Goal: Transaction & Acquisition: Purchase product/service

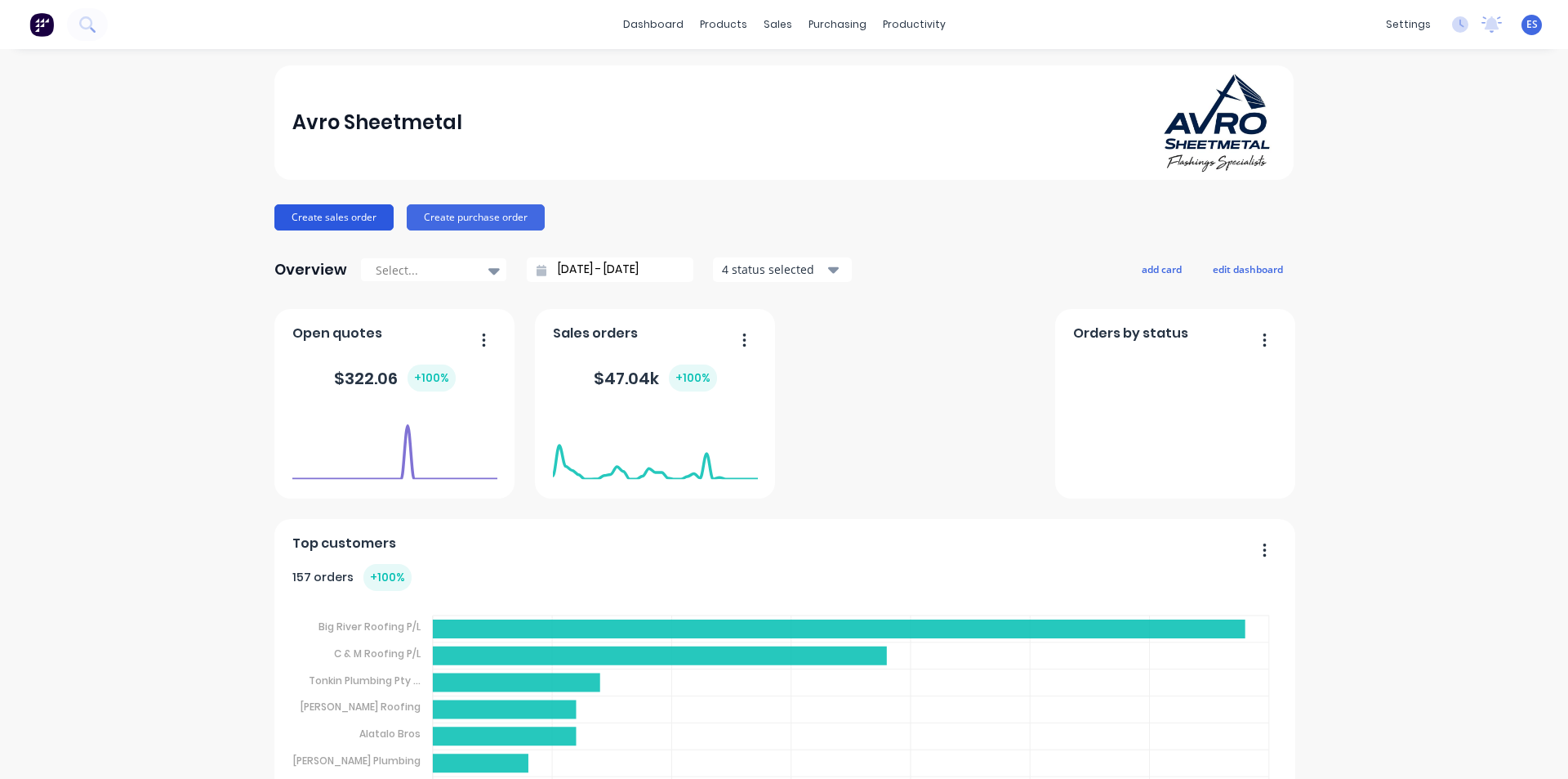
click at [327, 206] on button "Create sales order" at bounding box center [334, 217] width 119 height 27
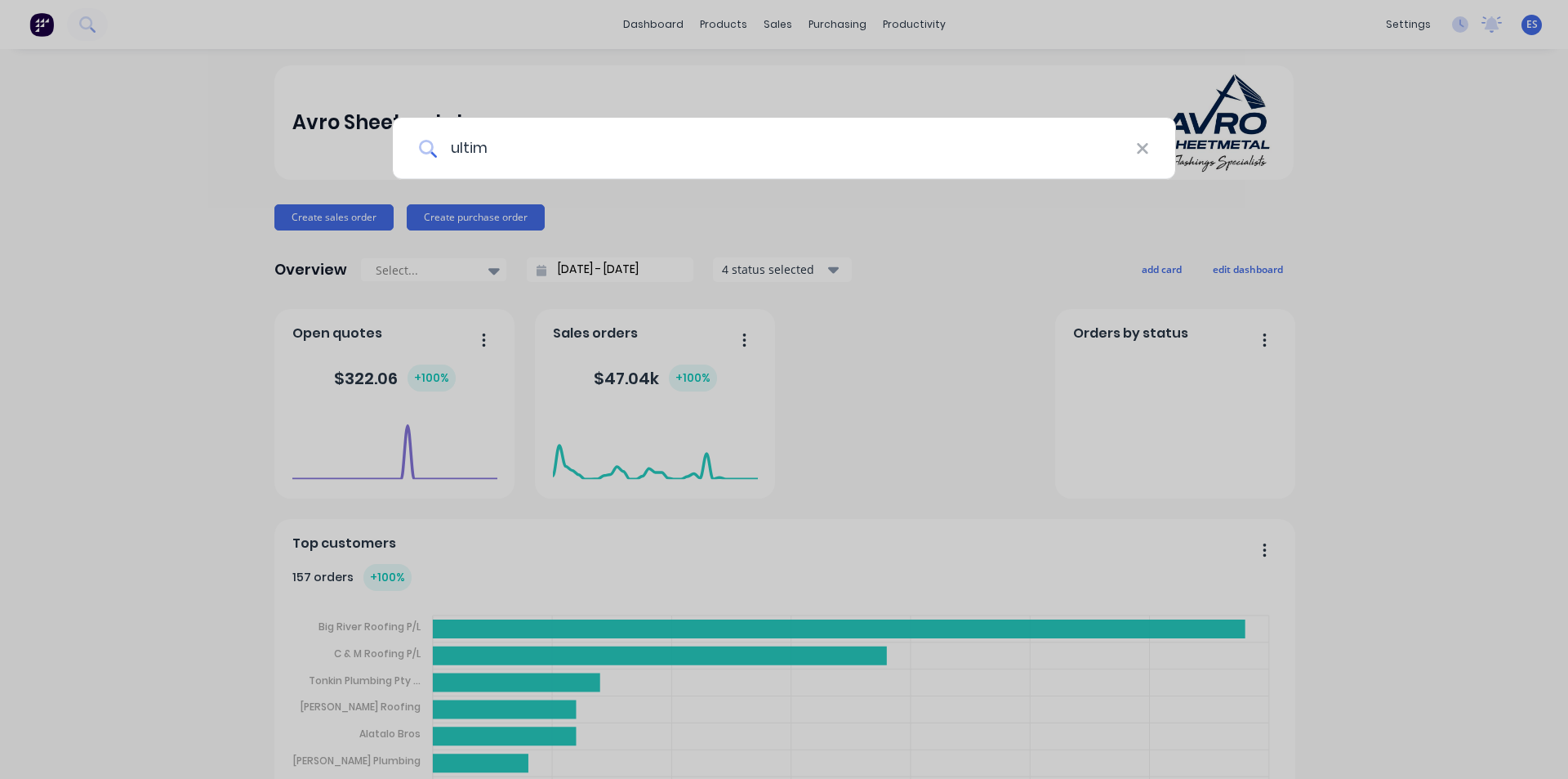
type input "ultima"
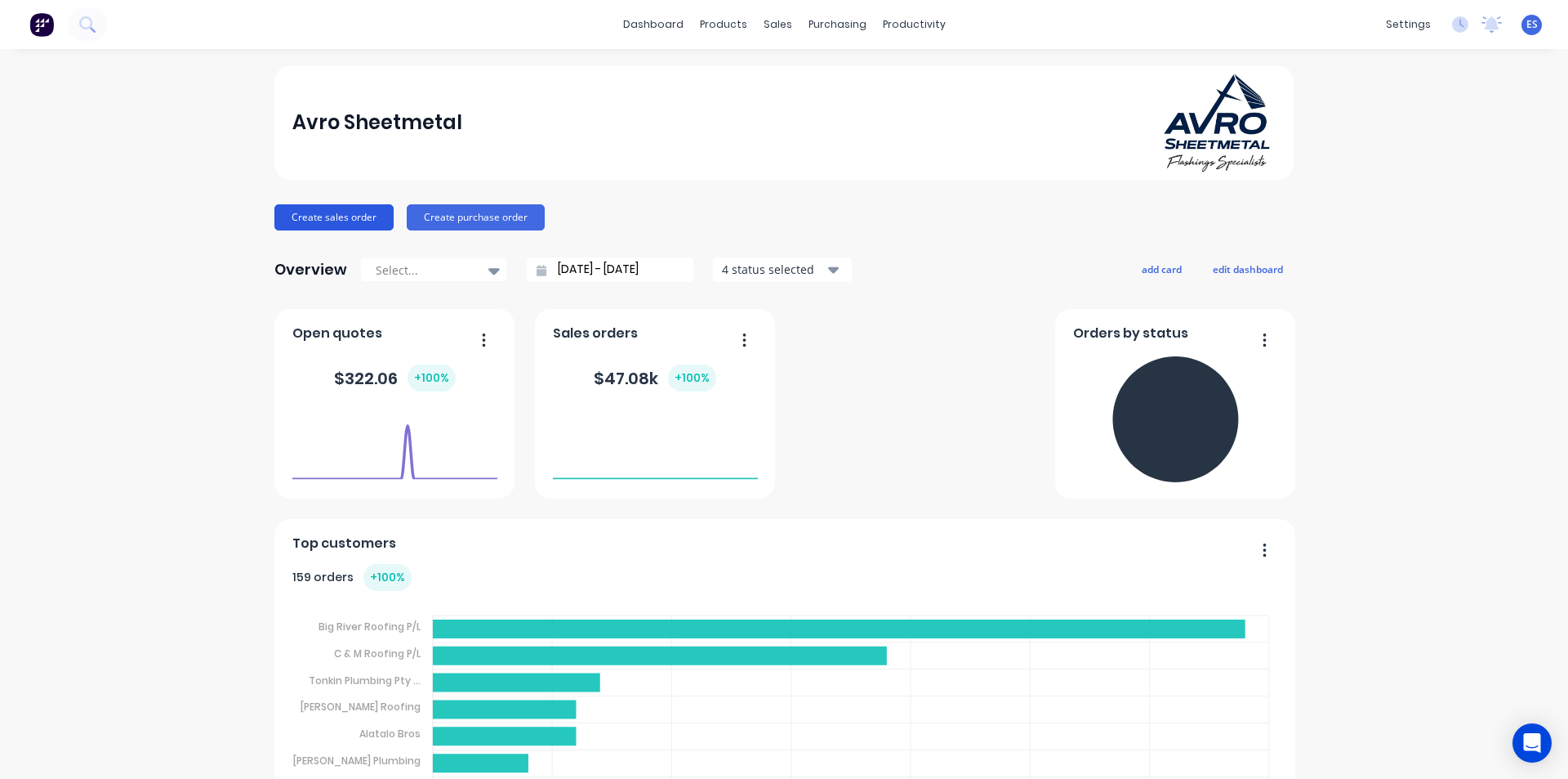
click at [339, 222] on button "Create sales order" at bounding box center [334, 217] width 119 height 27
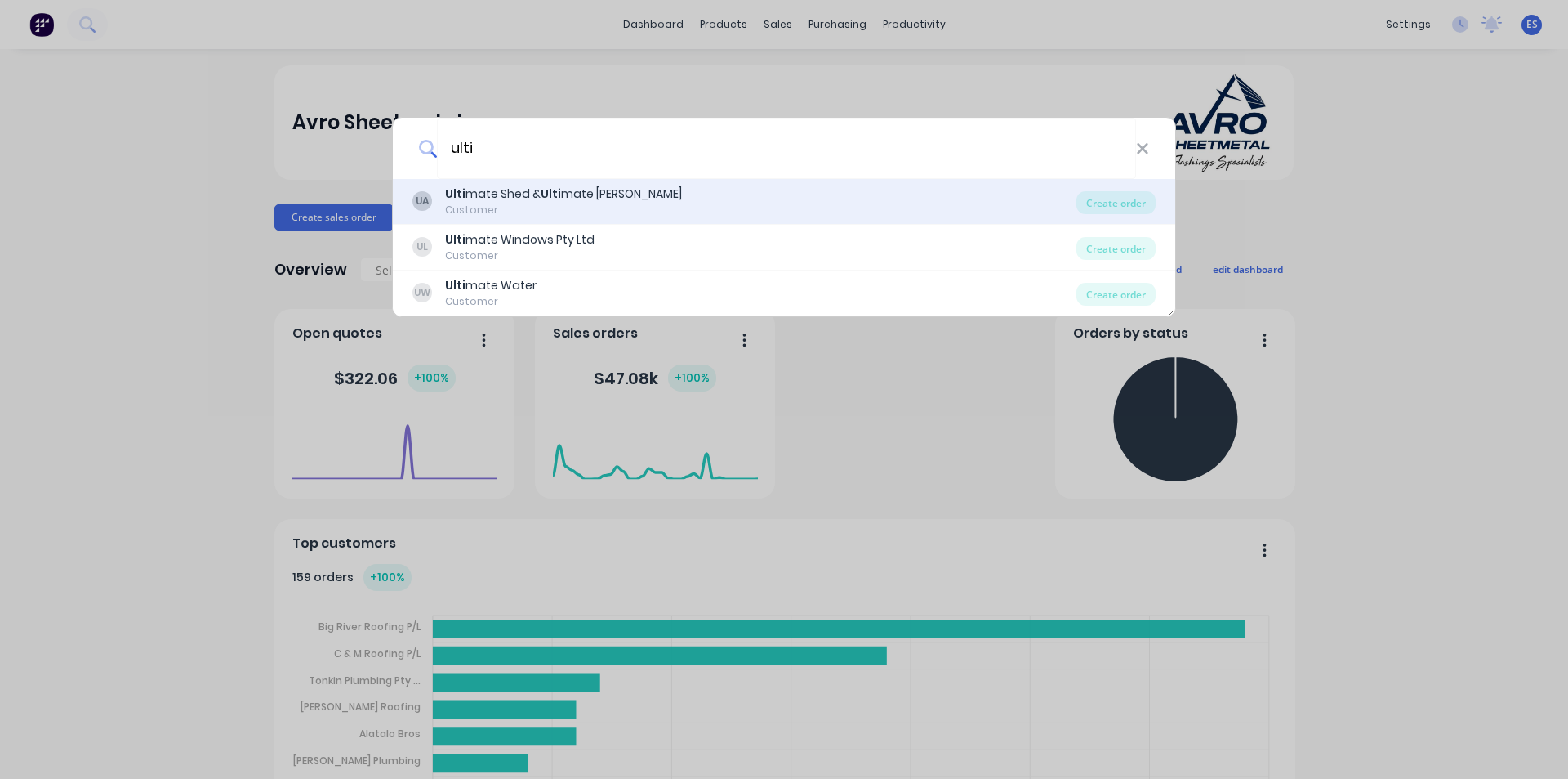
type input "ulti"
click at [611, 192] on div "Ulti mate Shed & Ulti mate [PERSON_NAME]" at bounding box center [564, 194] width 237 height 17
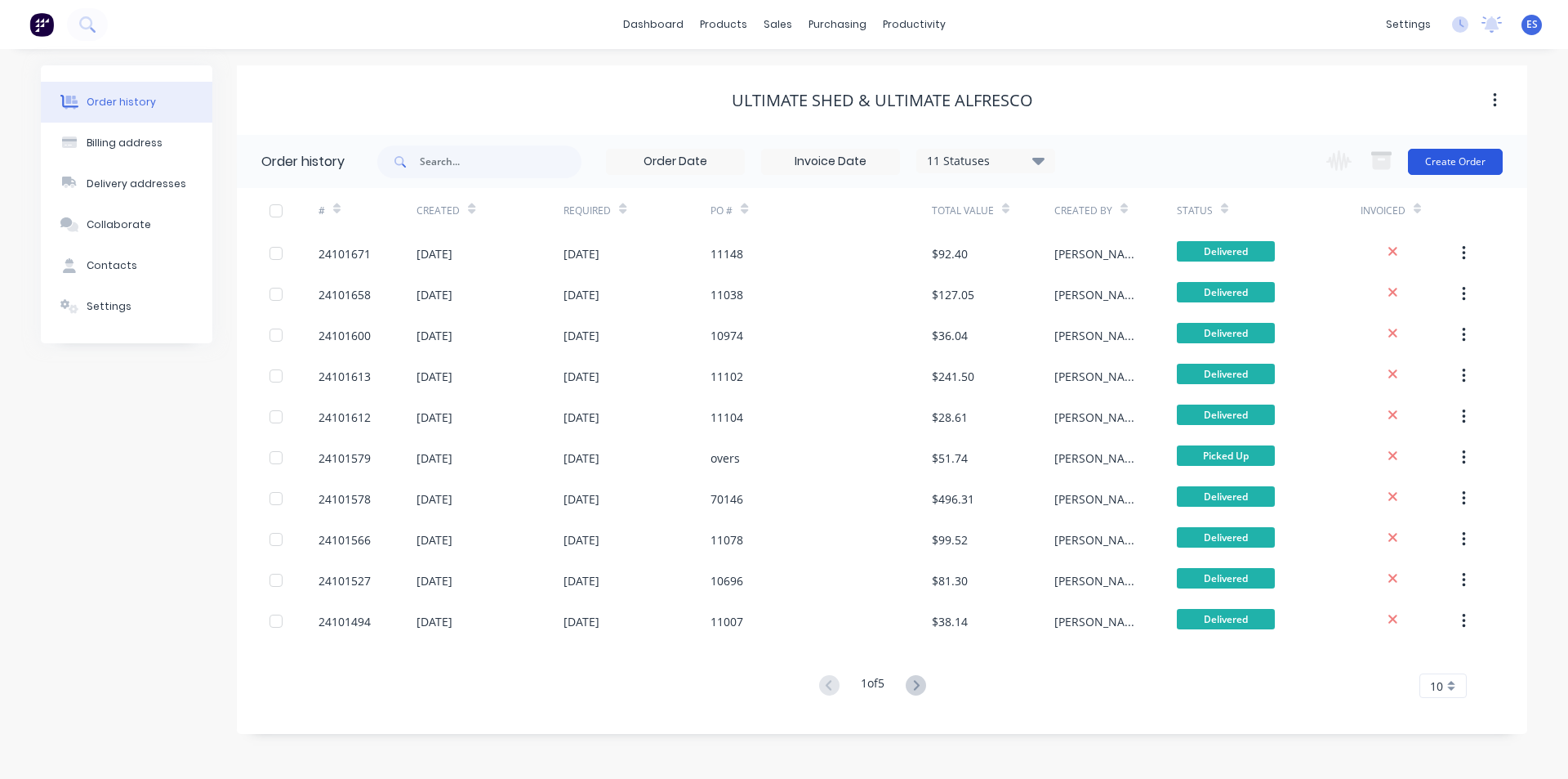
click at [1418, 157] on button "Create Order" at bounding box center [1455, 162] width 95 height 27
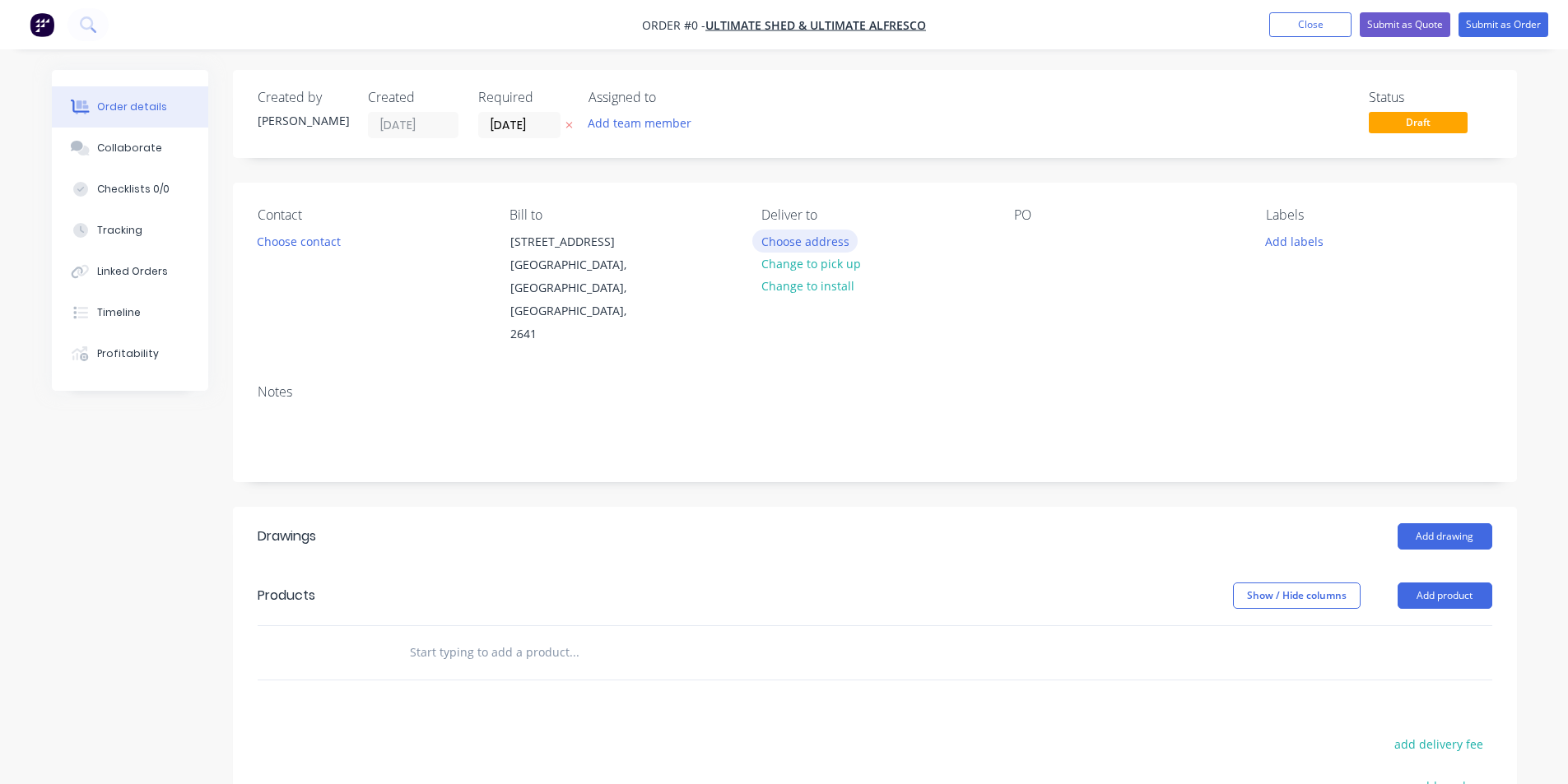
click at [811, 241] on button "Choose address" at bounding box center [805, 240] width 105 height 22
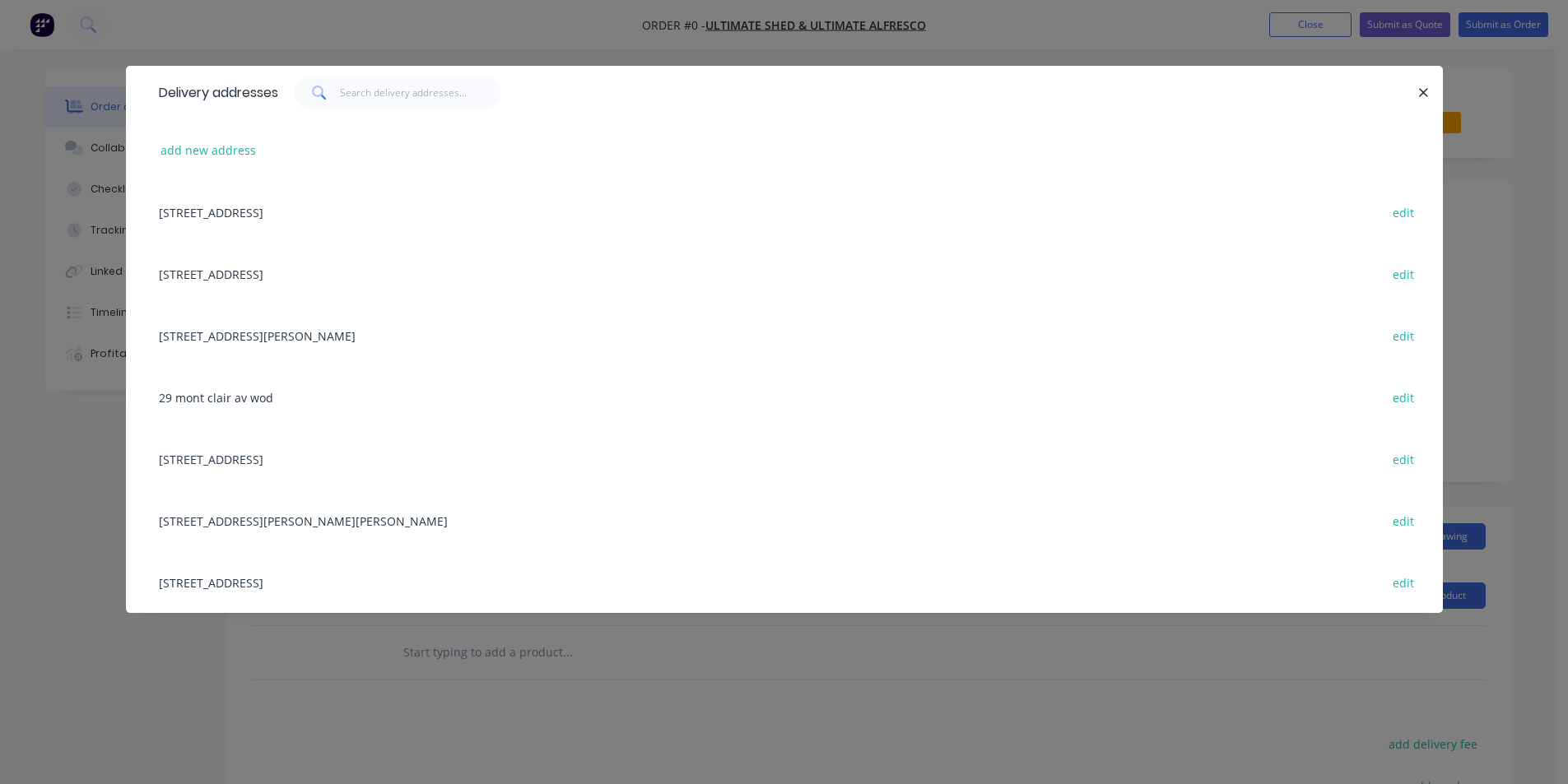
click at [324, 212] on div "[STREET_ADDRESS] edit" at bounding box center [784, 211] width 1267 height 62
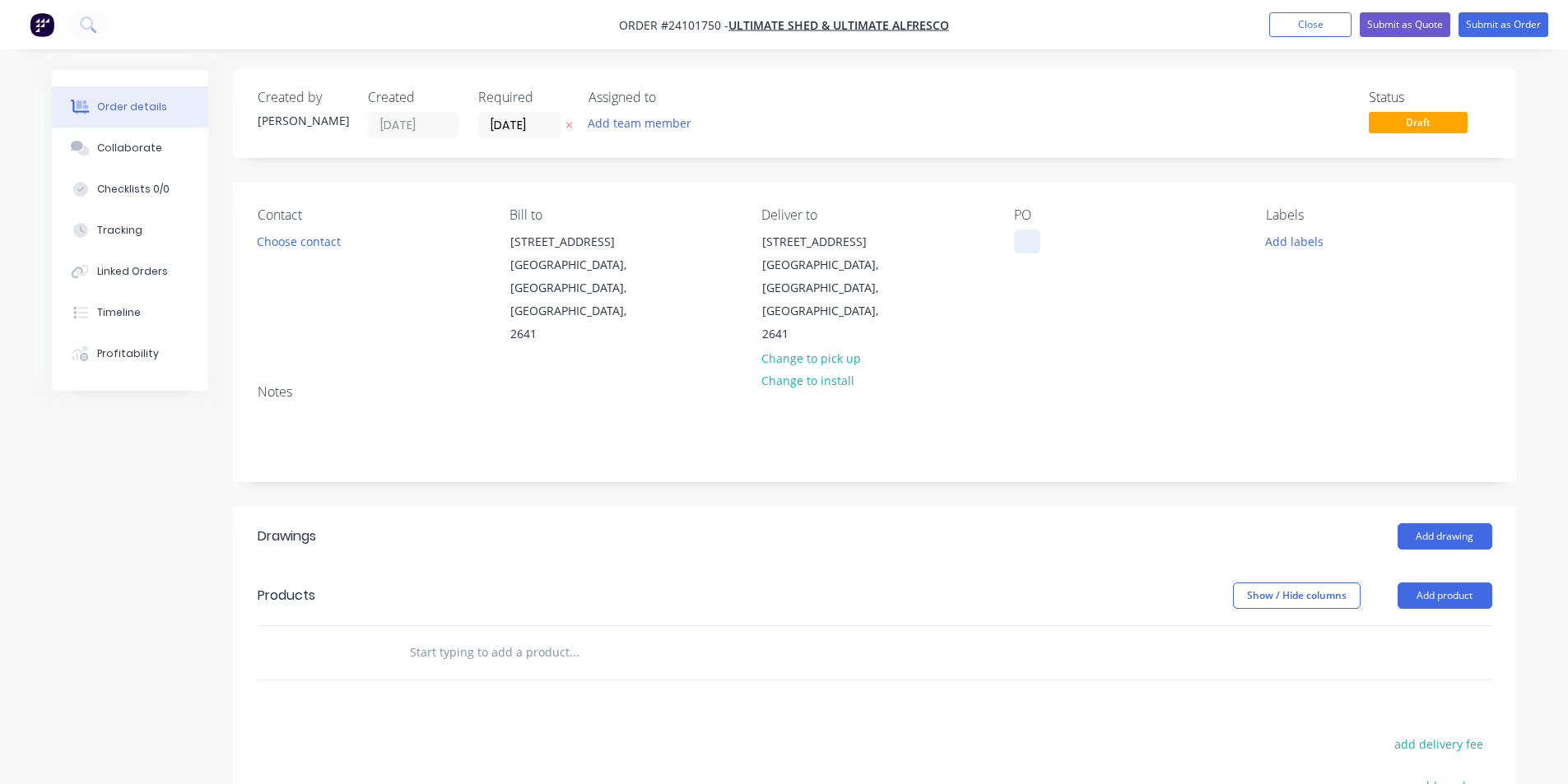
click at [1028, 239] on div at bounding box center [1027, 241] width 27 height 24
click at [1430, 523] on button "Add drawing" at bounding box center [1444, 536] width 95 height 27
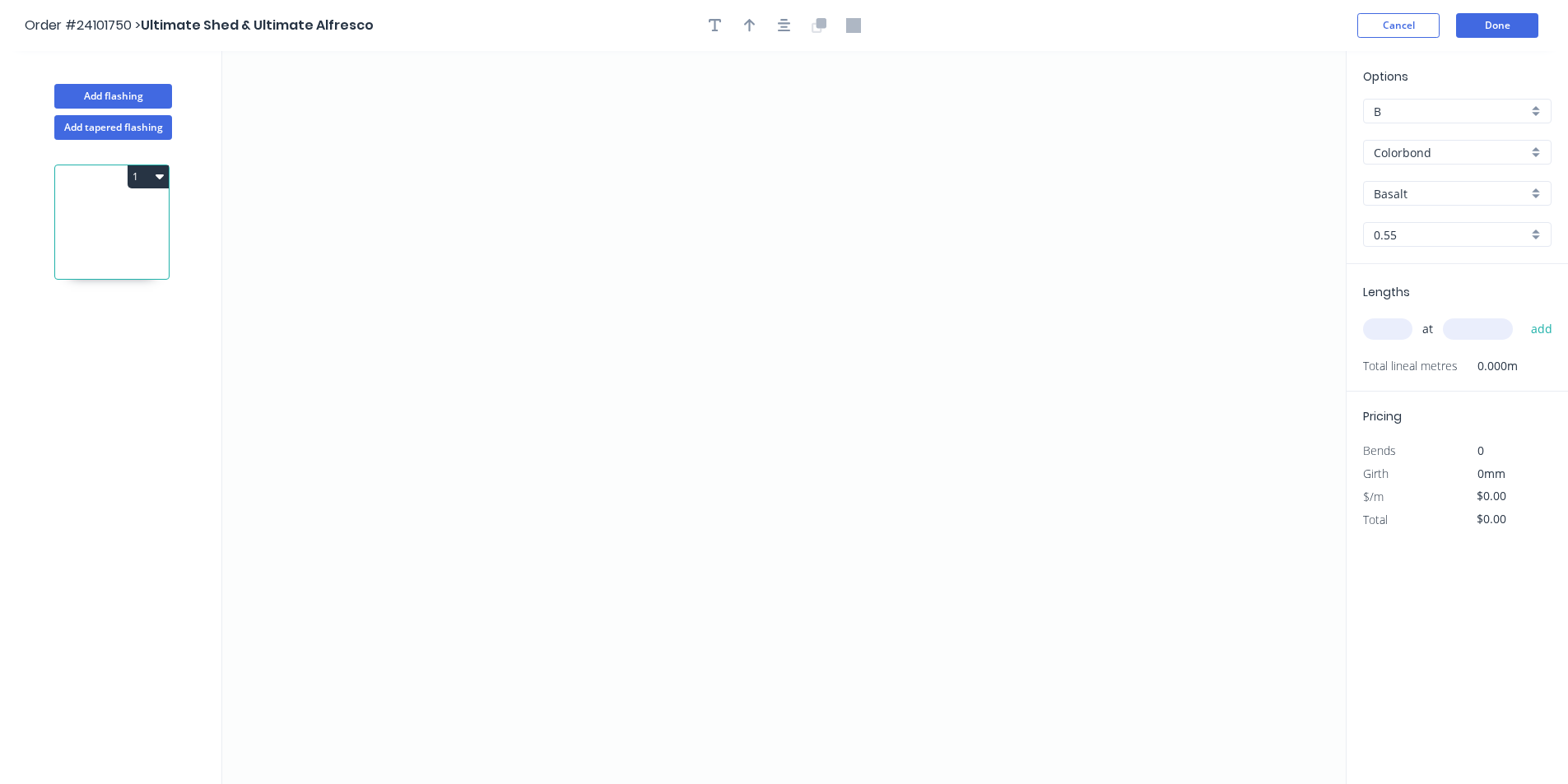
click at [1408, 191] on input "Basalt" at bounding box center [1450, 193] width 154 height 18
click at [1425, 221] on div "Ironstone" at bounding box center [1457, 225] width 187 height 29
type input "Ironstone"
click at [554, 246] on icon "0" at bounding box center [784, 417] width 1124 height 733
click at [603, 198] on icon at bounding box center [578, 221] width 49 height 49
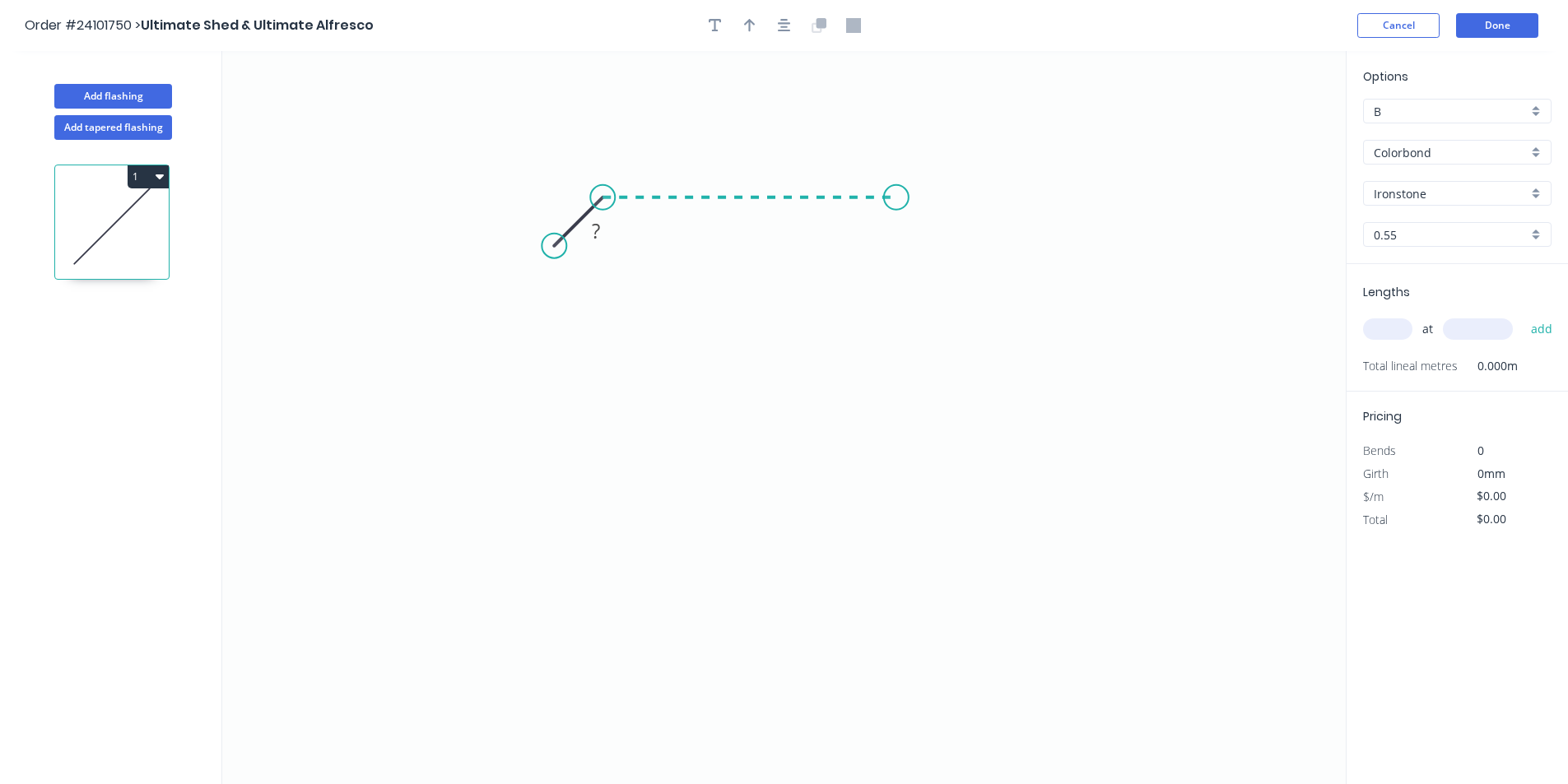
click at [896, 203] on icon "0 ?" at bounding box center [784, 417] width 1124 height 733
click at [894, 392] on icon "0 ? ?" at bounding box center [784, 417] width 1124 height 733
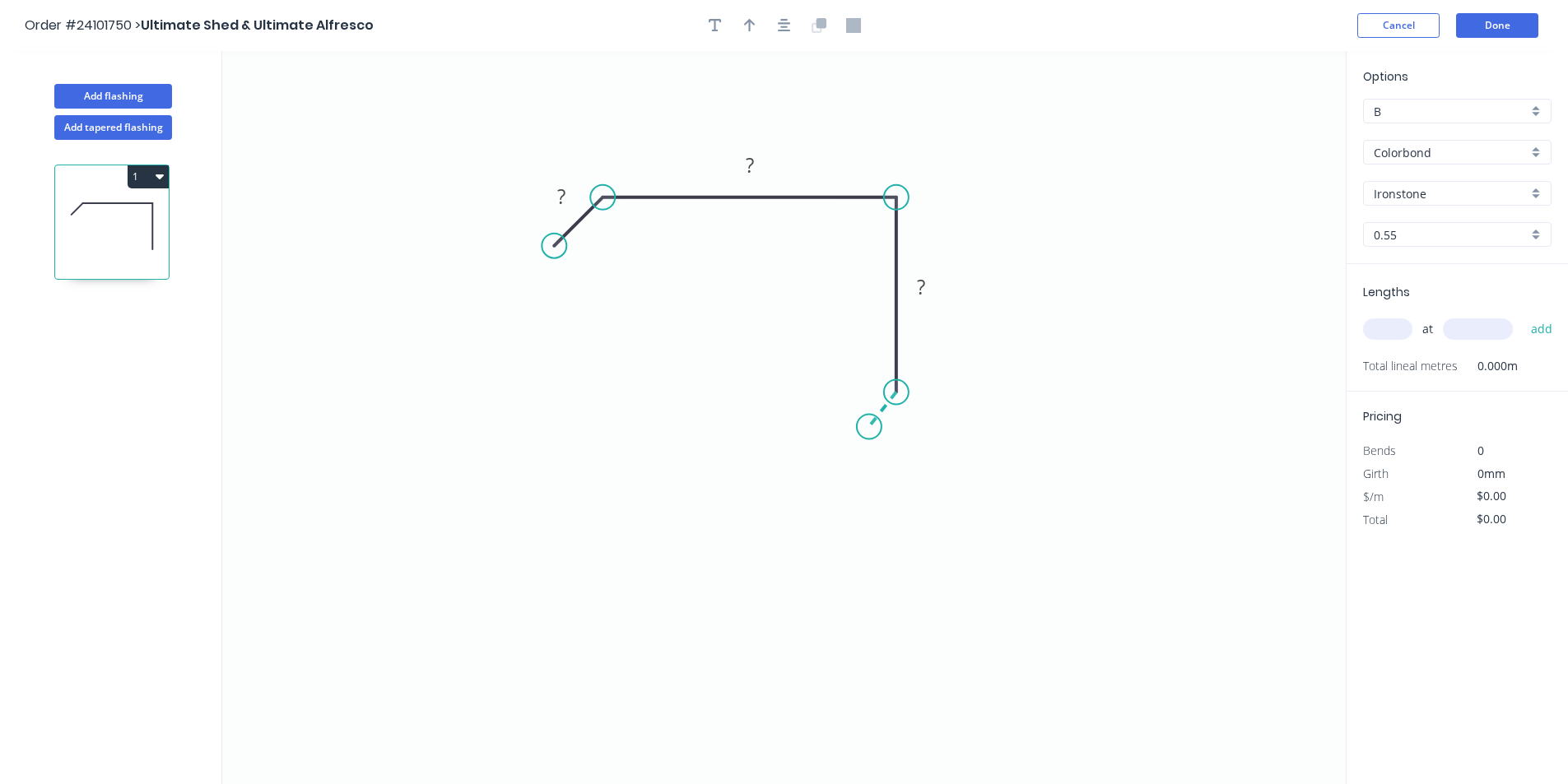
click at [869, 427] on icon "0 ? ? ?" at bounding box center [784, 417] width 1124 height 733
click at [895, 411] on rect at bounding box center [902, 417] width 33 height 23
click at [560, 200] on tspan "?" at bounding box center [560, 195] width 8 height 27
click at [760, 173] on rect at bounding box center [750, 166] width 33 height 23
click at [932, 291] on rect at bounding box center [921, 287] width 33 height 23
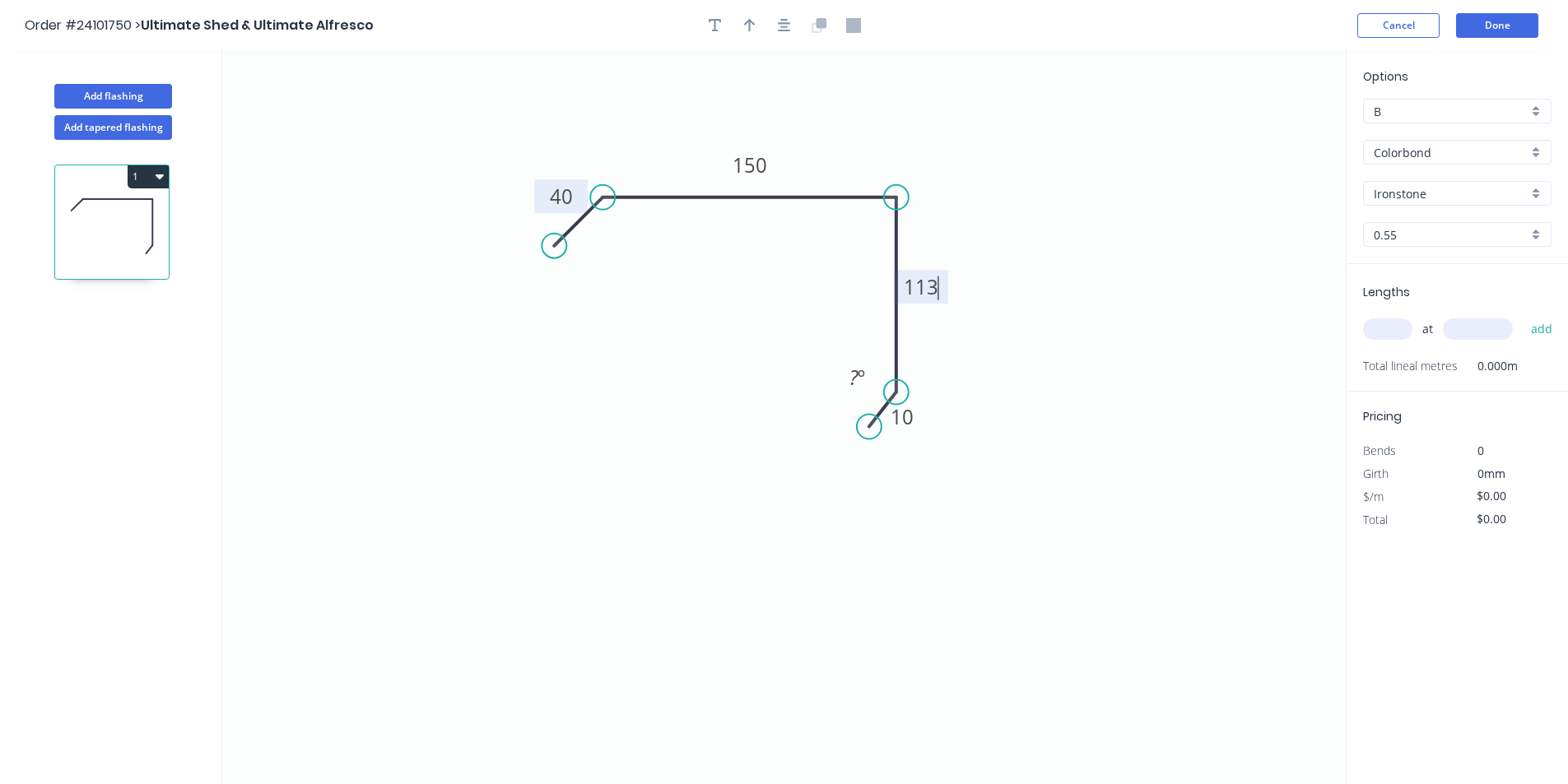
click at [1390, 319] on input "text" at bounding box center [1388, 329] width 50 height 21
type input "$14.06"
type input "2"
click at [1501, 333] on input "text" at bounding box center [1478, 329] width 70 height 21
type input "4250"
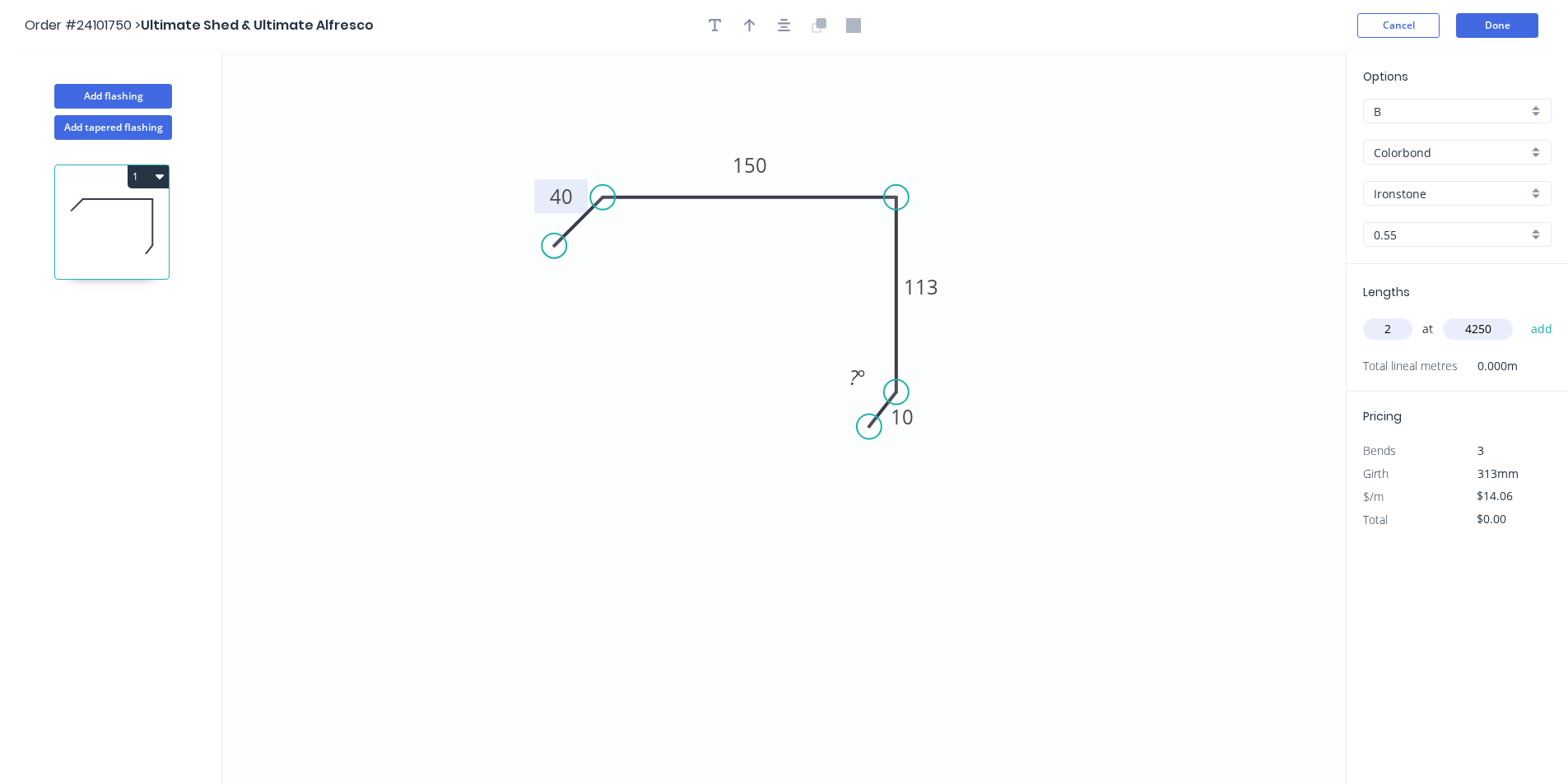
click at [1523, 315] on button "add" at bounding box center [1542, 329] width 39 height 28
type input "$119.51"
type input "1"
click at [1501, 333] on input "text" at bounding box center [1478, 329] width 70 height 21
type input "4780"
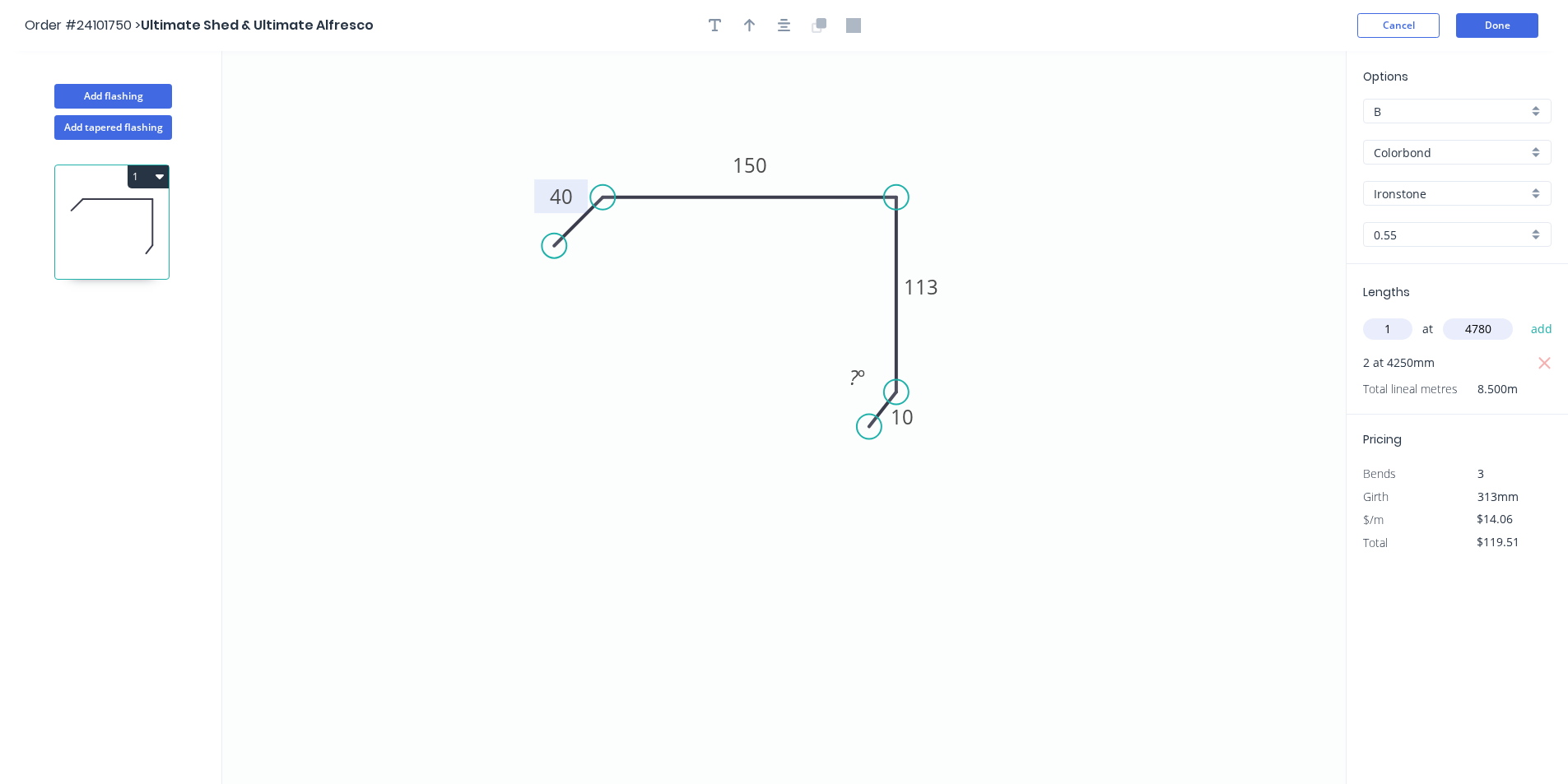
click at [1523, 315] on button "add" at bounding box center [1542, 329] width 39 height 28
type input "$186.72"
type input "1"
click at [1501, 333] on input "text" at bounding box center [1478, 329] width 70 height 21
type input "3250"
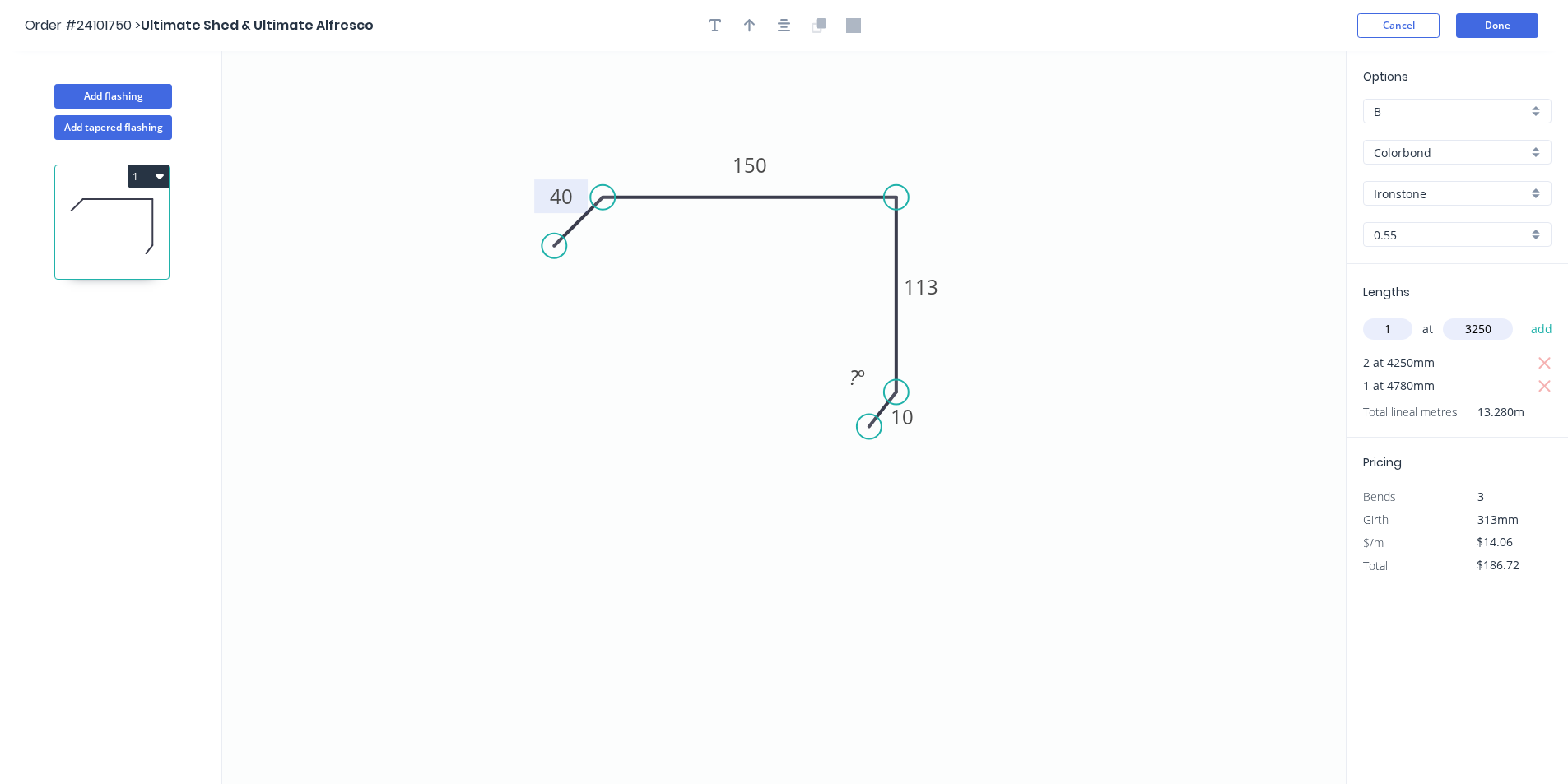
click at [1523, 315] on button "add" at bounding box center [1542, 329] width 39 height 28
click at [152, 175] on button "1" at bounding box center [147, 176] width 41 height 23
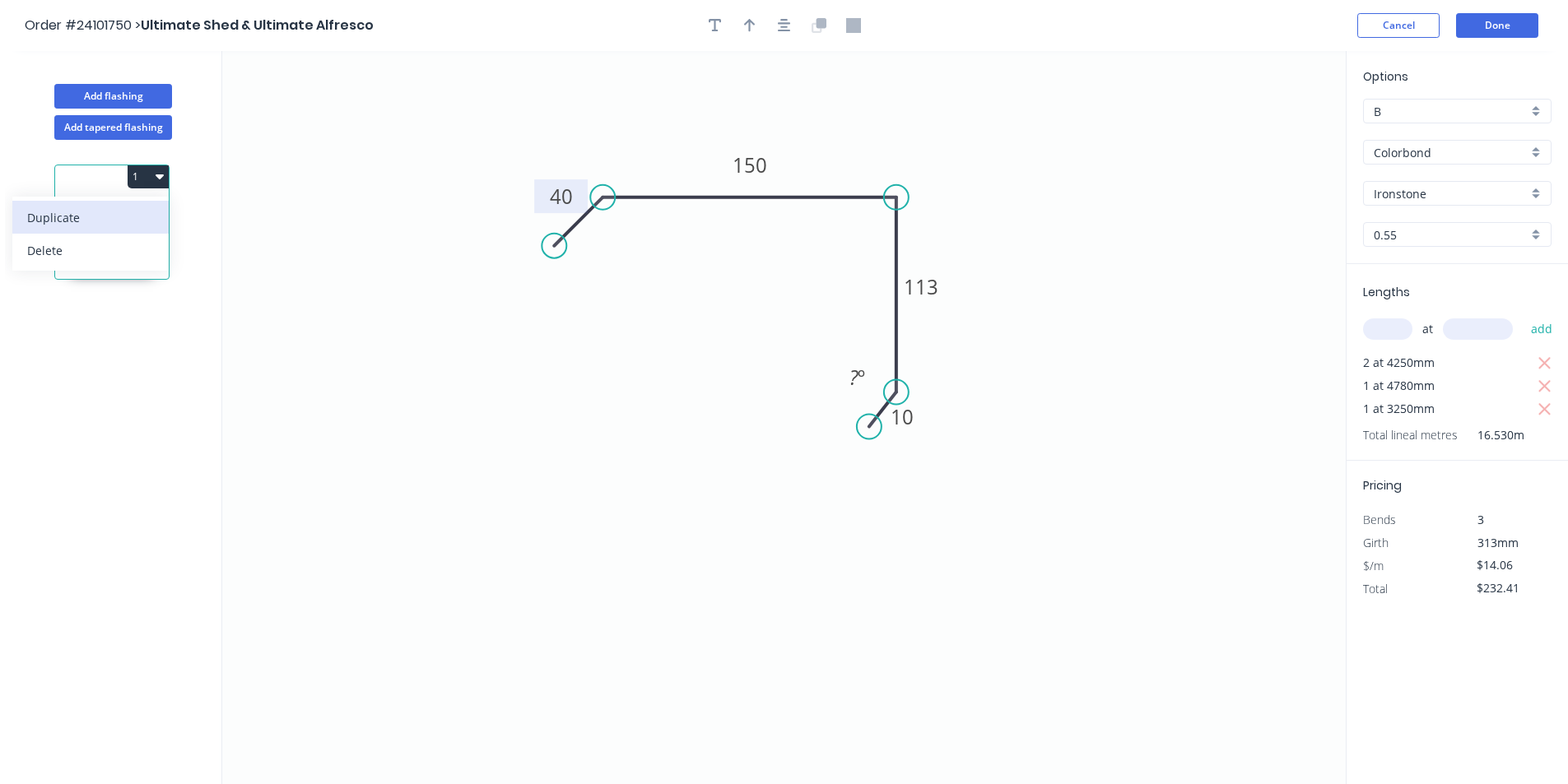
click at [114, 219] on div "Duplicate" at bounding box center [90, 217] width 127 height 24
type input "$0.00"
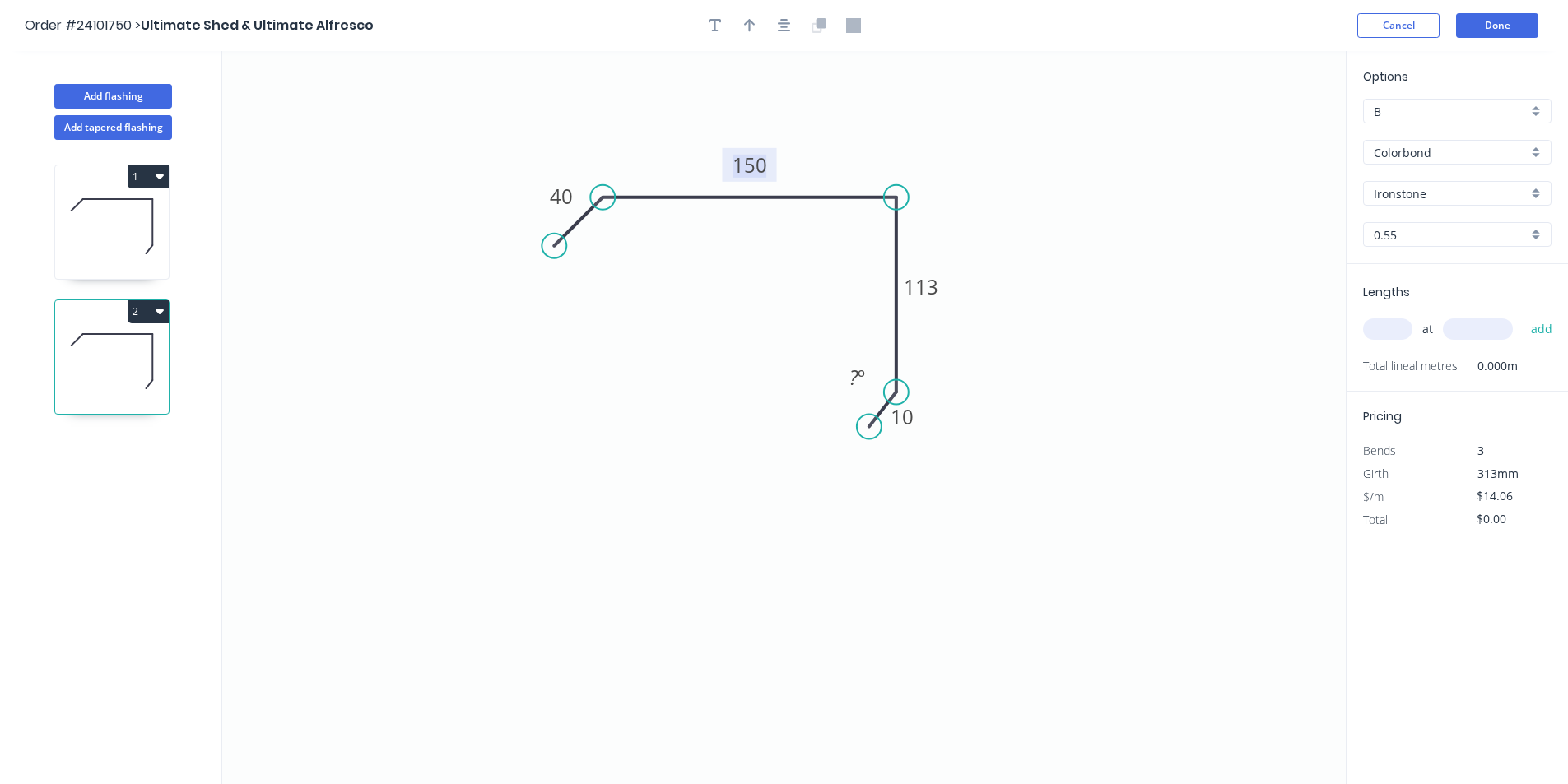
click at [734, 165] on tspan "150" at bounding box center [750, 164] width 35 height 27
click at [1390, 328] on input "text" at bounding box center [1388, 329] width 50 height 21
type input "$12.73"
type input "2"
click at [1480, 331] on input "text" at bounding box center [1478, 329] width 70 height 21
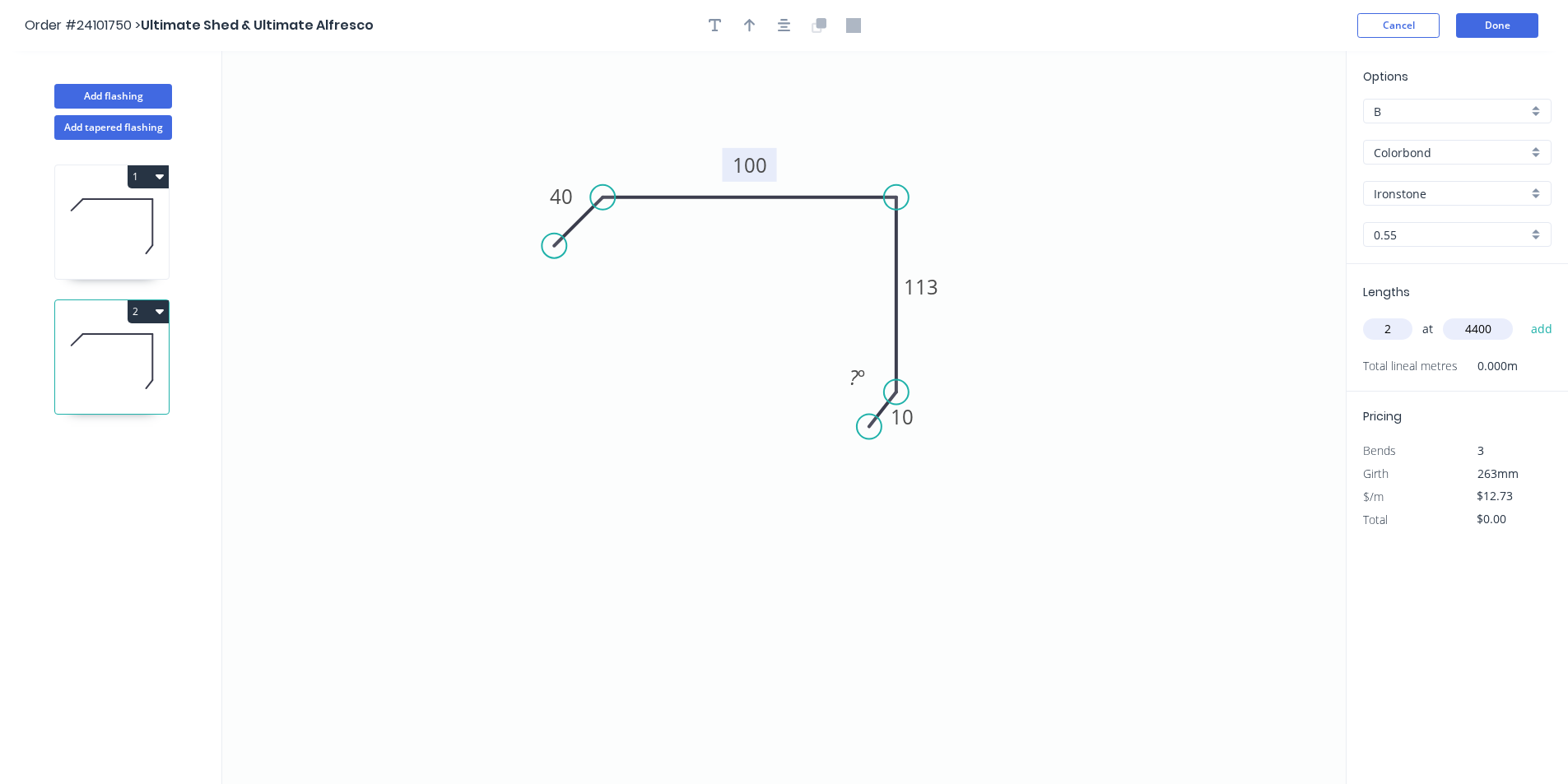
type input "4400"
click at [1523, 315] on button "add" at bounding box center [1542, 329] width 39 height 28
type input "$112.02"
click at [1519, 24] on button "Done" at bounding box center [1497, 25] width 82 height 25
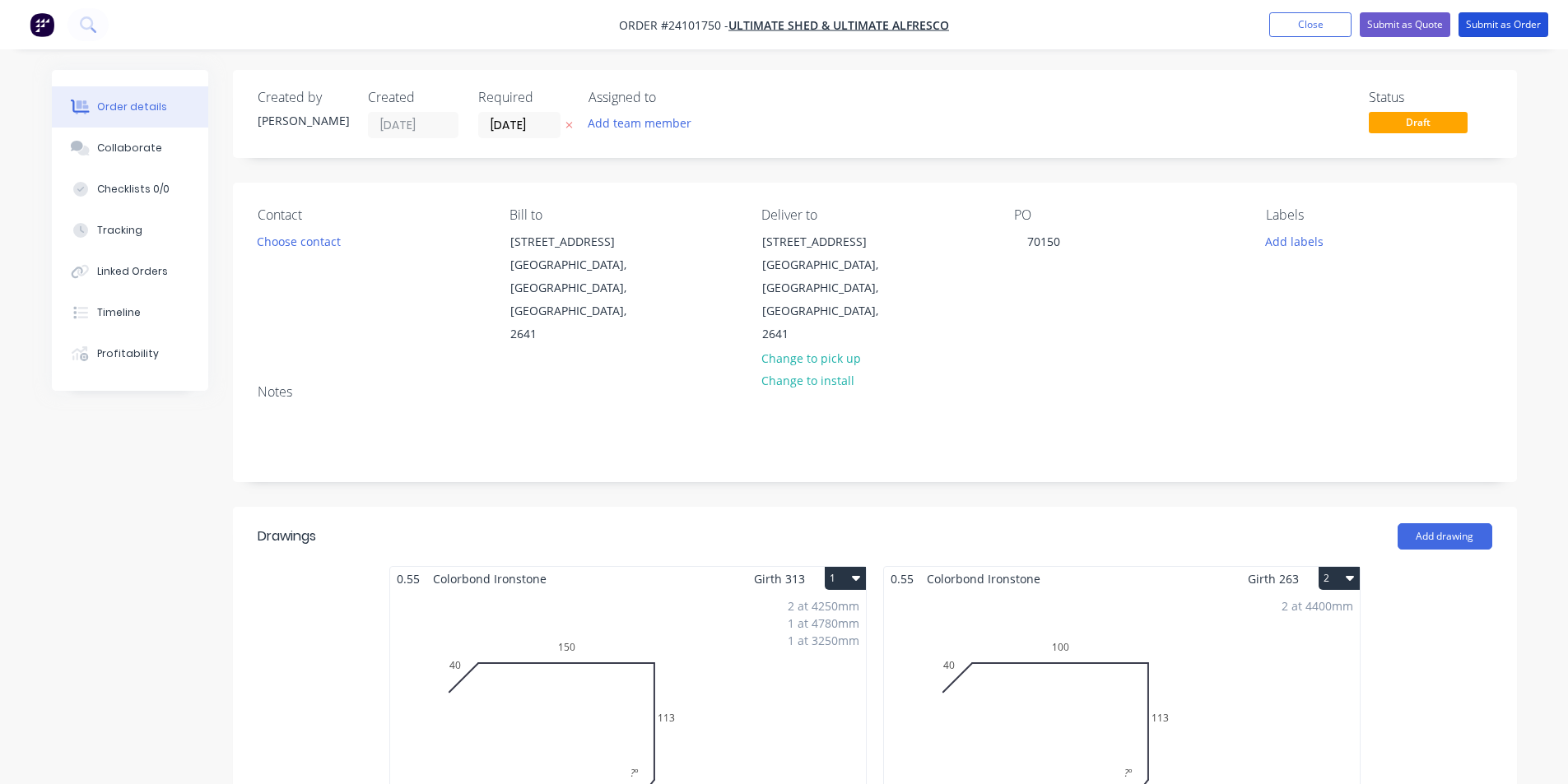
click at [1519, 24] on button "Submit as Order" at bounding box center [1503, 24] width 89 height 25
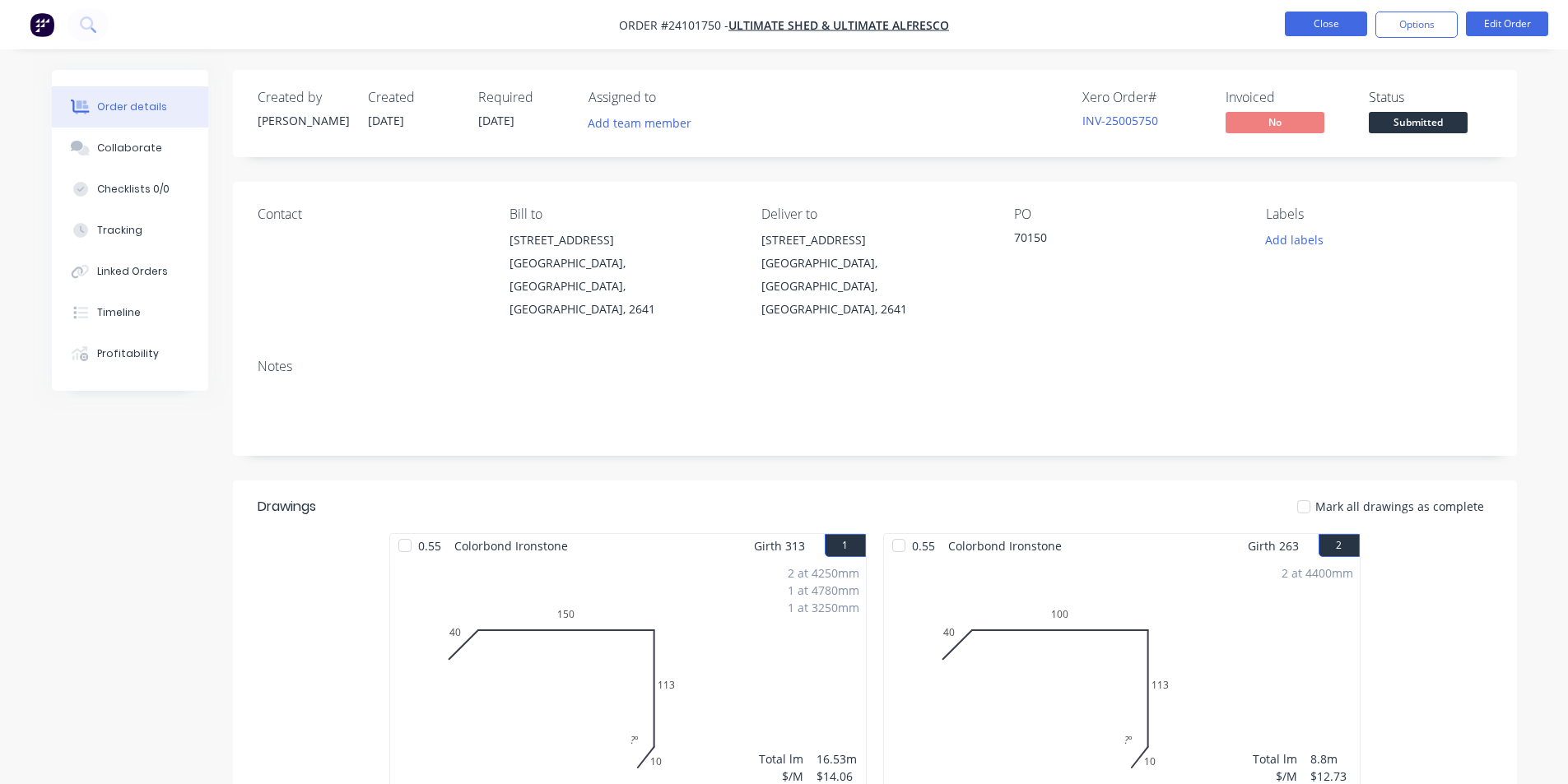
click at [1319, 21] on button "Close" at bounding box center [1326, 24] width 82 height 25
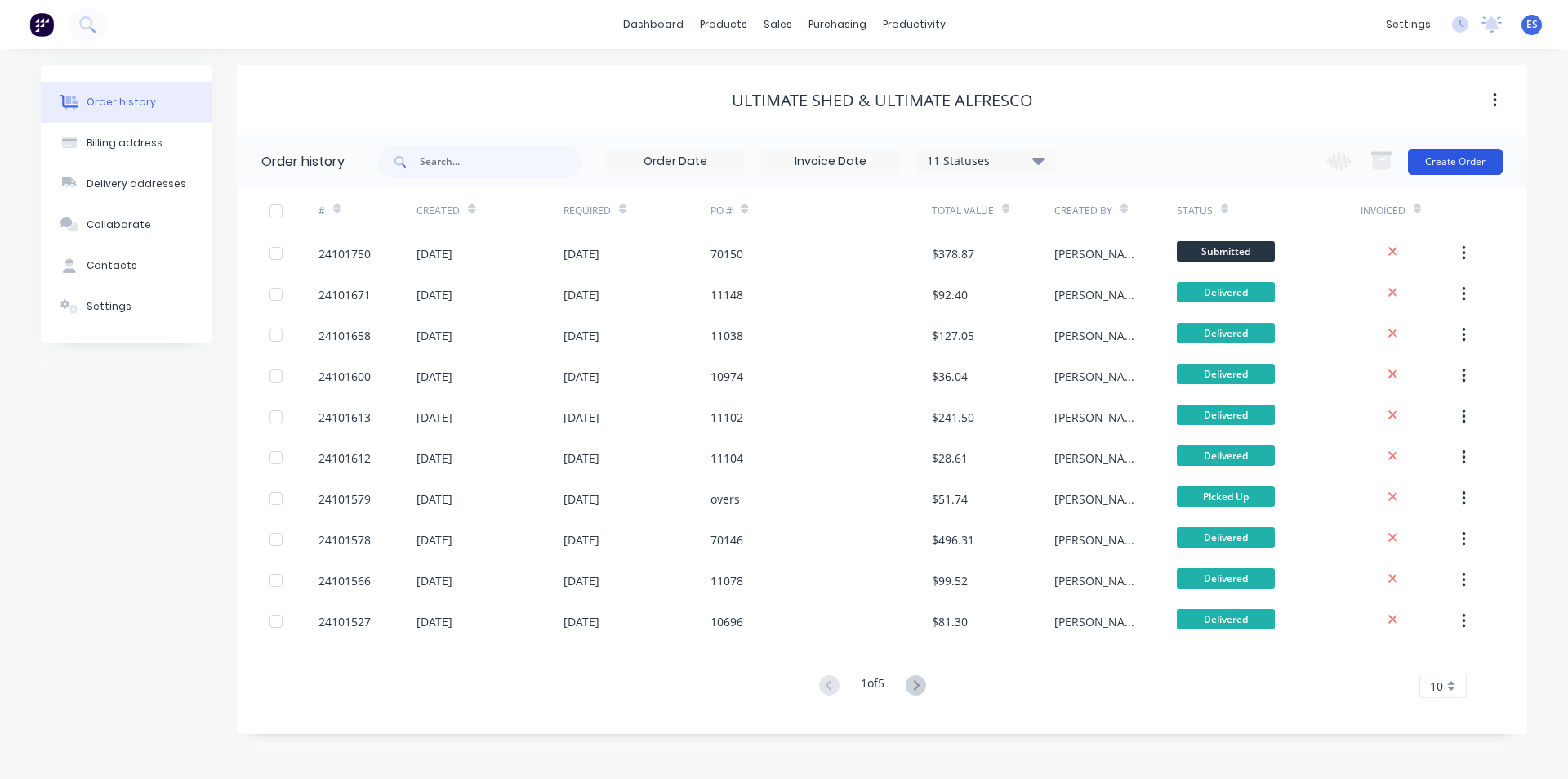
click at [1435, 170] on button "Create Order" at bounding box center [1455, 162] width 95 height 27
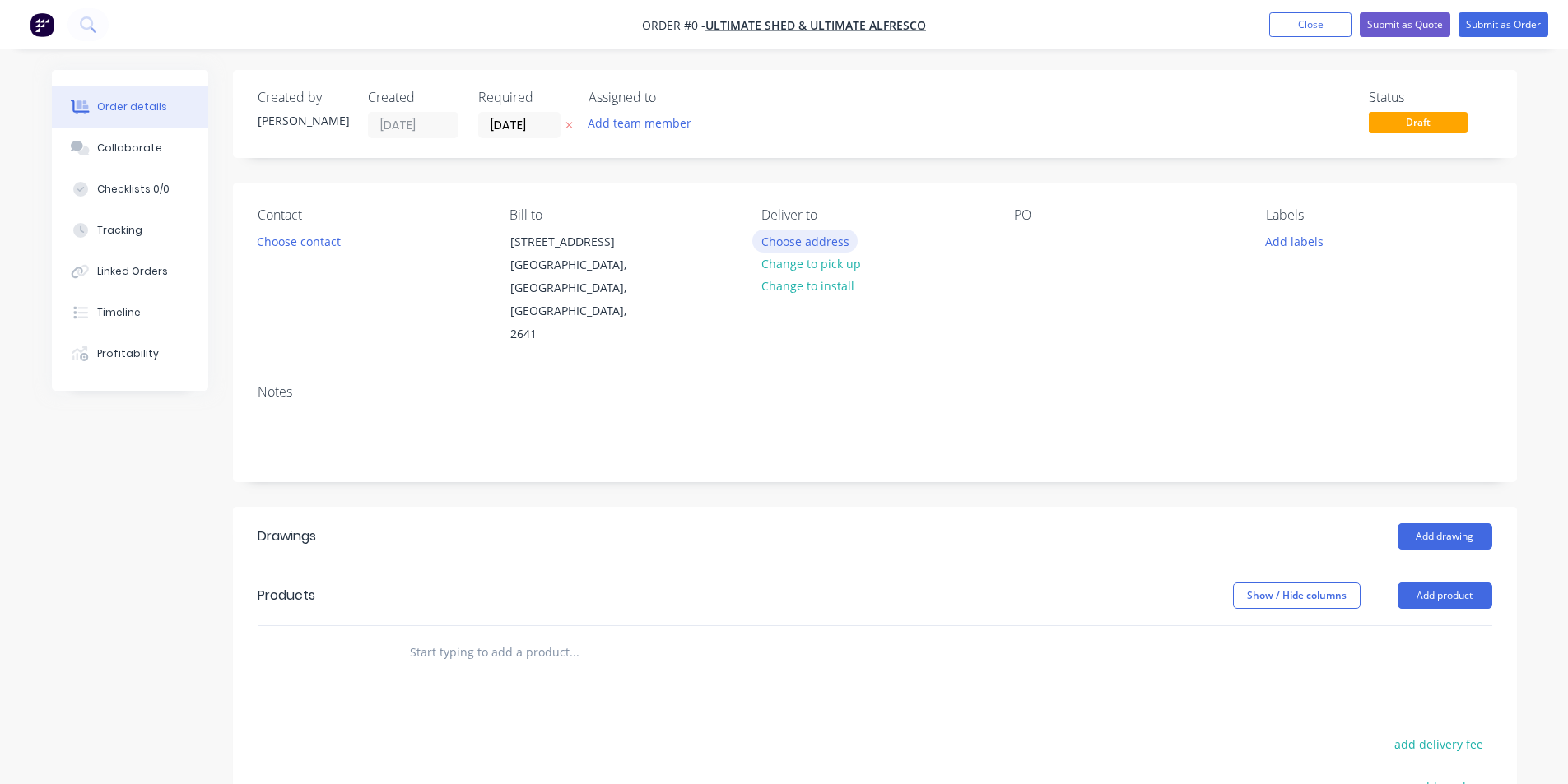
click at [820, 241] on button "Choose address" at bounding box center [805, 240] width 105 height 22
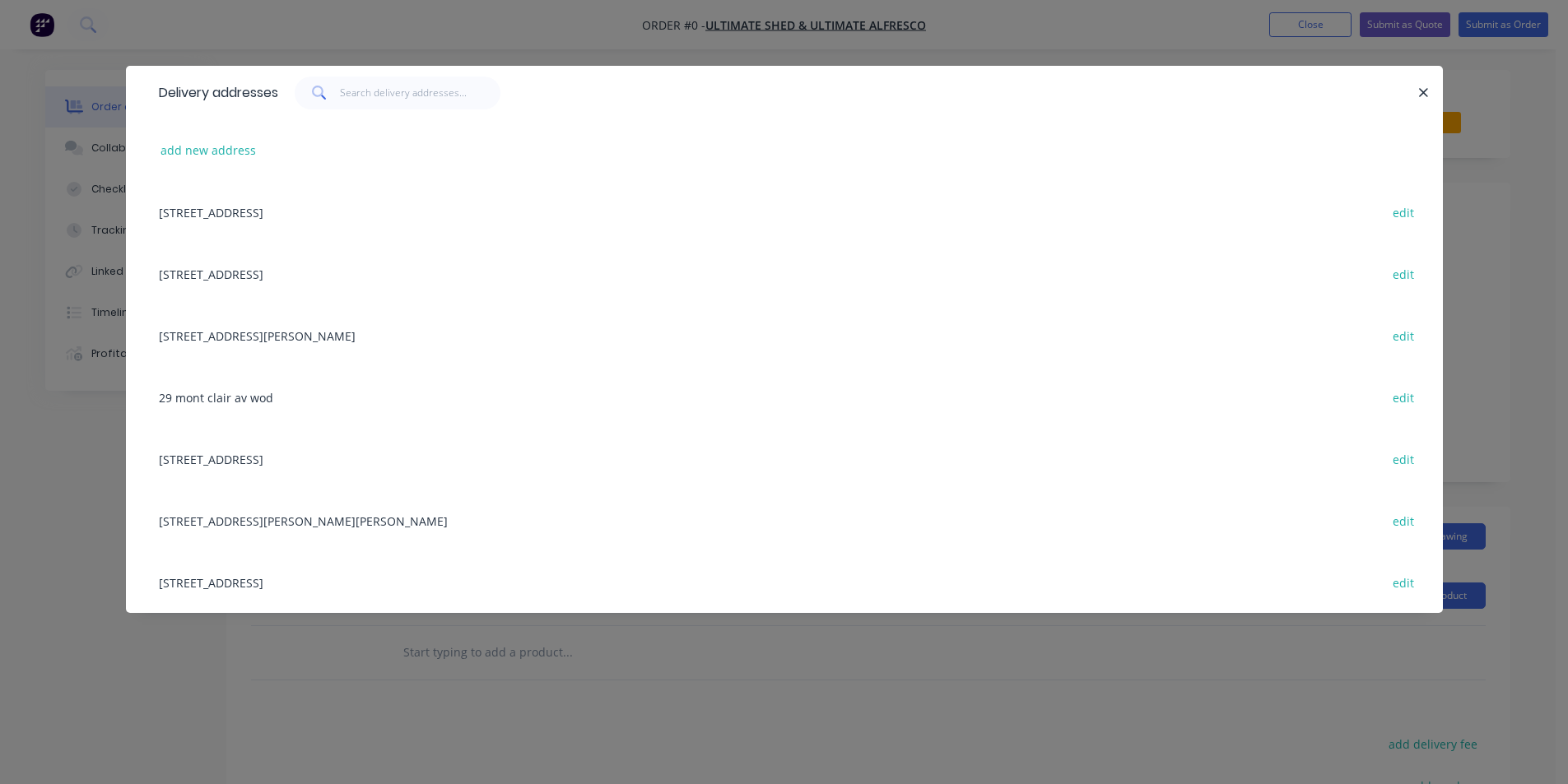
click at [444, 207] on div "[STREET_ADDRESS] edit" at bounding box center [784, 211] width 1267 height 62
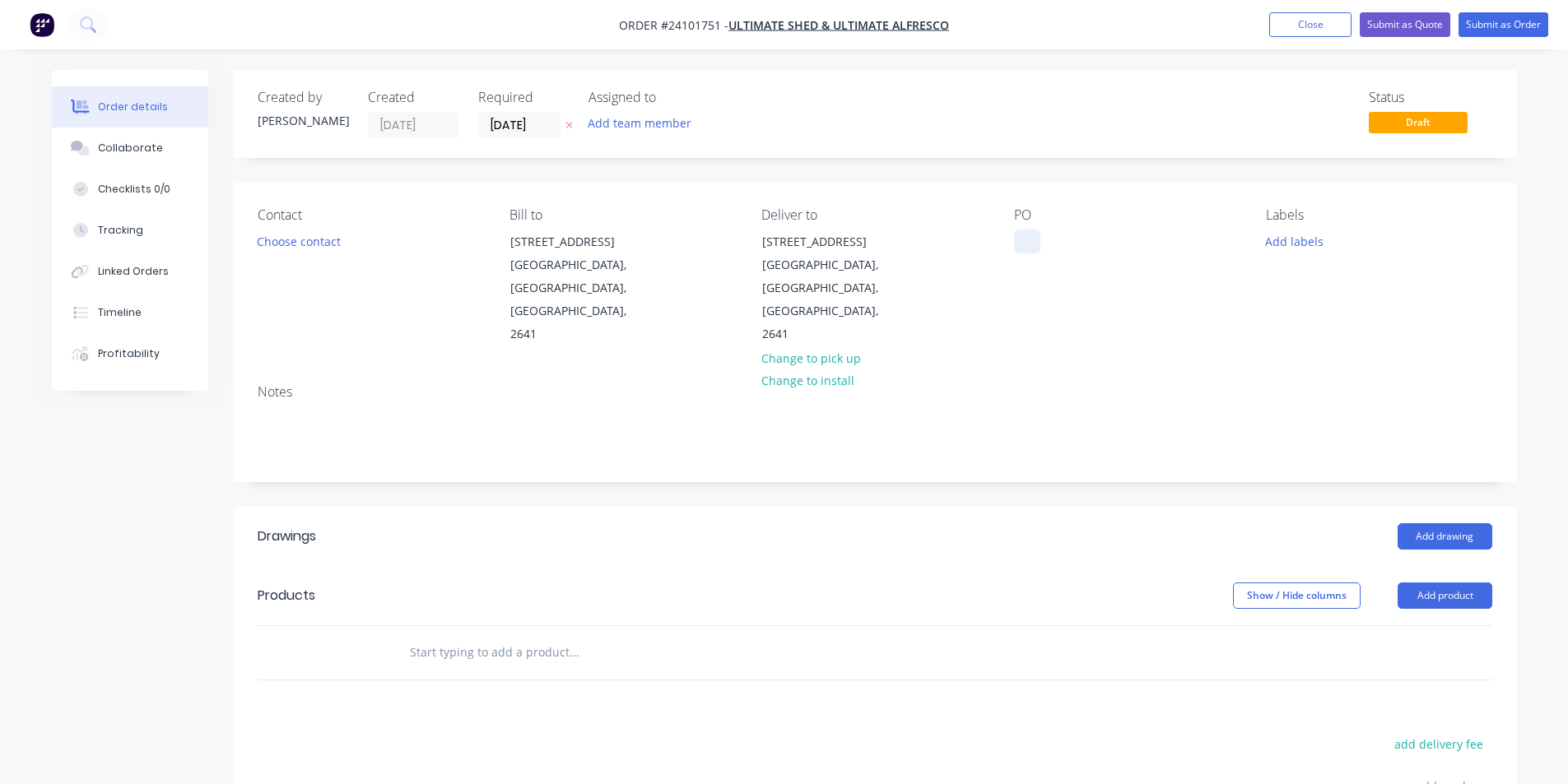
click at [1019, 250] on div at bounding box center [1027, 241] width 27 height 24
click at [1422, 523] on button "Add drawing" at bounding box center [1444, 536] width 95 height 27
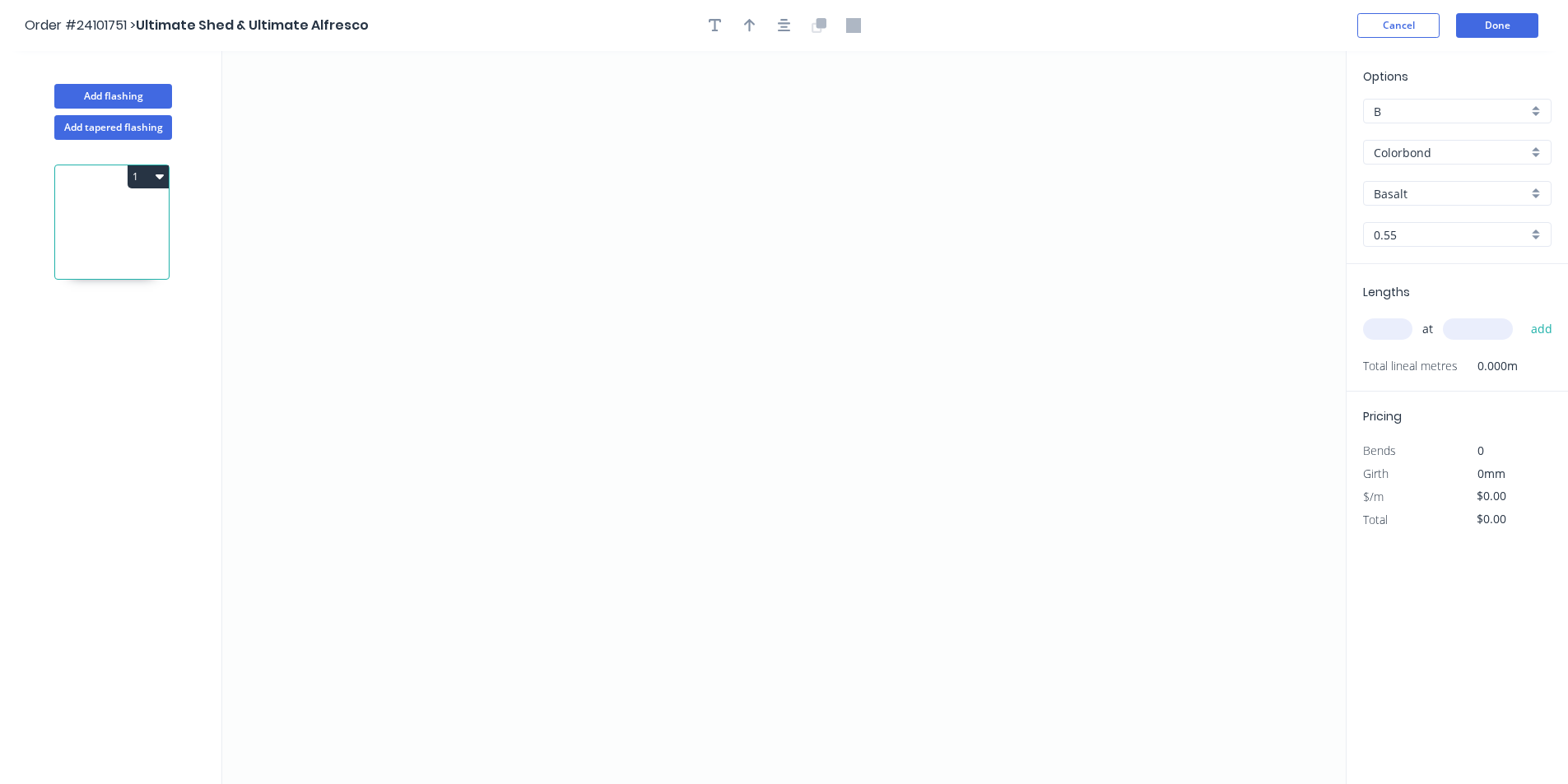
click at [1391, 185] on input "Basalt" at bounding box center [1450, 193] width 154 height 18
click at [1391, 222] on div "Ironstone" at bounding box center [1457, 225] width 187 height 29
type input "Ironstone"
click at [619, 262] on icon "0" at bounding box center [784, 417] width 1124 height 733
click at [695, 225] on icon at bounding box center [656, 243] width 75 height 37
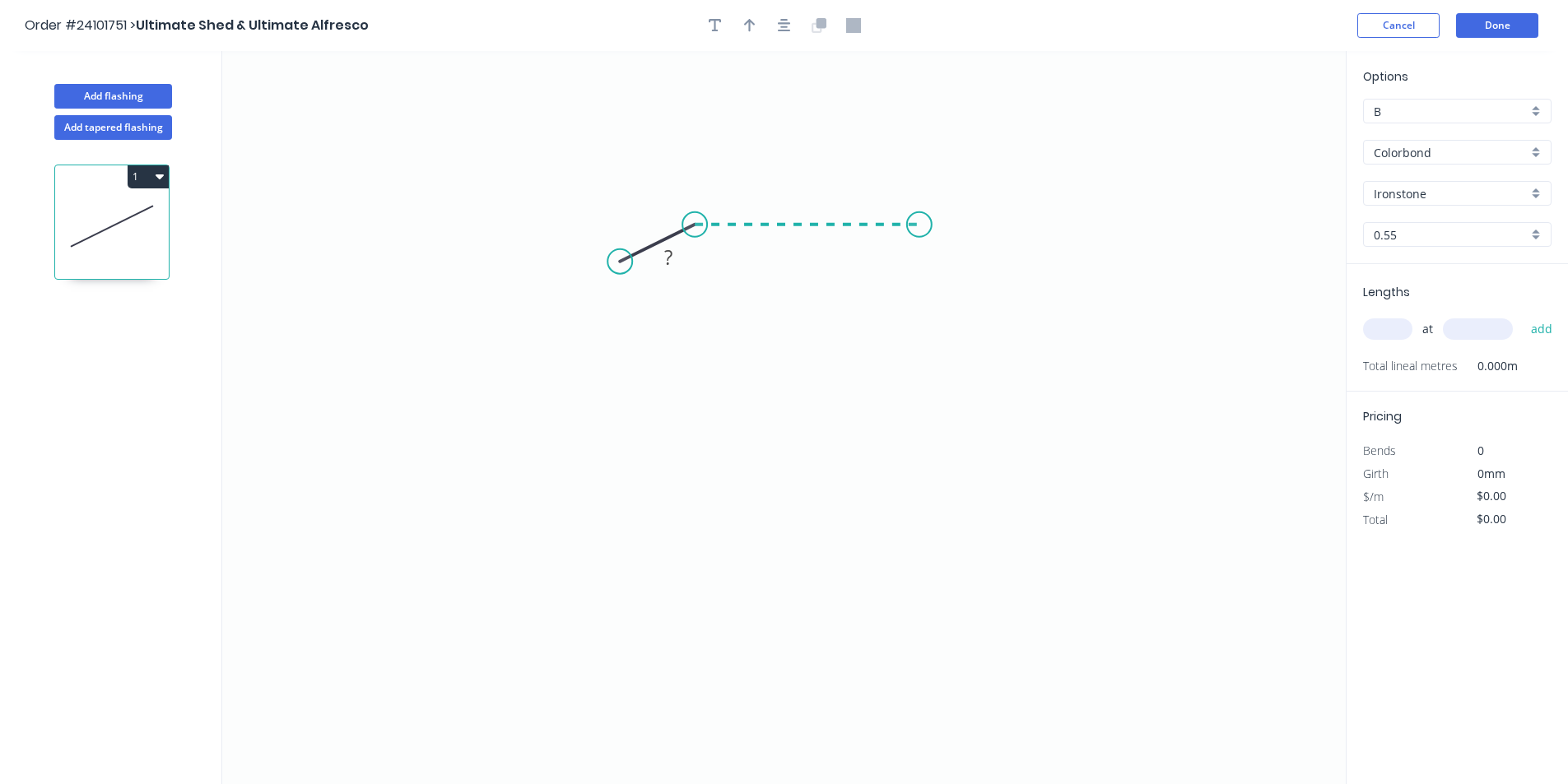
click at [919, 240] on icon "0 ?" at bounding box center [784, 417] width 1124 height 733
click at [903, 507] on icon "0 ? ? ? º" at bounding box center [784, 417] width 1124 height 733
click at [878, 542] on icon "0 ? ? ? ? º" at bounding box center [784, 417] width 1124 height 733
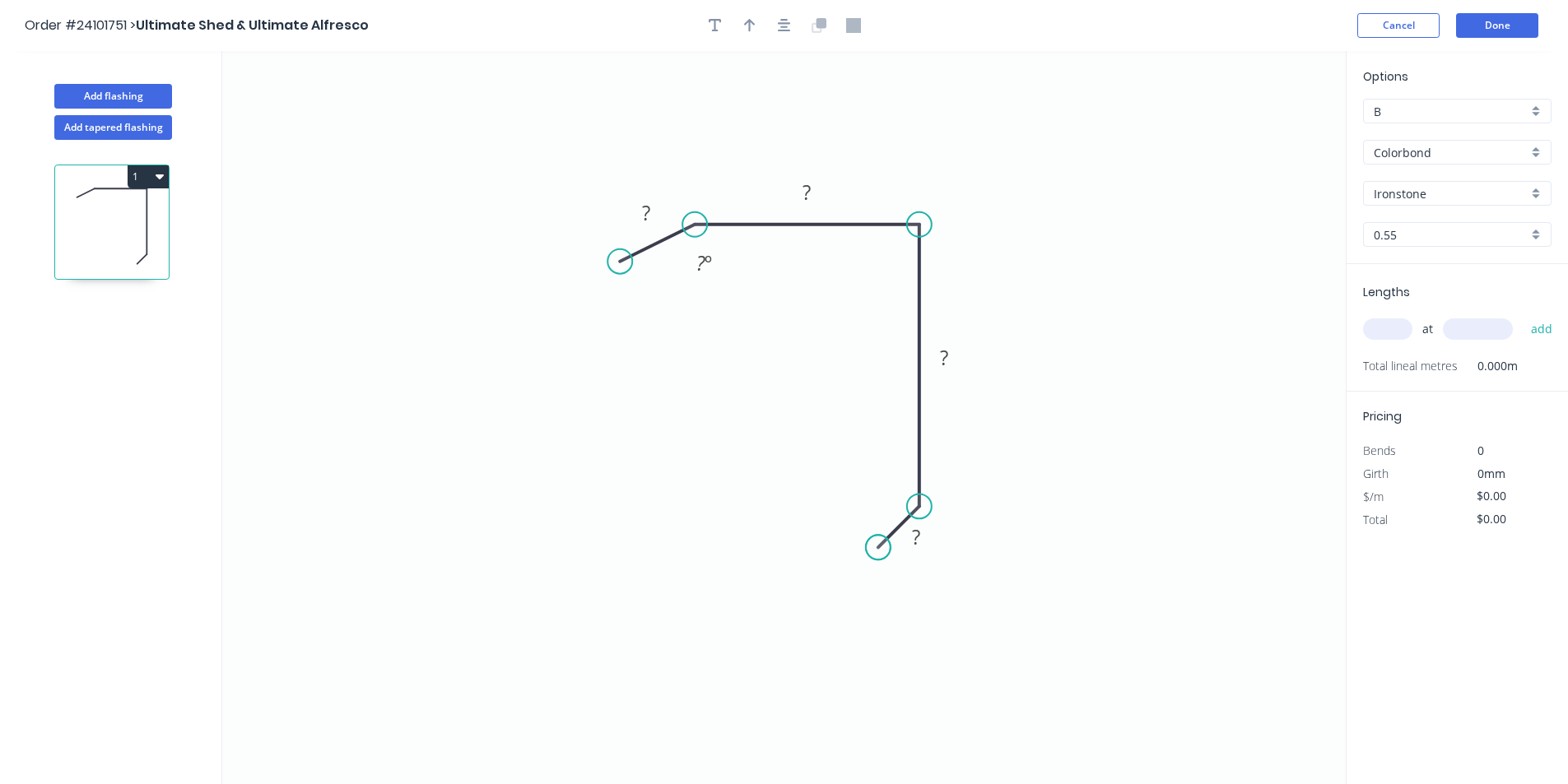
click at [878, 542] on circle at bounding box center [878, 546] width 25 height 25
click at [908, 528] on rect at bounding box center [916, 537] width 33 height 23
click at [652, 205] on rect at bounding box center [646, 214] width 33 height 23
click at [809, 192] on tspan "?" at bounding box center [807, 192] width 8 height 27
click at [952, 371] on rect at bounding box center [944, 357] width 53 height 34
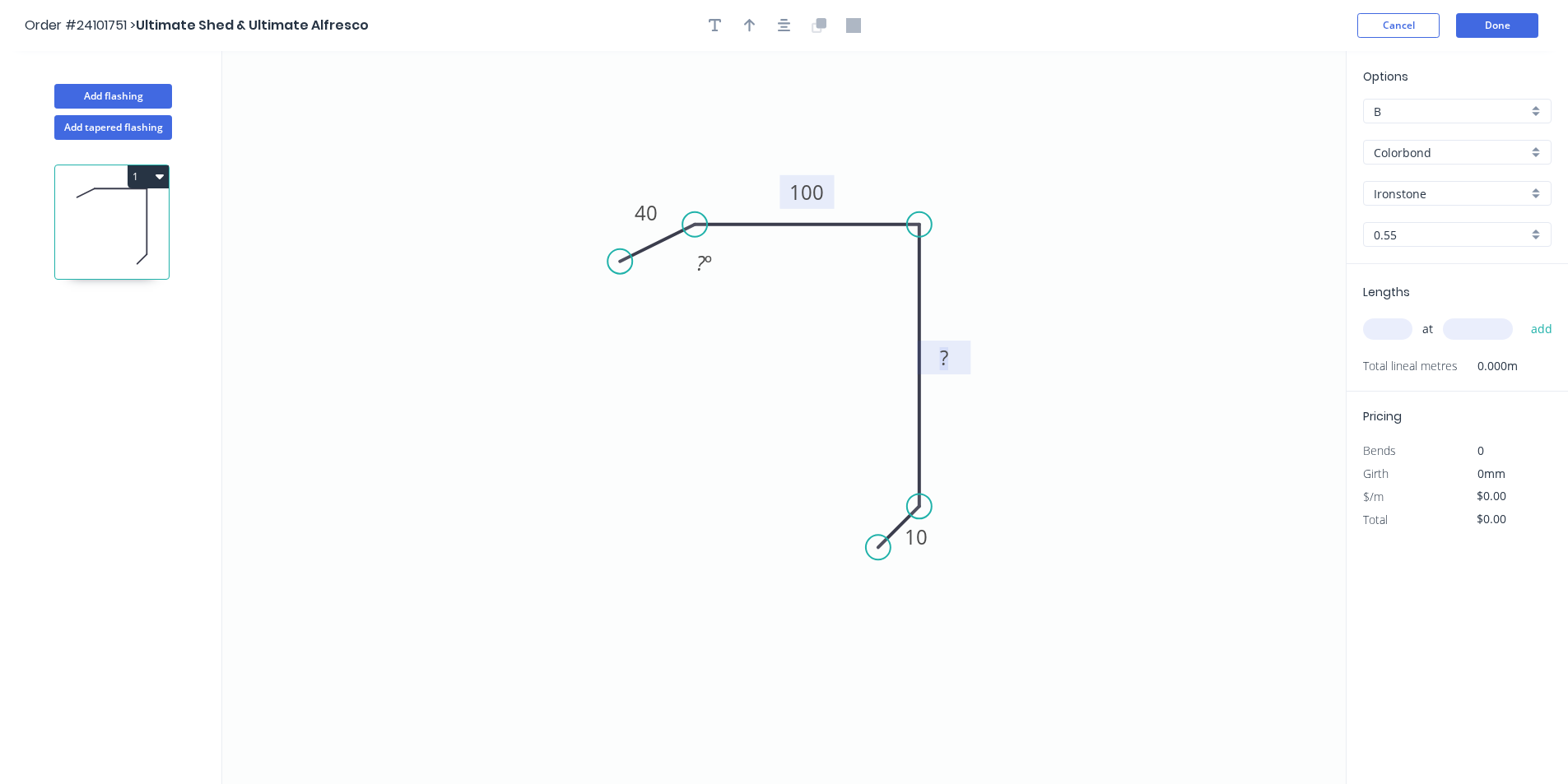
click at [957, 353] on rect at bounding box center [944, 358] width 33 height 23
click at [1366, 330] on input "text" at bounding box center [1388, 329] width 50 height 21
type input "$12.73"
type input "2"
click at [1495, 334] on input "text" at bounding box center [1478, 329] width 70 height 21
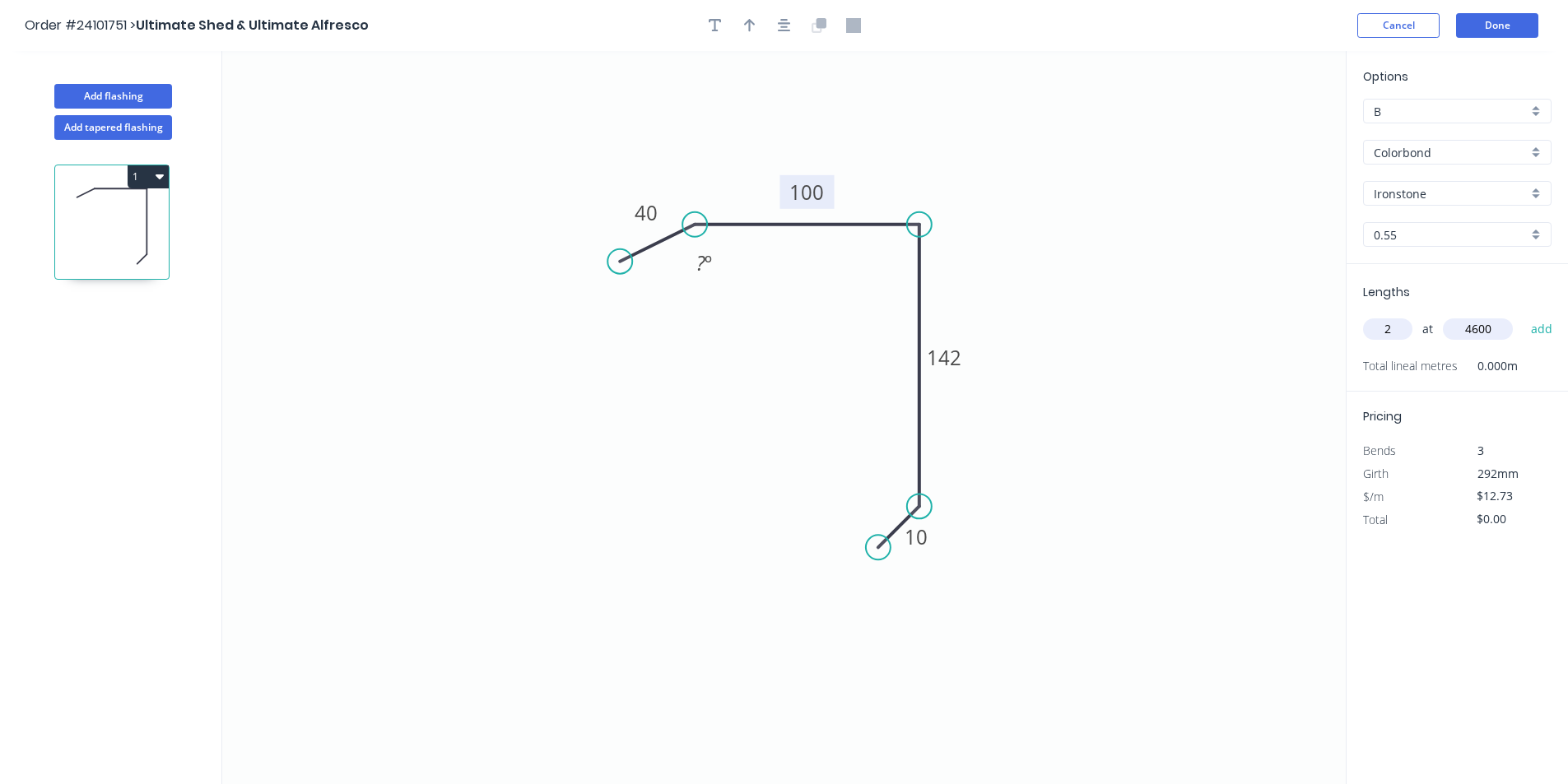
type input "4600"
click at [1523, 315] on button "add" at bounding box center [1542, 329] width 39 height 28
type input "$117.12"
click at [106, 96] on button "Add flashing" at bounding box center [113, 96] width 118 height 25
type input "$0.00"
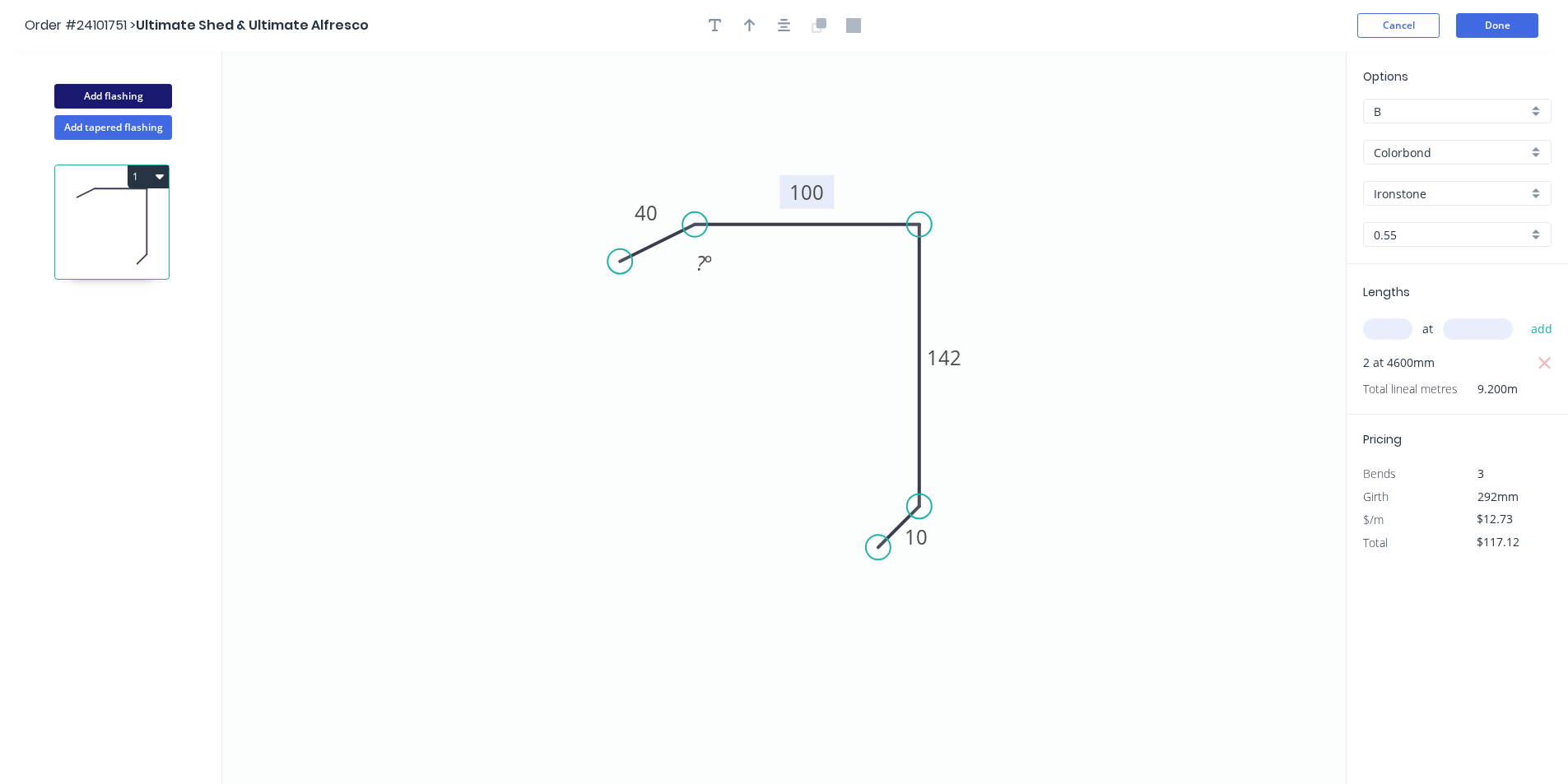
type input "$0.00"
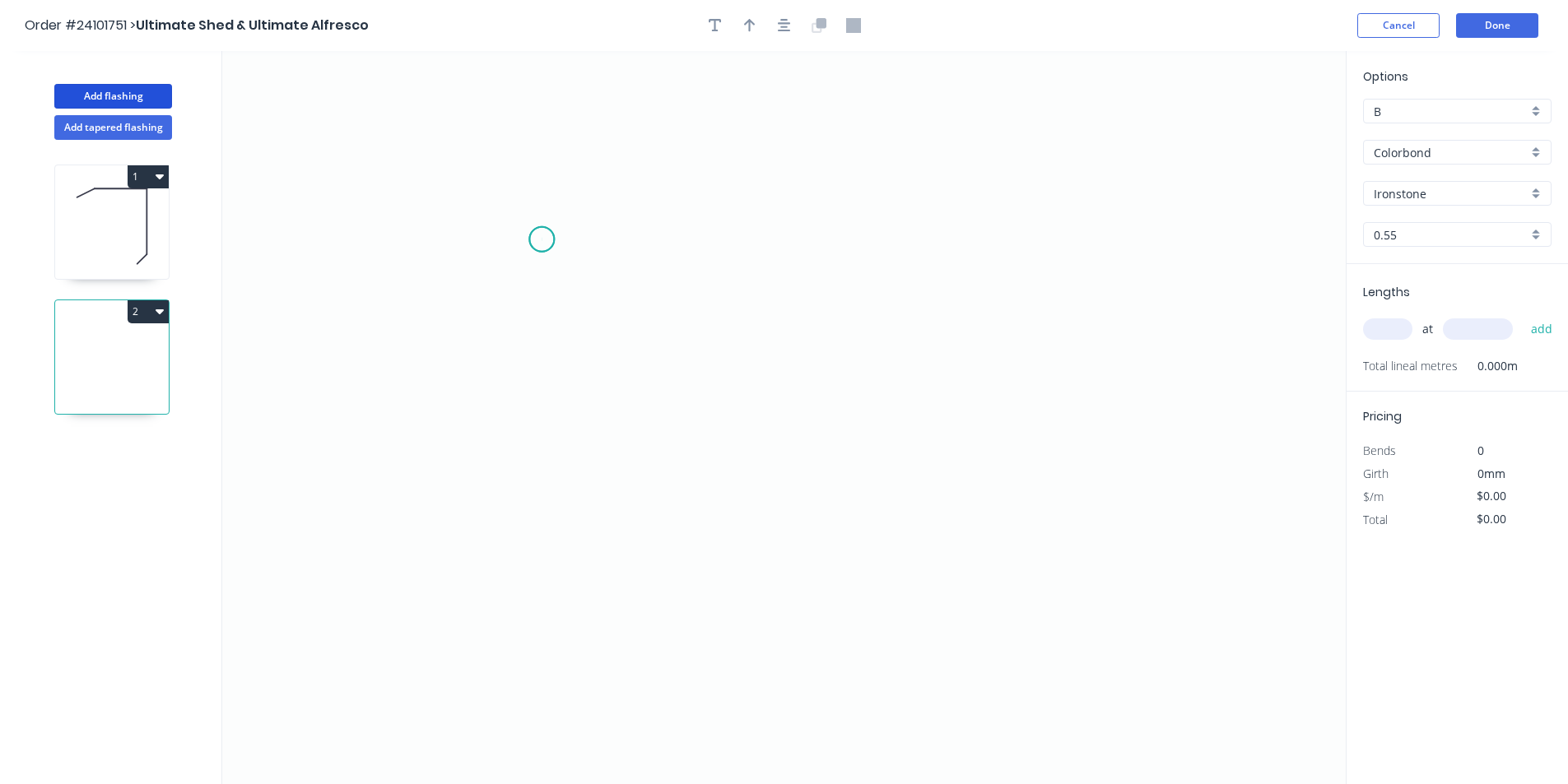
click at [542, 240] on icon "0" at bounding box center [784, 417] width 1124 height 733
click at [601, 182] on icon "0" at bounding box center [784, 417] width 1124 height 733
click at [948, 187] on icon "0 ?" at bounding box center [784, 417] width 1124 height 733
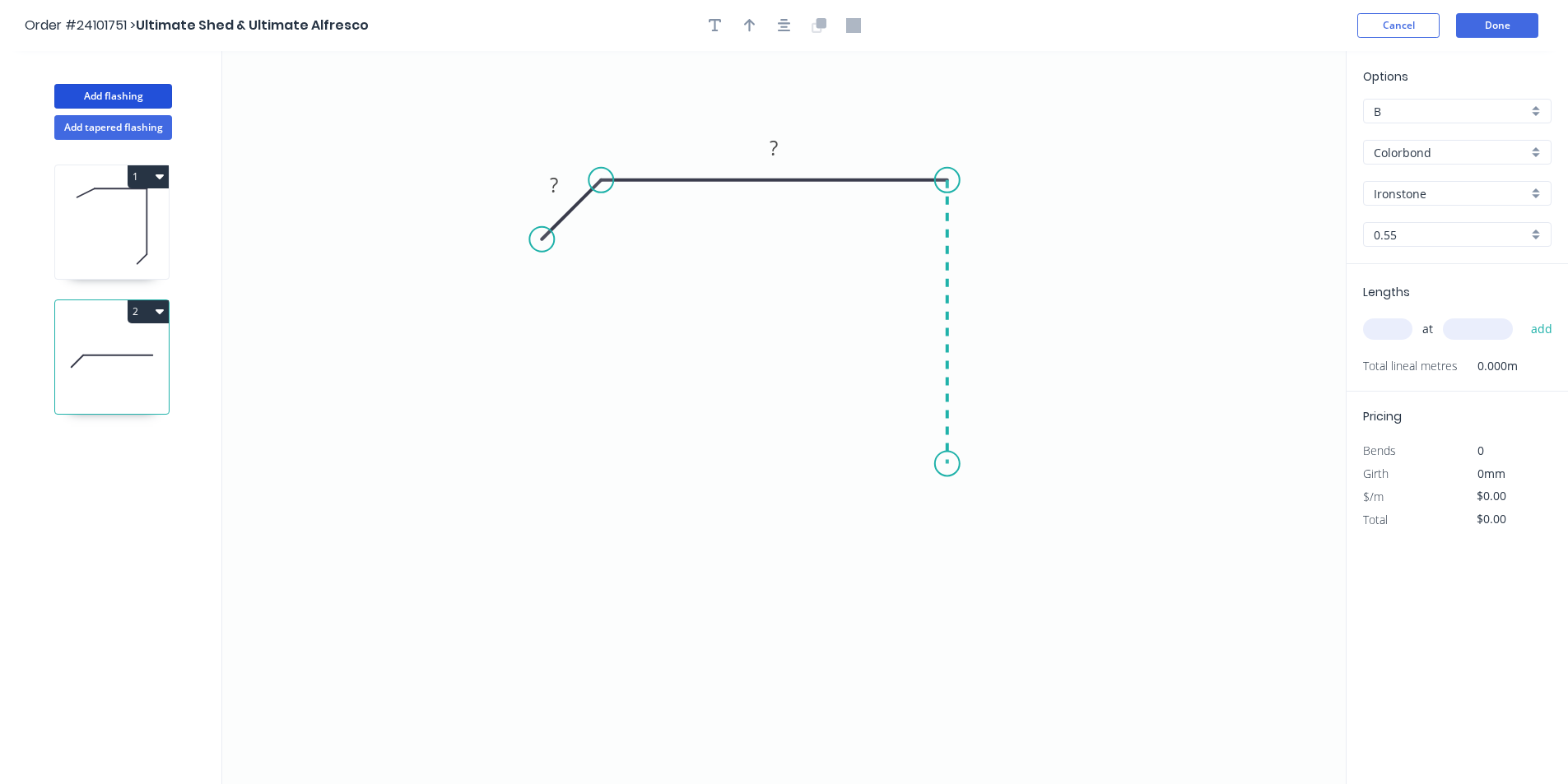
click at [951, 464] on icon "0 ? ?" at bounding box center [784, 417] width 1124 height 733
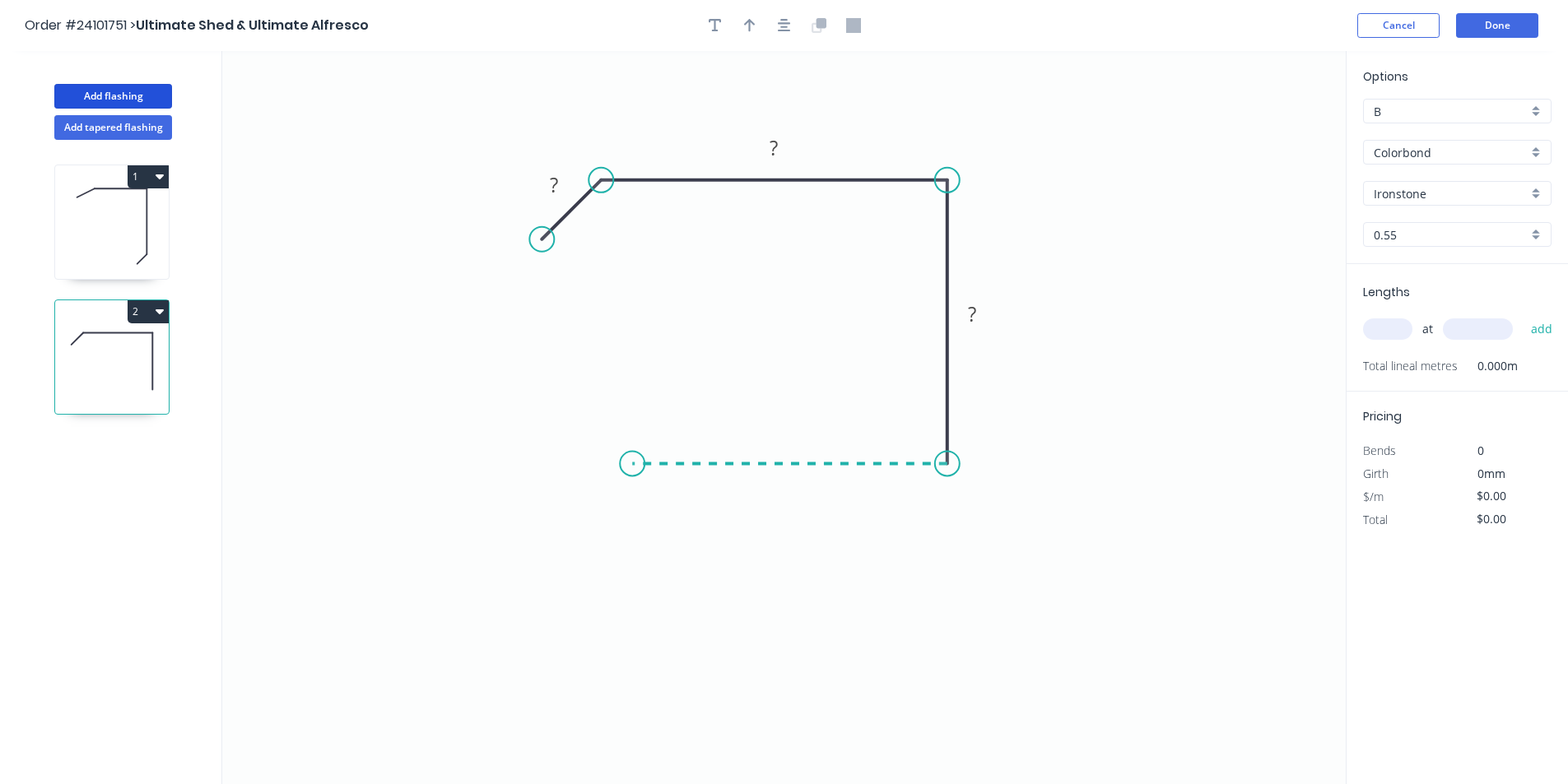
click at [632, 464] on icon "0 ? ? ?" at bounding box center [784, 417] width 1124 height 733
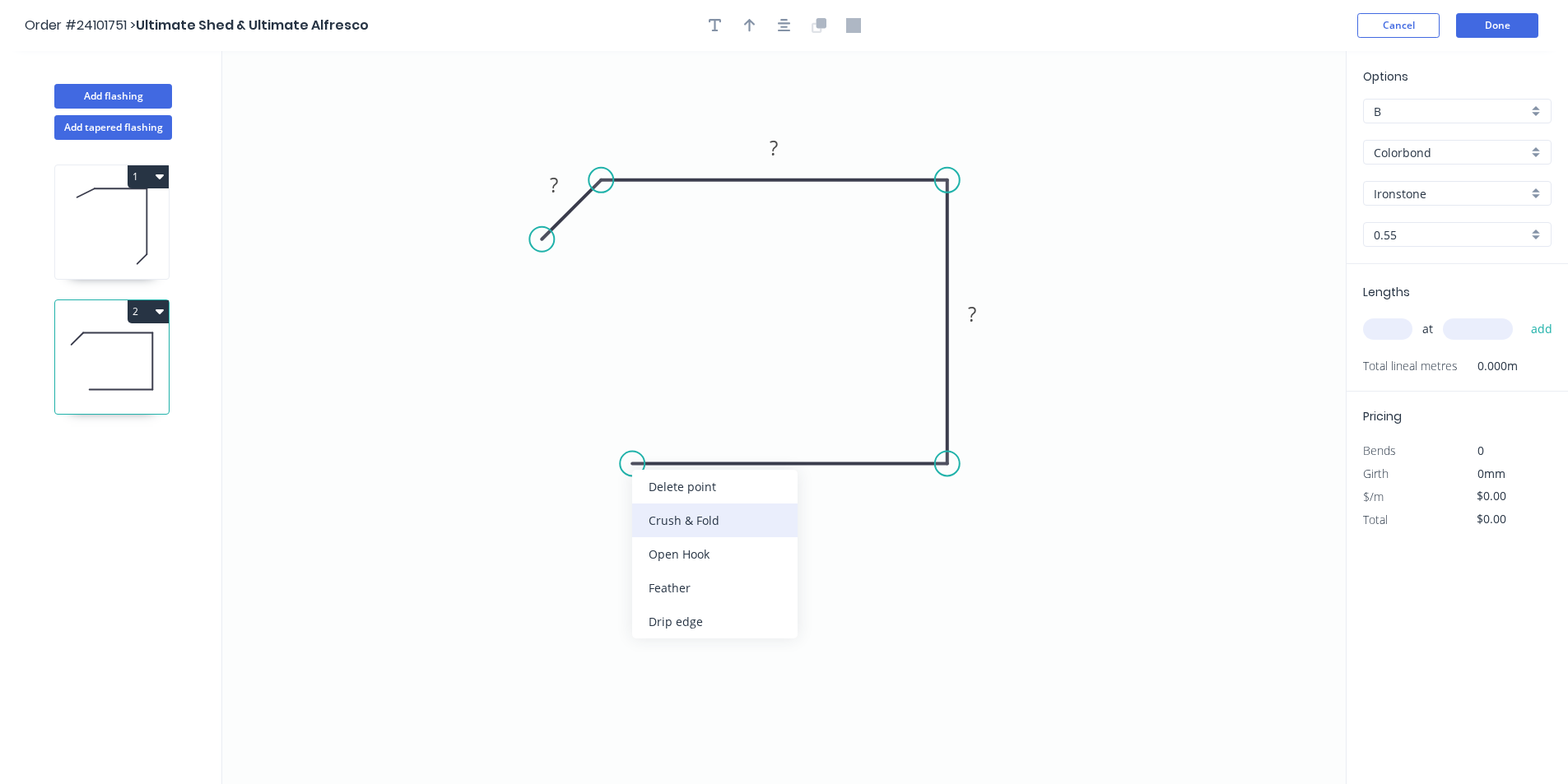
click at [679, 524] on div "Crush & Fold" at bounding box center [714, 520] width 165 height 34
click at [699, 524] on div "Flip bend" at bounding box center [723, 518] width 165 height 34
click at [791, 488] on tspan "?" at bounding box center [789, 479] width 8 height 27
click at [980, 318] on rect at bounding box center [973, 314] width 33 height 23
click at [768, 147] on rect at bounding box center [774, 148] width 33 height 23
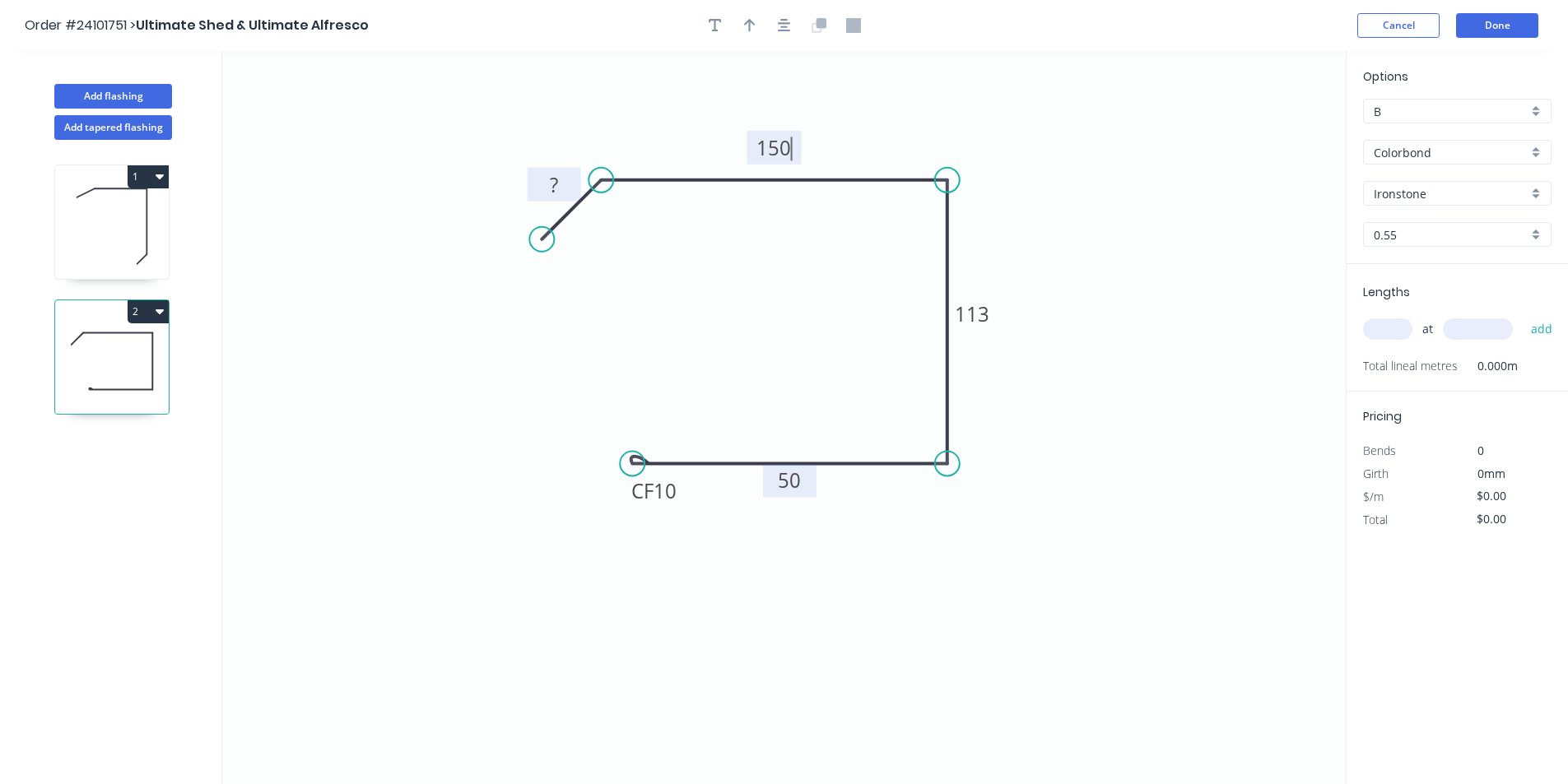
click at [551, 181] on tspan "?" at bounding box center [553, 184] width 8 height 27
click at [1407, 322] on input "text" at bounding box center [1388, 329] width 50 height 21
type input "$16.35"
type input "2"
click at [1469, 334] on input "text" at bounding box center [1478, 329] width 70 height 21
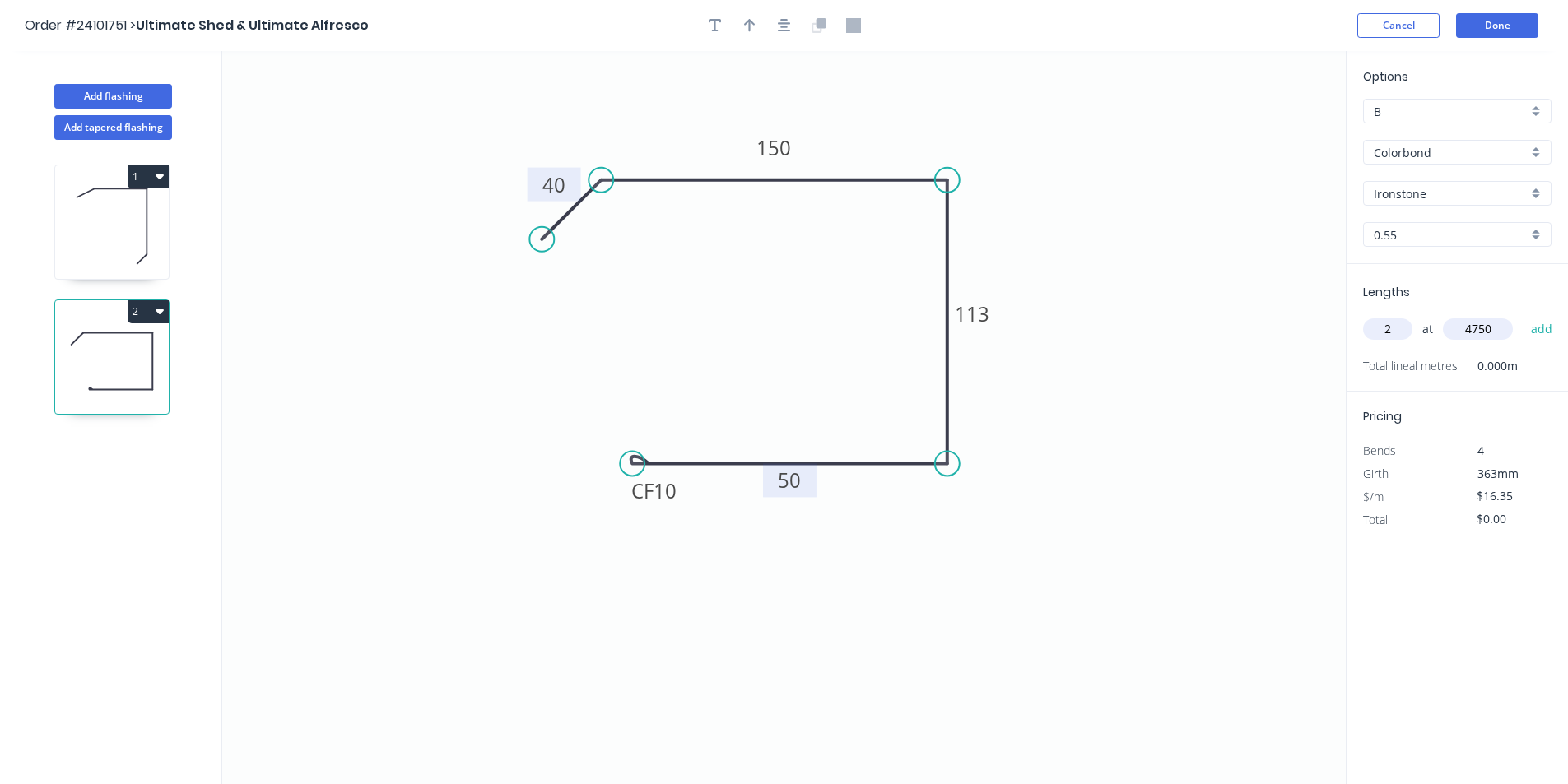
type input "4750"
click at [1523, 315] on button "add" at bounding box center [1542, 329] width 39 height 28
type input "$155.33"
click at [1503, 29] on button "Done" at bounding box center [1497, 25] width 82 height 25
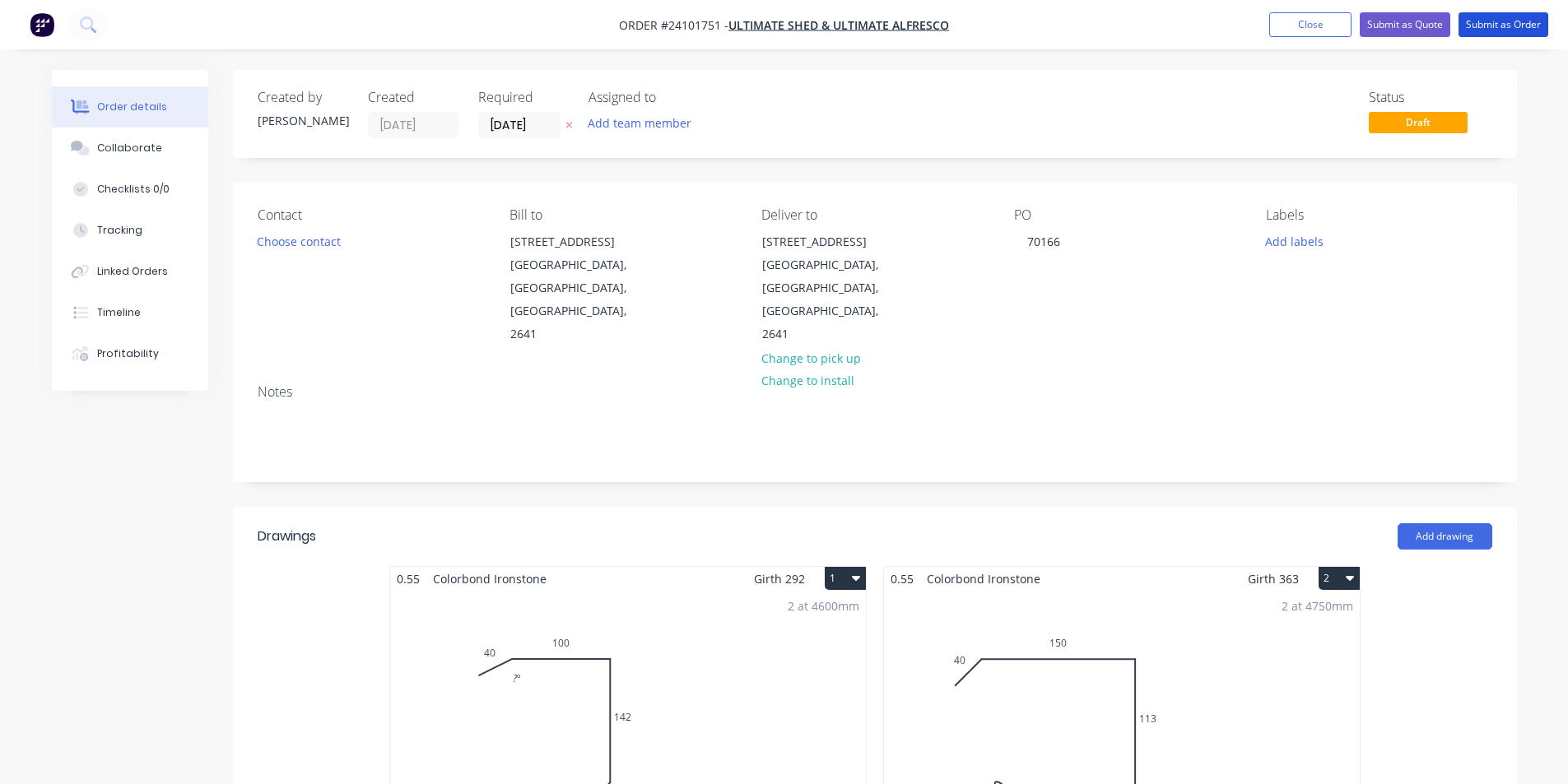
click at [1503, 29] on button "Submit as Order" at bounding box center [1503, 24] width 89 height 25
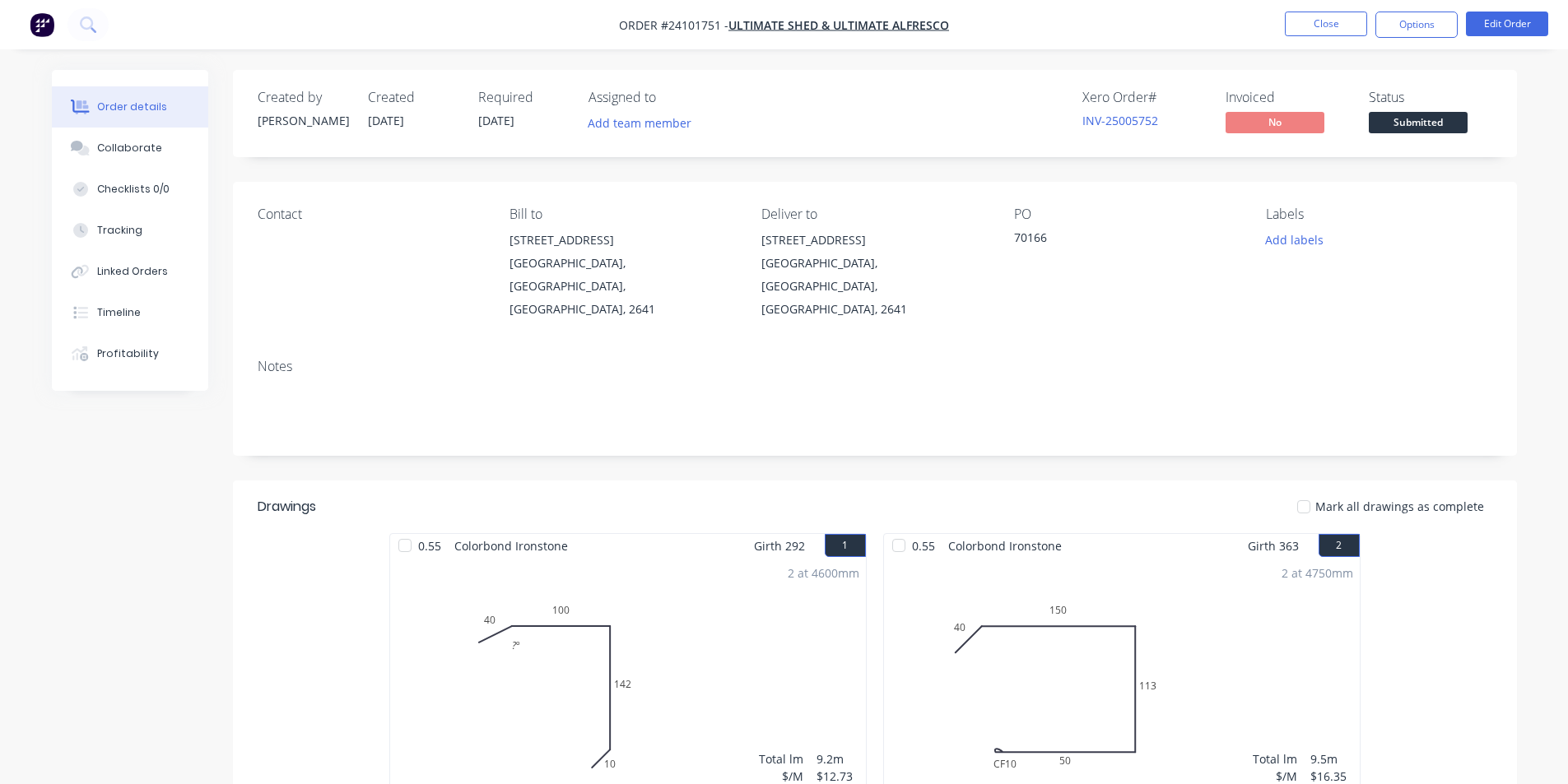
click at [50, 31] on img "button" at bounding box center [41, 24] width 25 height 25
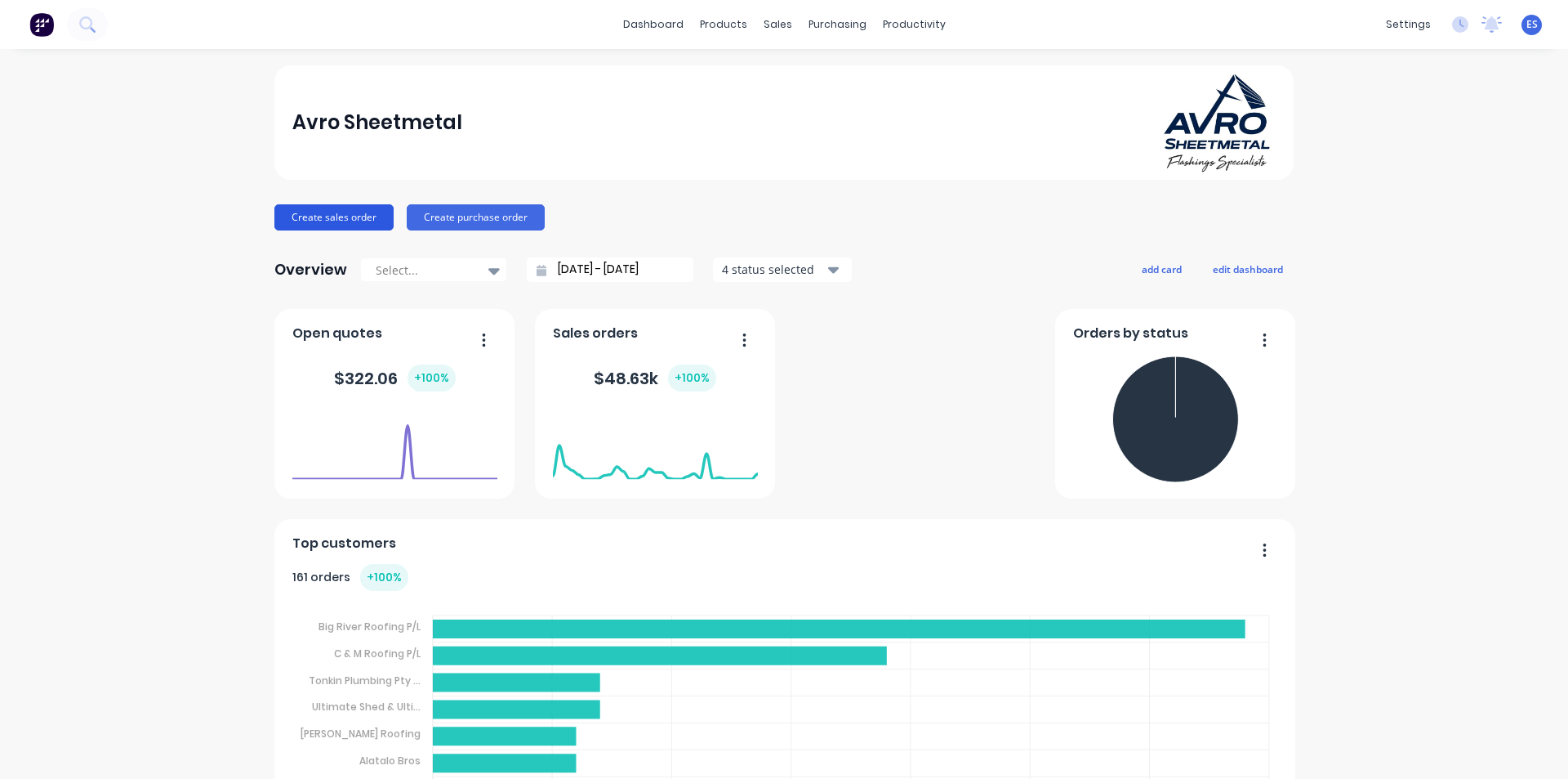
click at [345, 228] on button "Create sales order" at bounding box center [334, 217] width 119 height 27
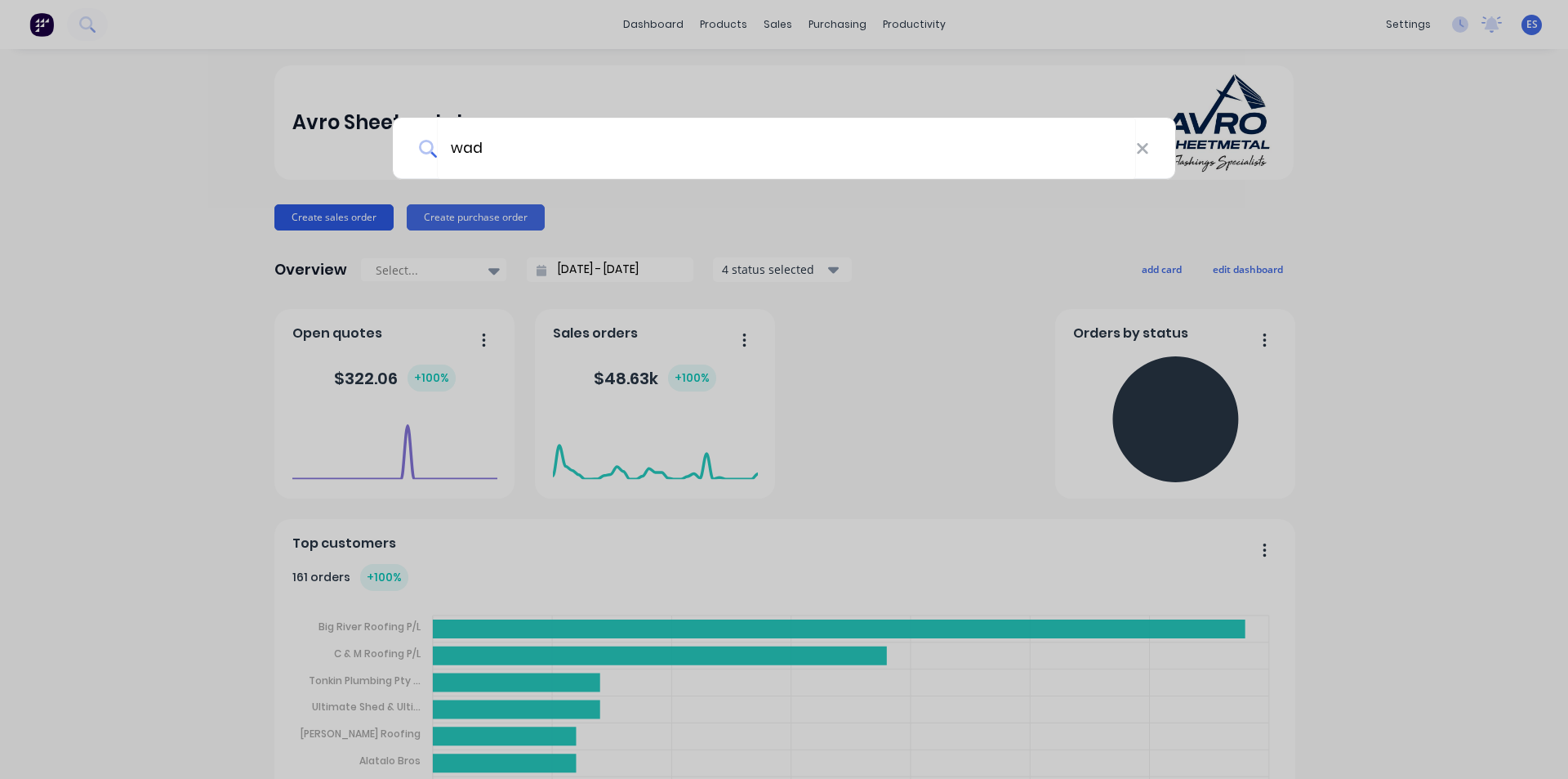
type input "[PERSON_NAME]"
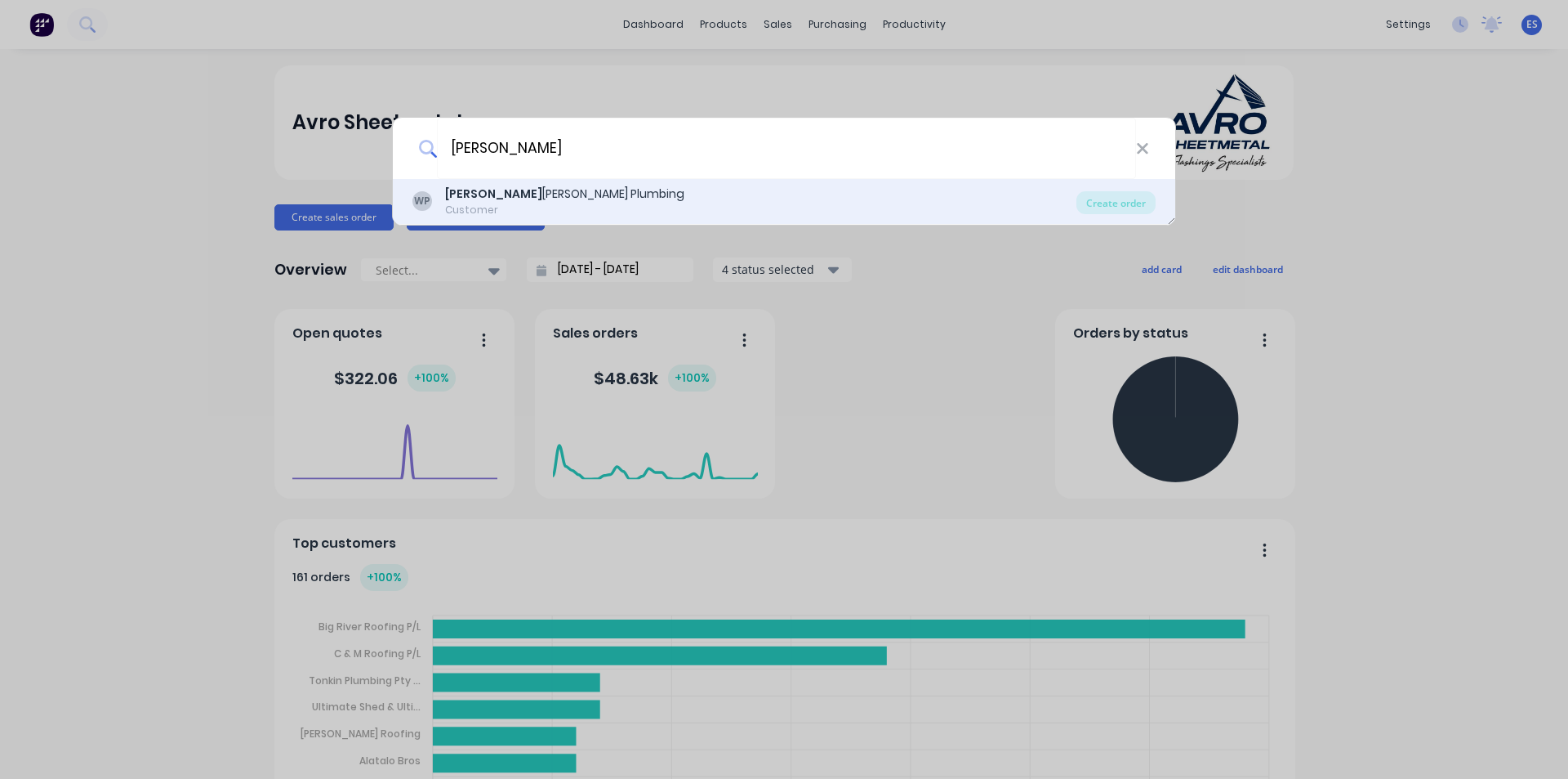
click at [551, 189] on div "[PERSON_NAME] Plumbing" at bounding box center [565, 194] width 240 height 17
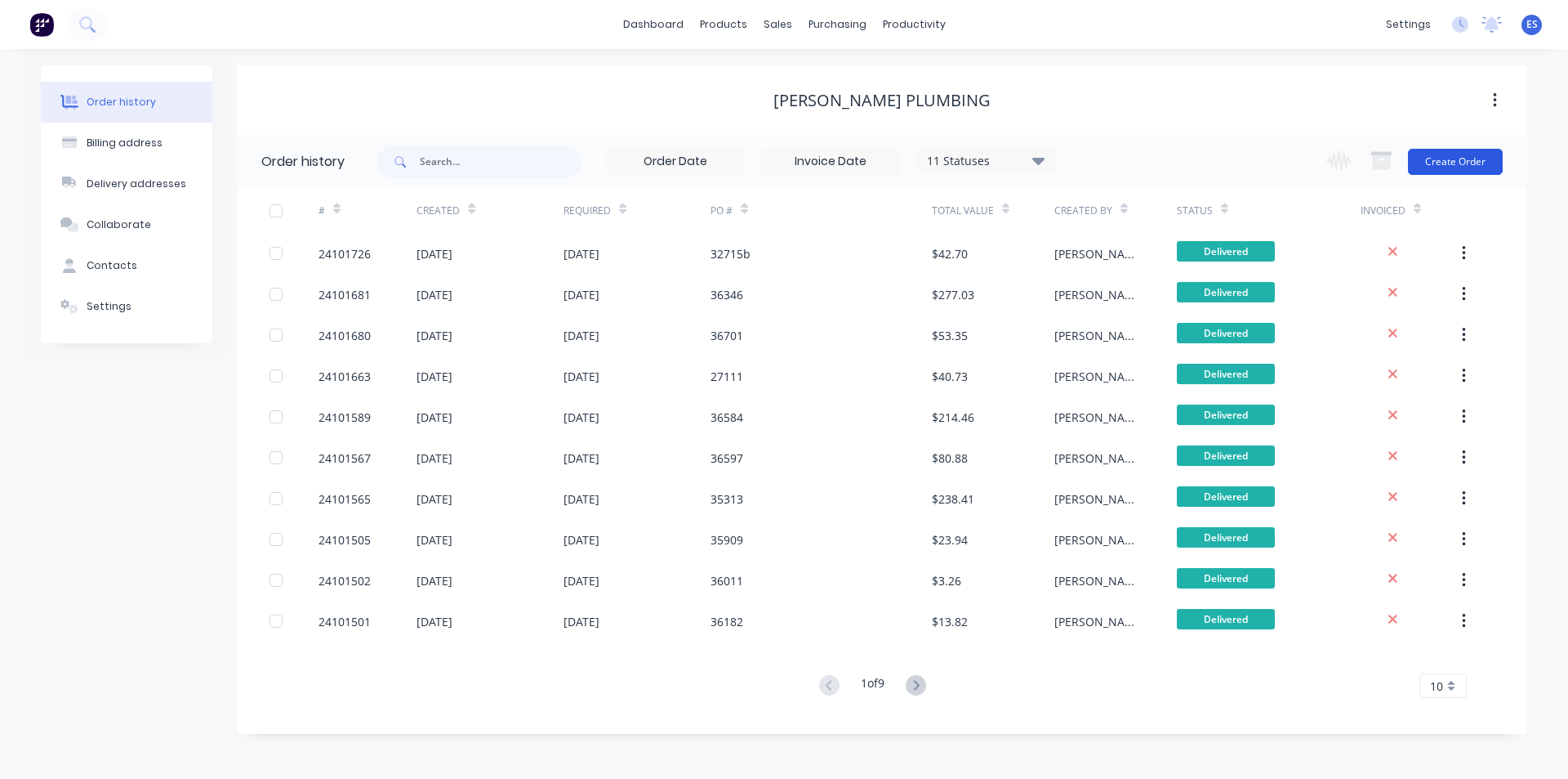
click at [1461, 173] on button "Create Order" at bounding box center [1455, 162] width 95 height 27
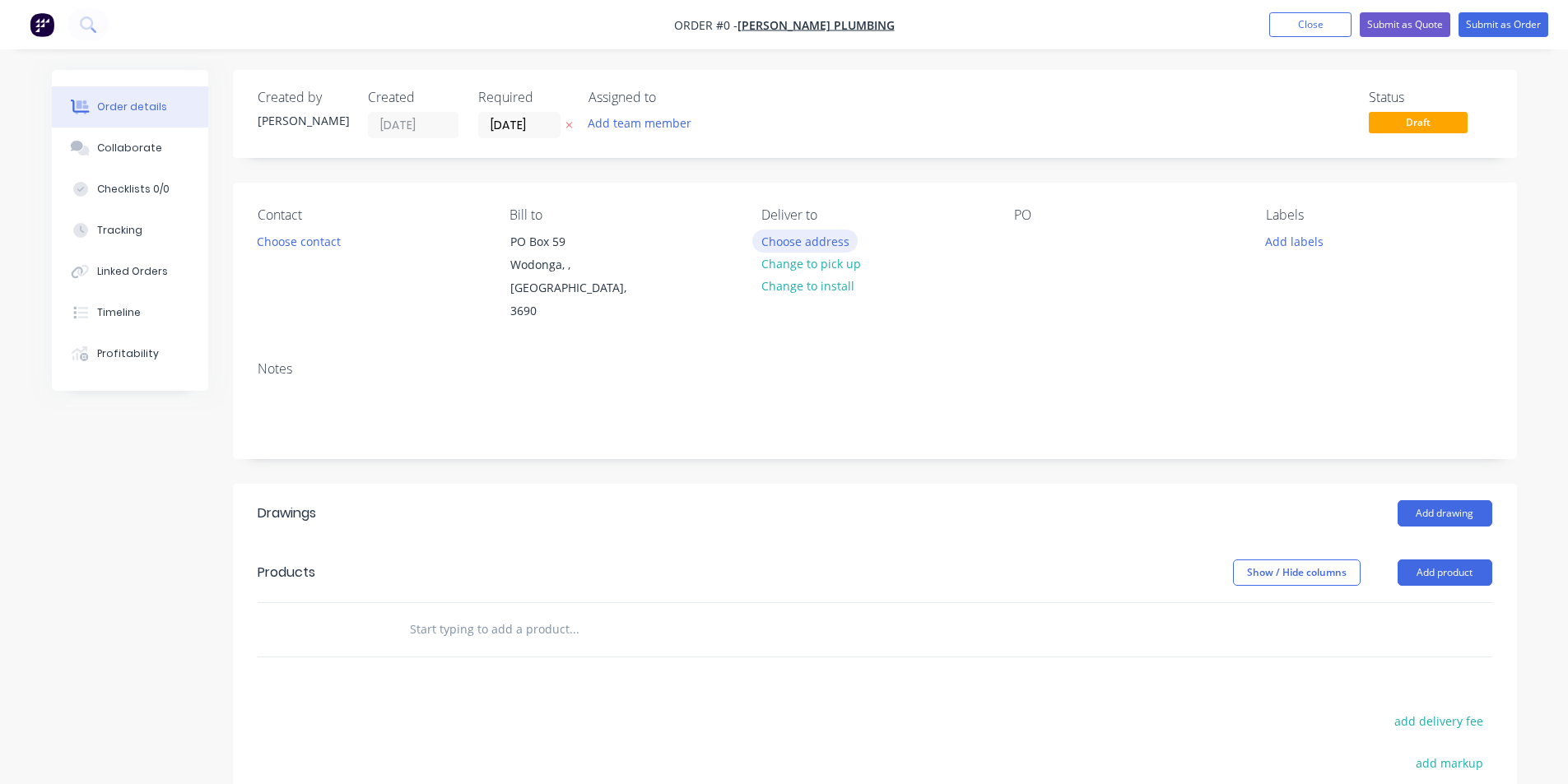
click at [821, 249] on button "Choose address" at bounding box center [805, 240] width 105 height 22
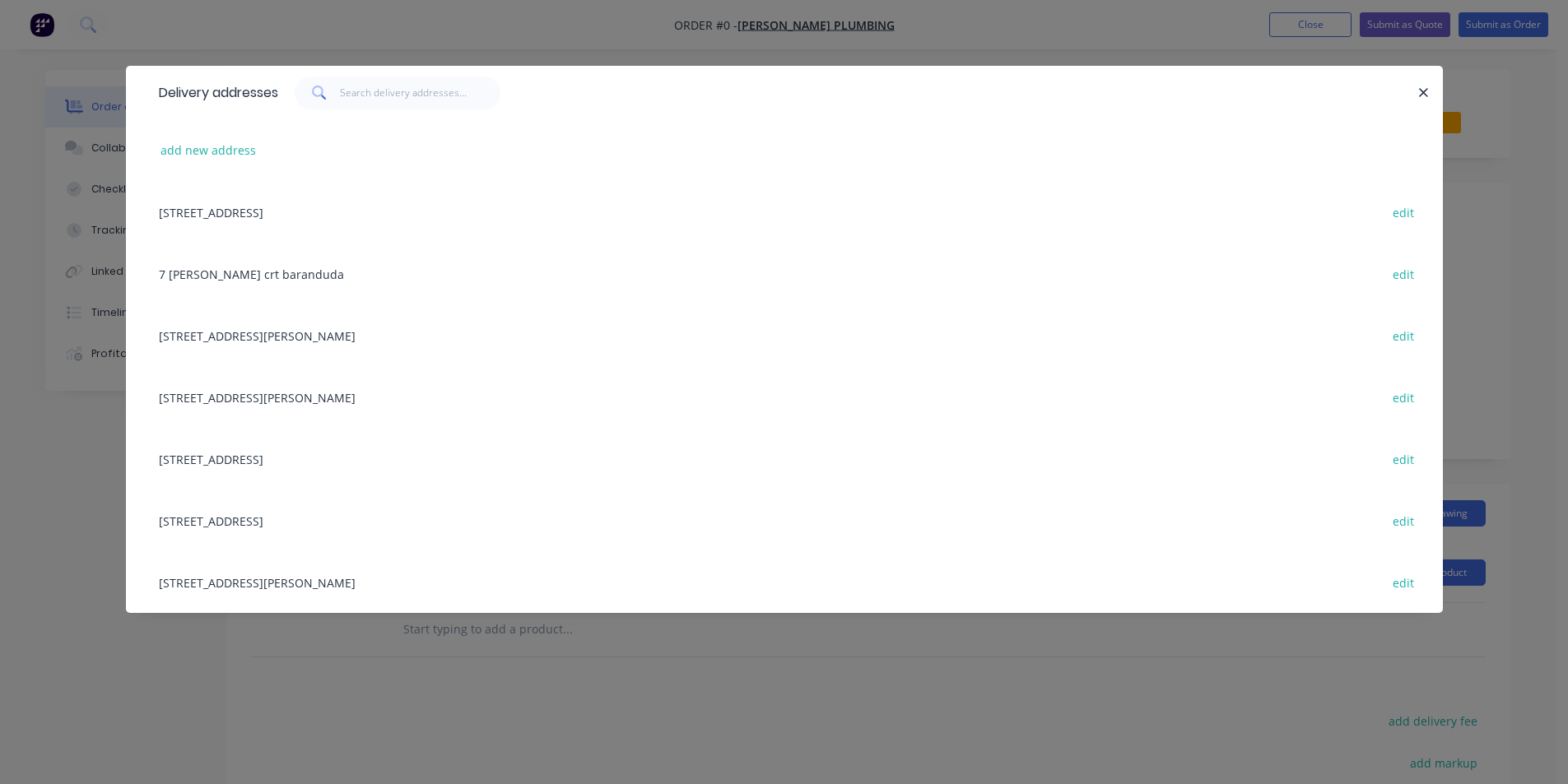
click at [359, 217] on div "[STREET_ADDRESS] edit" at bounding box center [784, 211] width 1267 height 62
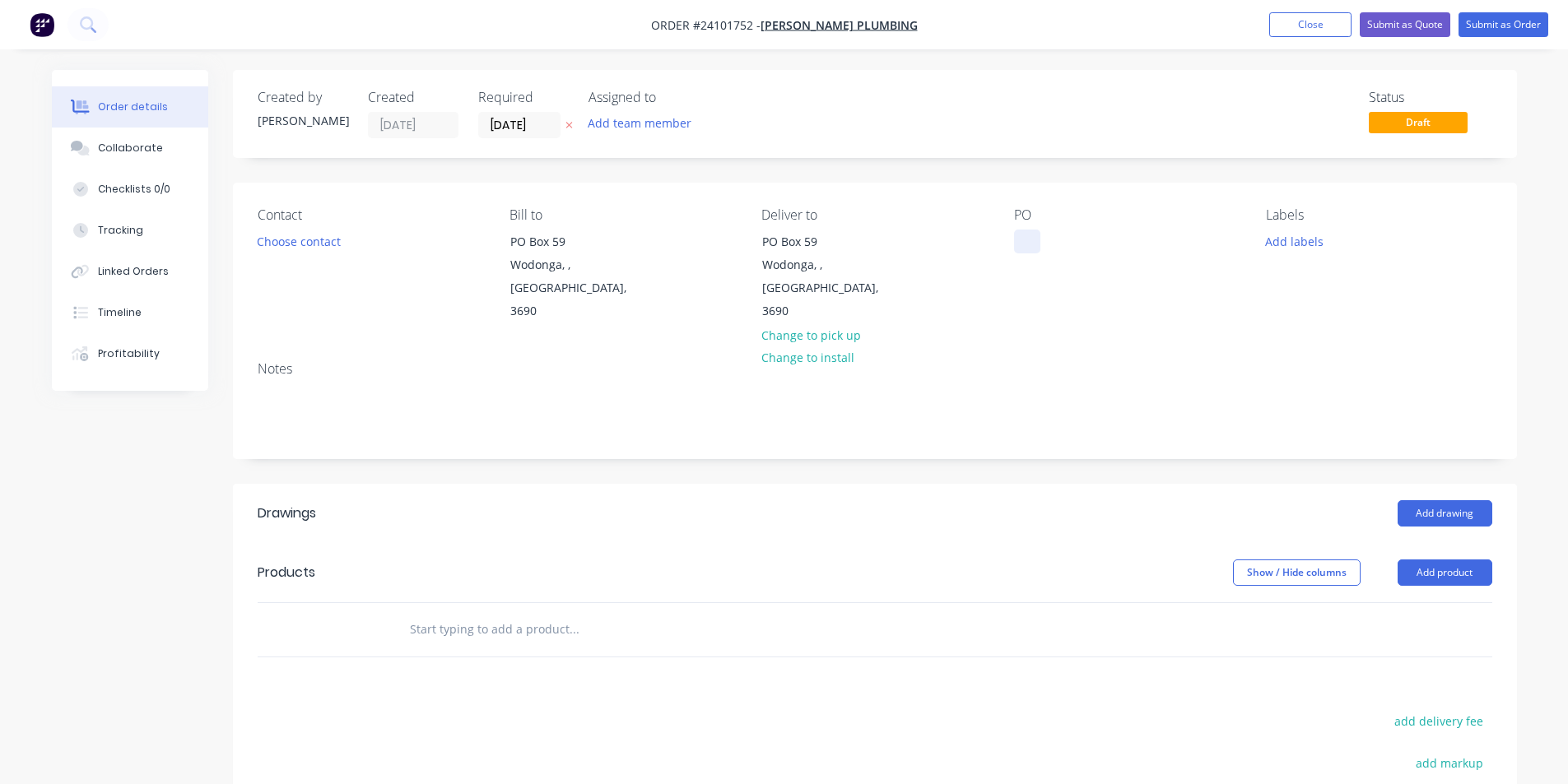
click at [1024, 238] on div at bounding box center [1027, 241] width 27 height 24
click at [1452, 500] on button "Add drawing" at bounding box center [1444, 513] width 95 height 27
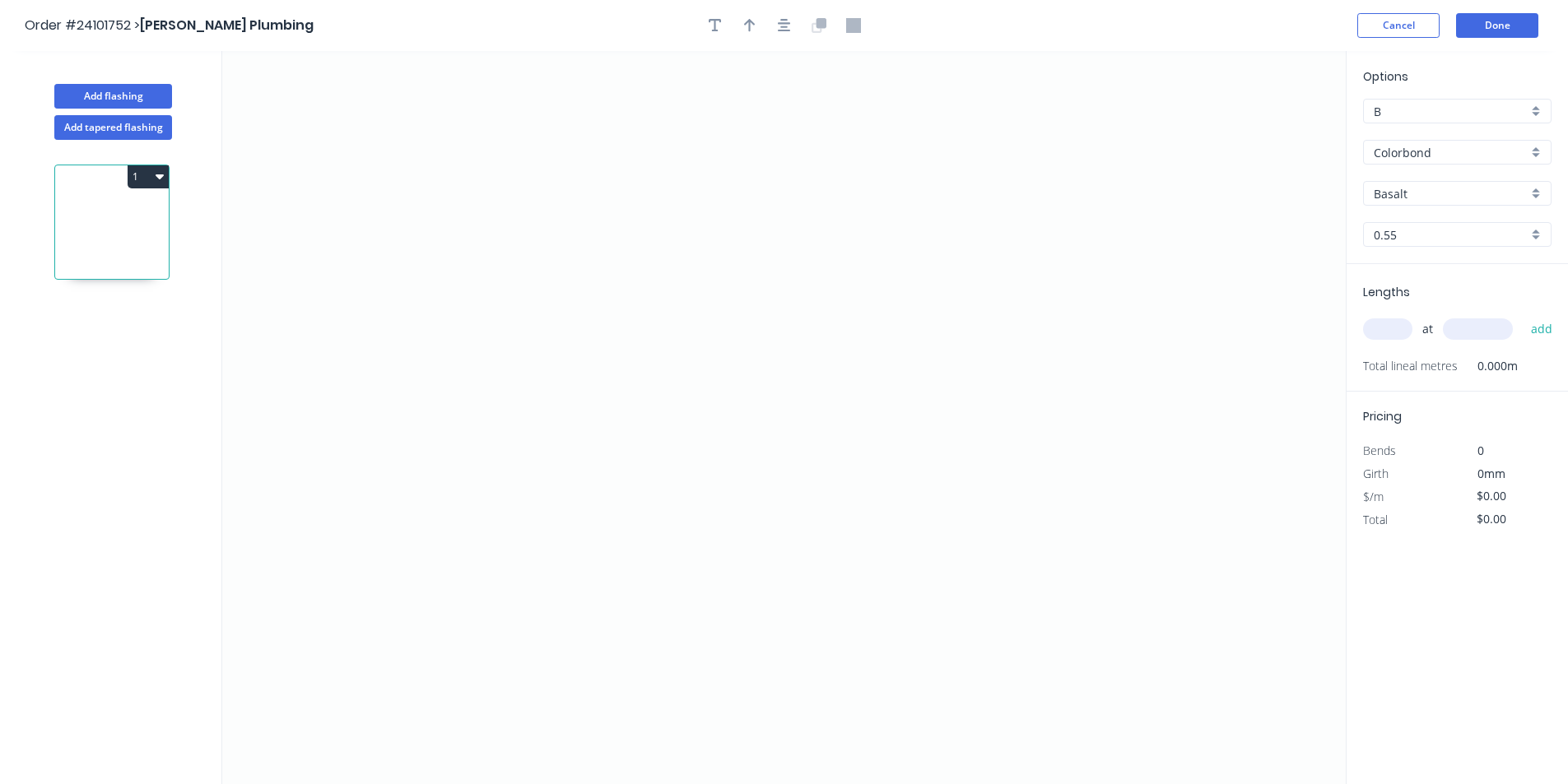
click at [1454, 189] on input "Basalt" at bounding box center [1450, 193] width 154 height 18
click at [1429, 310] on div "Dover White" at bounding box center [1457, 315] width 187 height 29
type input "Dover White"
click at [504, 411] on icon "0" at bounding box center [784, 417] width 1124 height 733
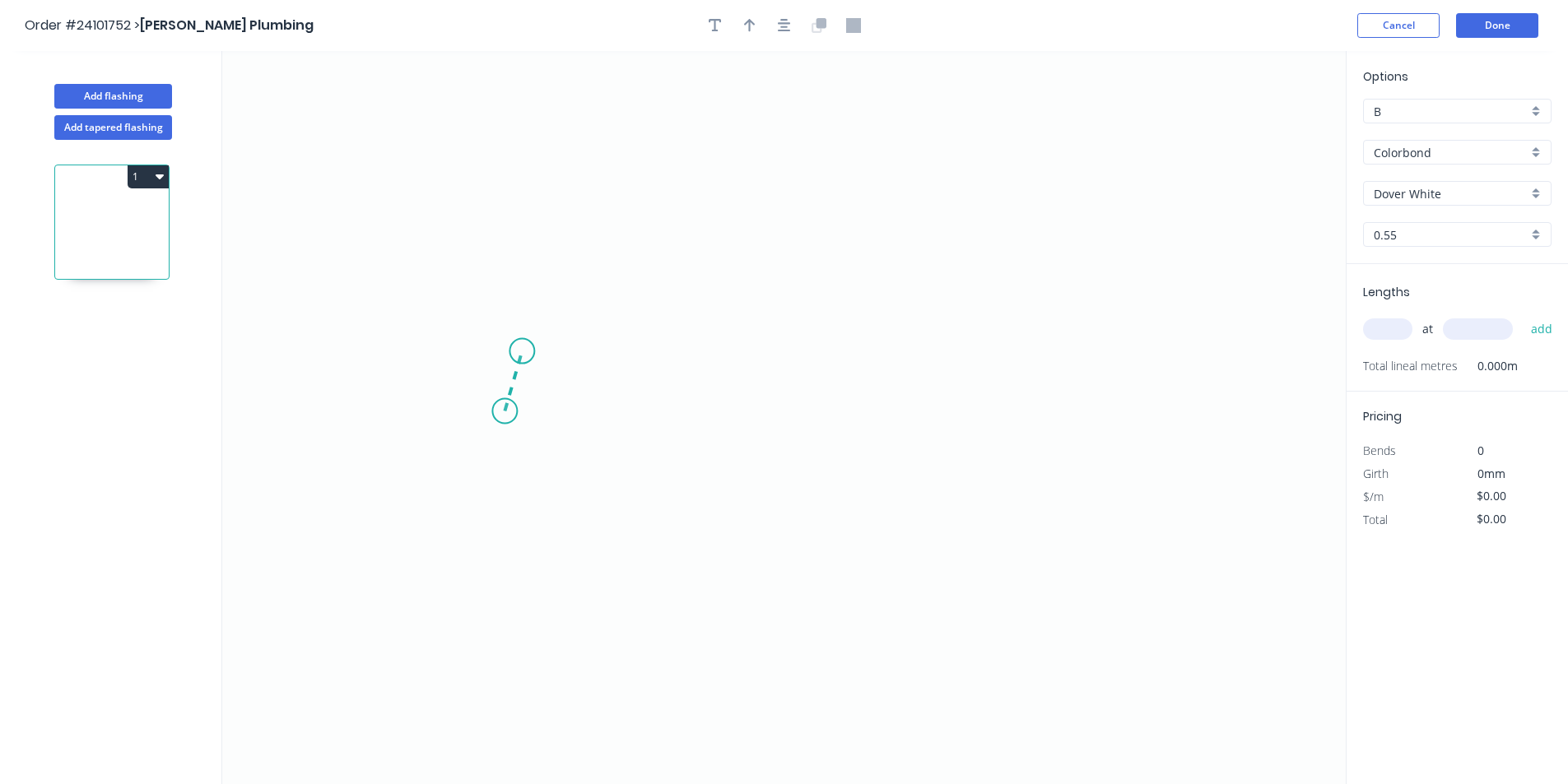
click at [522, 351] on icon "0" at bounding box center [784, 417] width 1124 height 733
click at [673, 306] on icon "0 ?" at bounding box center [784, 417] width 1124 height 733
click at [680, 263] on icon "0 ? ? ? º" at bounding box center [784, 417] width 1124 height 733
click at [916, 182] on icon "0 ? ? ? ? º ? º" at bounding box center [784, 417] width 1124 height 733
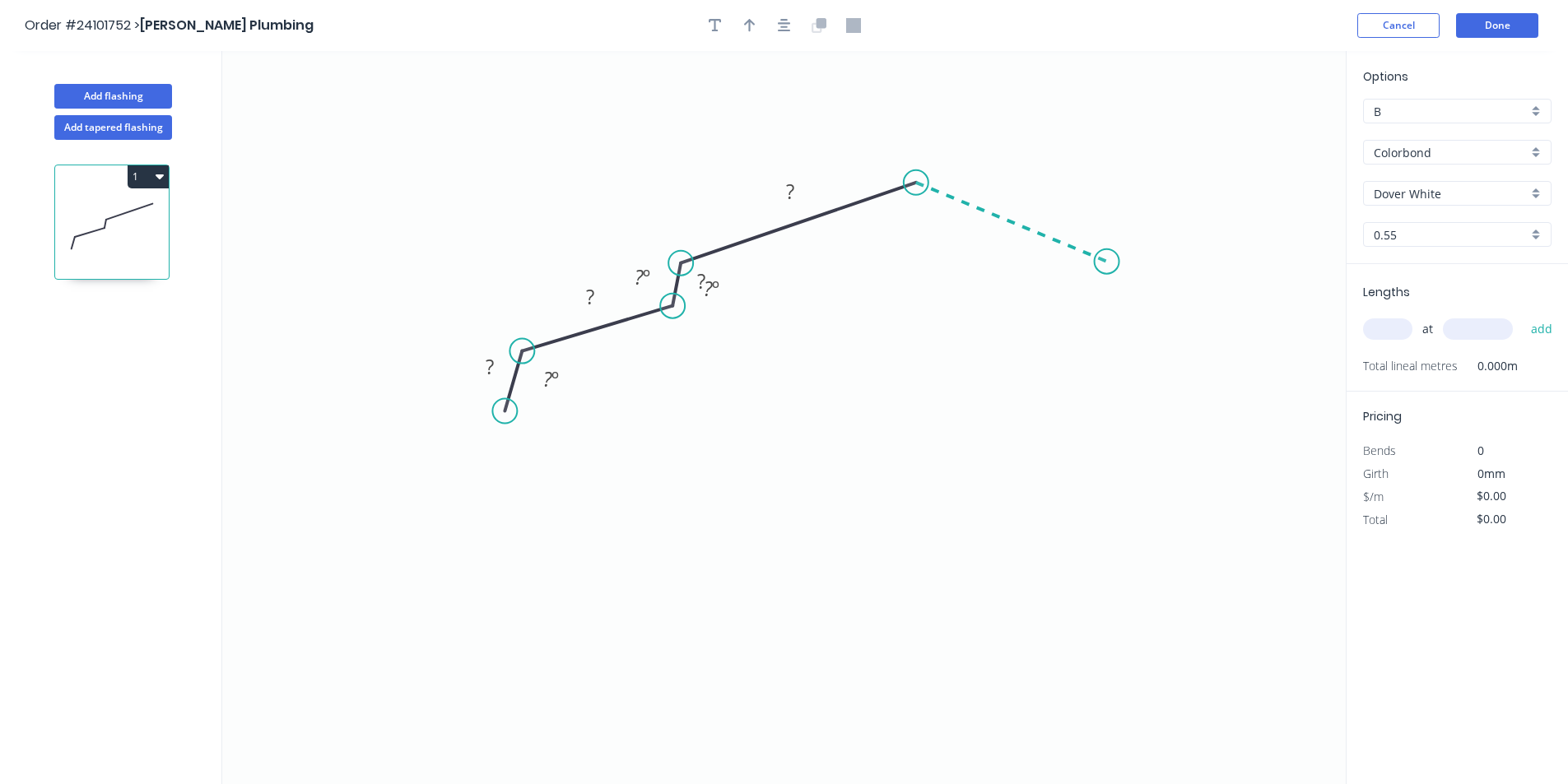
click at [1107, 262] on icon "0 ? ? ? ? ? º ? º ? º" at bounding box center [784, 417] width 1124 height 733
click at [1112, 310] on icon "0 ? ? ? ? ? ? º ? º ? º ? º" at bounding box center [784, 417] width 1124 height 733
click at [1291, 369] on icon "0 ? ? ? ? ? ? ? º ? º ? º ? º ? º" at bounding box center [784, 417] width 1124 height 733
click at [1312, 444] on icon "0 ? ? ? ? ? ? ? ? º ? º ? º ? º ? º ? º" at bounding box center [784, 417] width 1124 height 733
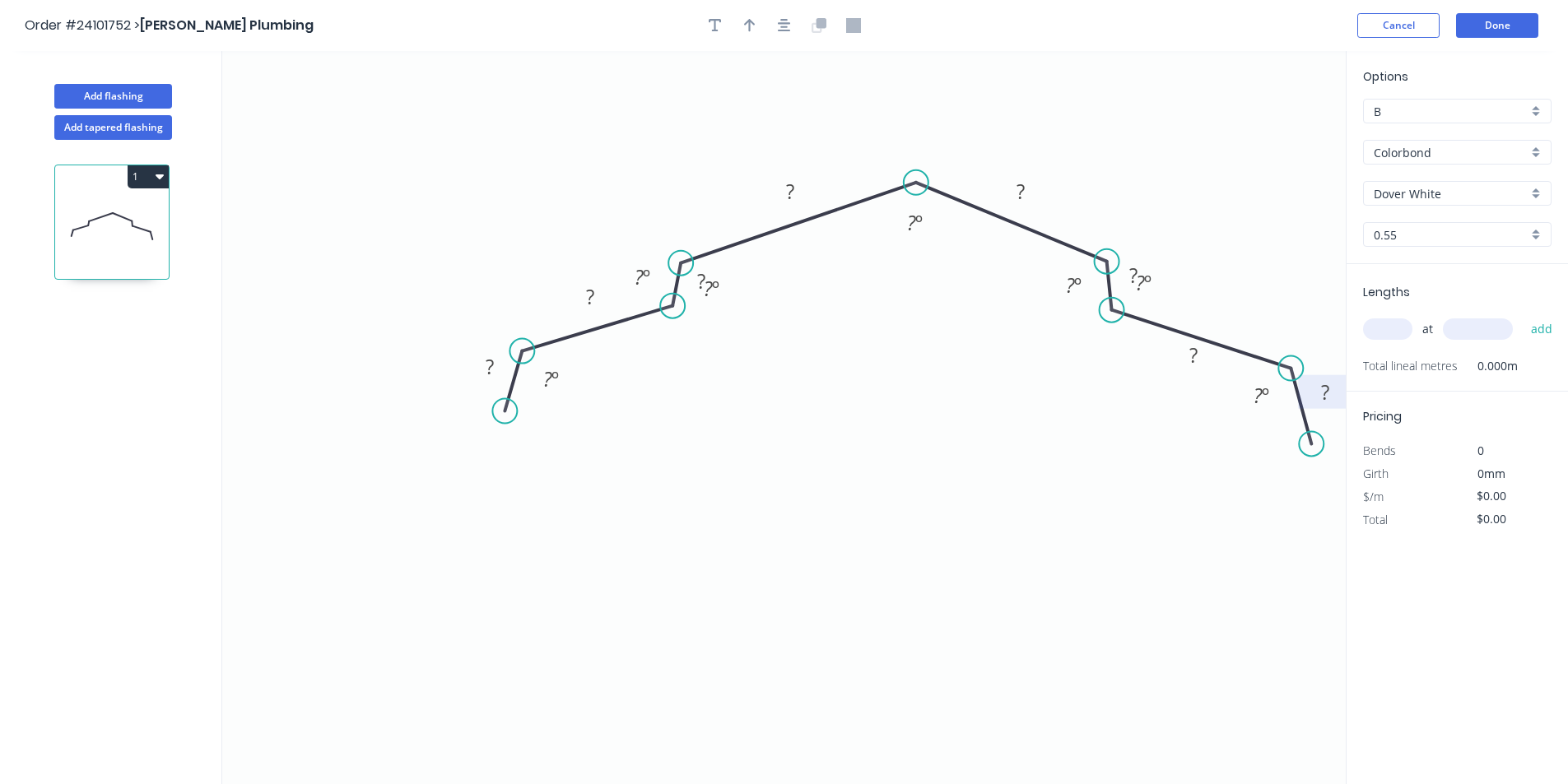
click at [1326, 395] on tspan "?" at bounding box center [1325, 392] width 8 height 27
click at [484, 363] on rect at bounding box center [489, 368] width 33 height 23
click at [581, 444] on div "Hide angle" at bounding box center [617, 439] width 165 height 34
click at [1284, 451] on div "Hide angle" at bounding box center [1350, 450] width 165 height 34
click at [1201, 357] on rect at bounding box center [1194, 356] width 33 height 23
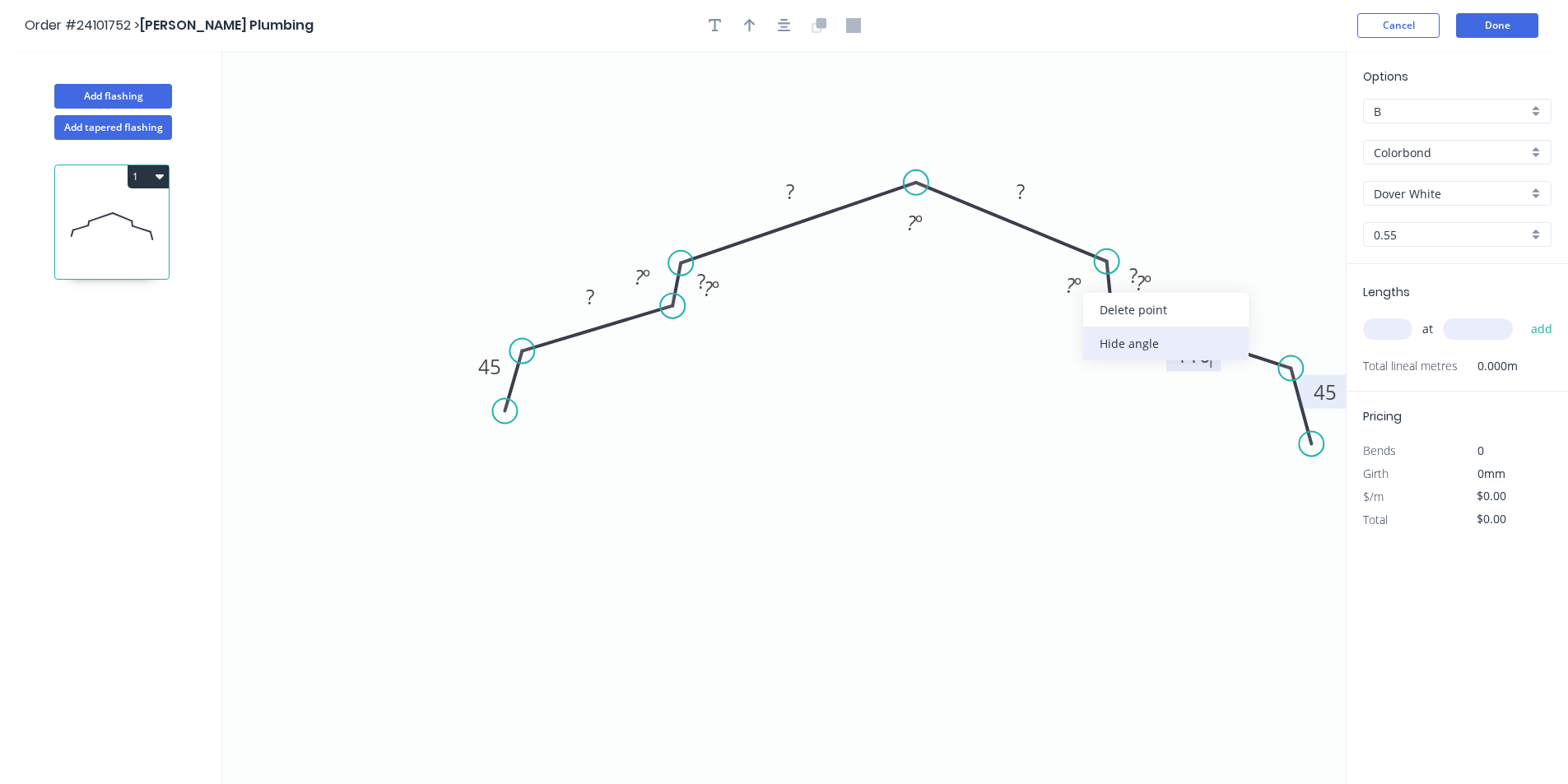
click at [1162, 349] on div "Hide angle" at bounding box center [1165, 343] width 165 height 34
click at [1170, 326] on div "Hide angle" at bounding box center [1236, 333] width 165 height 34
click at [1135, 284] on tspan "?" at bounding box center [1133, 275] width 8 height 27
click at [1026, 202] on rect at bounding box center [1020, 192] width 33 height 23
click at [916, 225] on tspan "º" at bounding box center [919, 222] width 7 height 27
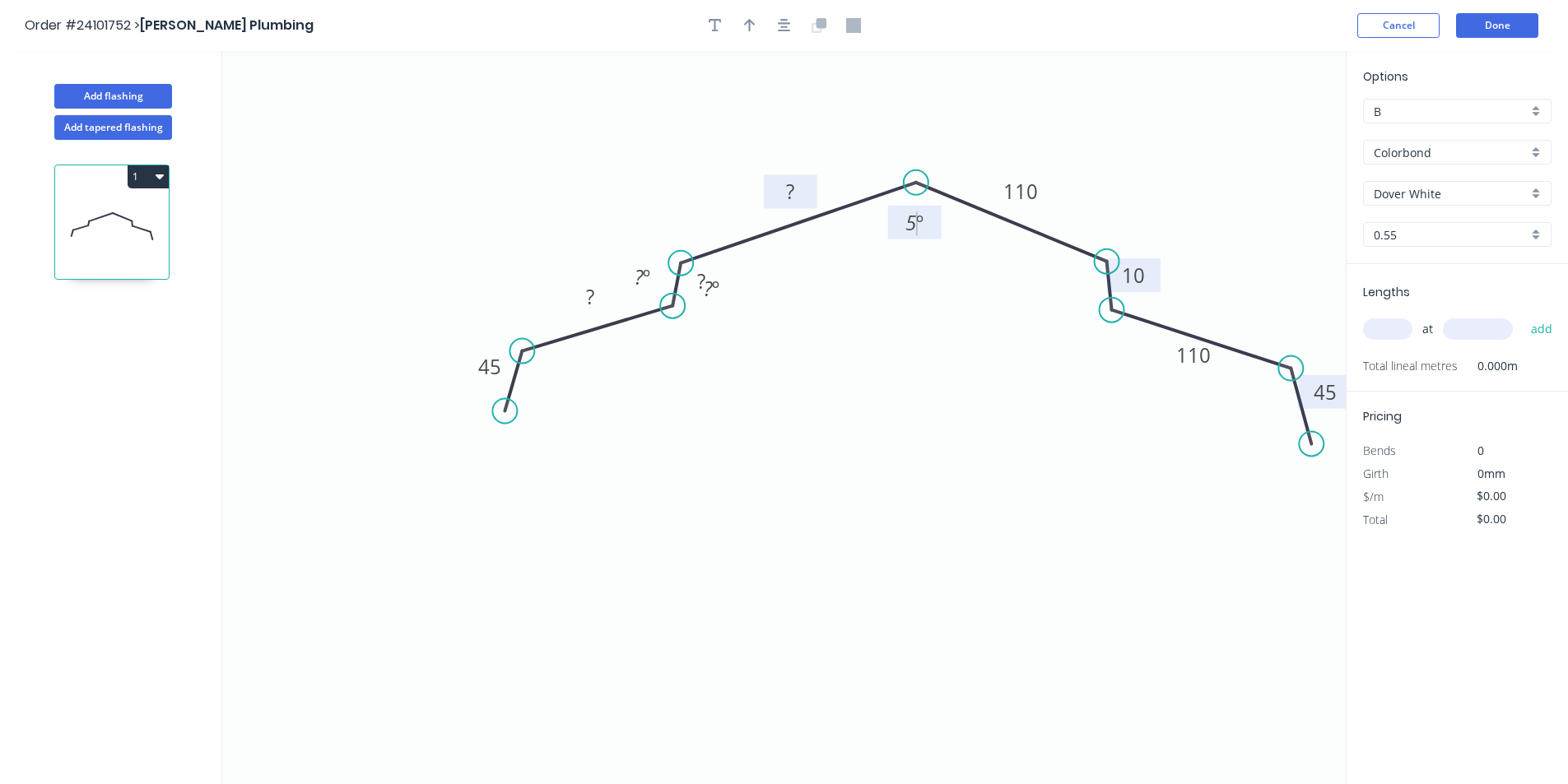
click at [818, 190] on icon "0 45 ? ? ? 110 10 110 45 ? º ? º 5 º" at bounding box center [784, 417] width 1124 height 733
click at [790, 183] on tspan "?" at bounding box center [790, 191] width 8 height 27
click at [584, 306] on rect at bounding box center [590, 298] width 33 height 23
click at [680, 330] on div "Hide angle" at bounding box center [715, 332] width 165 height 34
click at [735, 343] on div "Hide angle" at bounding box center [784, 352] width 165 height 34
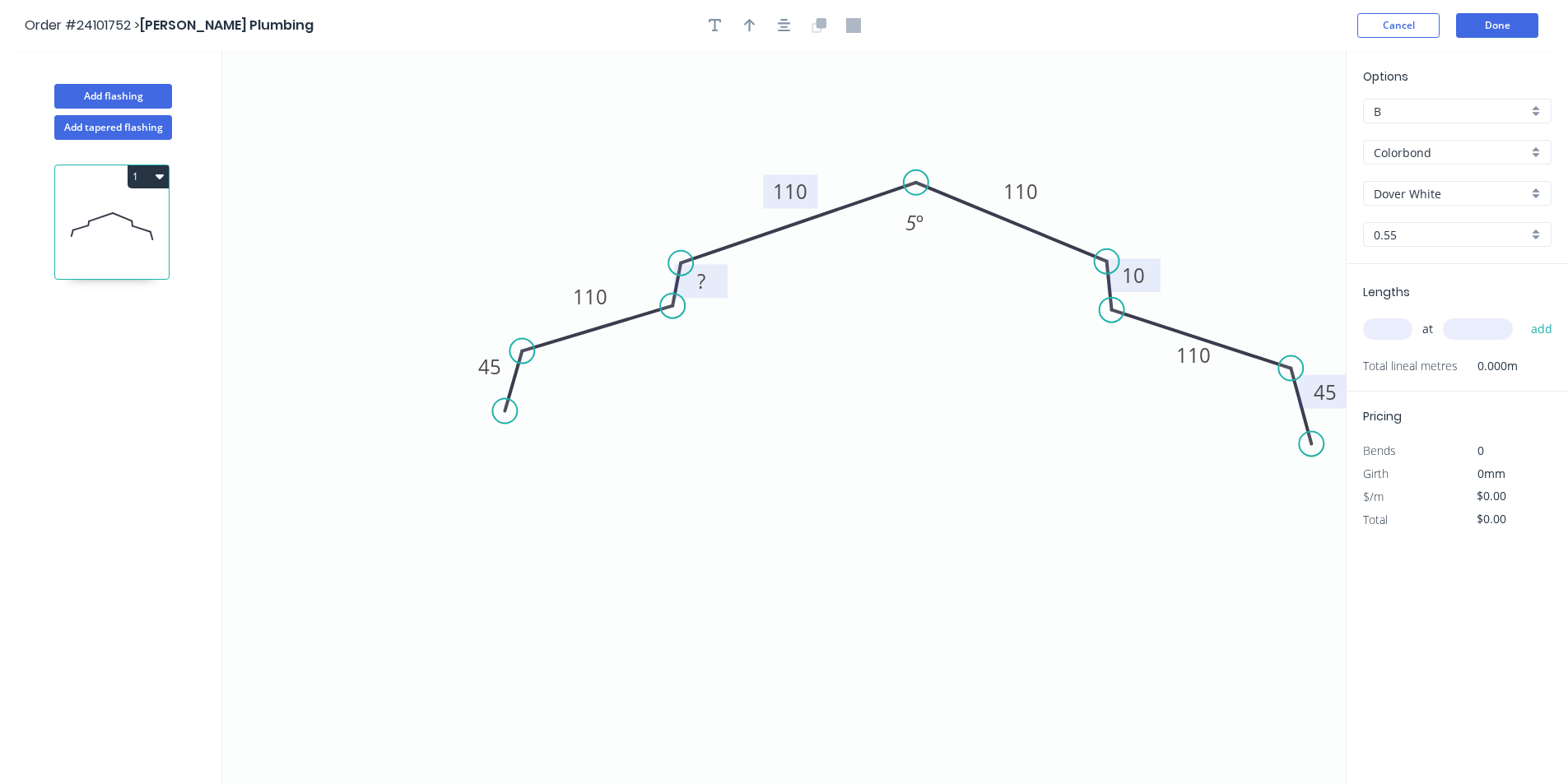
click at [703, 288] on tspan "?" at bounding box center [701, 280] width 8 height 27
click at [931, 387] on icon "0 45 110 10 110 110 10 110 45 5 º" at bounding box center [784, 417] width 1124 height 733
type input "$25.16"
click at [1401, 327] on input "text" at bounding box center [1388, 329] width 50 height 21
type input "2"
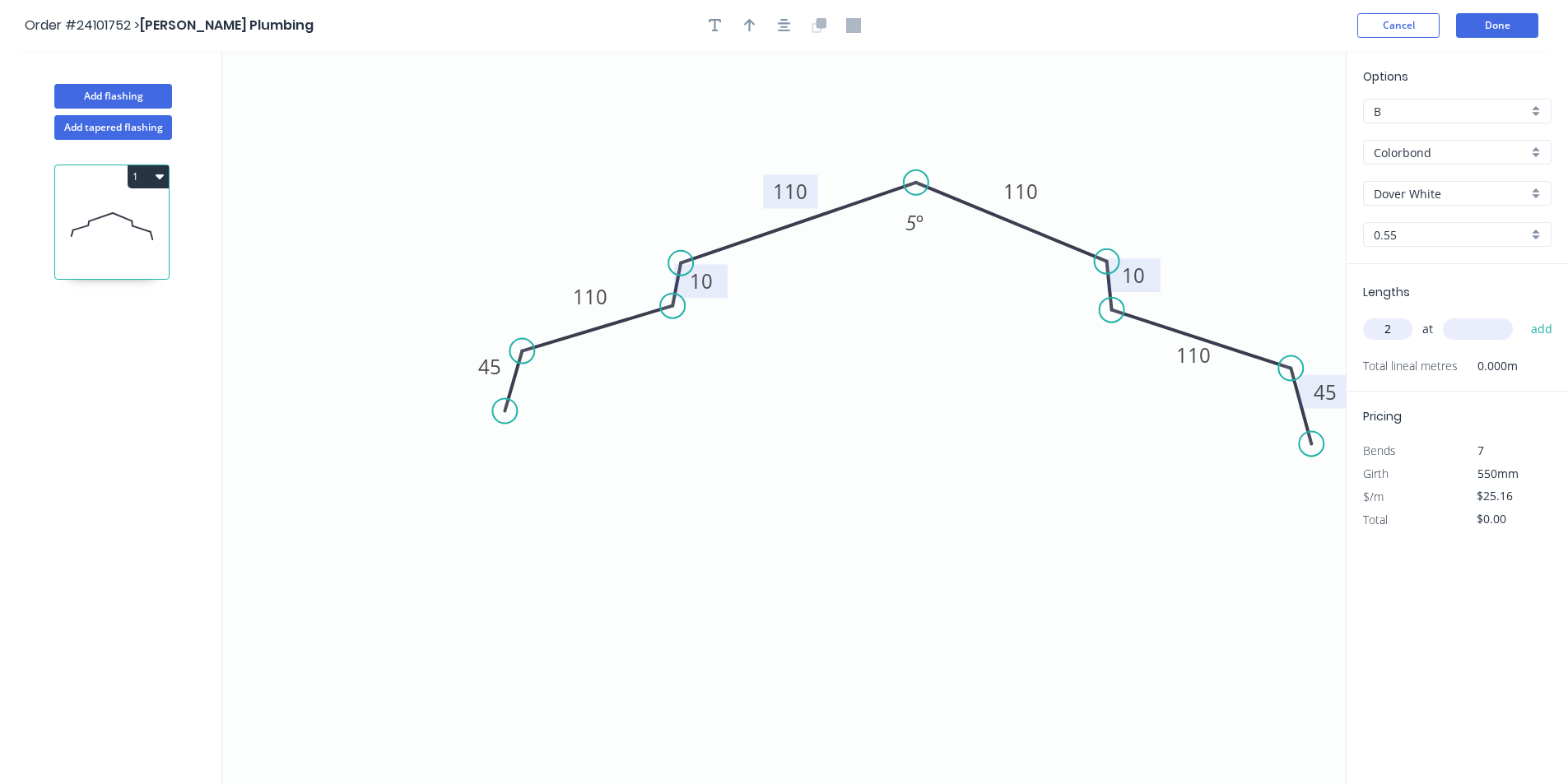
click at [1496, 332] on input "text" at bounding box center [1478, 329] width 70 height 21
type input "2100"
click at [1523, 315] on button "add" at bounding box center [1542, 329] width 39 height 28
type input "$105.67"
type input "1"
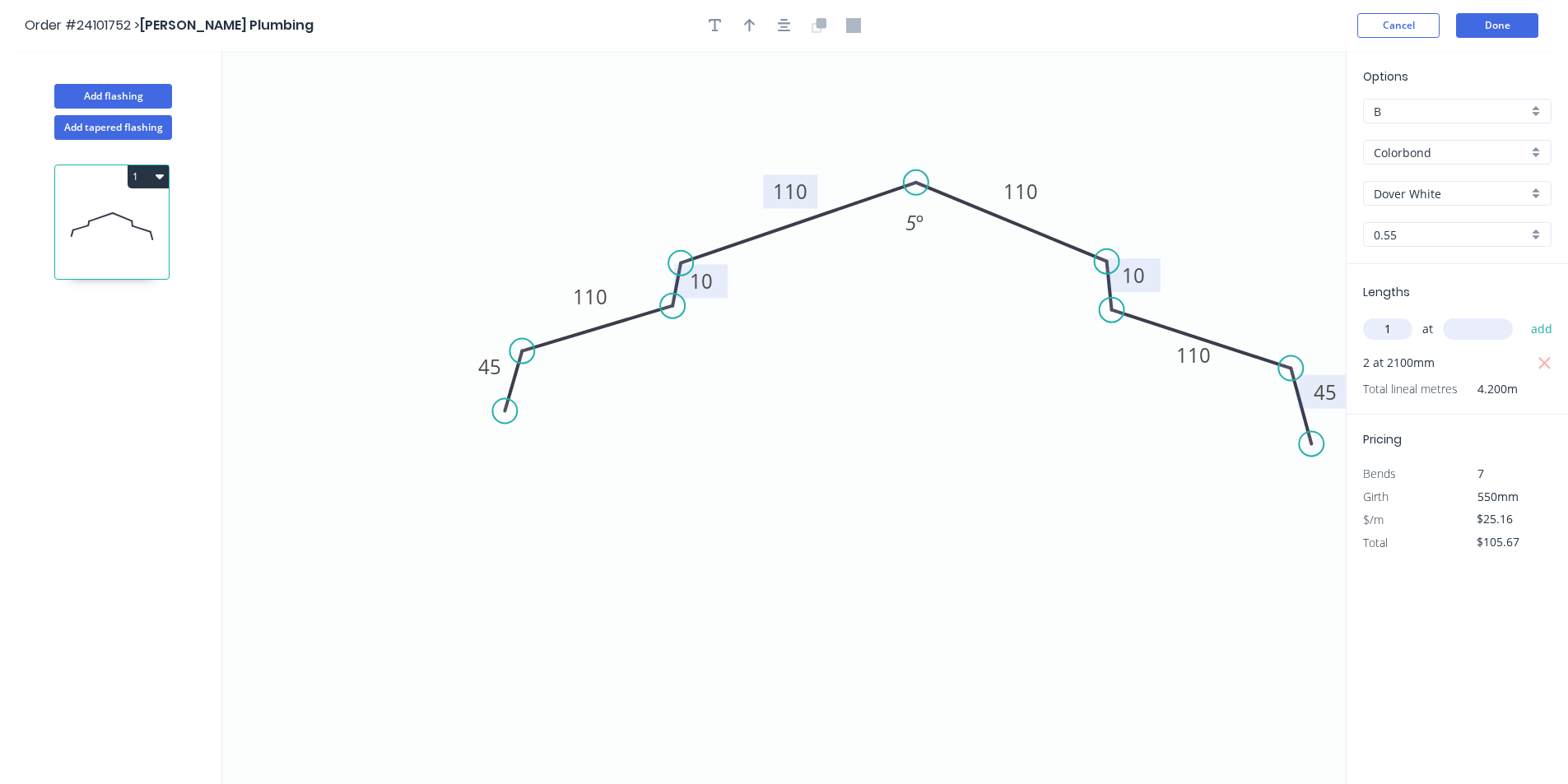
click at [1496, 332] on input "text" at bounding box center [1478, 329] width 70 height 21
type input "2500"
click at [1523, 315] on button "add" at bounding box center [1542, 329] width 39 height 28
type input "$168.57"
click at [1497, 35] on button "Done" at bounding box center [1497, 25] width 82 height 25
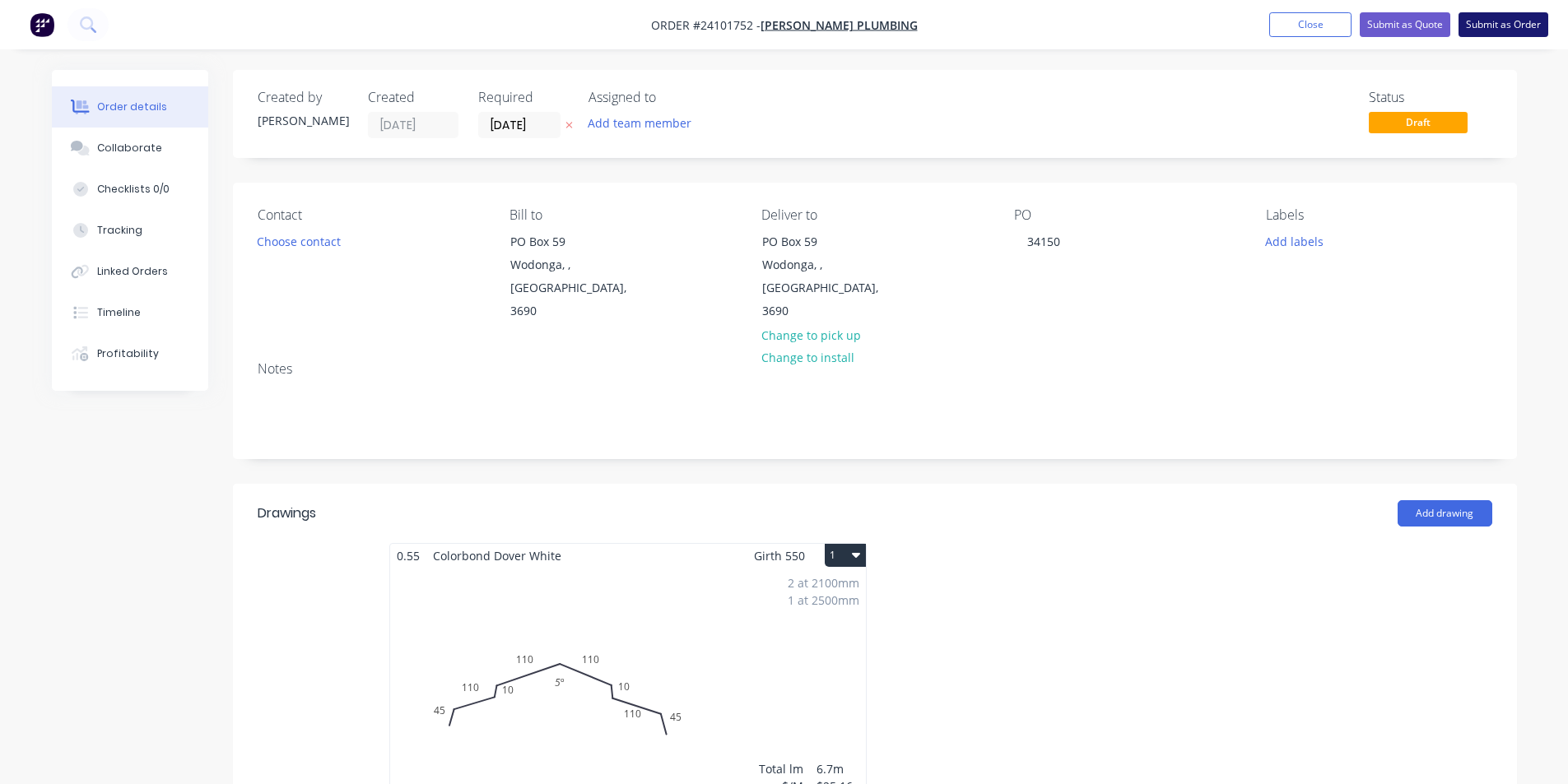
click at [1497, 27] on button "Submit as Order" at bounding box center [1503, 24] width 89 height 25
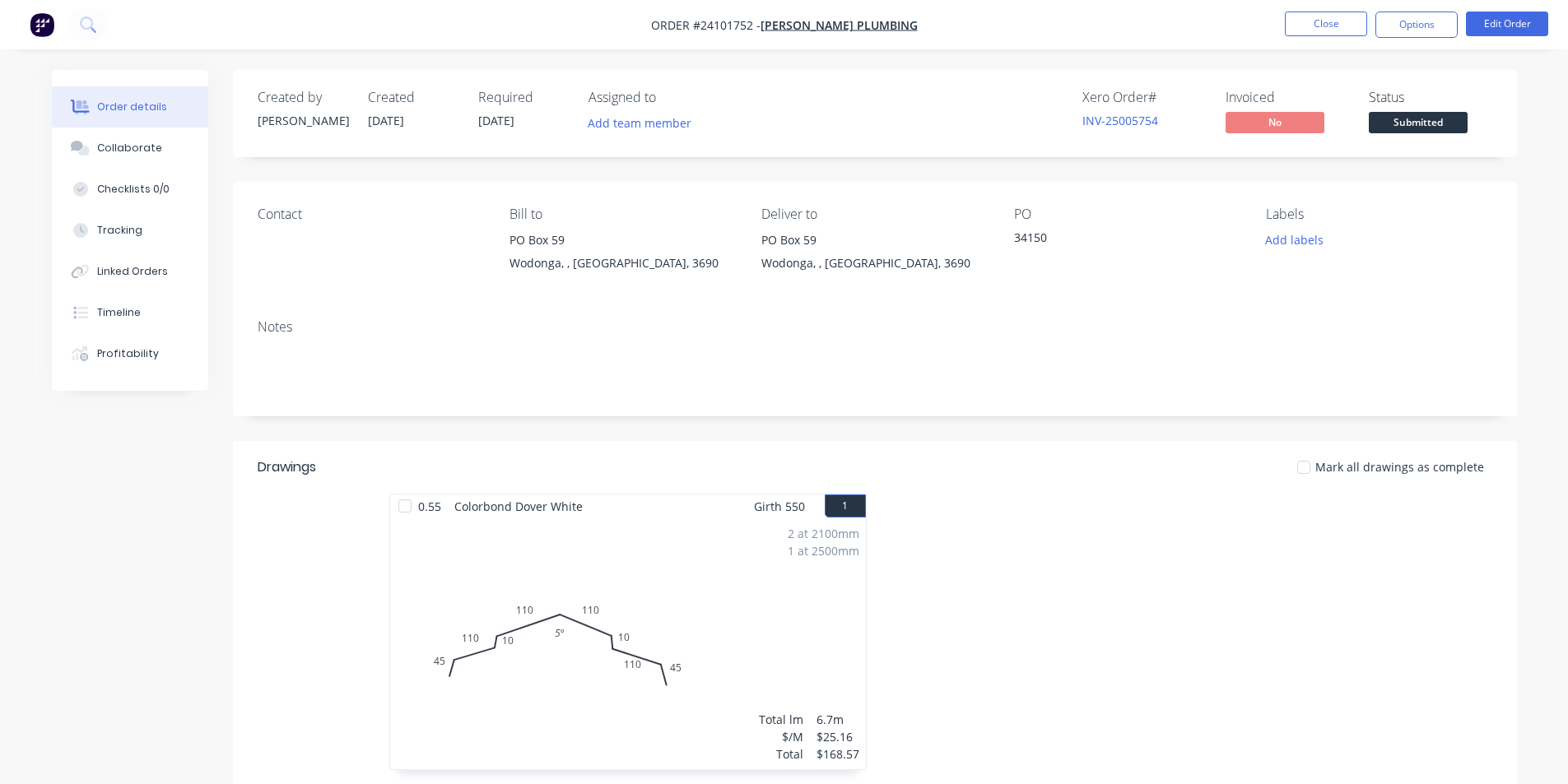
click at [49, 34] on img "button" at bounding box center [41, 24] width 25 height 25
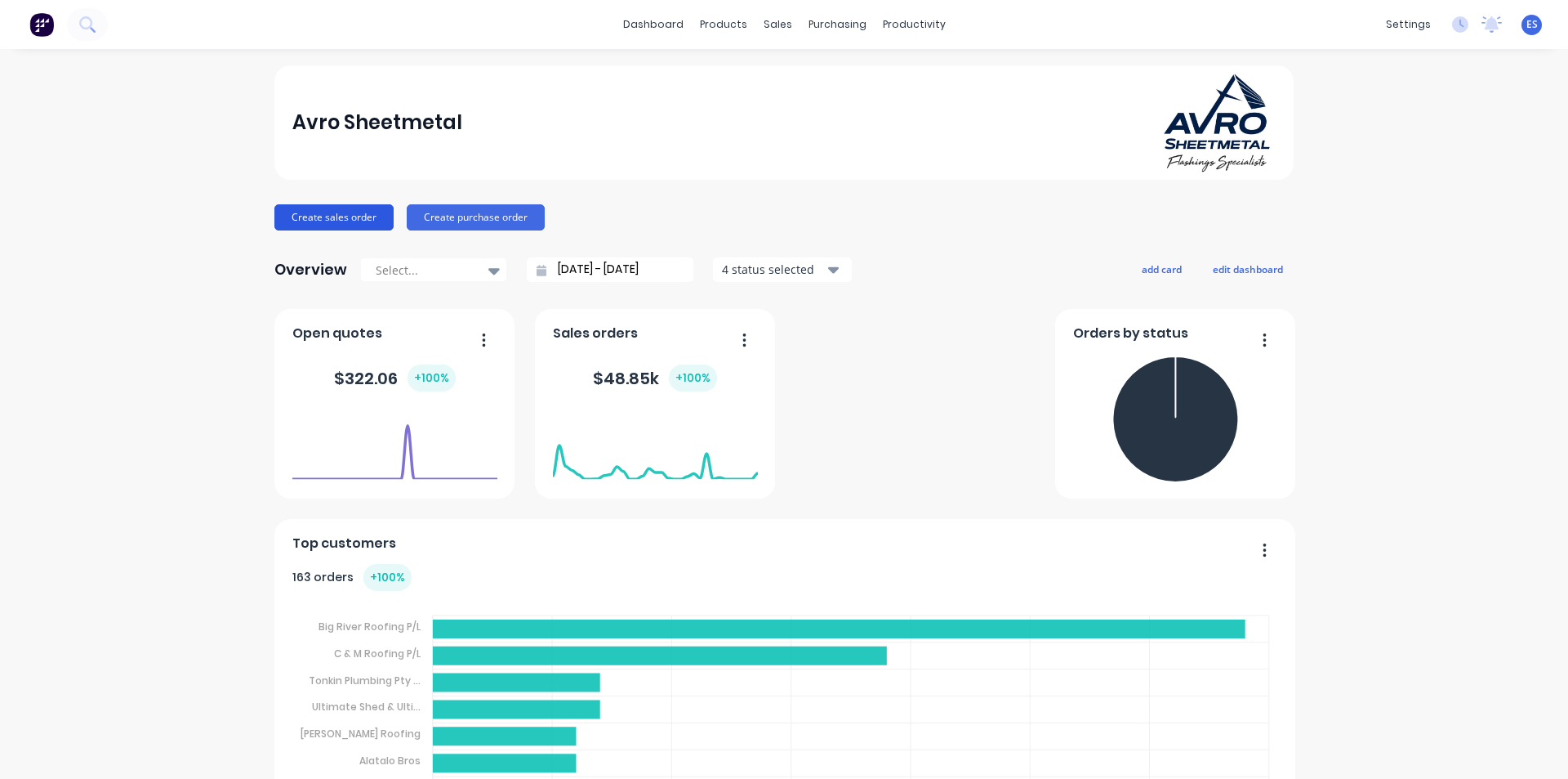
click at [324, 219] on button "Create sales order" at bounding box center [334, 217] width 119 height 27
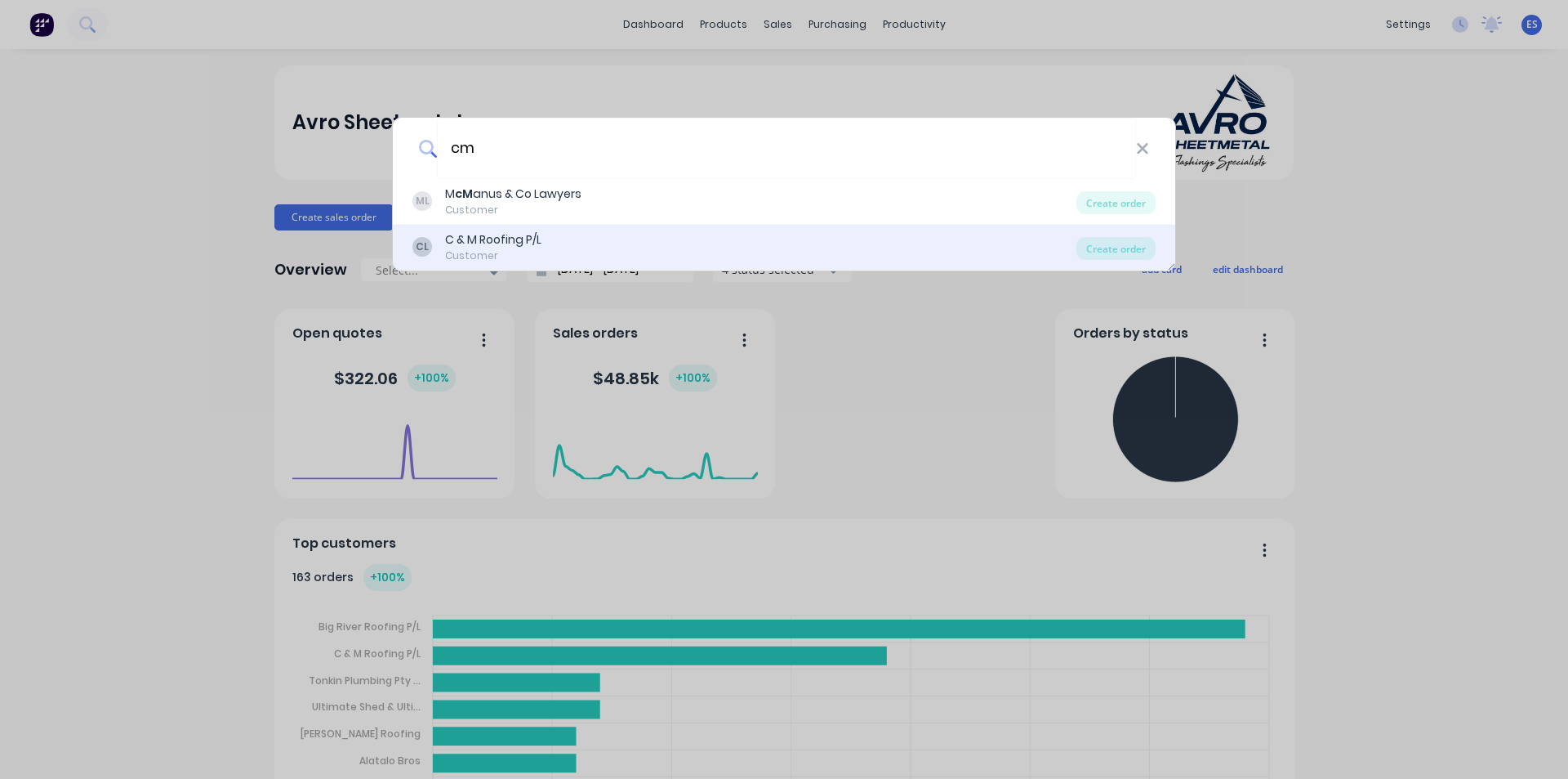
type input "cm"
click at [568, 243] on div "CL C & M Roofing P/L Customer" at bounding box center [745, 247] width 664 height 32
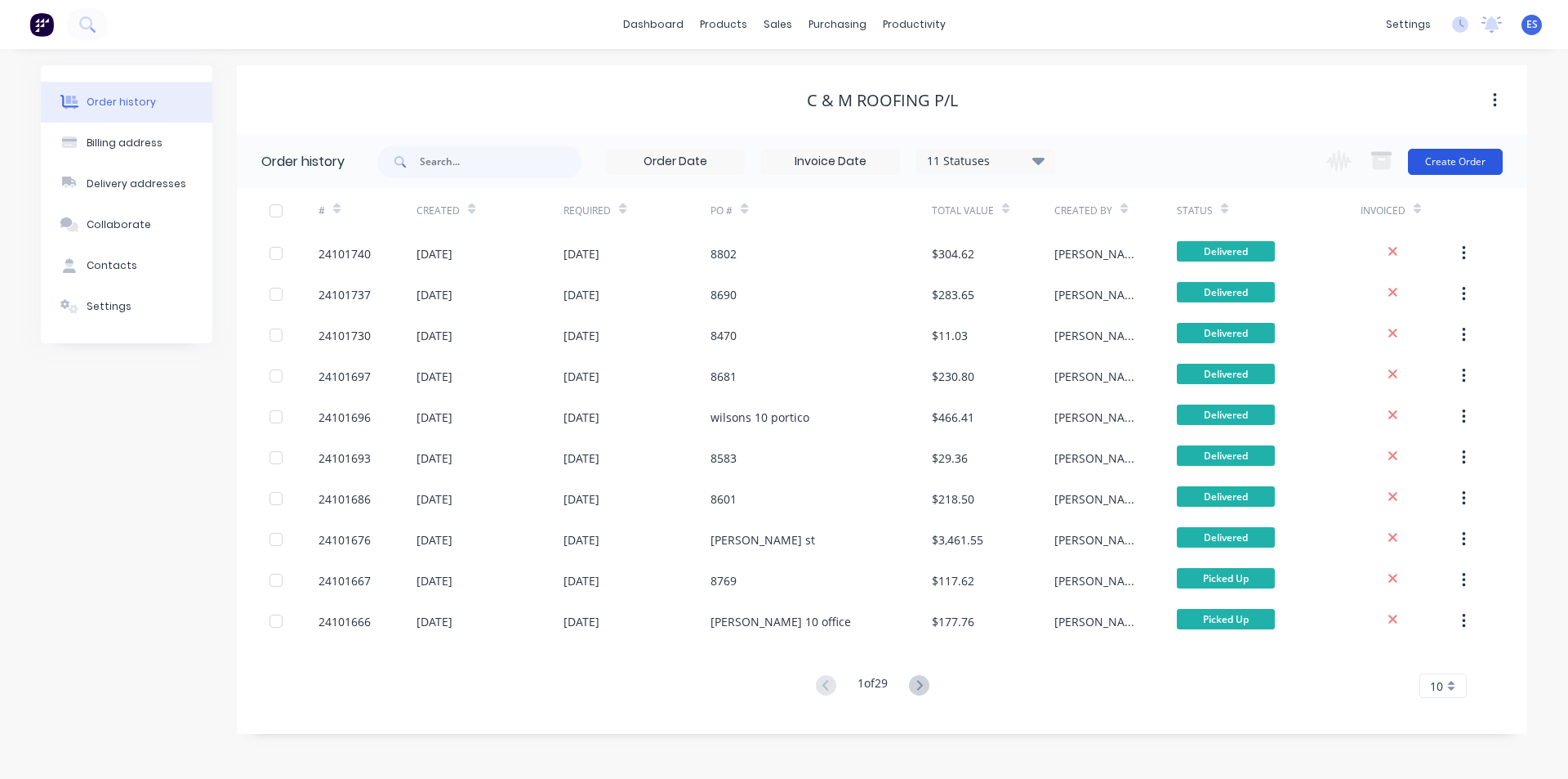
click at [1478, 173] on button "Create Order" at bounding box center [1455, 162] width 95 height 27
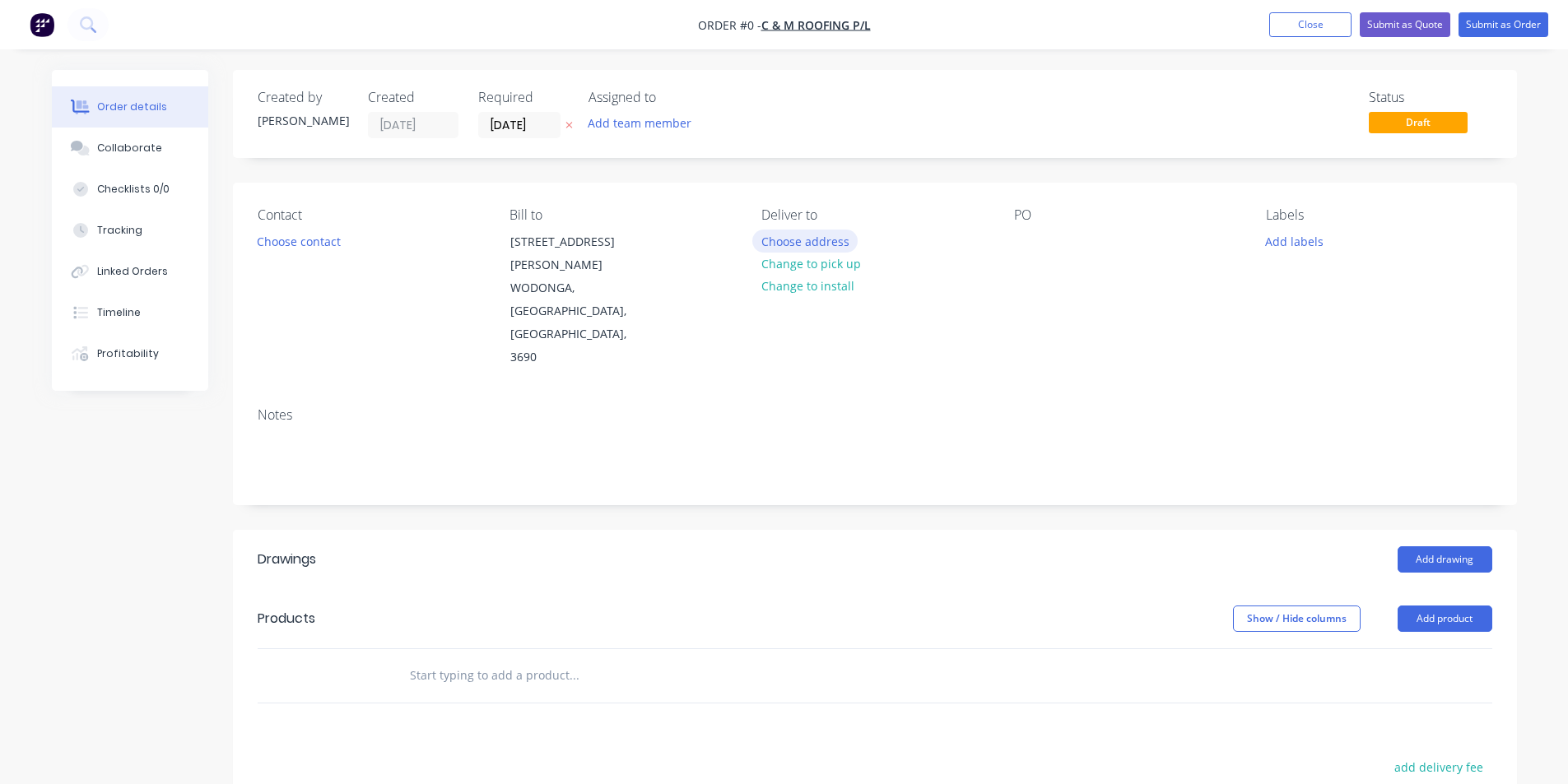
click at [830, 242] on button "Choose address" at bounding box center [805, 240] width 105 height 22
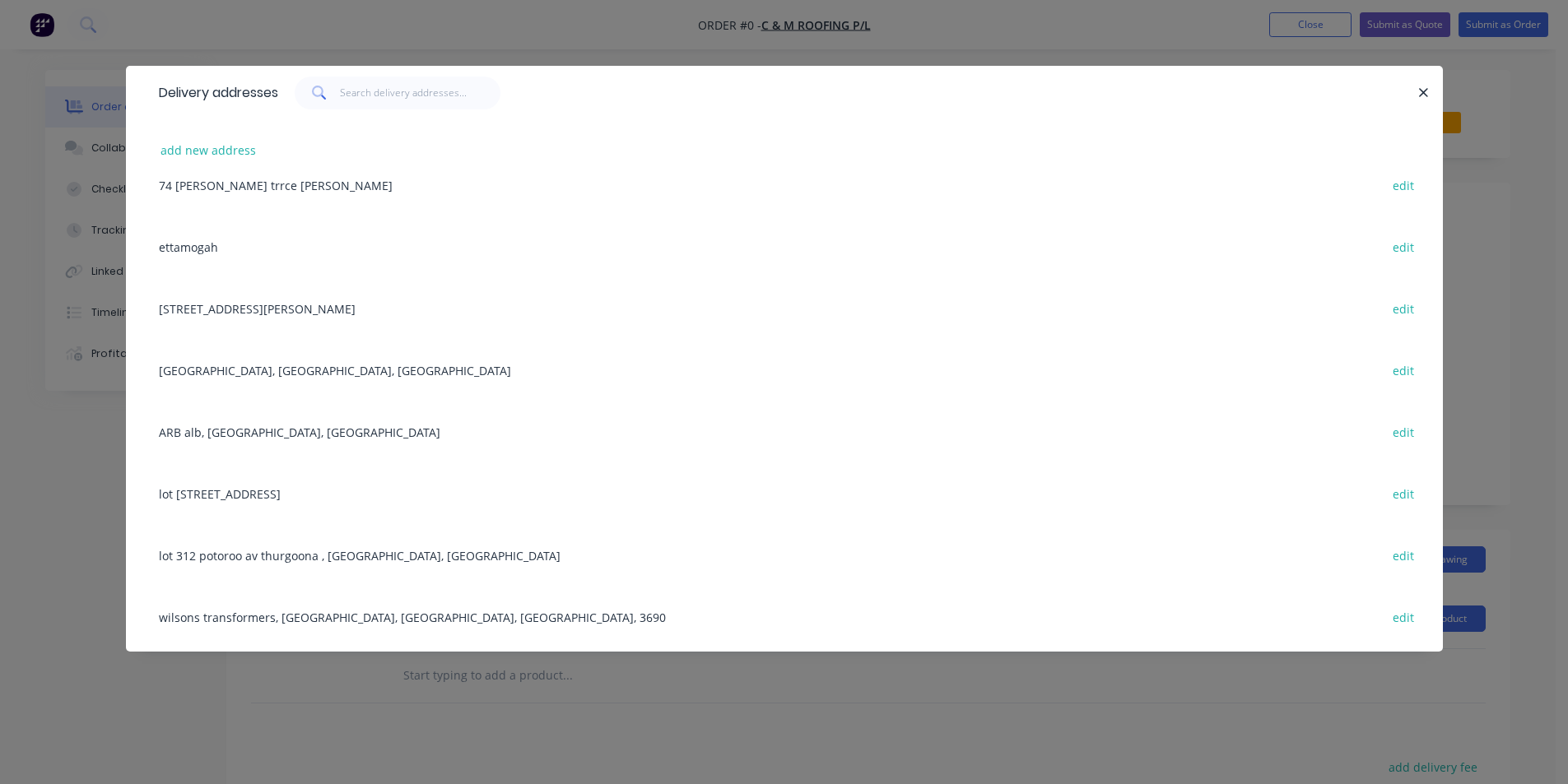
scroll to position [2221, 0]
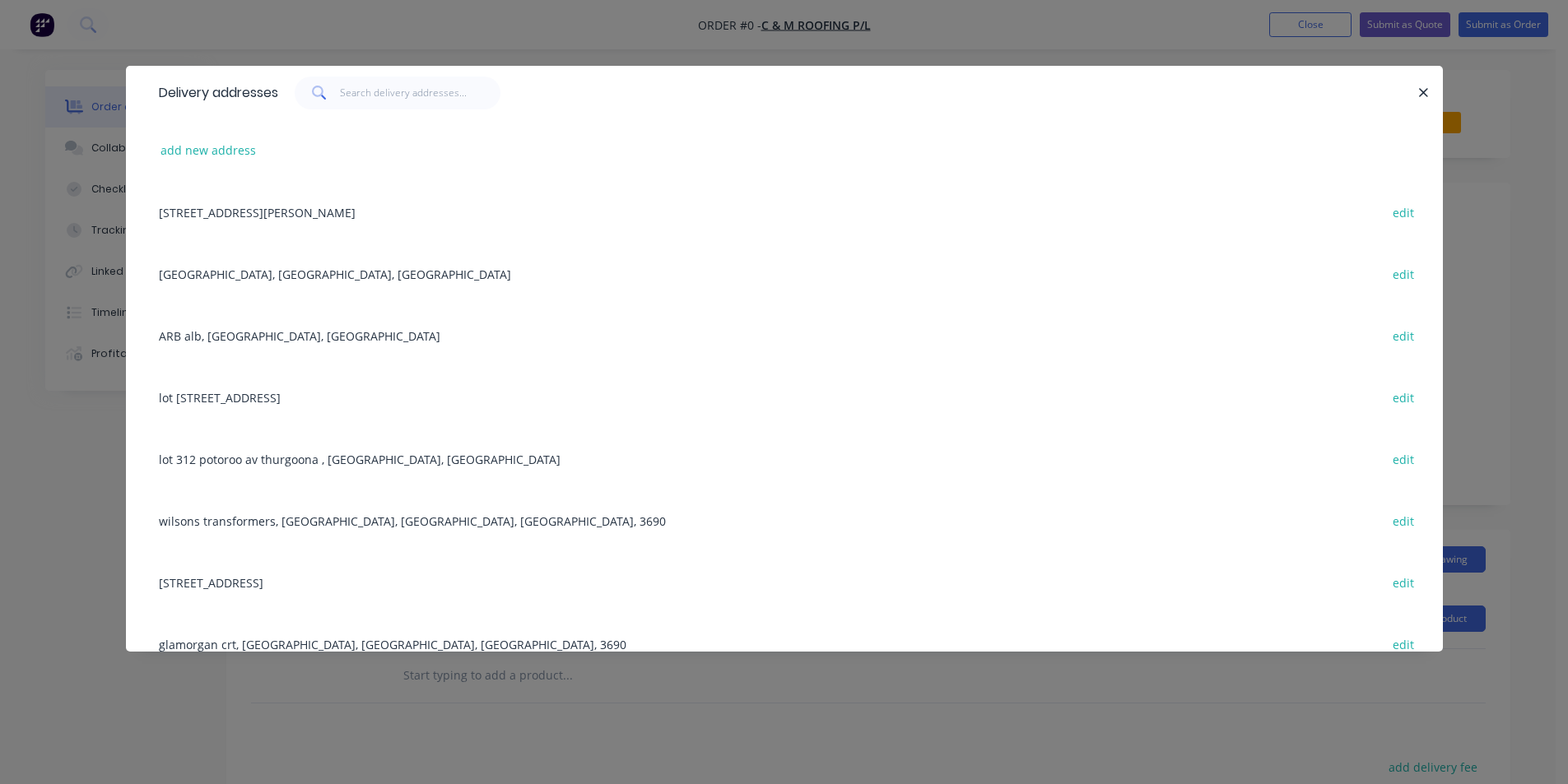
click at [239, 520] on div "wilsons transformers, WODONGA, [GEOGRAPHIC_DATA], [GEOGRAPHIC_DATA], 3690 edit" at bounding box center [784, 520] width 1267 height 62
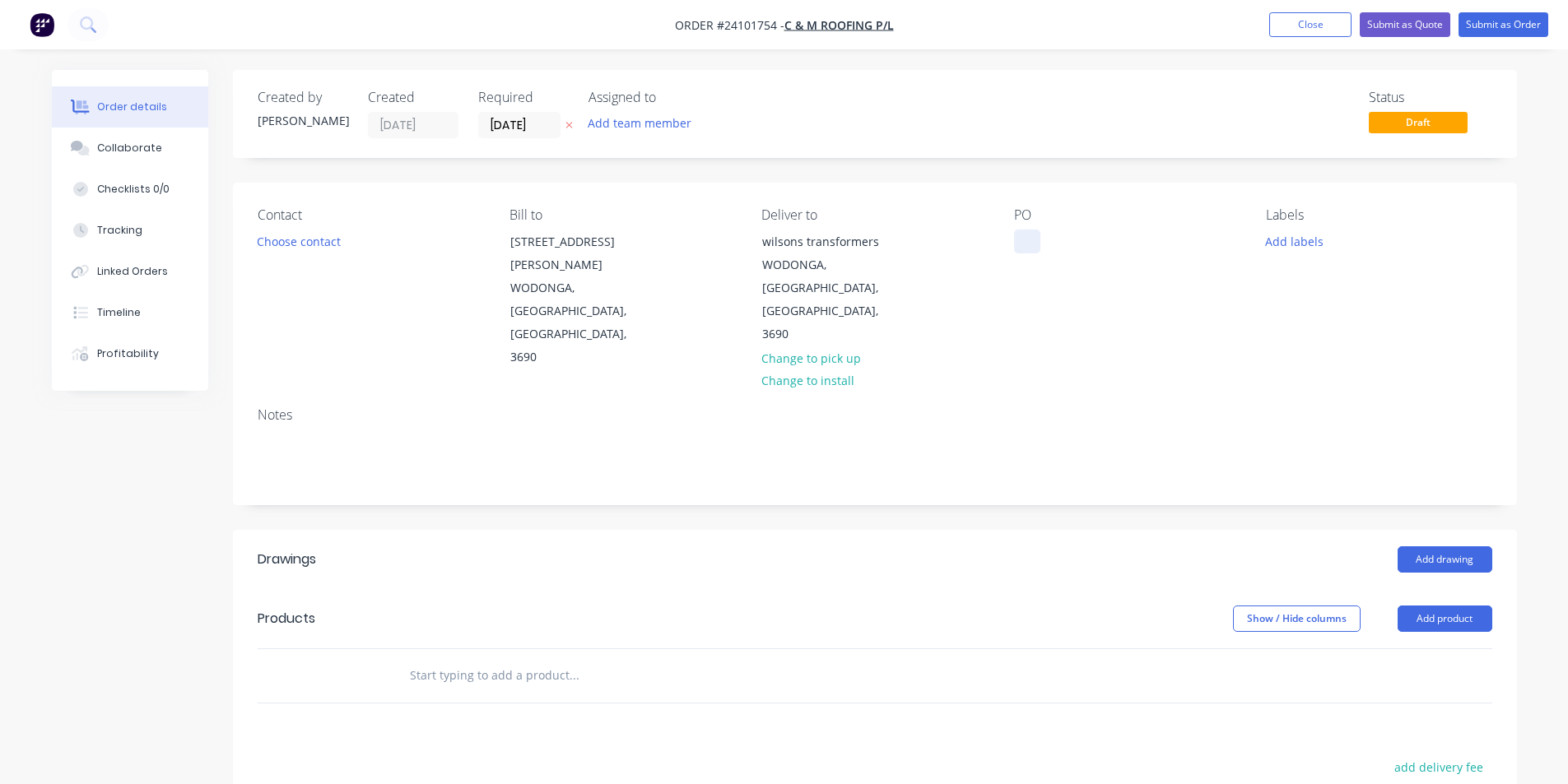
click at [1033, 239] on div at bounding box center [1027, 241] width 27 height 24
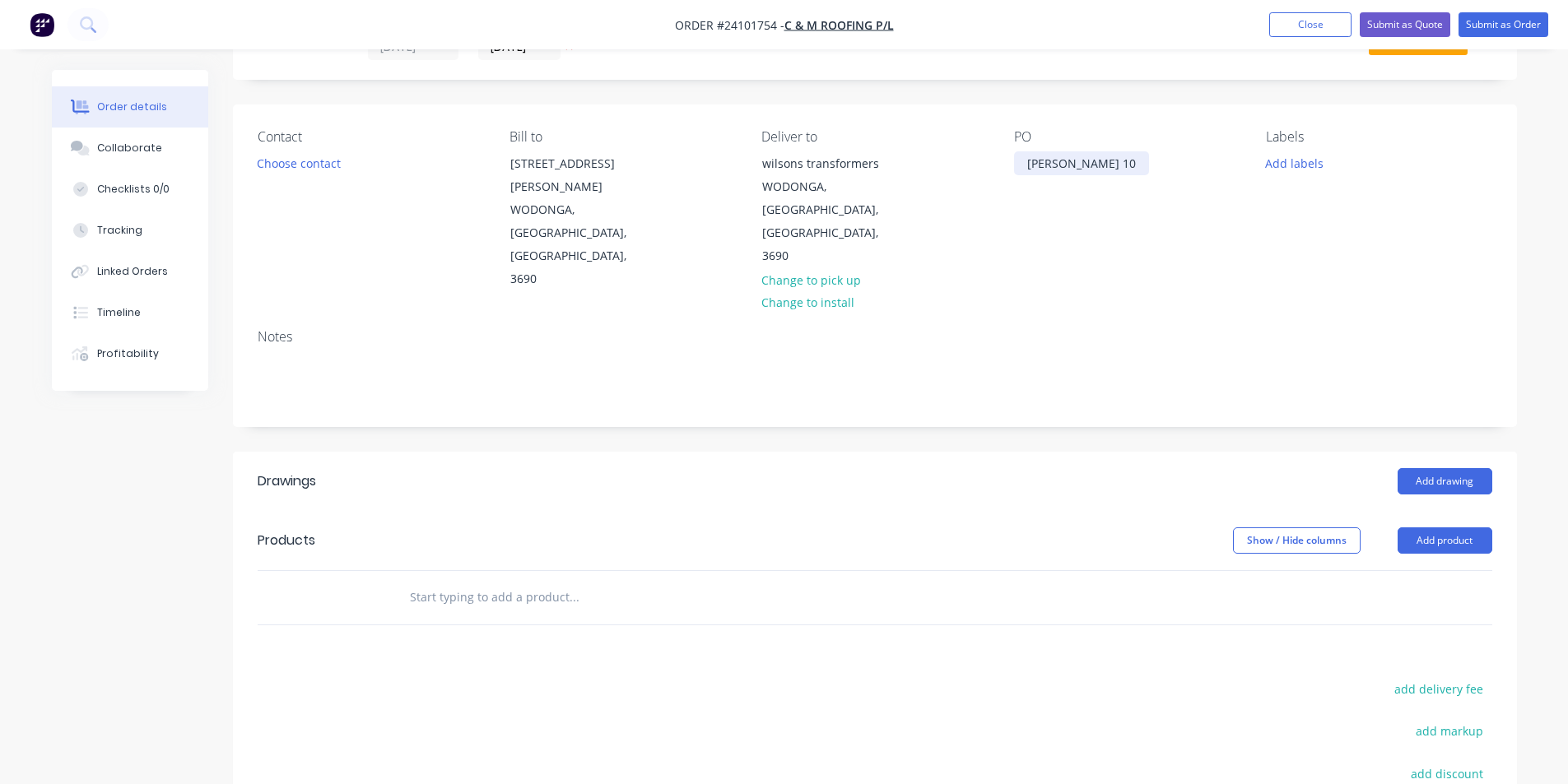
scroll to position [165, 0]
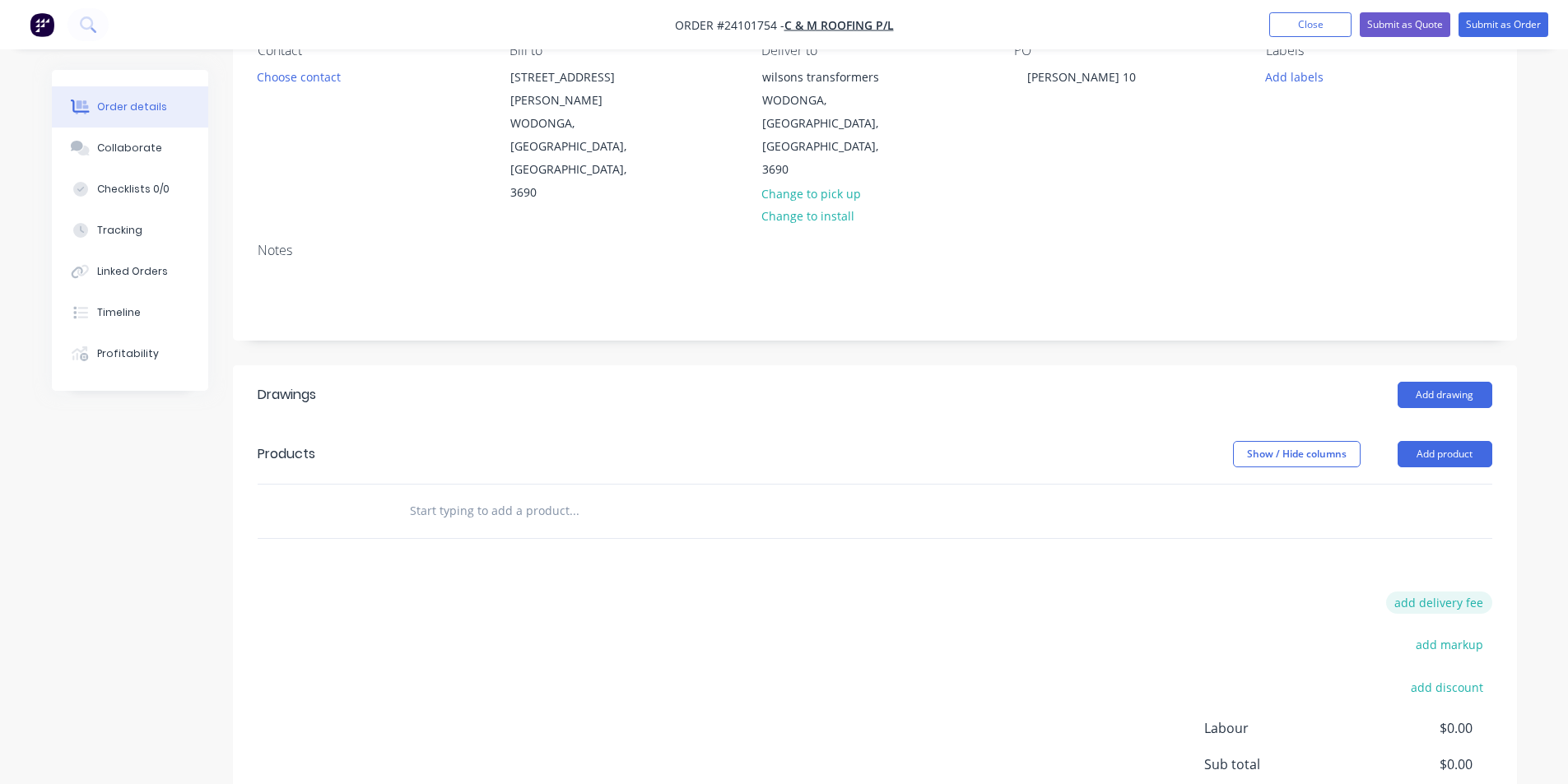
click at [1458, 591] on button "add delivery fee" at bounding box center [1439, 603] width 106 height 22
type input "50"
click input "submit" at bounding box center [0, 0] width 0 height 0
click at [1458, 381] on button "Add drawing" at bounding box center [1444, 394] width 95 height 27
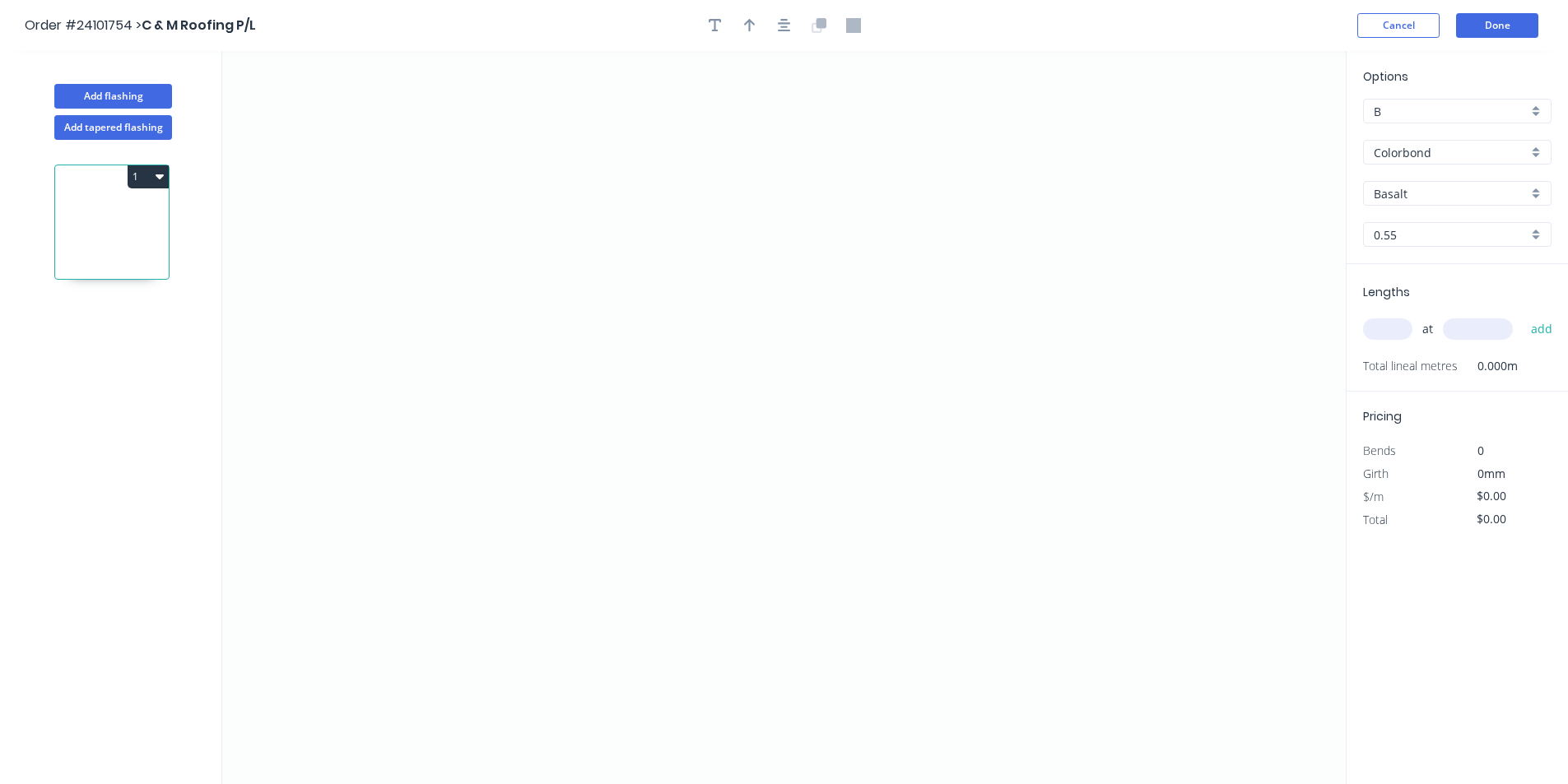
click at [1446, 190] on input "Basalt" at bounding box center [1450, 193] width 154 height 18
click at [1446, 190] on input "text" at bounding box center [1450, 193] width 154 height 18
click at [1450, 199] on input "text" at bounding box center [1450, 193] width 154 height 18
click at [1410, 225] on div "Basalt" at bounding box center [1457, 225] width 187 height 29
type input "Basalt"
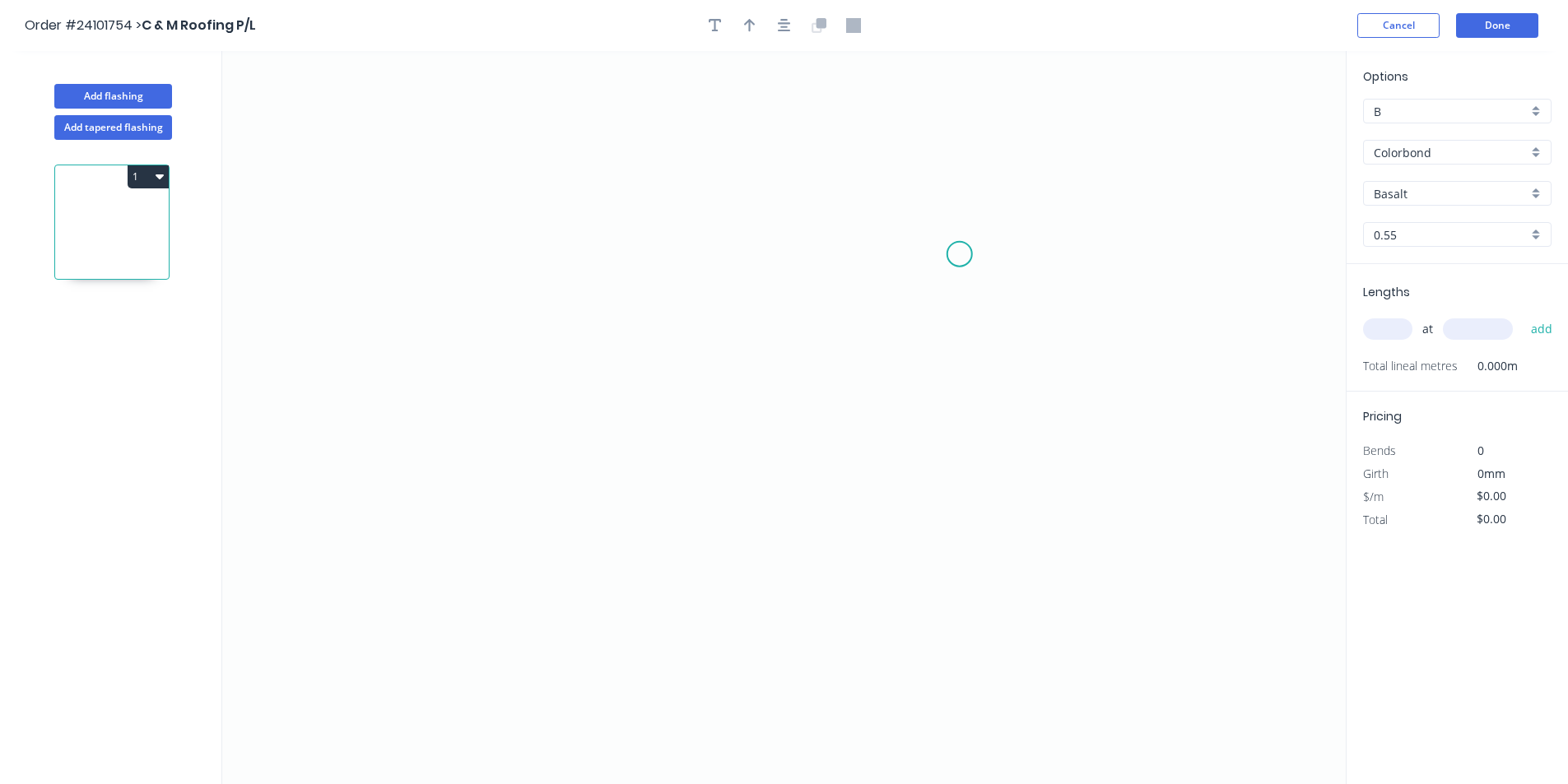
click at [945, 249] on icon "0" at bounding box center [784, 417] width 1124 height 733
click at [659, 240] on icon "0" at bounding box center [784, 417] width 1124 height 733
click at [653, 521] on icon "0 ?" at bounding box center [784, 417] width 1124 height 733
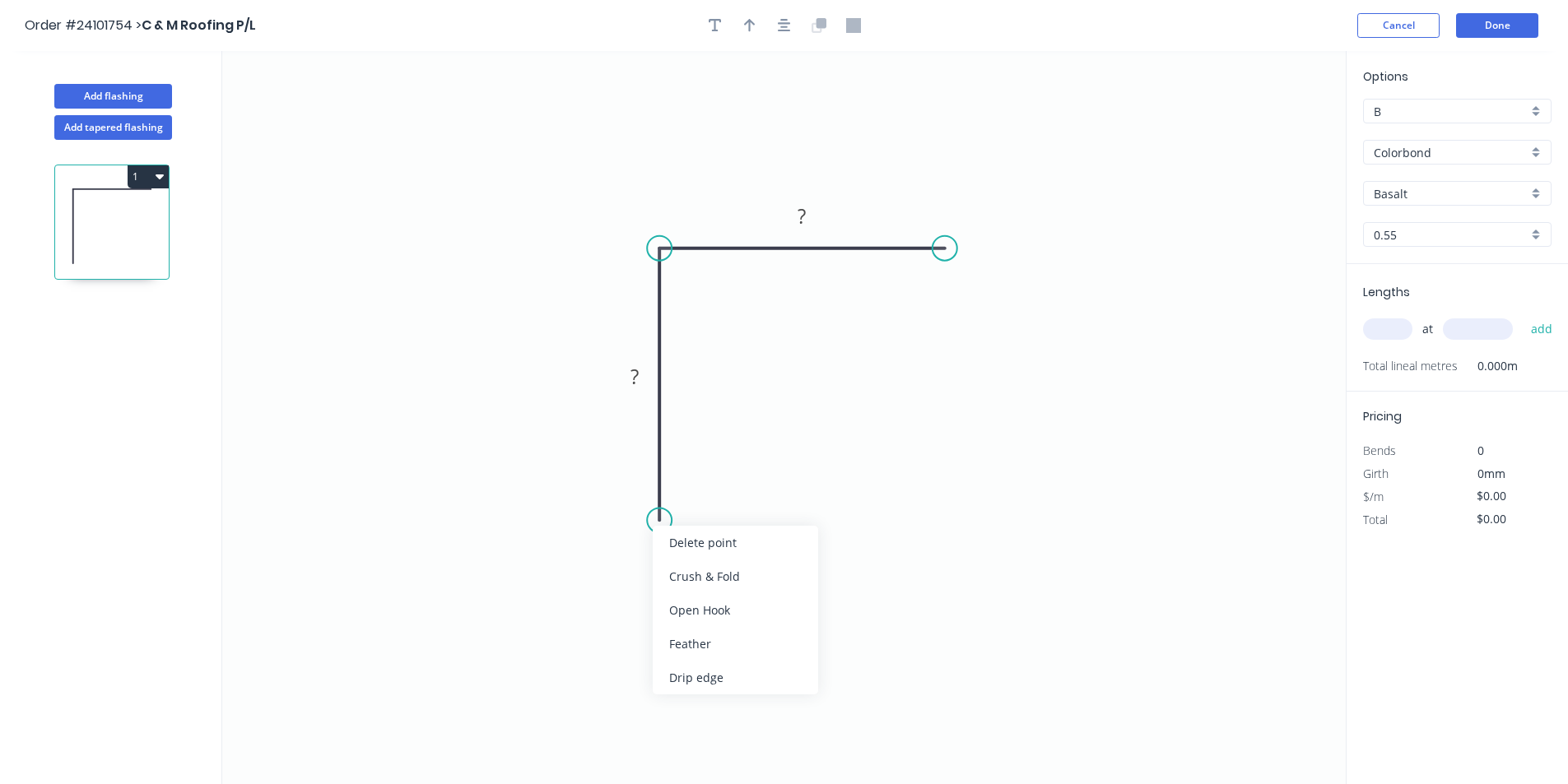
click at [726, 575] on div "Crush & Fold" at bounding box center [735, 576] width 165 height 34
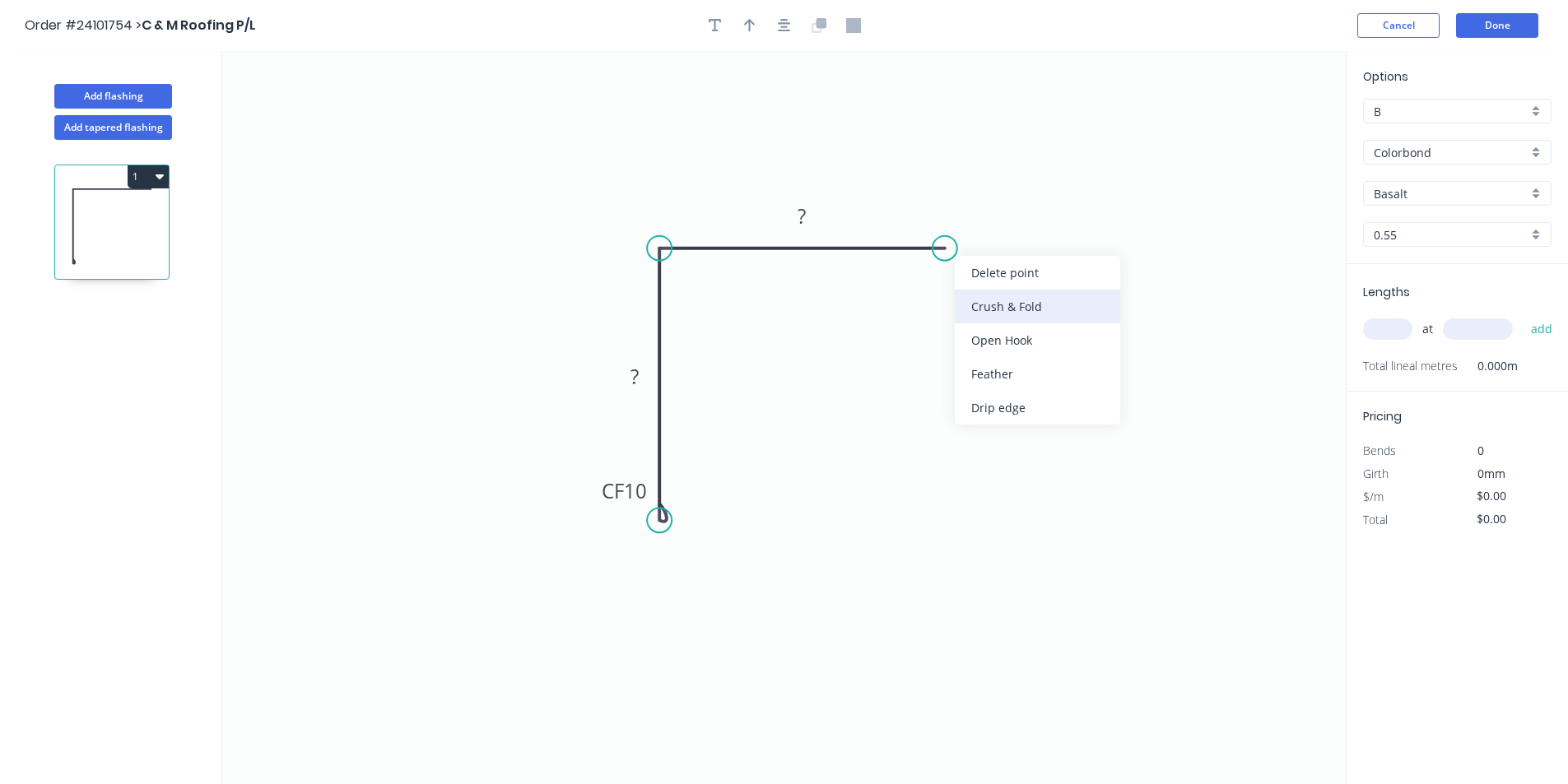
click at [974, 305] on div "Crush & Fold" at bounding box center [1037, 306] width 165 height 34
click at [969, 295] on div "Flip bend" at bounding box center [1032, 298] width 165 height 34
click at [812, 217] on rect at bounding box center [802, 216] width 33 height 23
click at [644, 376] on rect at bounding box center [635, 377] width 33 height 23
click at [1403, 331] on input "text" at bounding box center [1388, 329] width 50 height 21
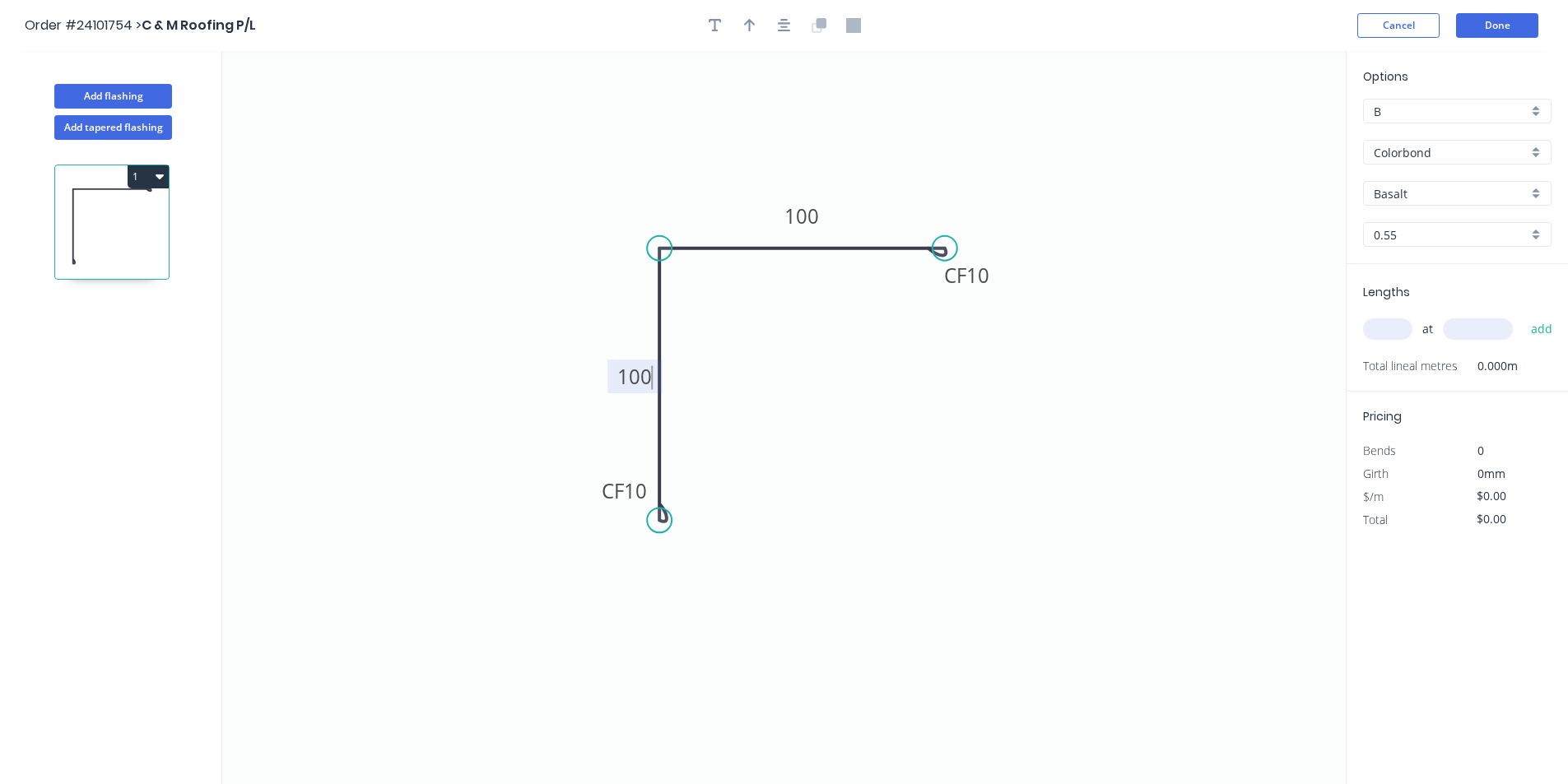
type input "$11.14"
click at [1403, 331] on input "1" at bounding box center [1388, 329] width 50 height 21
type input "1"
click at [1457, 327] on input "text" at bounding box center [1478, 329] width 70 height 21
type input "1200"
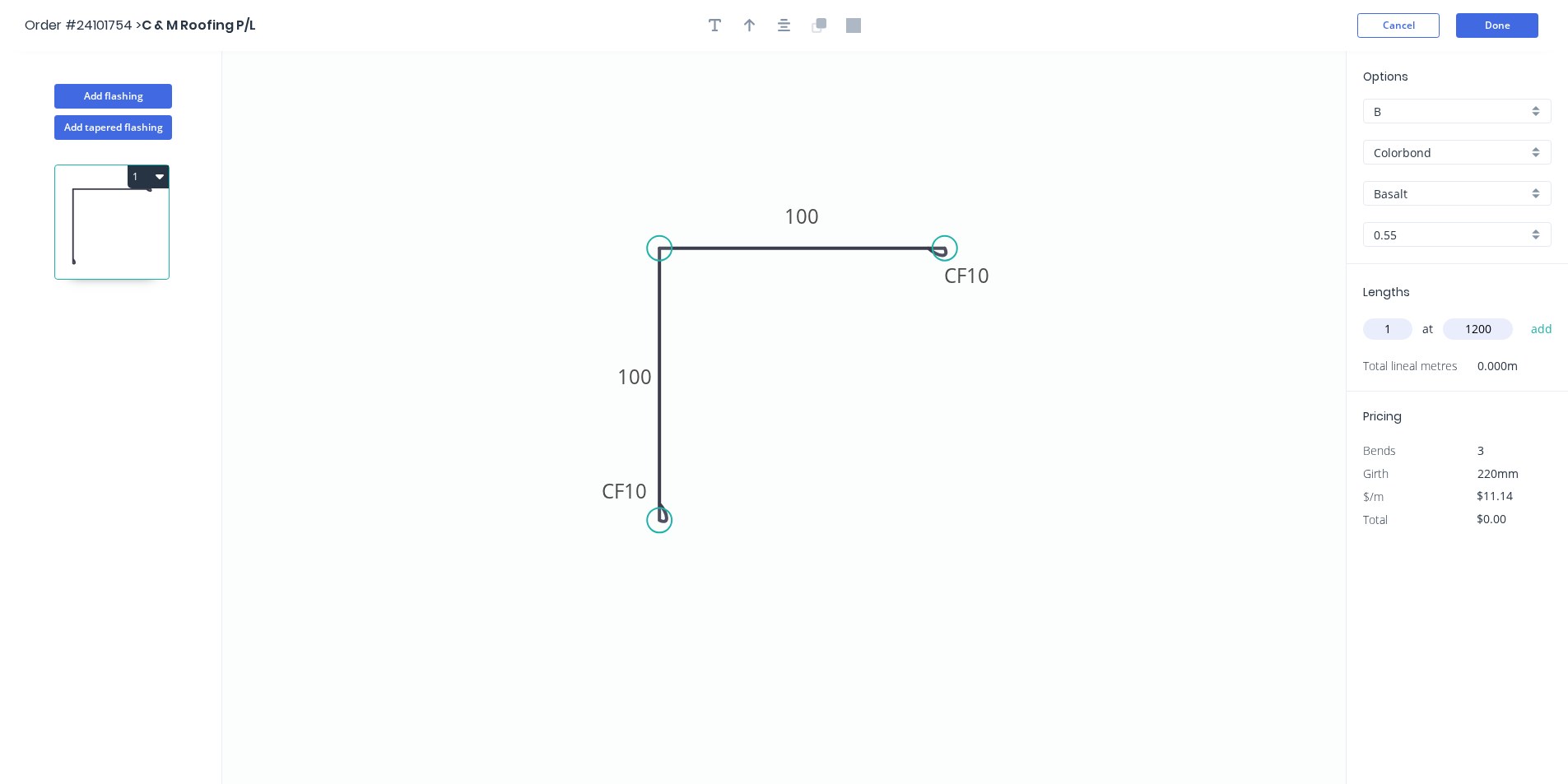
click at [1523, 315] on button "add" at bounding box center [1542, 329] width 39 height 28
type input "$13.37"
click at [143, 99] on button "Add flashing" at bounding box center [113, 96] width 118 height 25
type input "$0.00"
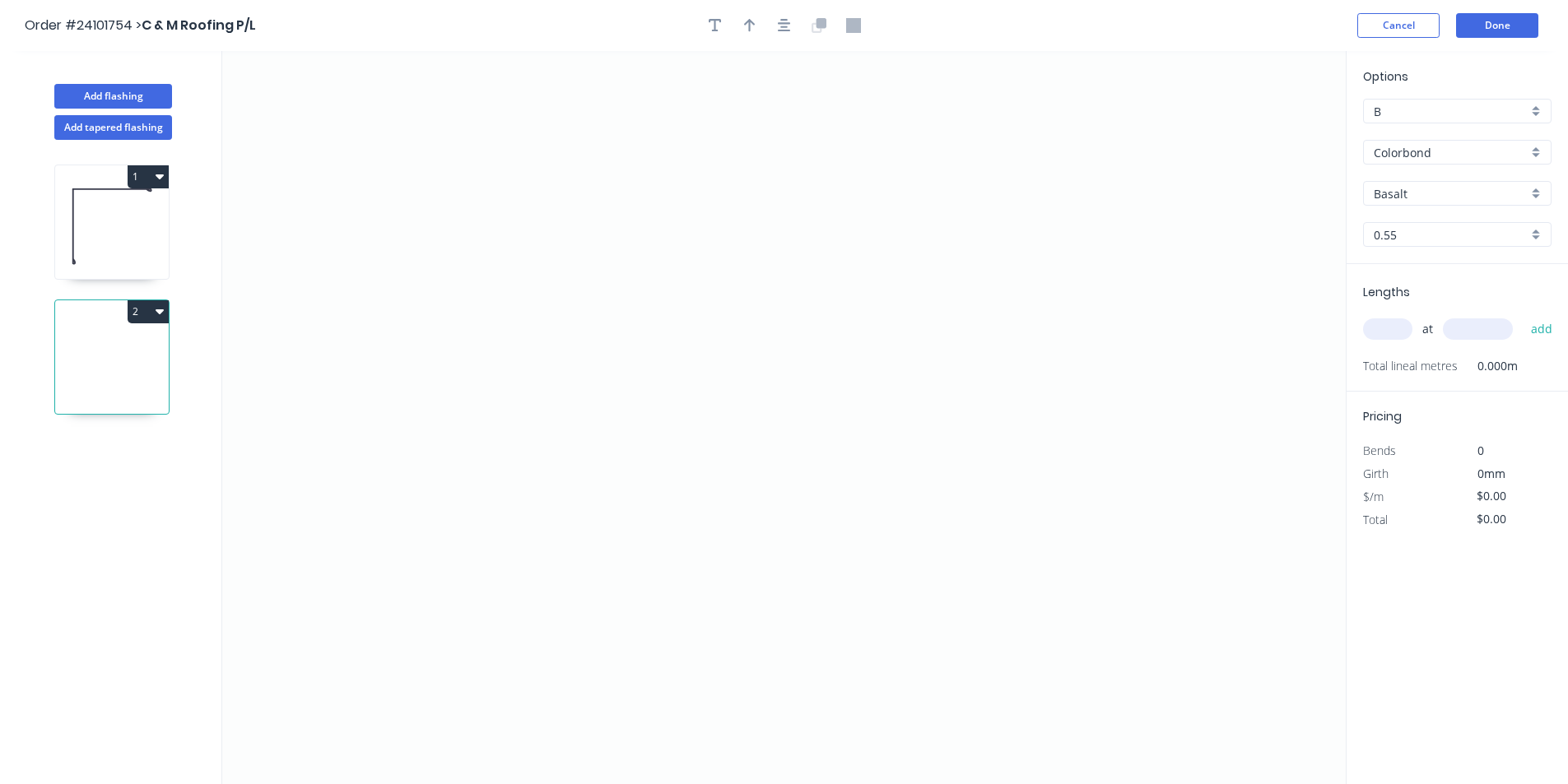
click at [1395, 195] on input "Basalt" at bounding box center [1450, 193] width 154 height 18
click at [1405, 219] on div "[PERSON_NAME]" at bounding box center [1457, 225] width 187 height 29
type input "[PERSON_NAME]"
click at [702, 204] on icon "0" at bounding box center [784, 417] width 1124 height 733
click at [701, 349] on icon "0" at bounding box center [784, 417] width 1124 height 733
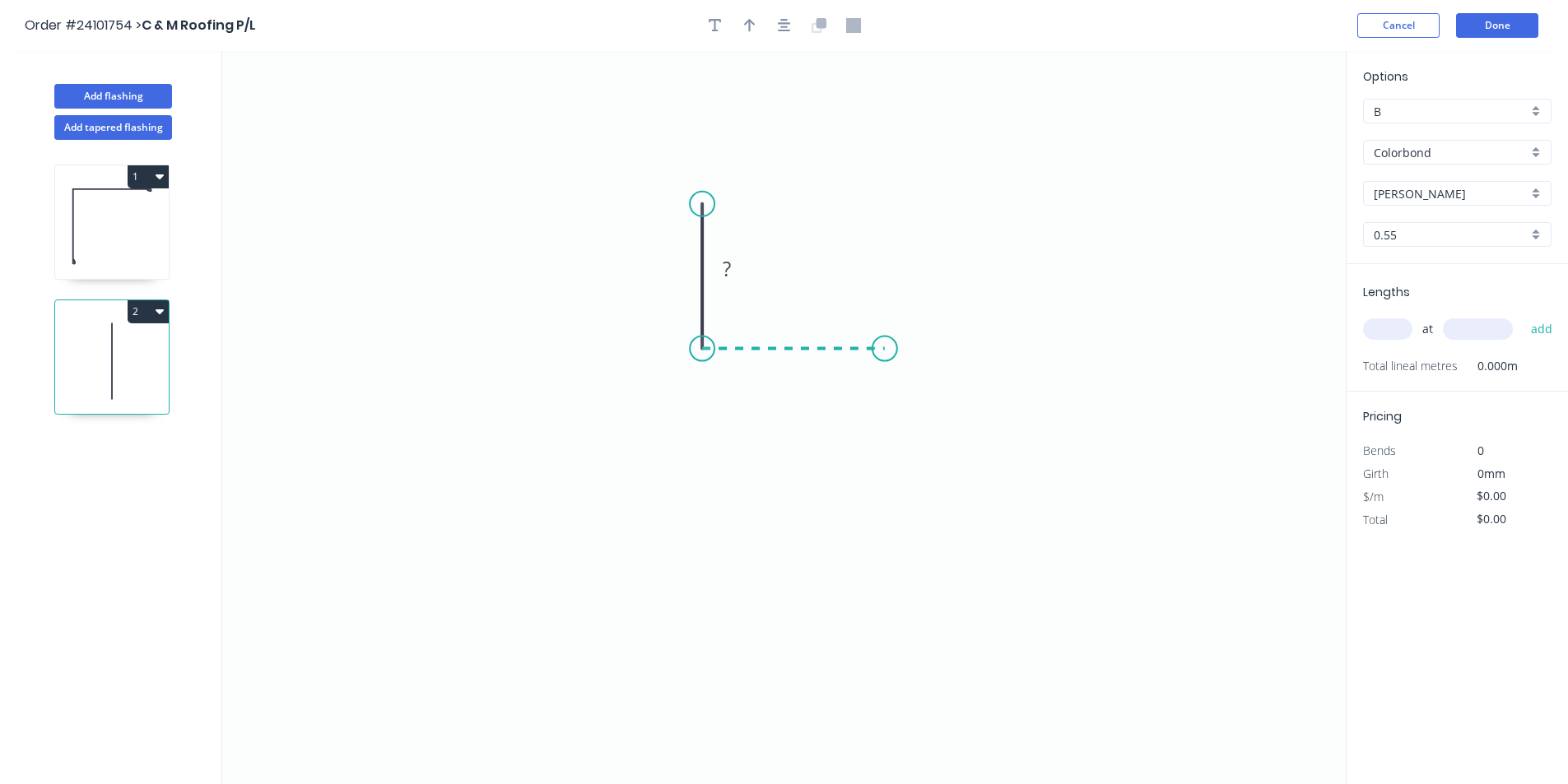
click at [885, 346] on icon "0 ?" at bounding box center [784, 417] width 1124 height 733
click at [910, 411] on div "Crush & Fold" at bounding box center [967, 402] width 165 height 34
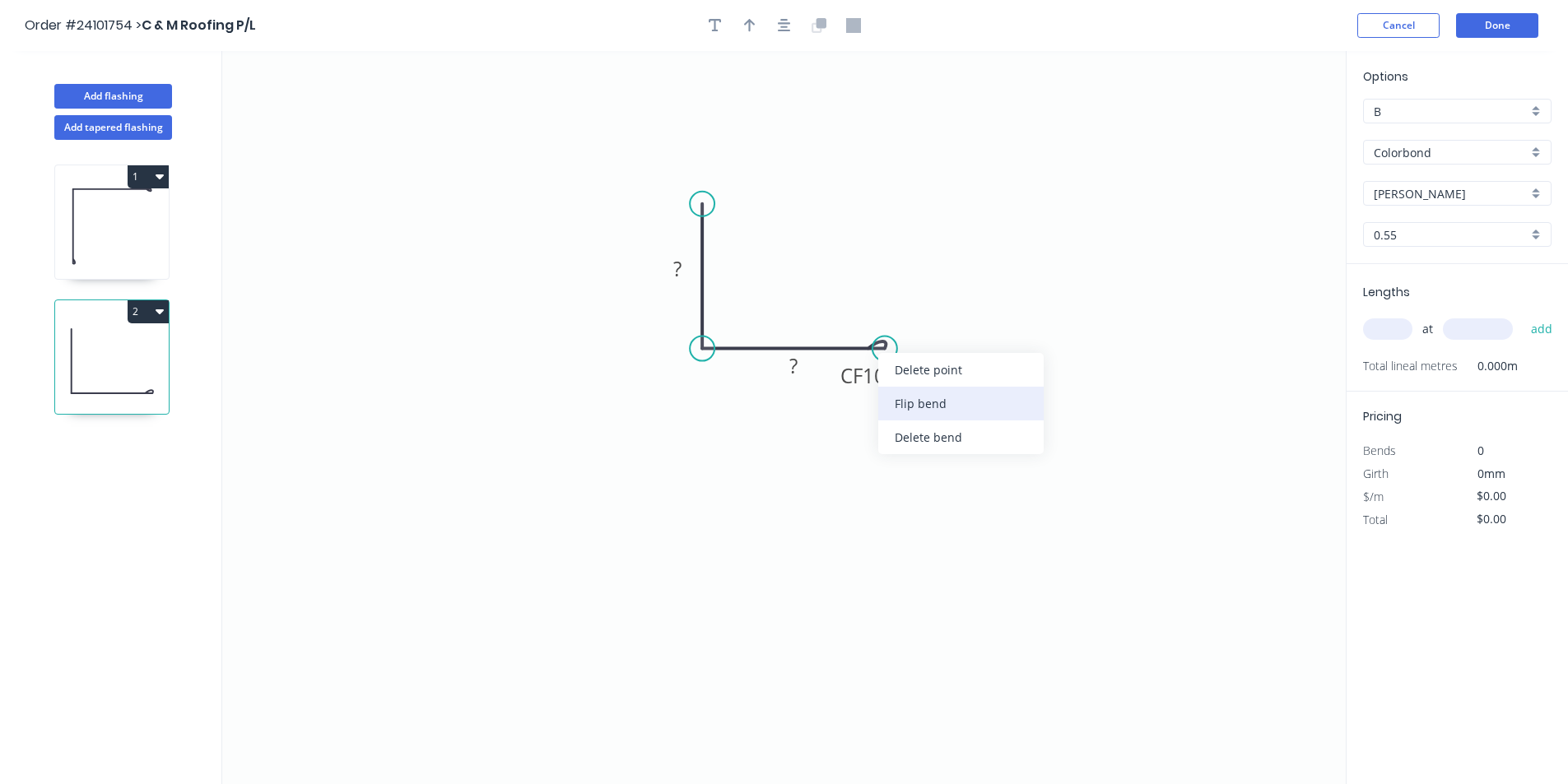
click at [903, 392] on div "Flip bend" at bounding box center [961, 404] width 165 height 34
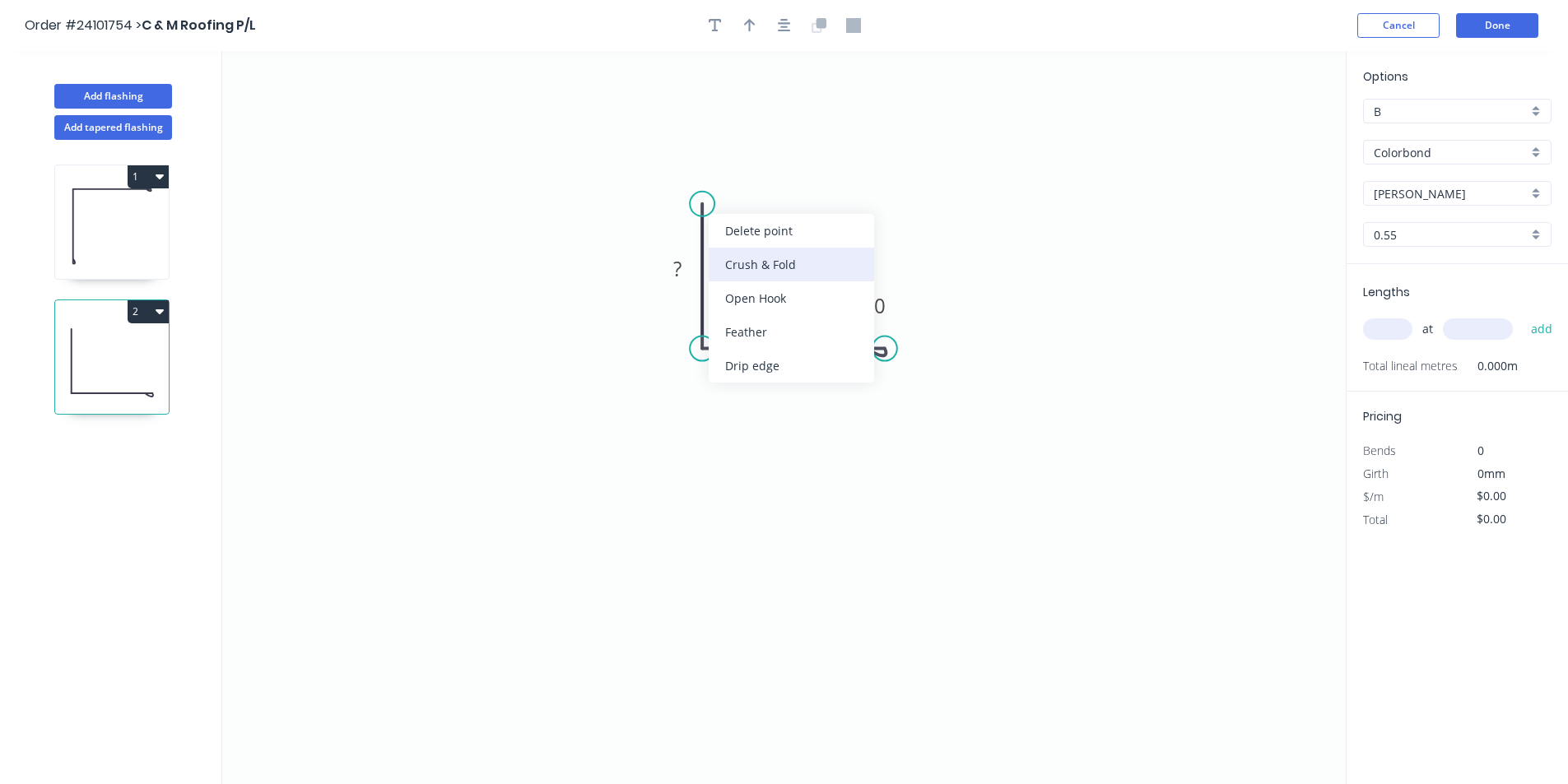
click at [734, 268] on div "Crush & Fold" at bounding box center [791, 264] width 165 height 34
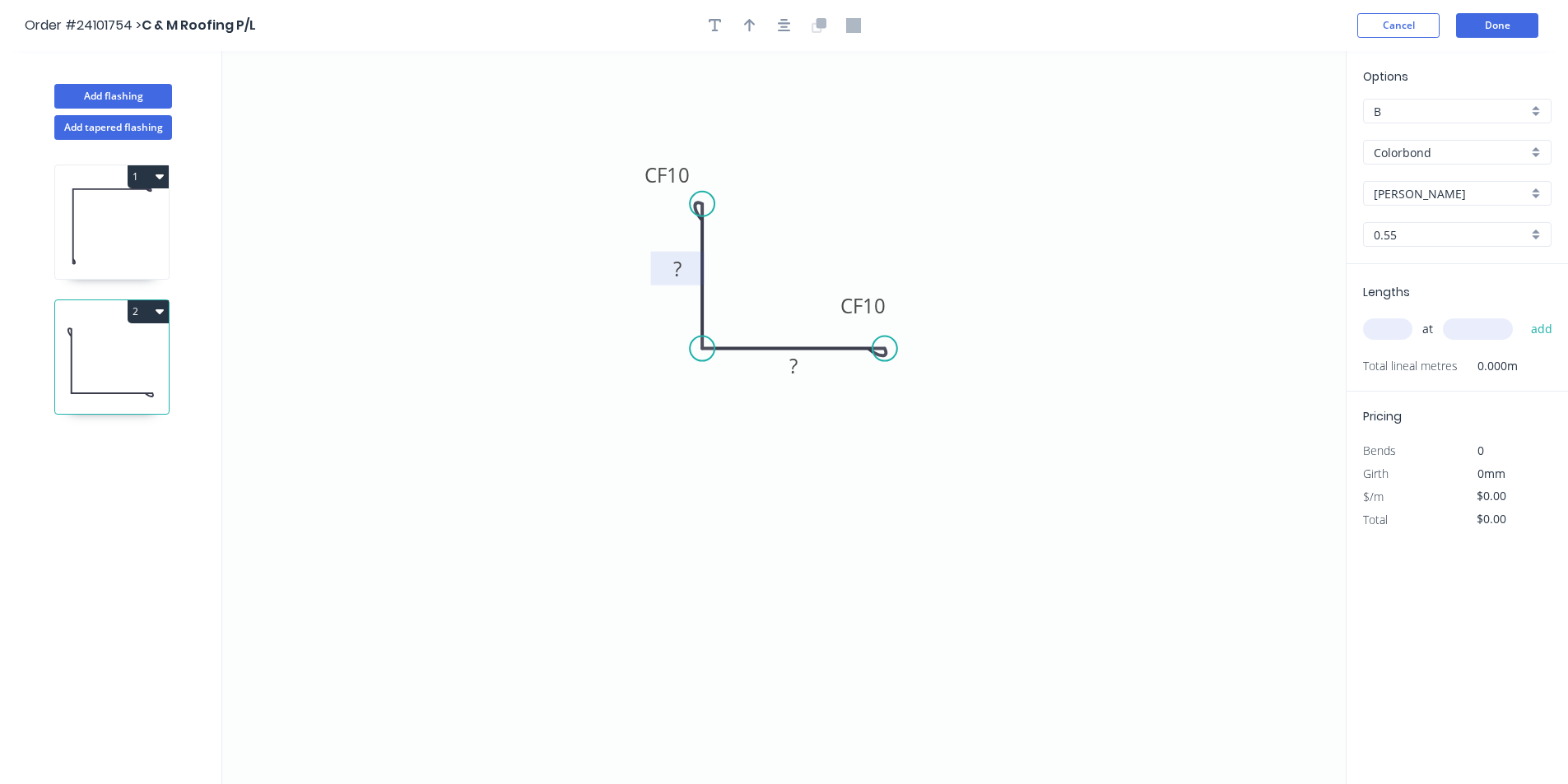
click at [693, 270] on rect at bounding box center [678, 269] width 33 height 23
click at [804, 360] on rect at bounding box center [794, 367] width 33 height 23
click at [1377, 326] on input "text" at bounding box center [1388, 329] width 50 height 21
type input "$7.42"
type input "1"
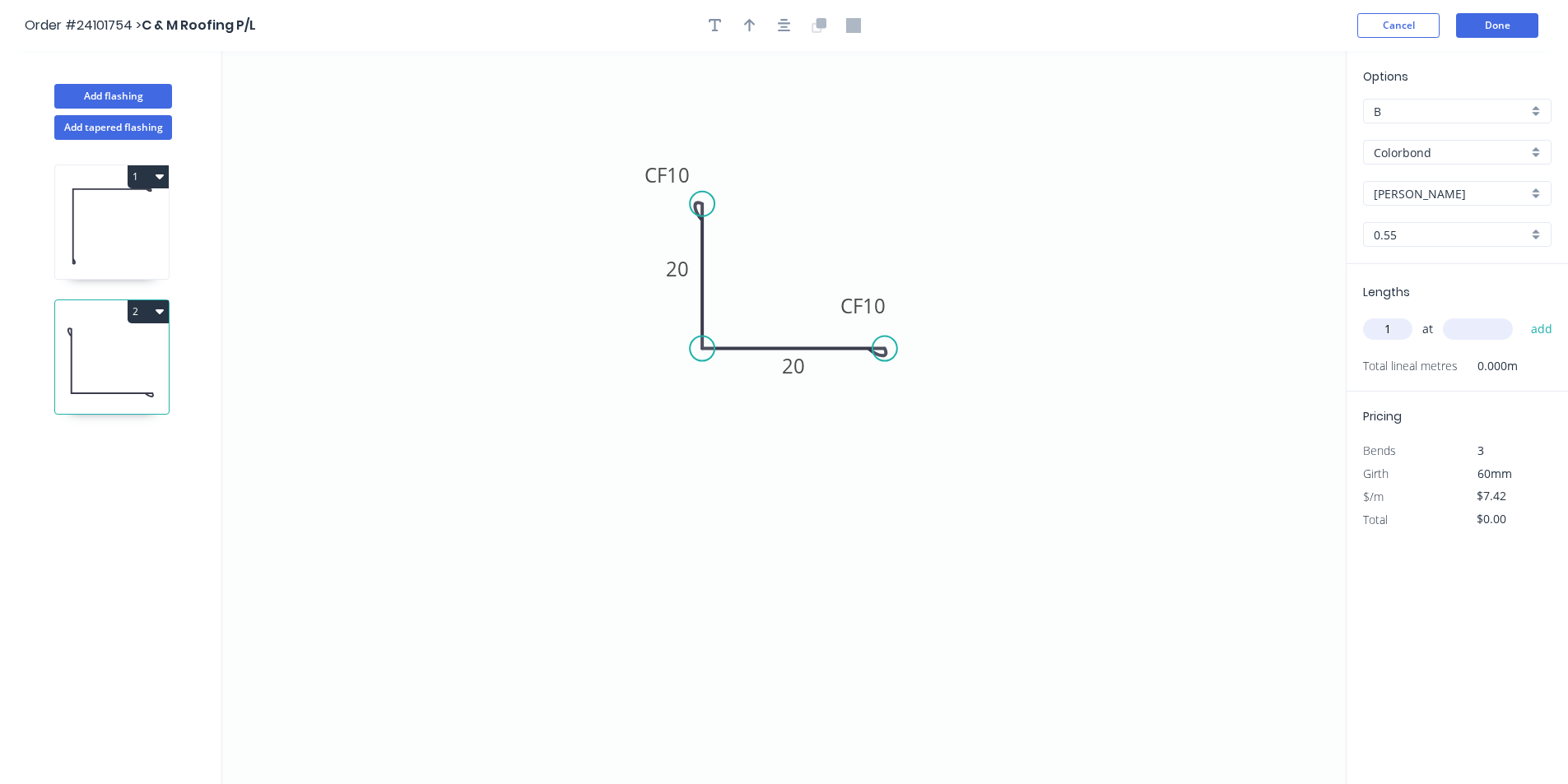
click at [1487, 330] on input "text" at bounding box center [1478, 329] width 70 height 21
type input "2000"
click at [1523, 315] on button "add" at bounding box center [1542, 329] width 39 height 28
type input "$14.84"
click at [126, 99] on button "Add flashing" at bounding box center [113, 96] width 118 height 25
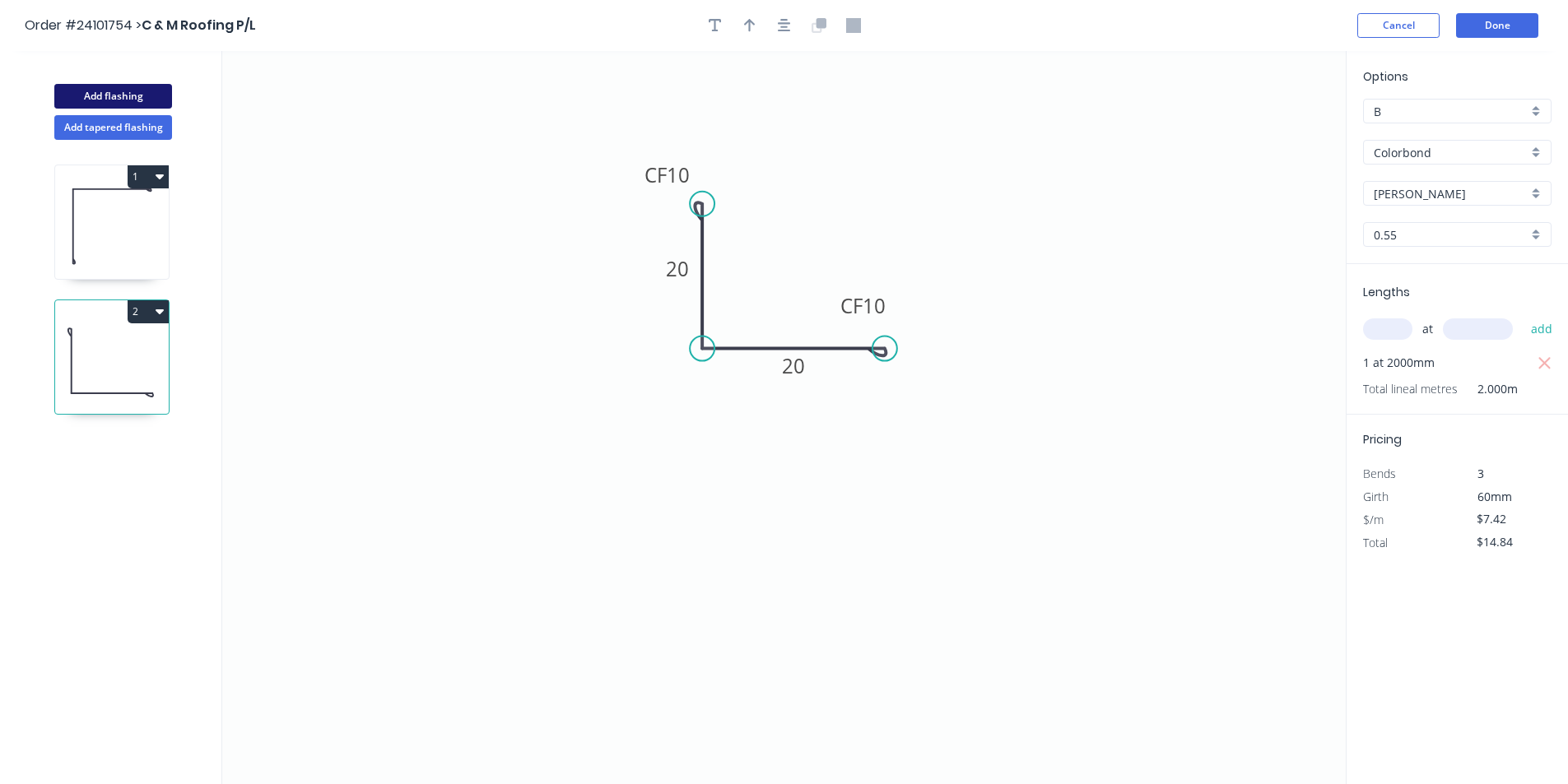
type input "$0.00"
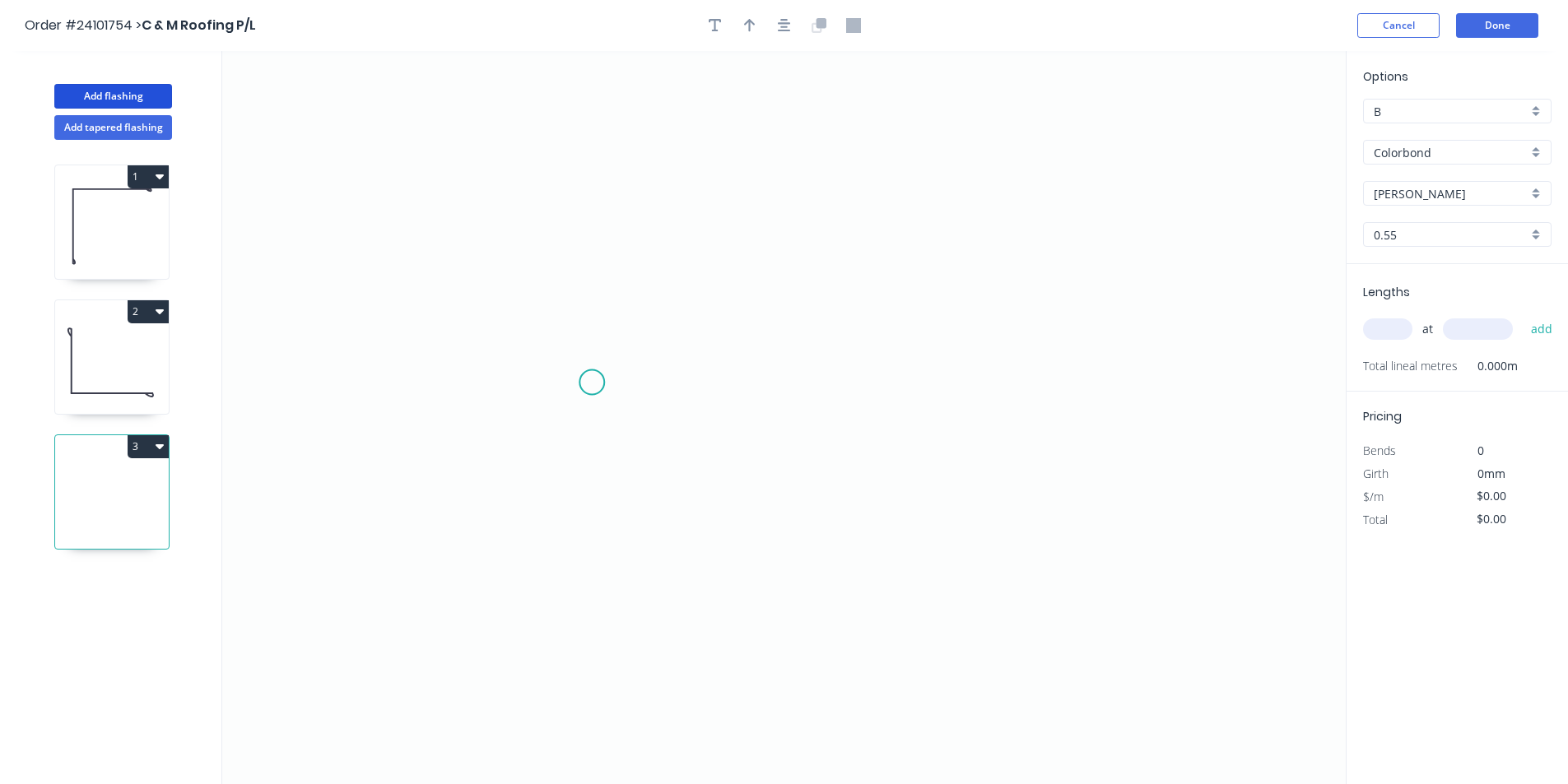
click at [592, 383] on icon "0" at bounding box center [784, 417] width 1124 height 733
click at [750, 383] on icon "0" at bounding box center [784, 417] width 1124 height 733
click at [753, 195] on icon "0 ?" at bounding box center [784, 417] width 1124 height 733
click at [884, 197] on icon "0 ? ?" at bounding box center [784, 417] width 1124 height 733
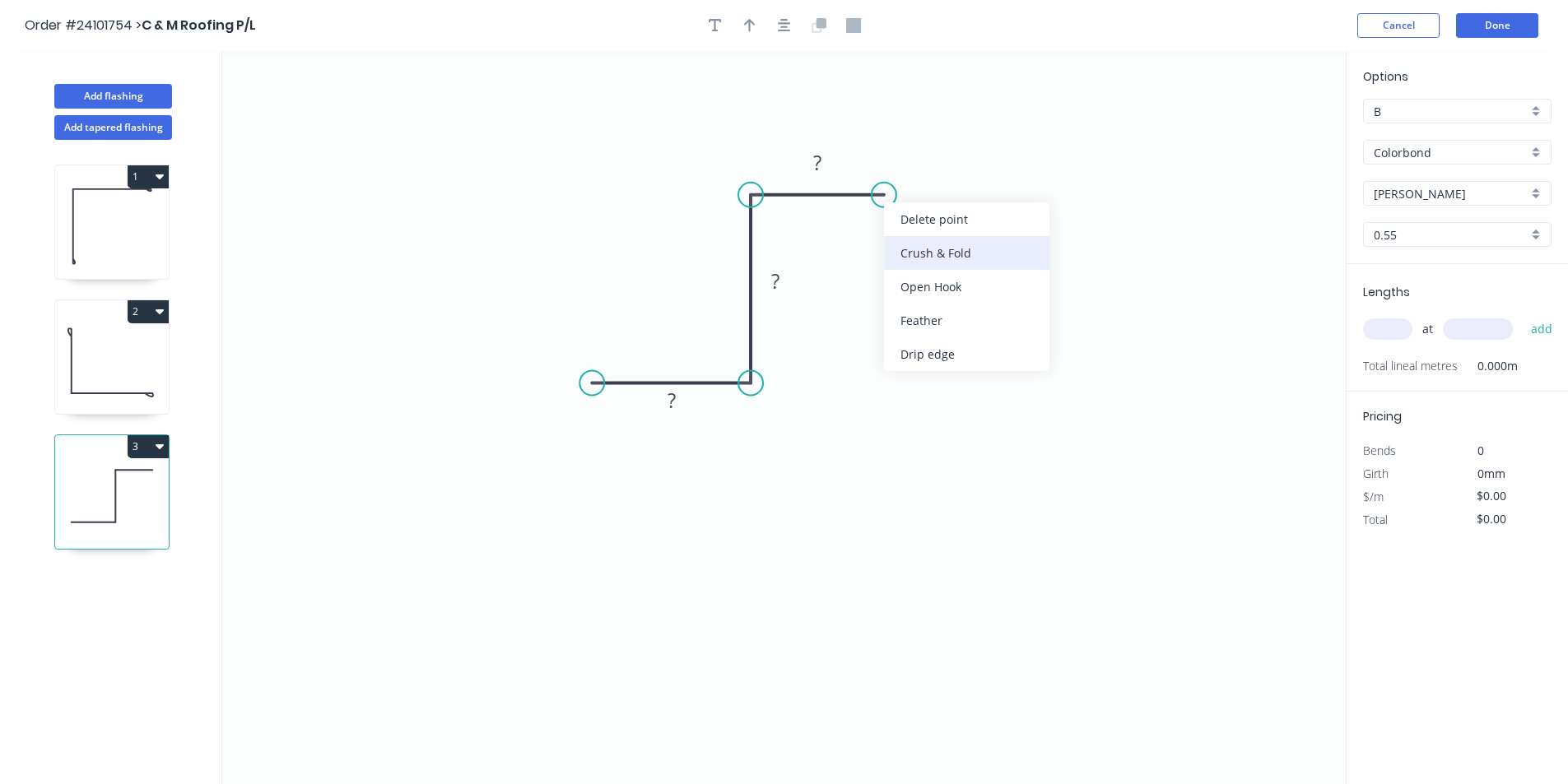
click at [898, 245] on div "Crush & Fold" at bounding box center [966, 252] width 165 height 34
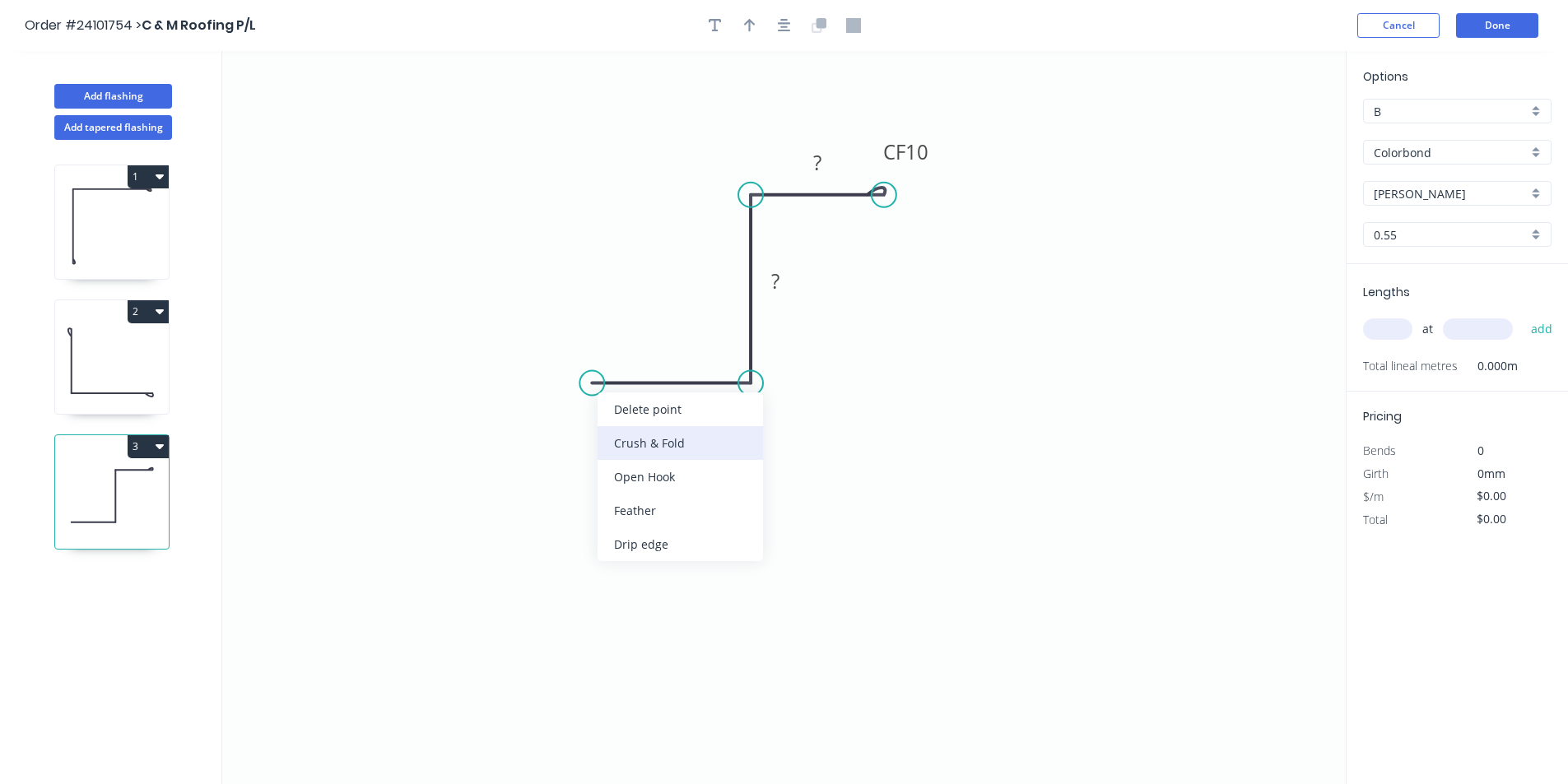
click at [619, 437] on div "Crush & Fold" at bounding box center [679, 443] width 165 height 34
click at [634, 442] on div "Flip bend" at bounding box center [676, 439] width 165 height 34
click at [673, 408] on tspan "?" at bounding box center [671, 400] width 8 height 27
click at [813, 166] on tspan "?" at bounding box center [817, 162] width 8 height 27
click at [770, 282] on rect at bounding box center [775, 282] width 33 height 23
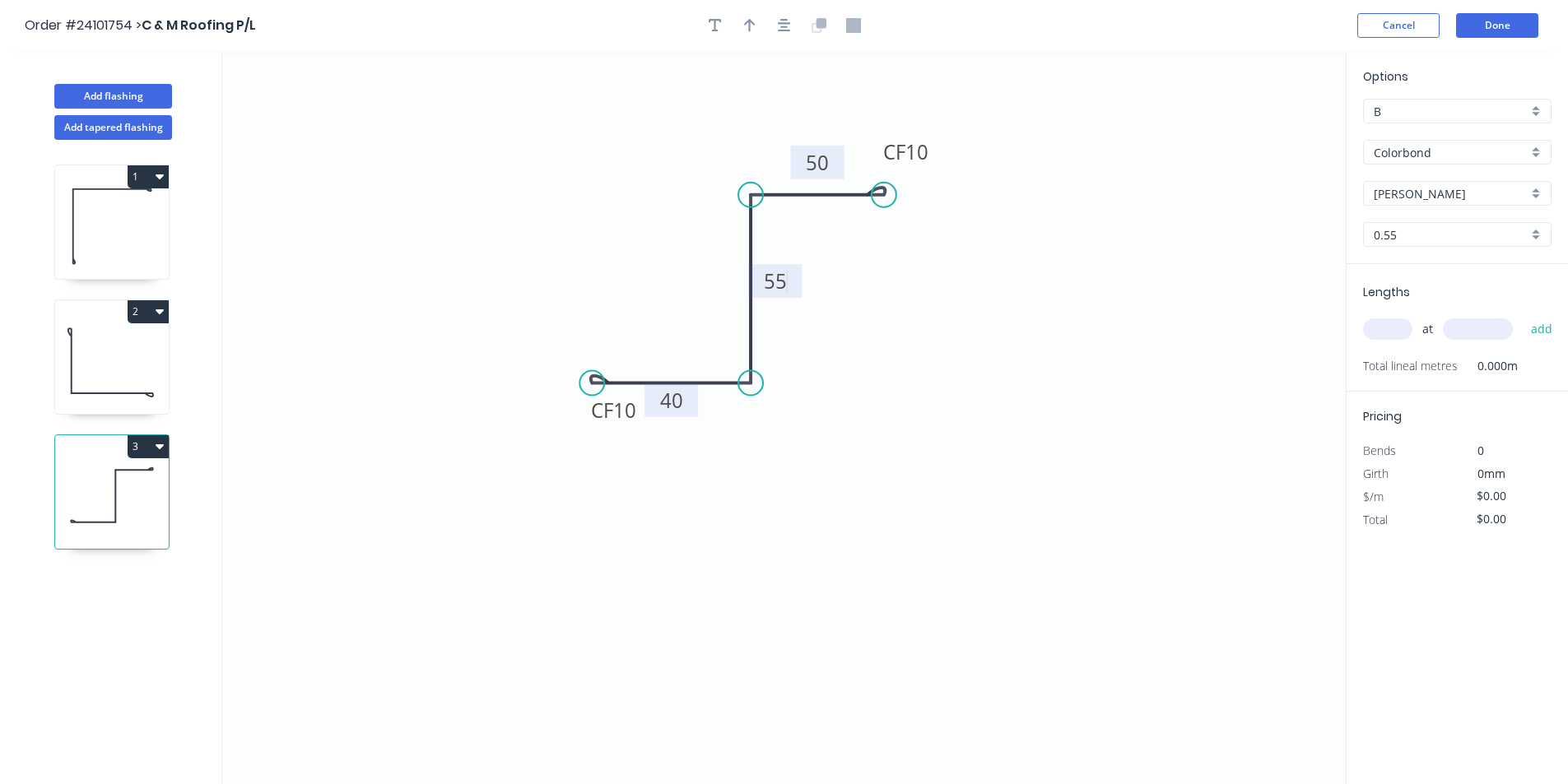
click at [1398, 331] on input "text" at bounding box center [1388, 329] width 50 height 21
type input "$11.04"
type input "2"
click at [1464, 329] on input "text" at bounding box center [1478, 329] width 70 height 21
type input "6400"
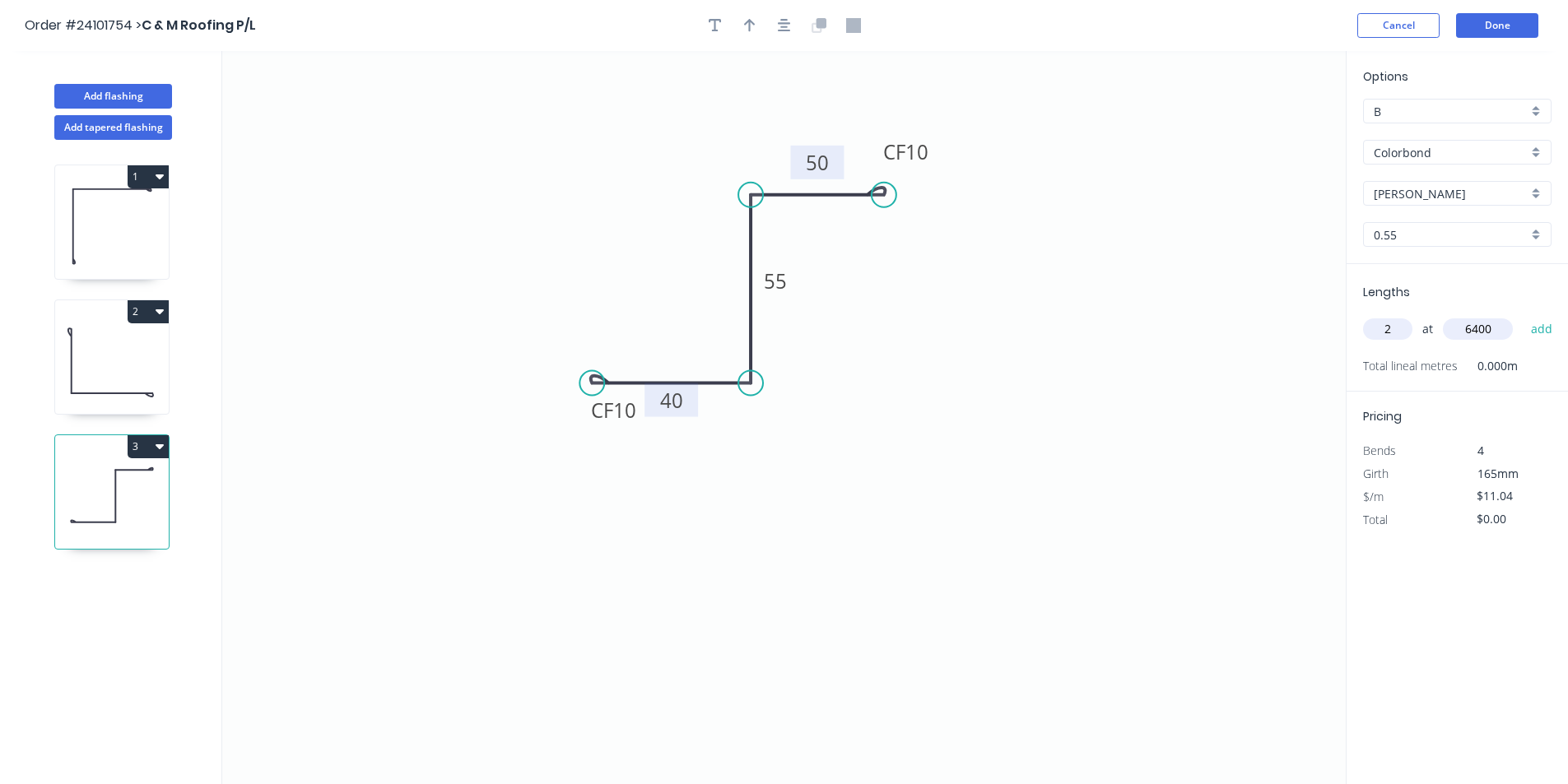
click at [1523, 315] on button "add" at bounding box center [1542, 329] width 39 height 28
type input "$141.31"
type input "2"
click at [1464, 329] on input "text" at bounding box center [1478, 329] width 70 height 21
type input "1100"
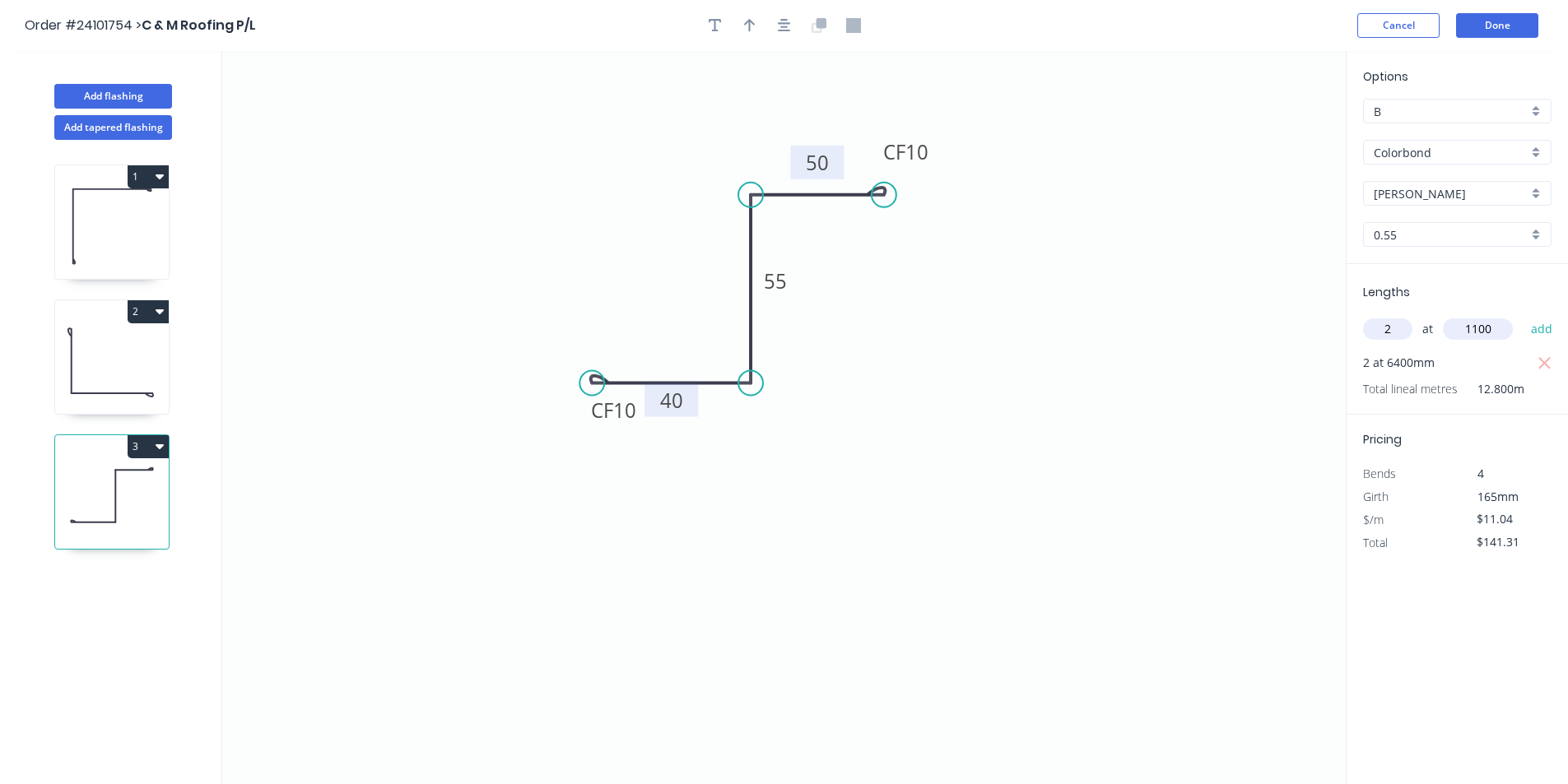
click at [1523, 315] on button "add" at bounding box center [1542, 329] width 39 height 28
type input "$165.60"
type input "1"
click at [1464, 329] on input "text" at bounding box center [1478, 329] width 70 height 21
type input "3000"
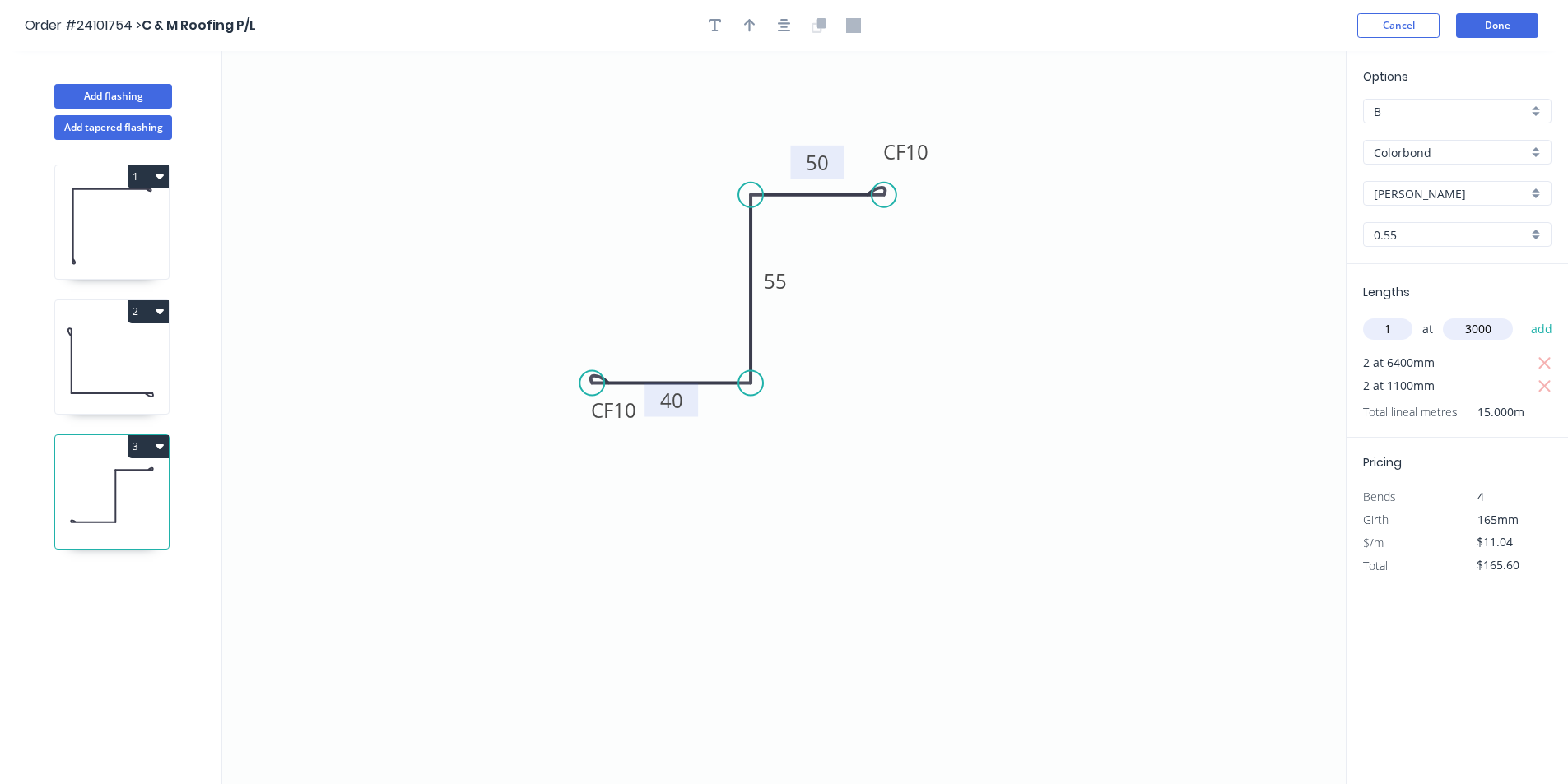
click at [1523, 315] on button "add" at bounding box center [1542, 329] width 39 height 28
click at [165, 449] on button "3" at bounding box center [147, 446] width 41 height 23
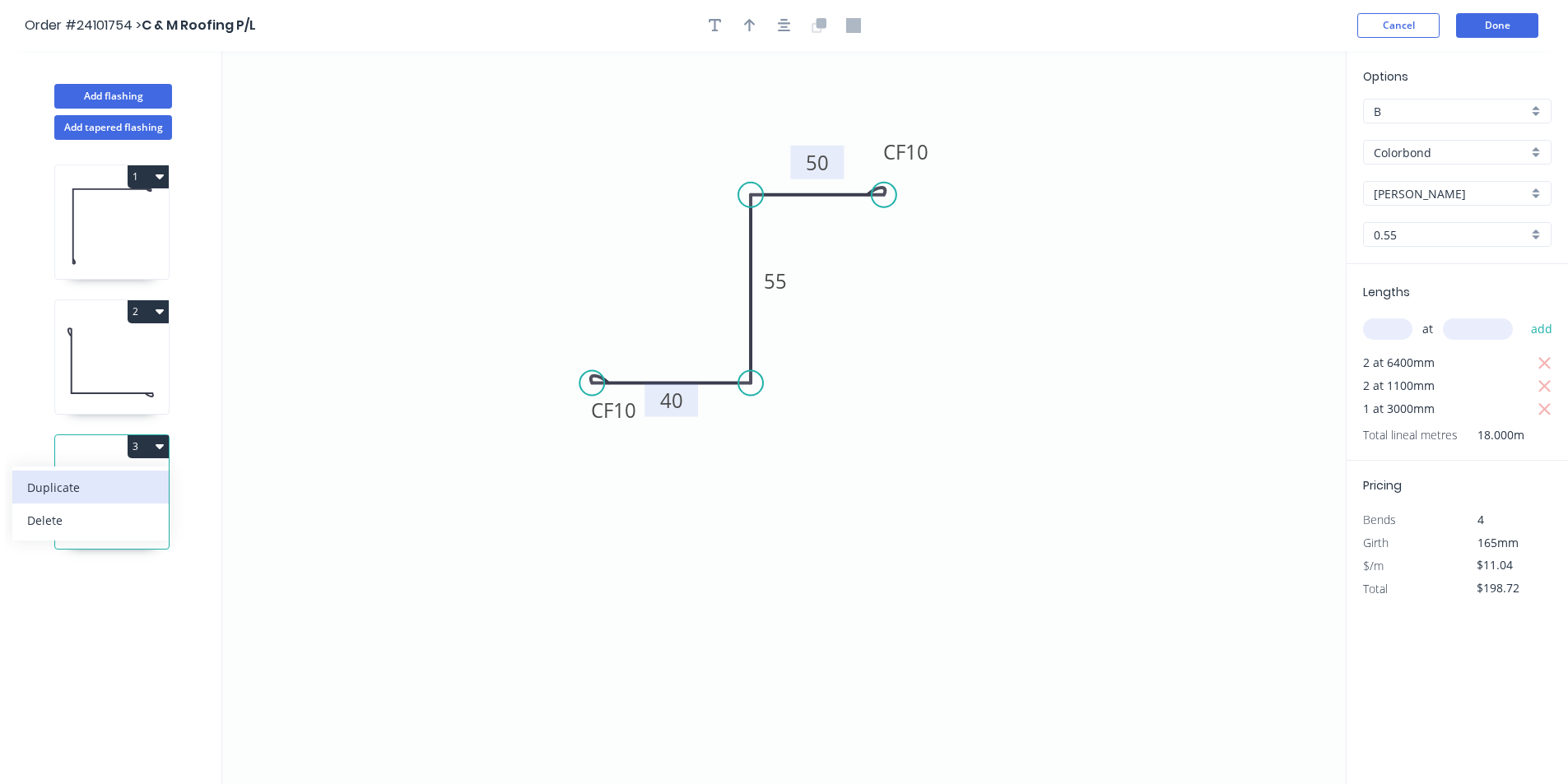
click at [130, 492] on div "Duplicate" at bounding box center [90, 487] width 127 height 24
type input "$0.00"
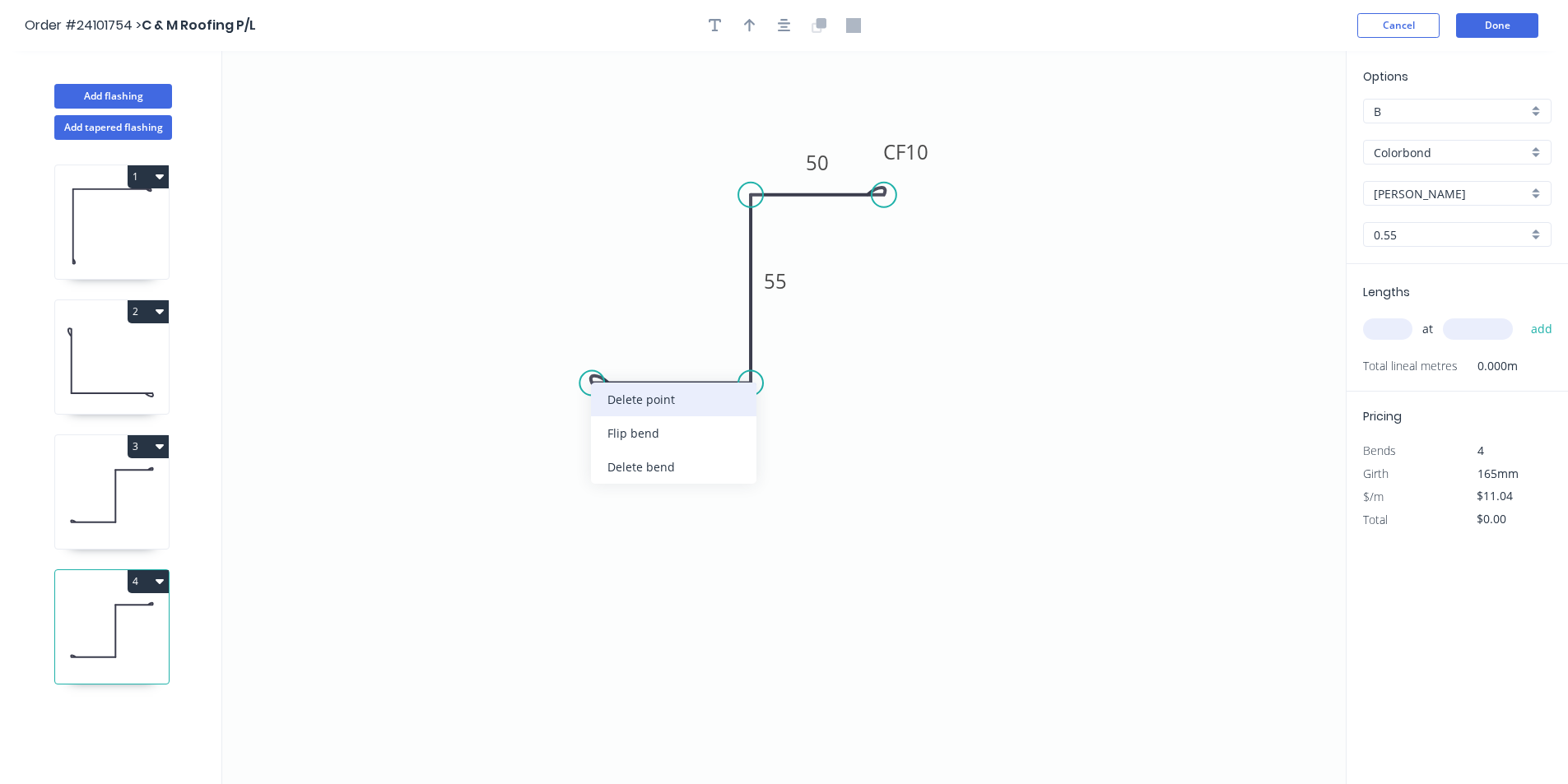
click at [670, 407] on div "Delete point" at bounding box center [673, 399] width 165 height 34
click at [756, 383] on circle at bounding box center [750, 383] width 25 height 25
click at [673, 427] on icon "0 55 CF 10 50" at bounding box center [784, 417] width 1124 height 733
type input "$8.75"
click at [673, 427] on circle at bounding box center [673, 427] width 25 height 25
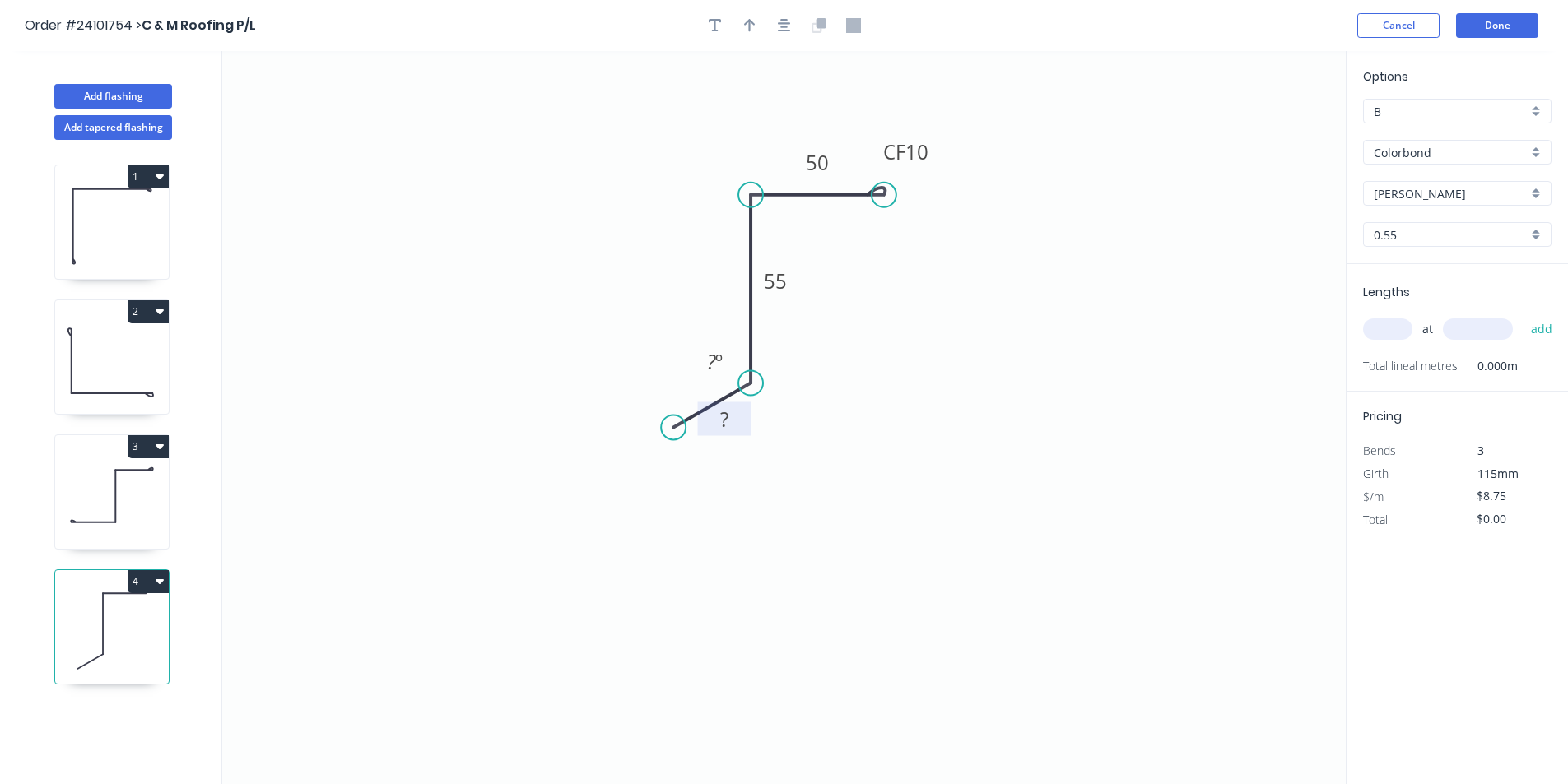
click at [729, 427] on rect at bounding box center [725, 420] width 33 height 23
drag, startPoint x: 763, startPoint y: 434, endPoint x: 778, endPoint y: 337, distance: 98.2
click at [764, 433] on div "Hide angle" at bounding box center [789, 427] width 165 height 34
click at [826, 162] on tspan "50" at bounding box center [817, 162] width 23 height 27
click at [1383, 326] on input "text" at bounding box center [1388, 329] width 50 height 21
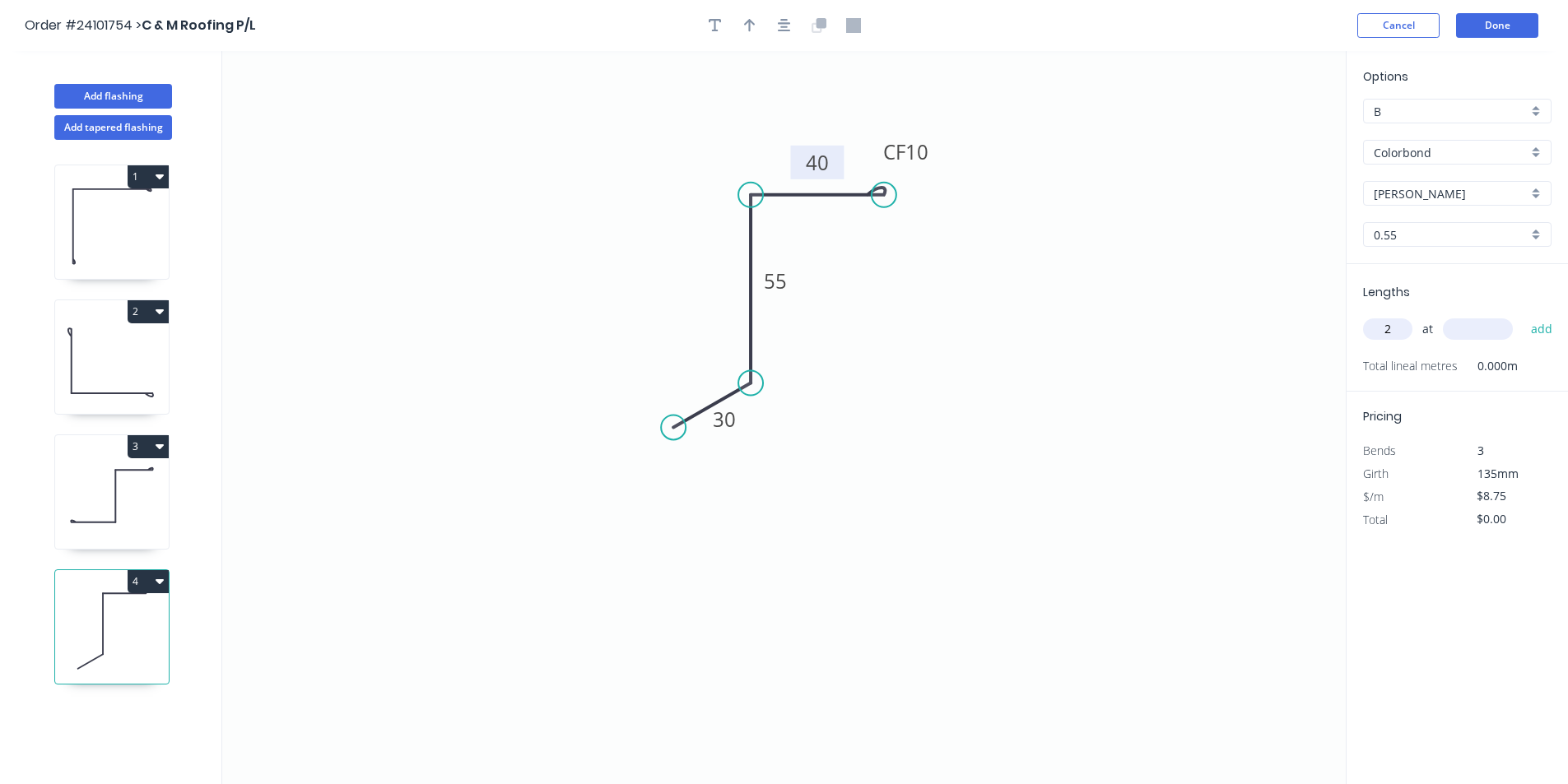
type input "2"
click at [1484, 334] on input "text" at bounding box center [1478, 329] width 70 height 21
type input "5000"
click at [1523, 315] on button "add" at bounding box center [1542, 329] width 39 height 28
click at [166, 588] on button "4" at bounding box center [147, 581] width 41 height 23
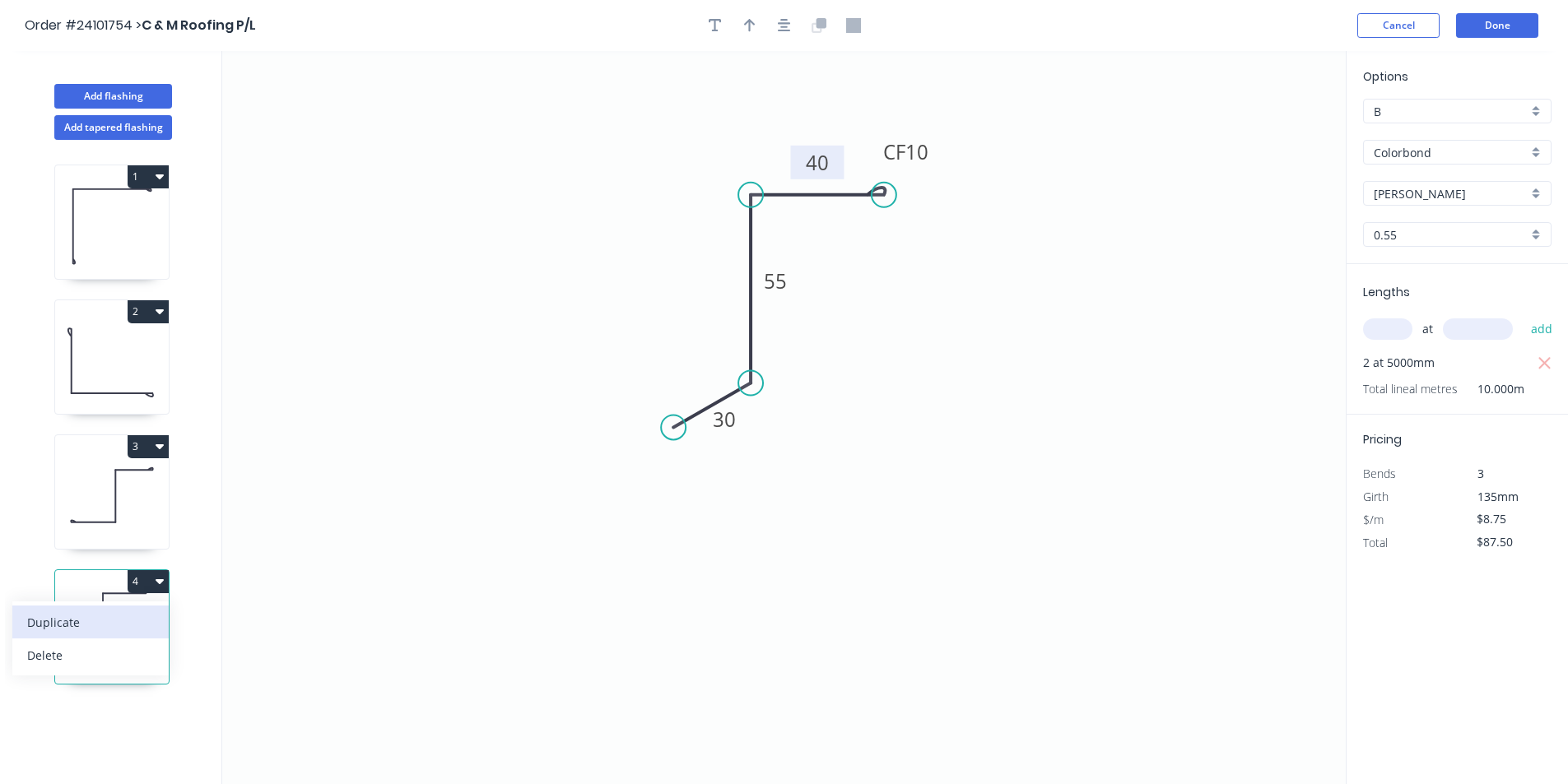
click at [112, 618] on div "Duplicate" at bounding box center [90, 623] width 127 height 24
type input "$0.00"
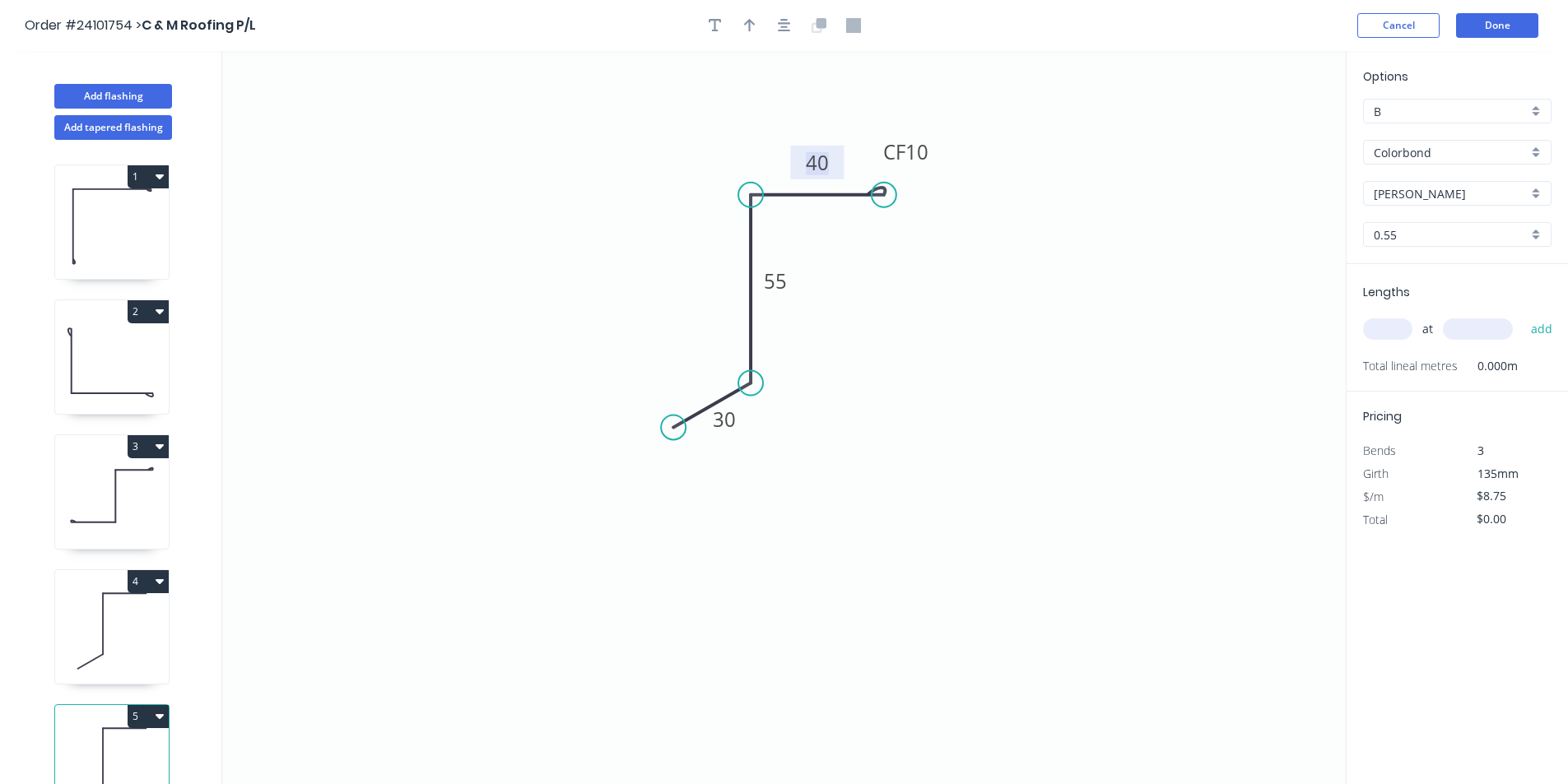
click at [818, 165] on tspan "40" at bounding box center [817, 162] width 23 height 27
click at [1398, 322] on input "text" at bounding box center [1388, 329] width 50 height 21
type input "$10.08"
type input "1"
click at [1469, 322] on input "text" at bounding box center [1478, 329] width 70 height 21
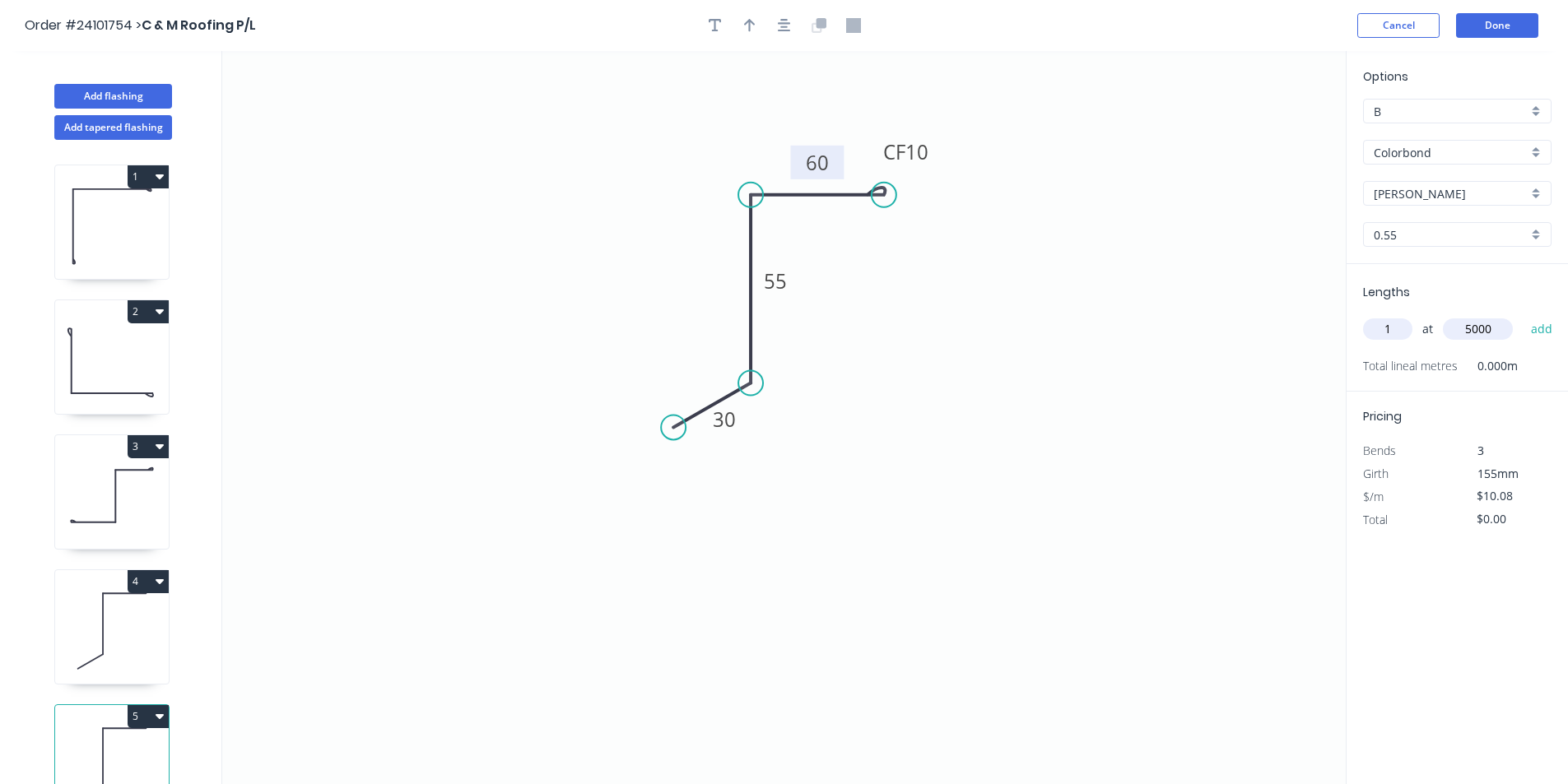
type input "5000"
click at [1523, 315] on button "add" at bounding box center [1542, 329] width 39 height 28
type input "$50.40"
click at [142, 98] on button "Add flashing" at bounding box center [113, 96] width 118 height 25
type input "$0.00"
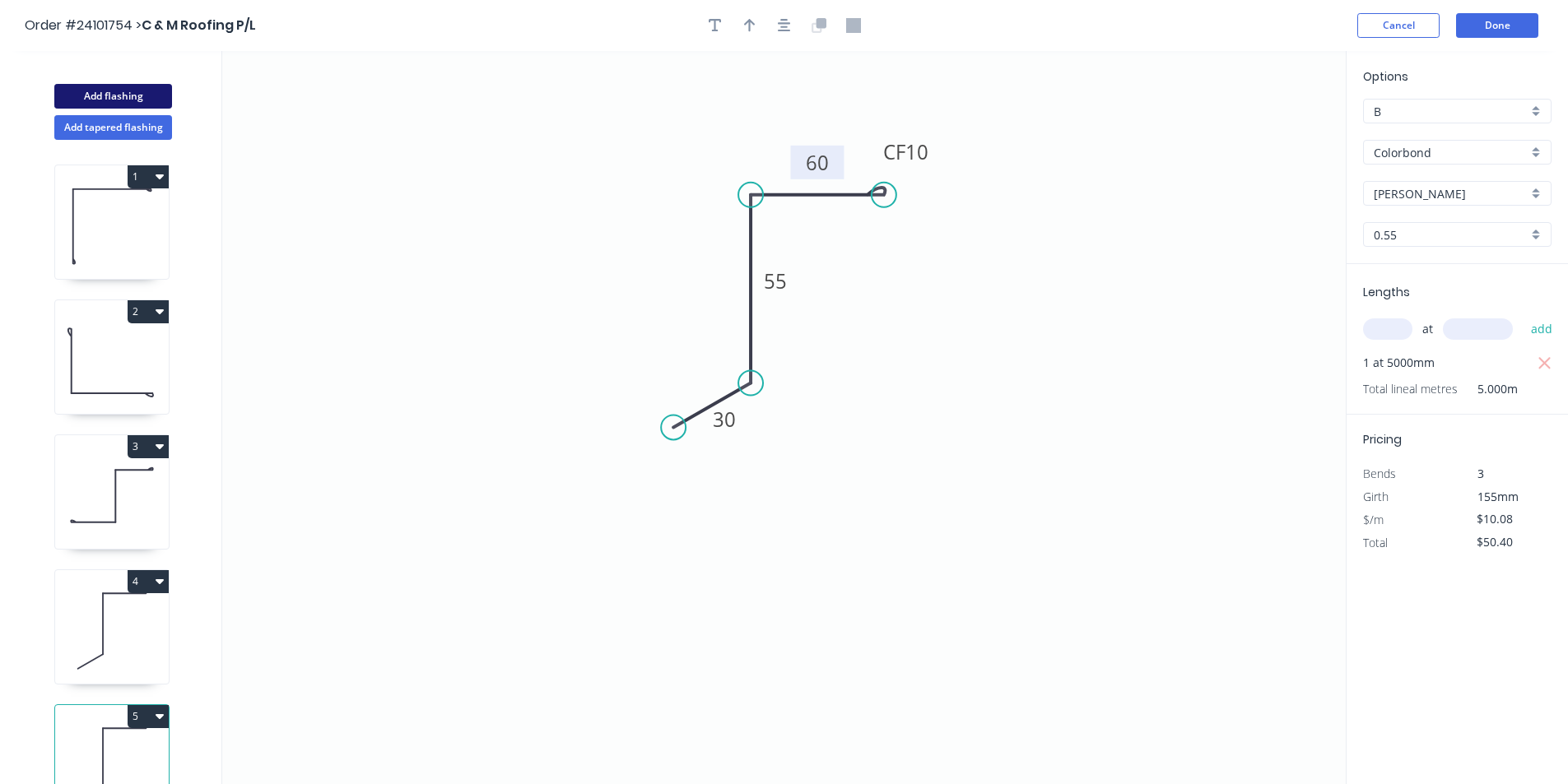
type input "$0.00"
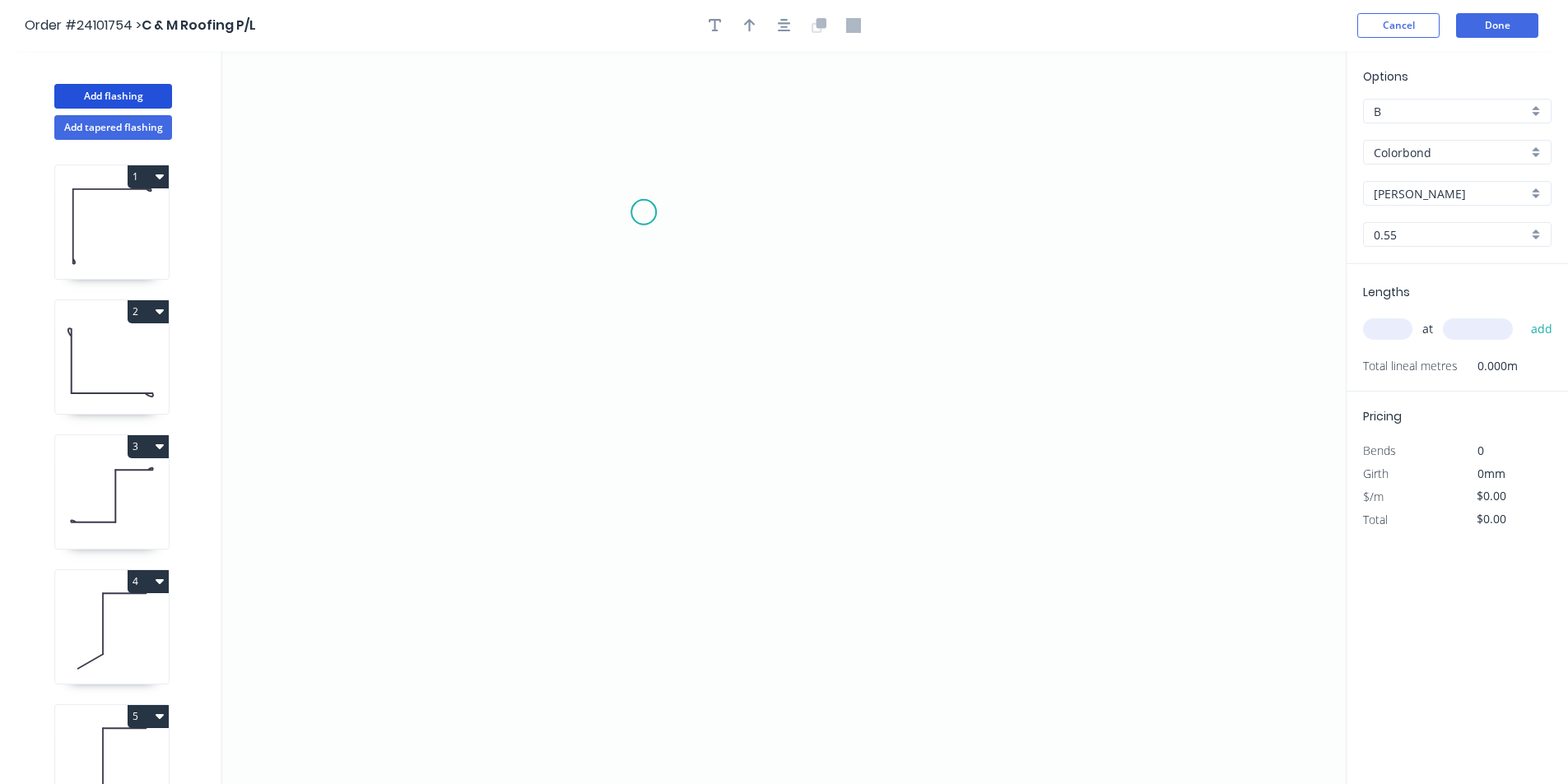
click at [636, 211] on icon "0" at bounding box center [784, 417] width 1124 height 733
click at [683, 263] on icon "0" at bounding box center [784, 417] width 1124 height 733
click at [880, 265] on icon "0 ?" at bounding box center [784, 417] width 1124 height 733
click at [886, 414] on icon "0 ? ?" at bounding box center [784, 417] width 1124 height 733
click at [932, 469] on icon "0 ? ? ?" at bounding box center [784, 417] width 1124 height 733
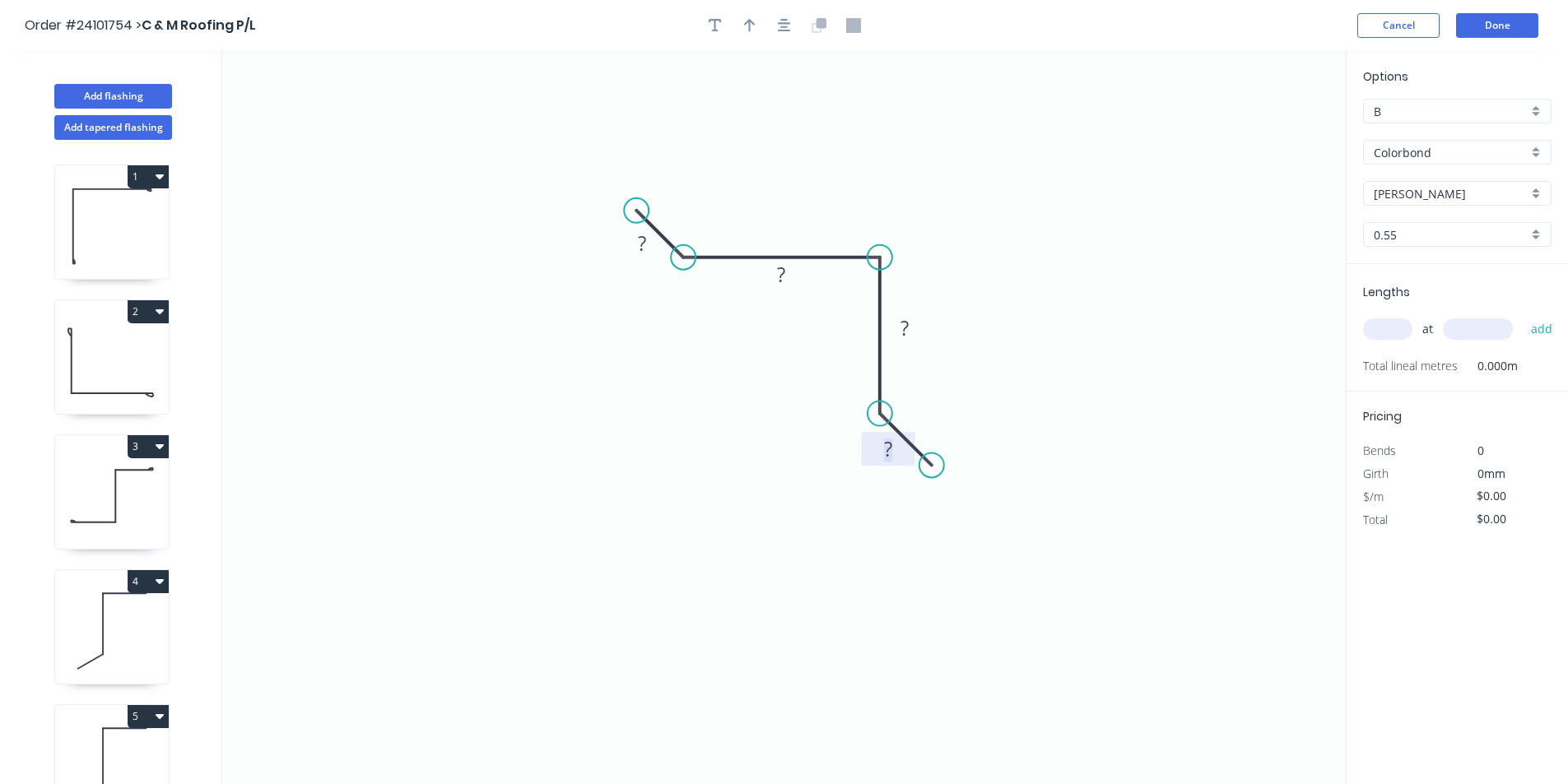
click at [900, 456] on rect at bounding box center [889, 450] width 33 height 23
click at [656, 247] on rect at bounding box center [643, 244] width 33 height 23
click at [785, 284] on tspan "?" at bounding box center [782, 274] width 8 height 27
click at [911, 330] on rect at bounding box center [904, 329] width 33 height 23
click at [1391, 322] on input "text" at bounding box center [1388, 329] width 50 height 21
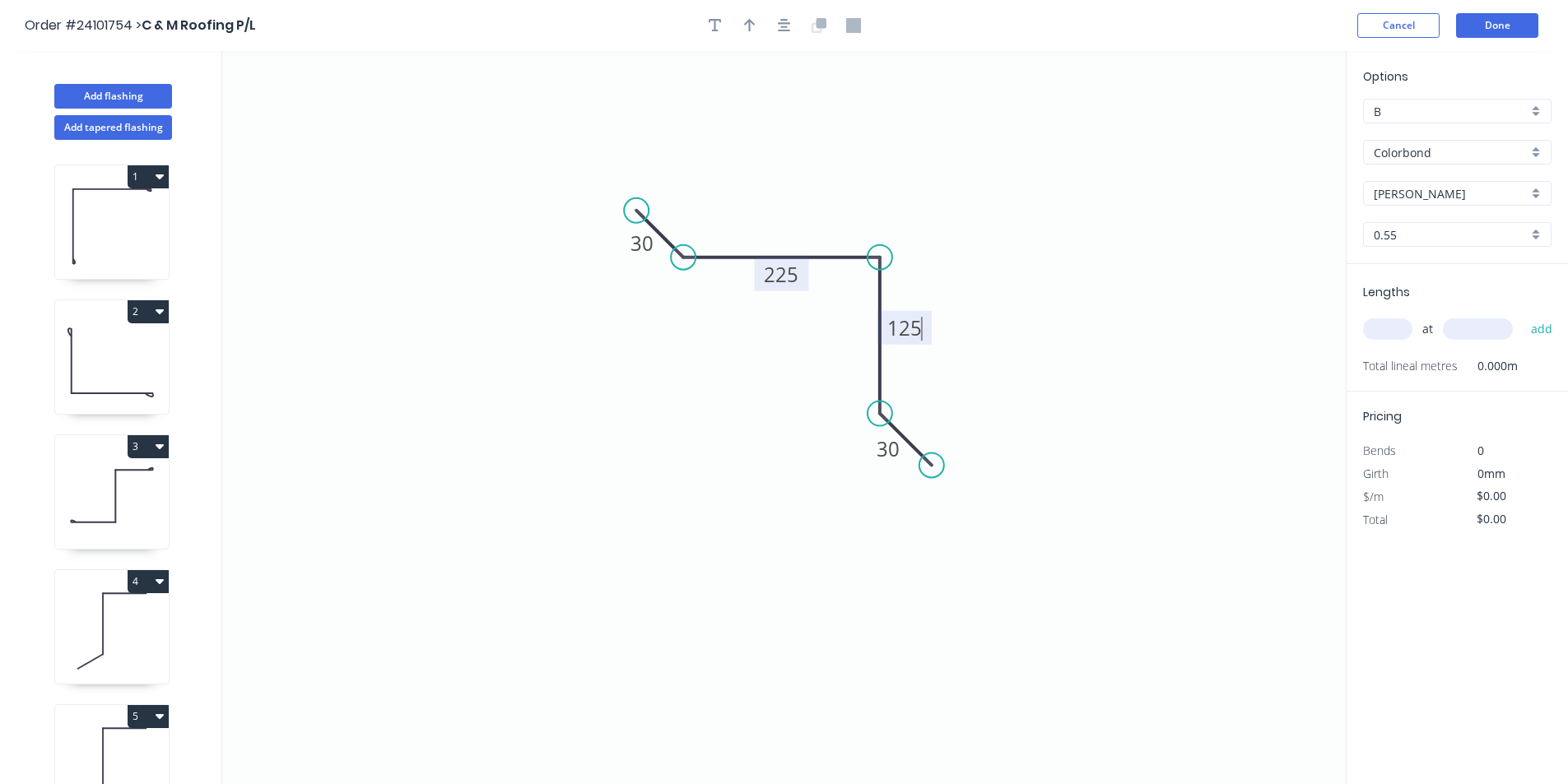
type input "$16.73"
type input "1"
click at [1491, 325] on input "text" at bounding box center [1478, 329] width 70 height 21
type input "2900"
click at [1523, 315] on button "add" at bounding box center [1542, 329] width 39 height 28
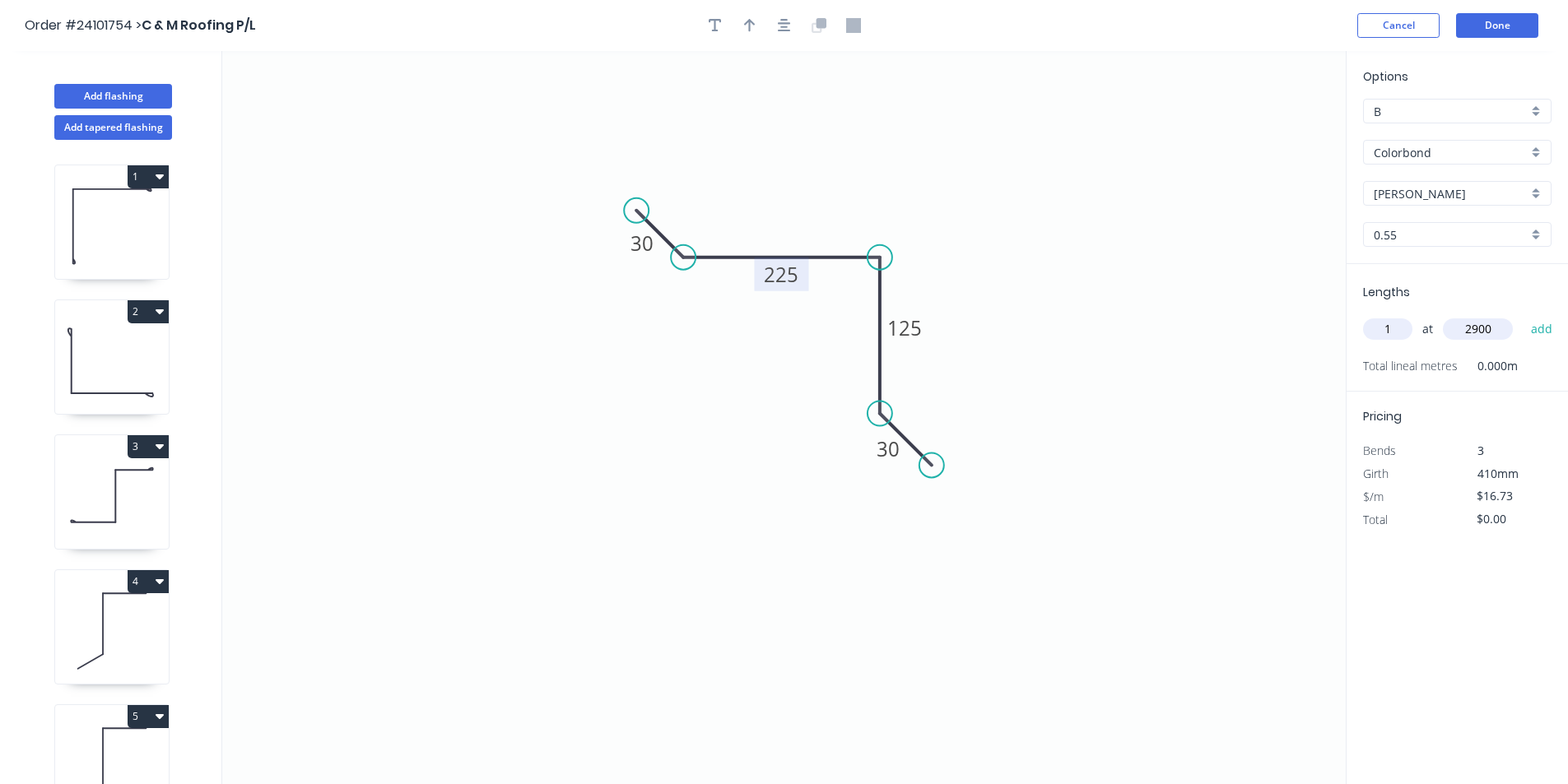
type input "$48.52"
click at [102, 96] on button "Add flashing" at bounding box center [113, 96] width 118 height 25
type input "$0.00"
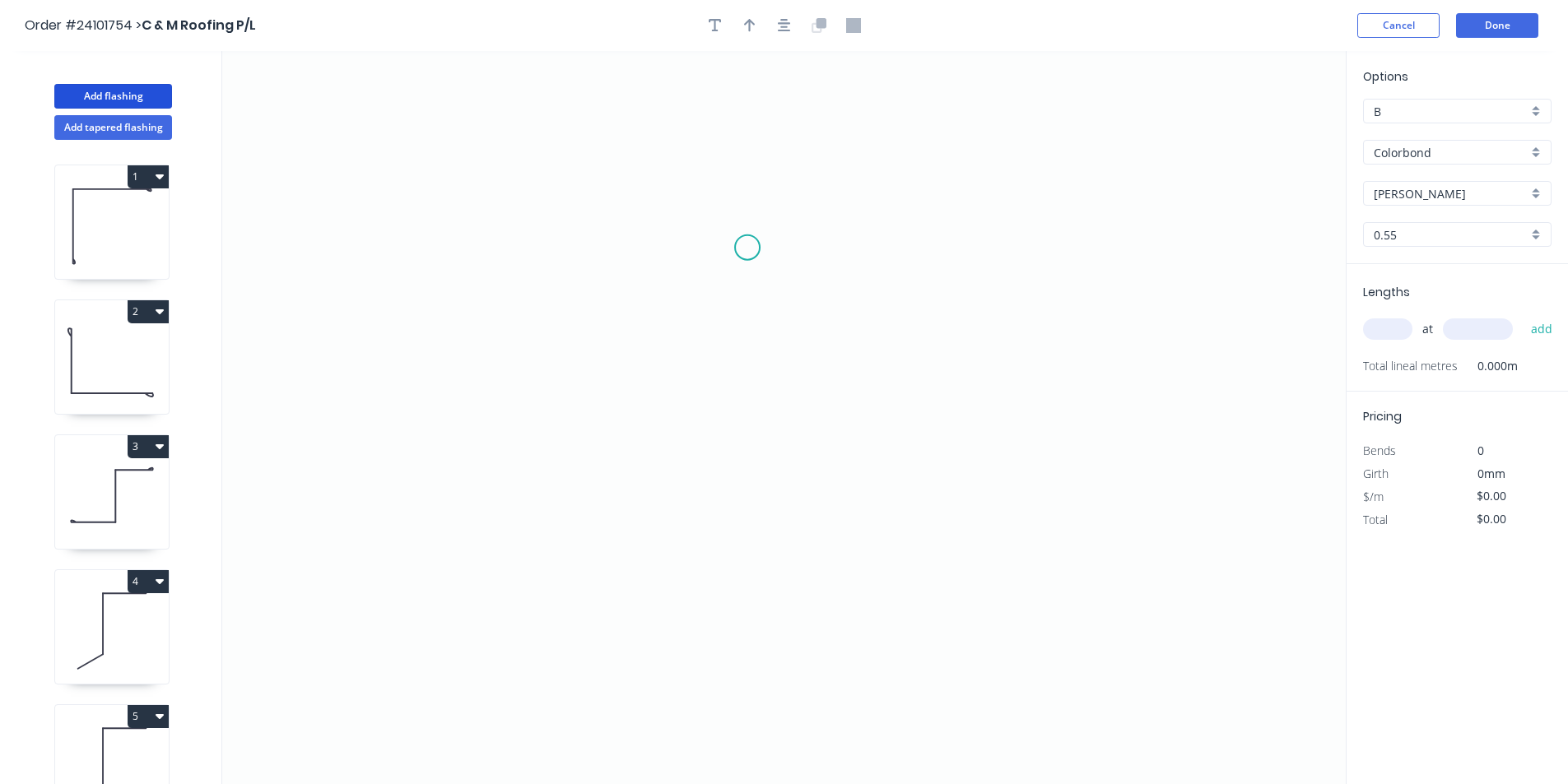
click at [660, 193] on icon "0" at bounding box center [784, 417] width 1124 height 733
click at [667, 428] on icon "0" at bounding box center [784, 417] width 1124 height 733
click at [916, 427] on icon "0 ?" at bounding box center [784, 417] width 1124 height 733
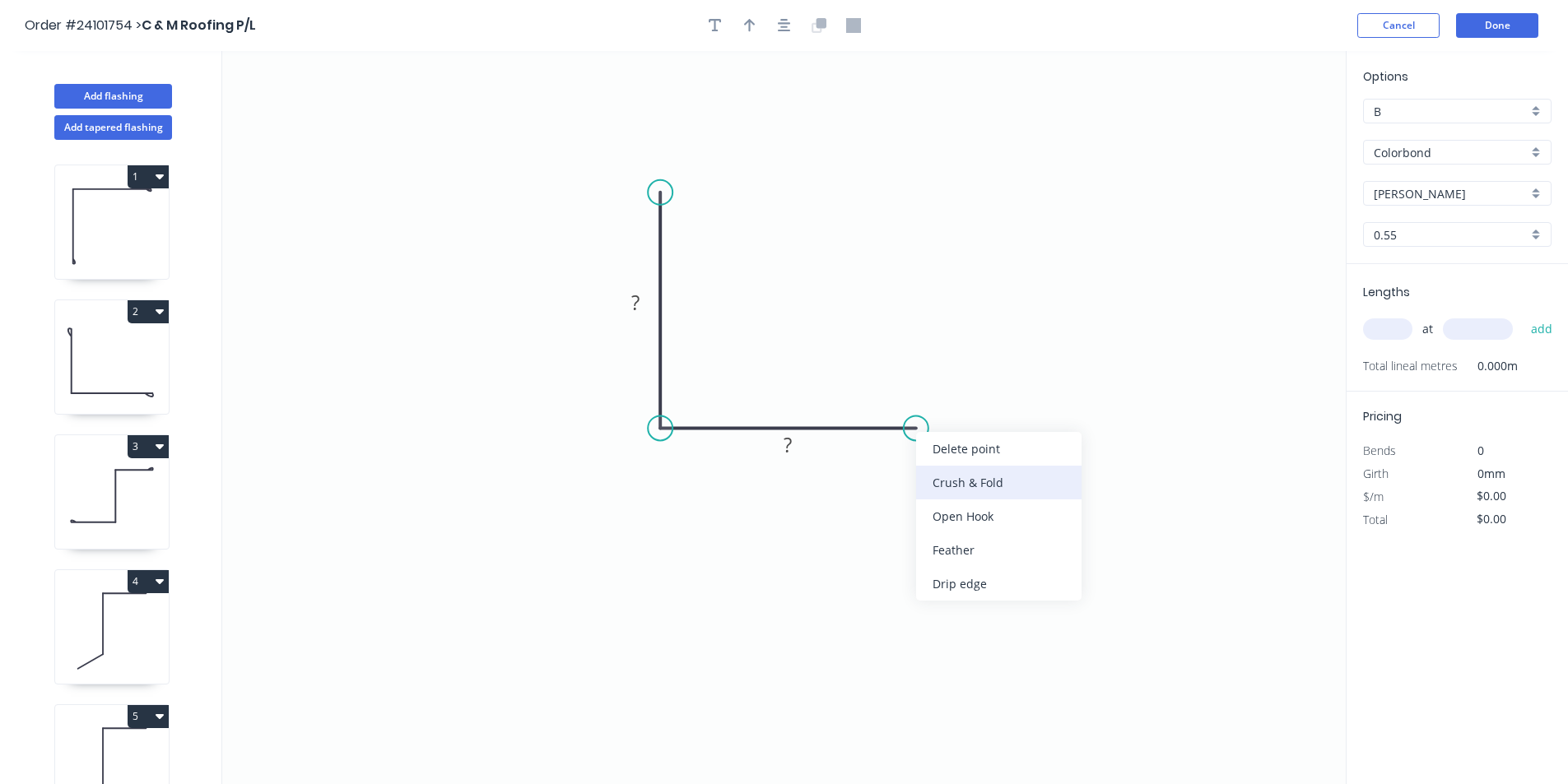
click at [949, 476] on div "Crush & Fold" at bounding box center [998, 482] width 165 height 34
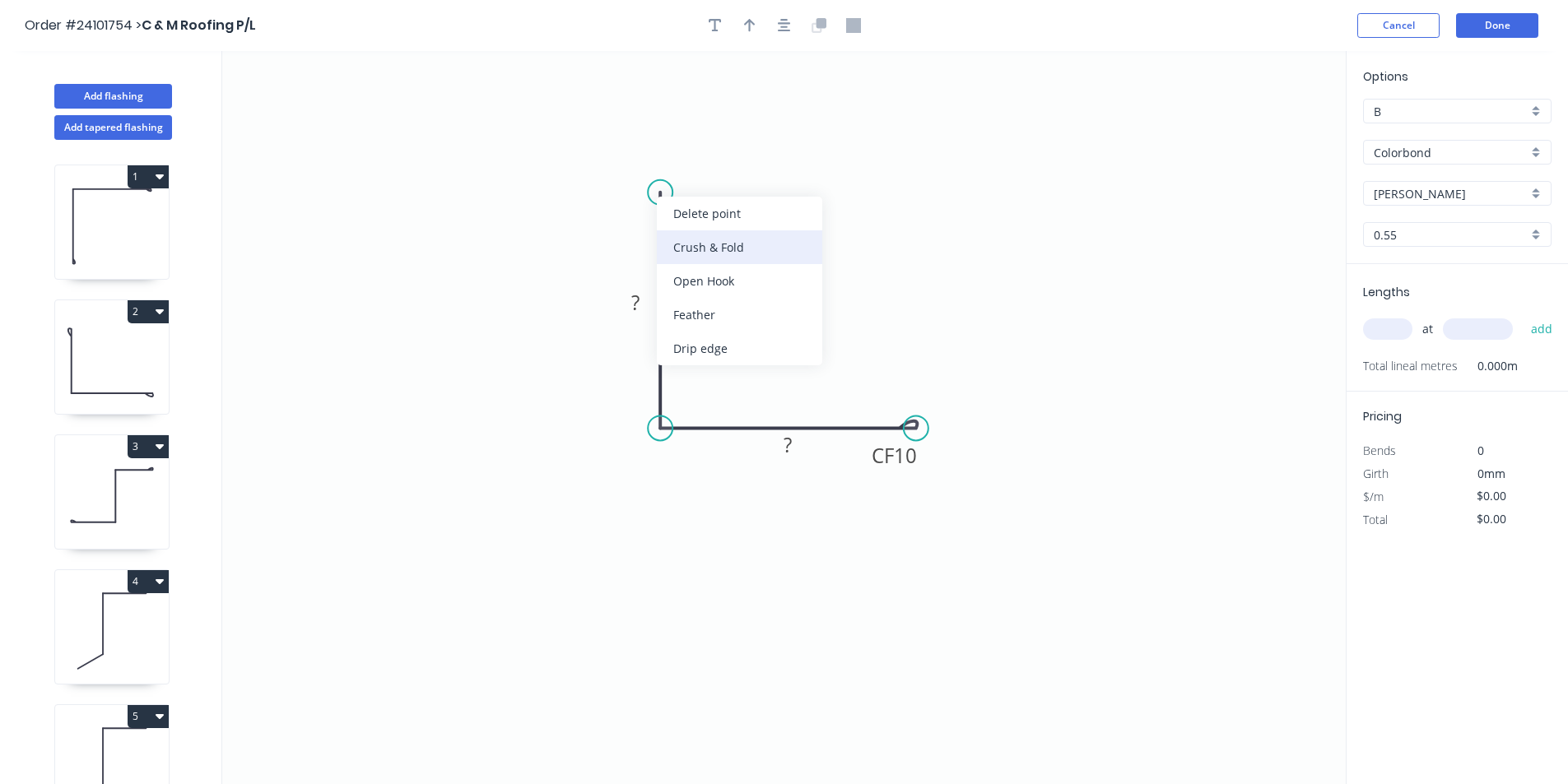
click at [721, 247] on div "Crush & Fold" at bounding box center [739, 247] width 165 height 34
click at [688, 244] on div "Flip bend" at bounding box center [741, 240] width 165 height 34
click at [634, 296] on tspan "?" at bounding box center [635, 301] width 8 height 27
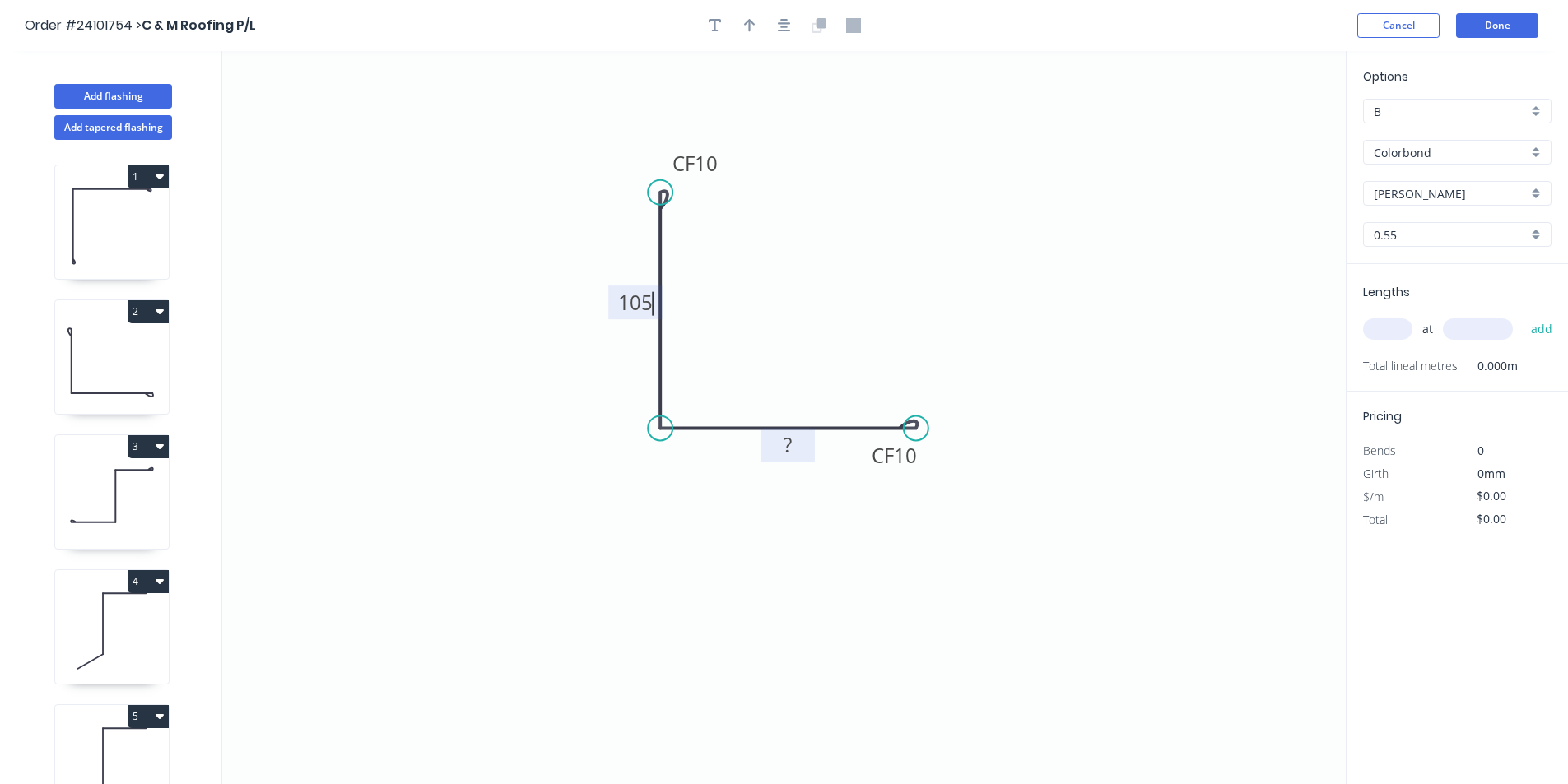
click at [798, 449] on rect at bounding box center [789, 445] width 33 height 23
click at [1397, 331] on input "text" at bounding box center [1388, 329] width 50 height 21
type input "$10.08"
type input "2"
click at [1464, 324] on input "text" at bounding box center [1478, 329] width 70 height 21
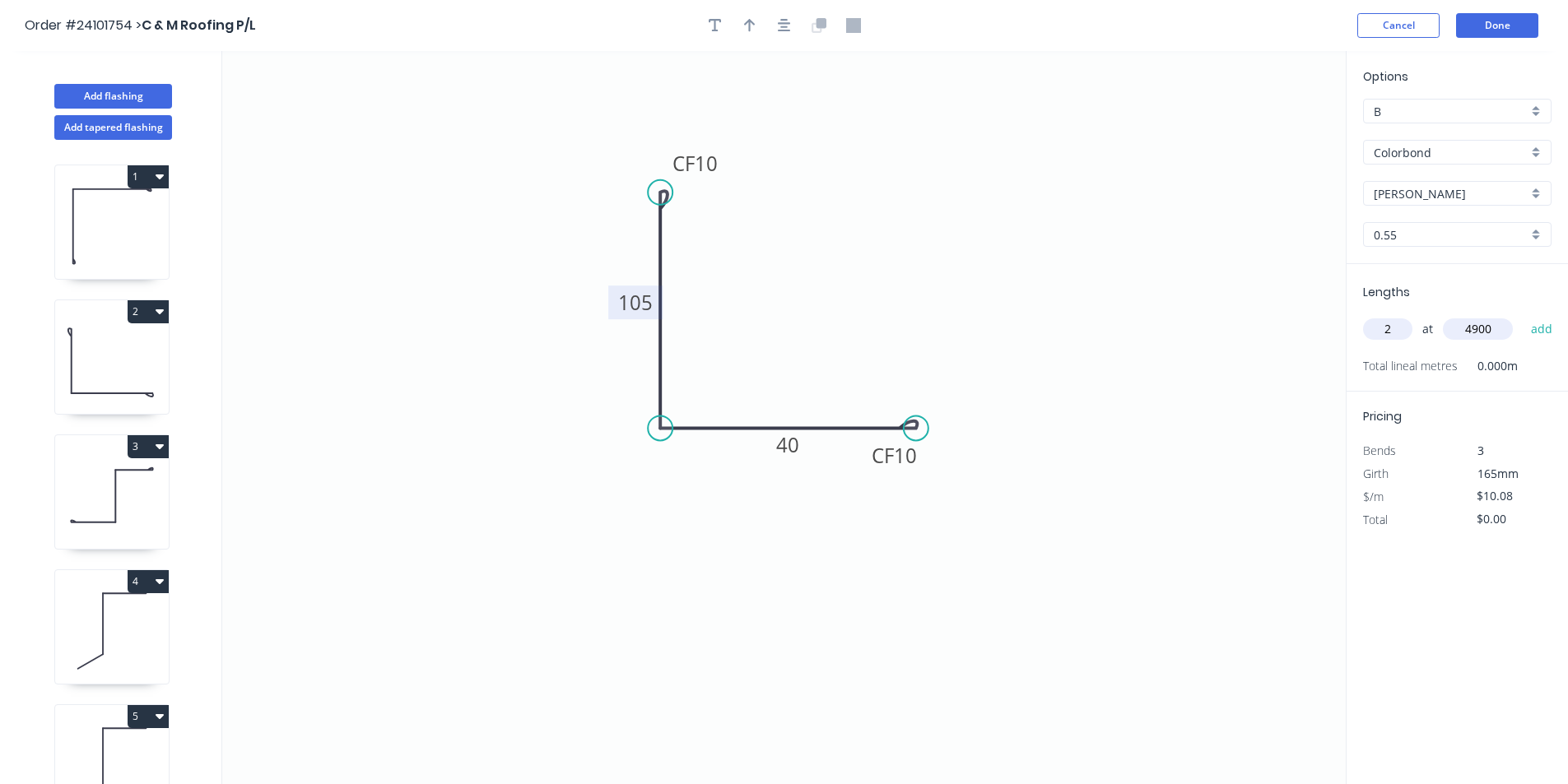
type input "4900"
click at [1523, 315] on button "add" at bounding box center [1542, 329] width 39 height 28
type input "$98.78"
click at [144, 99] on button "Add flashing" at bounding box center [113, 96] width 118 height 25
type input "$0.00"
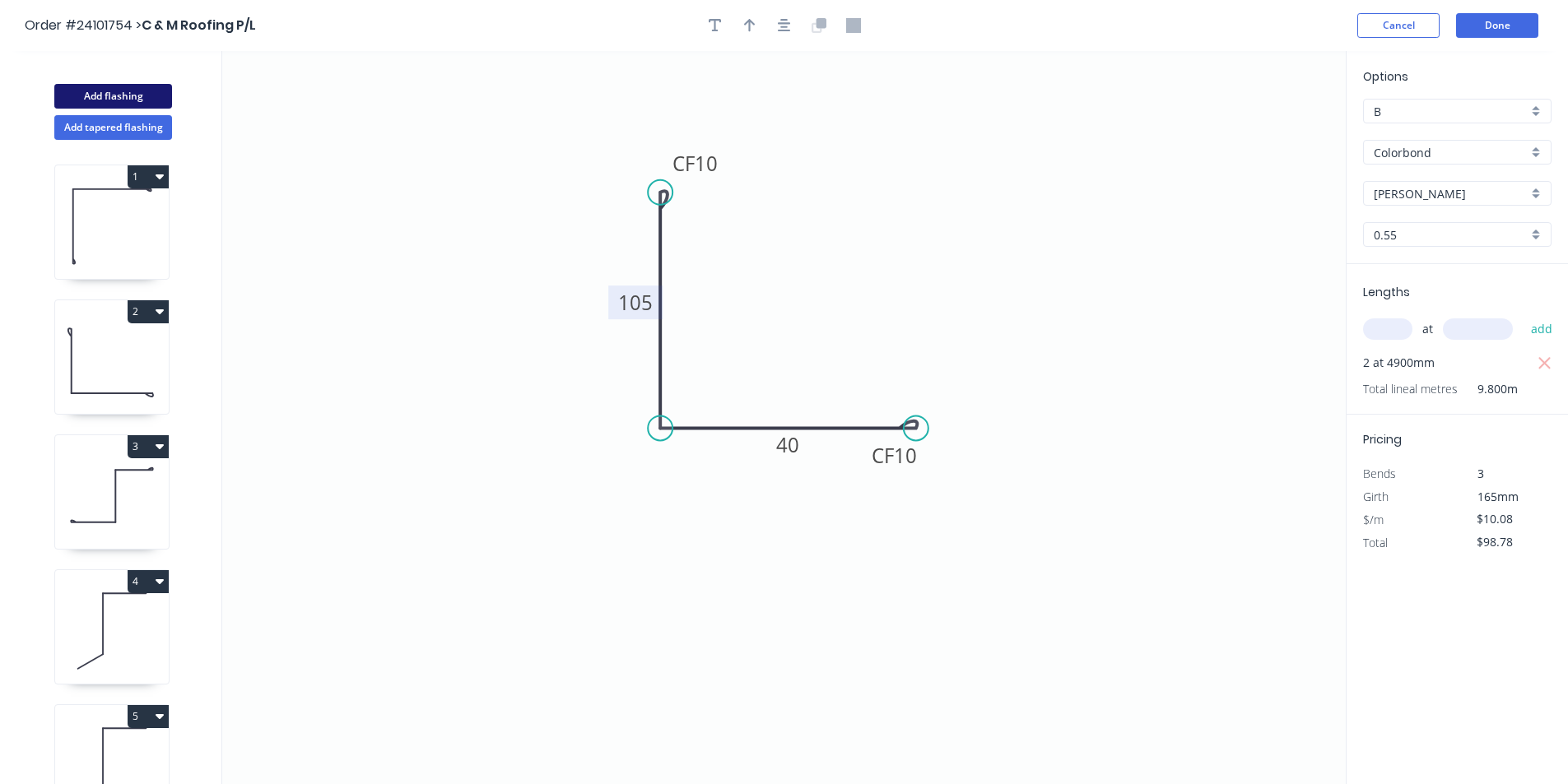
type input "$0.00"
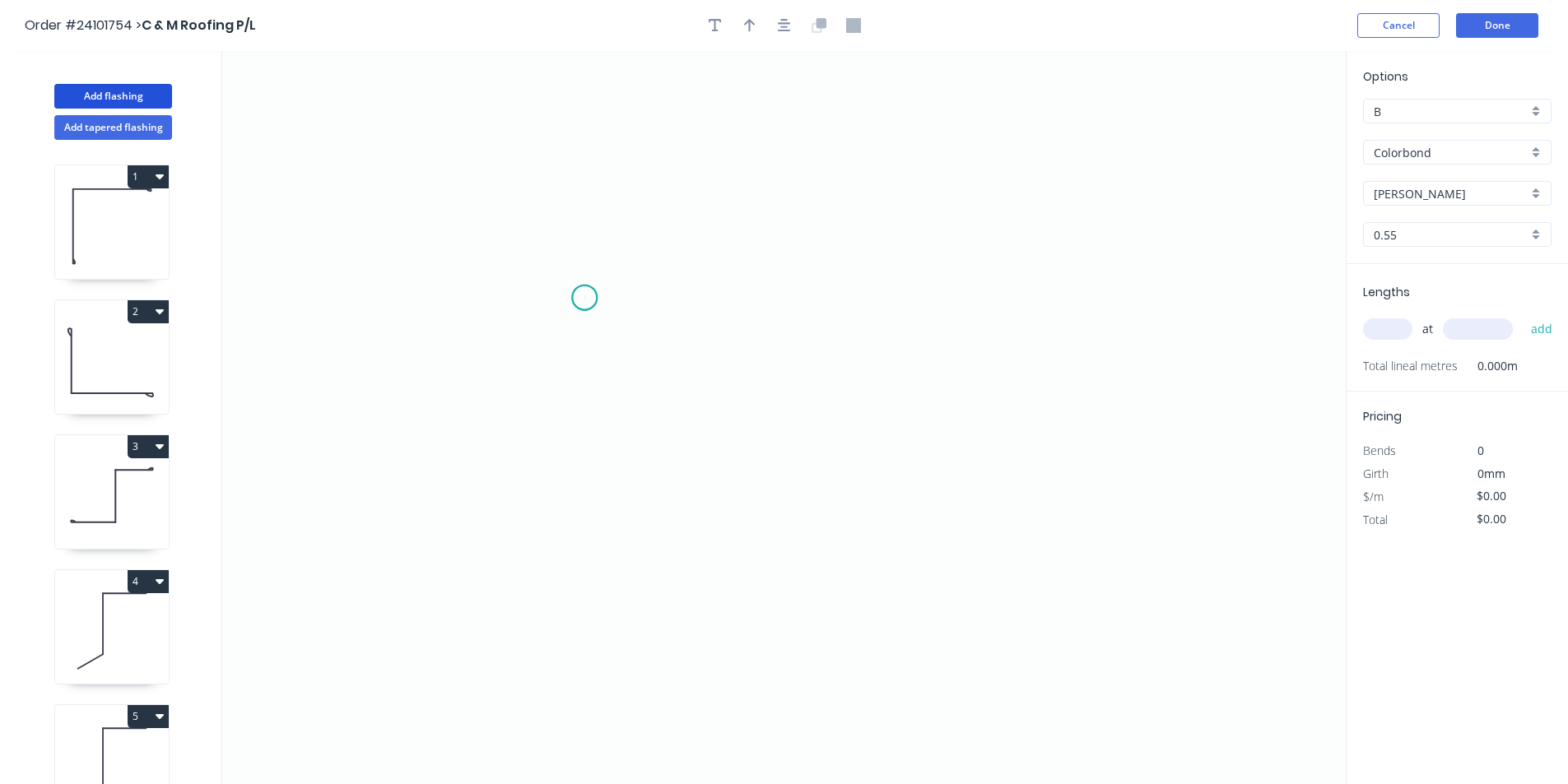
click at [584, 298] on icon "0" at bounding box center [784, 417] width 1124 height 733
click at [631, 256] on icon "0" at bounding box center [784, 417] width 1124 height 733
click at [873, 250] on icon "0 ?" at bounding box center [784, 417] width 1124 height 733
click at [874, 389] on icon "0 ? ?" at bounding box center [784, 417] width 1124 height 733
click at [1041, 388] on icon "0 ? ? ?" at bounding box center [784, 417] width 1124 height 733
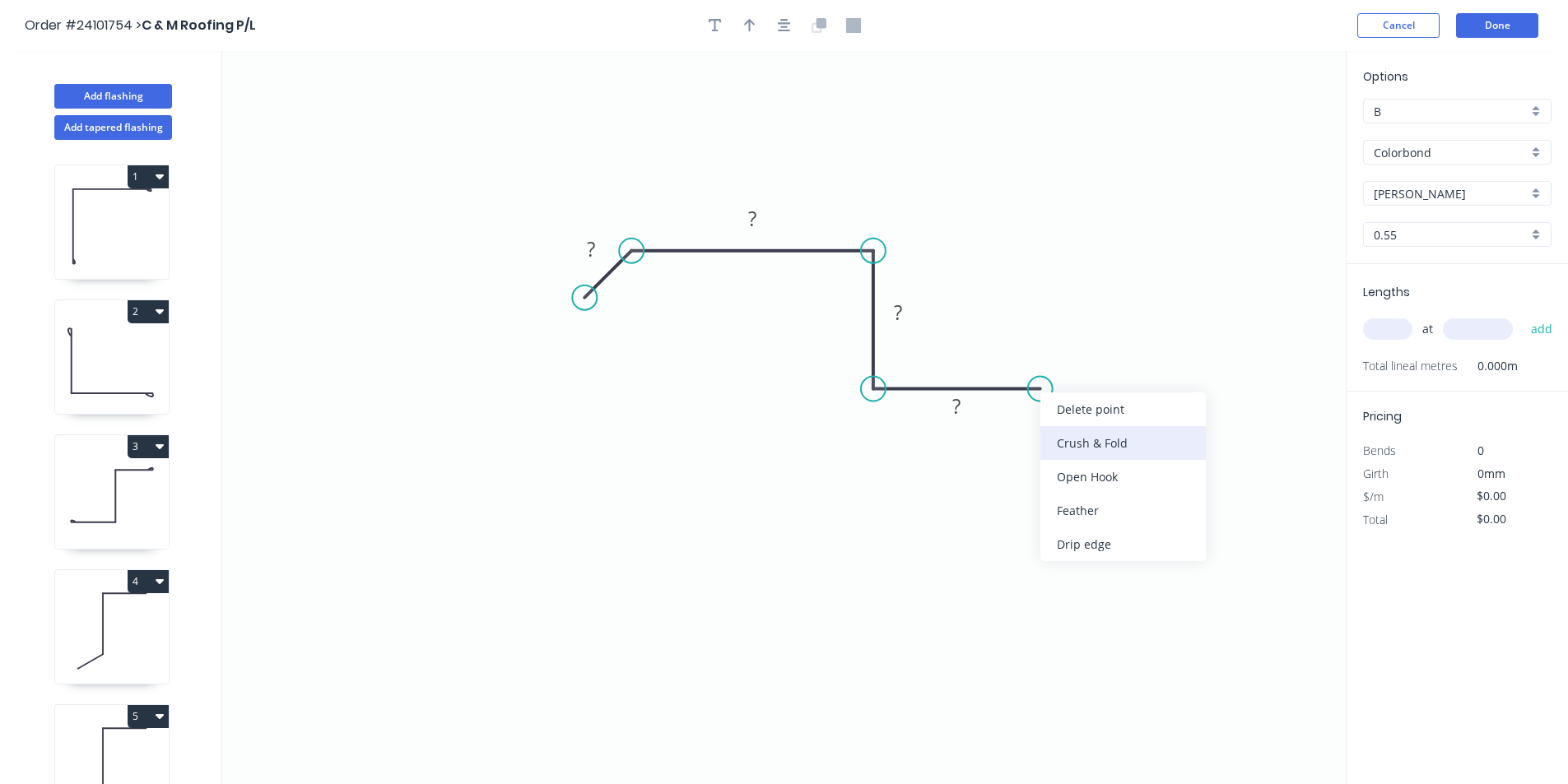
click at [1056, 439] on div "Crush & Fold" at bounding box center [1123, 443] width 165 height 34
click at [1065, 440] on div "Flip bend" at bounding box center [1121, 449] width 165 height 34
click at [957, 411] on tspan "?" at bounding box center [956, 405] width 8 height 27
click at [904, 306] on rect at bounding box center [898, 313] width 33 height 23
click at [747, 219] on rect at bounding box center [752, 219] width 33 height 23
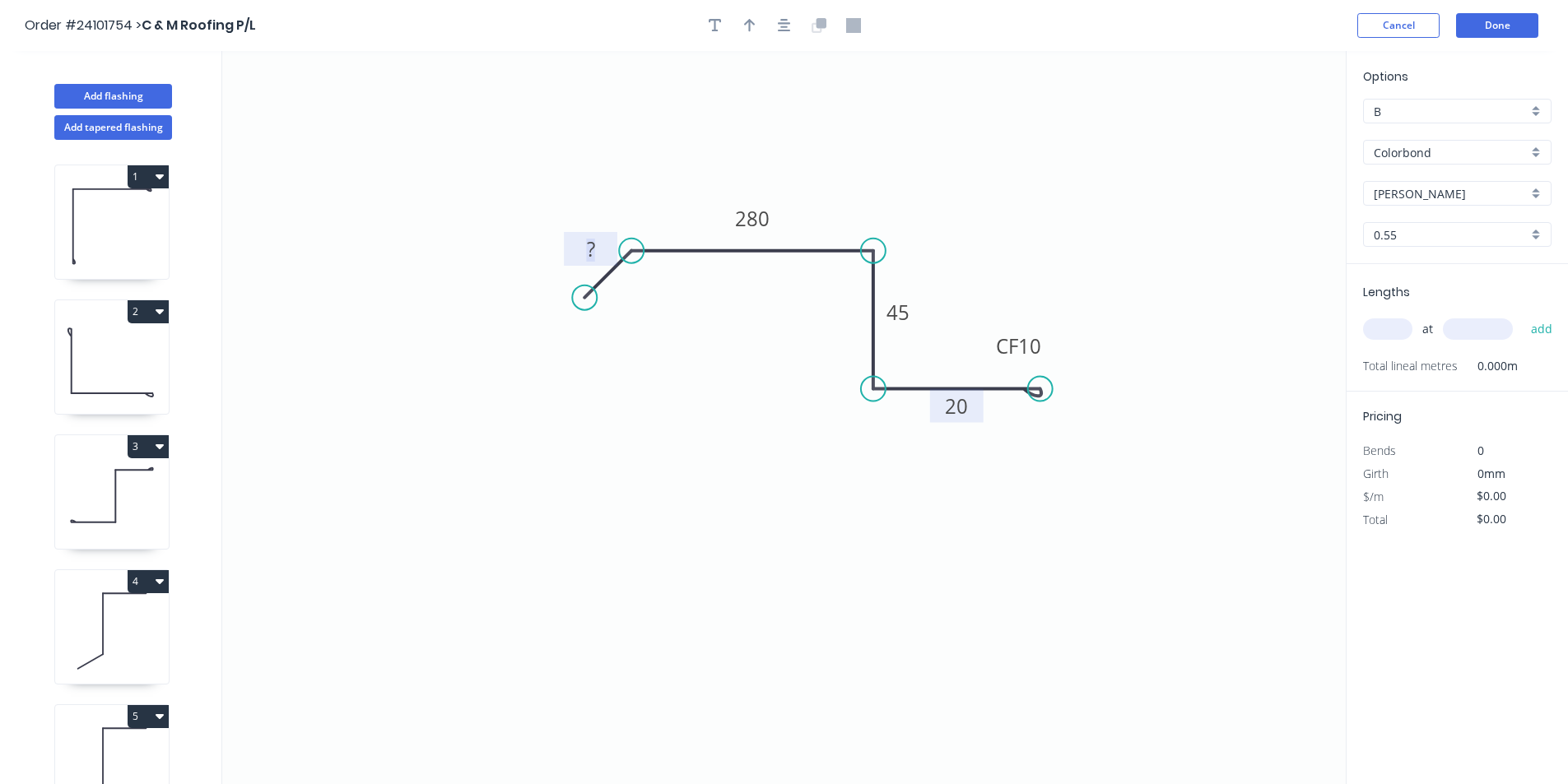
click at [602, 245] on rect at bounding box center [591, 250] width 33 height 23
click at [1397, 334] on input "text" at bounding box center [1388, 329] width 50 height 21
type input "$16.35"
type input "2"
click at [1446, 333] on input "text" at bounding box center [1478, 329] width 70 height 21
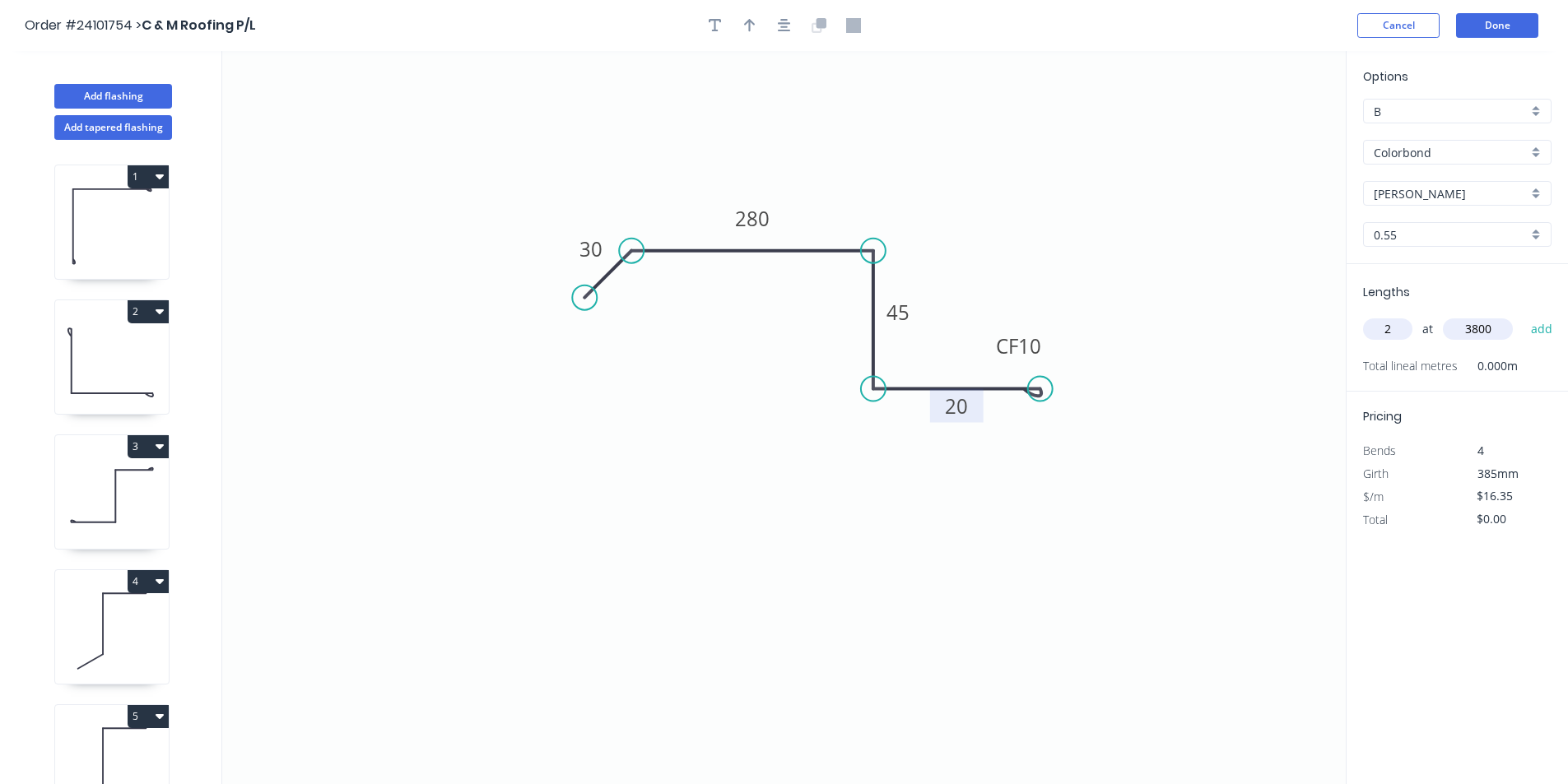
type input "3800"
click at [1523, 315] on button "add" at bounding box center [1542, 329] width 39 height 28
type input "$124.26"
click at [127, 90] on button "Add flashing" at bounding box center [113, 96] width 118 height 25
type input "$0.00"
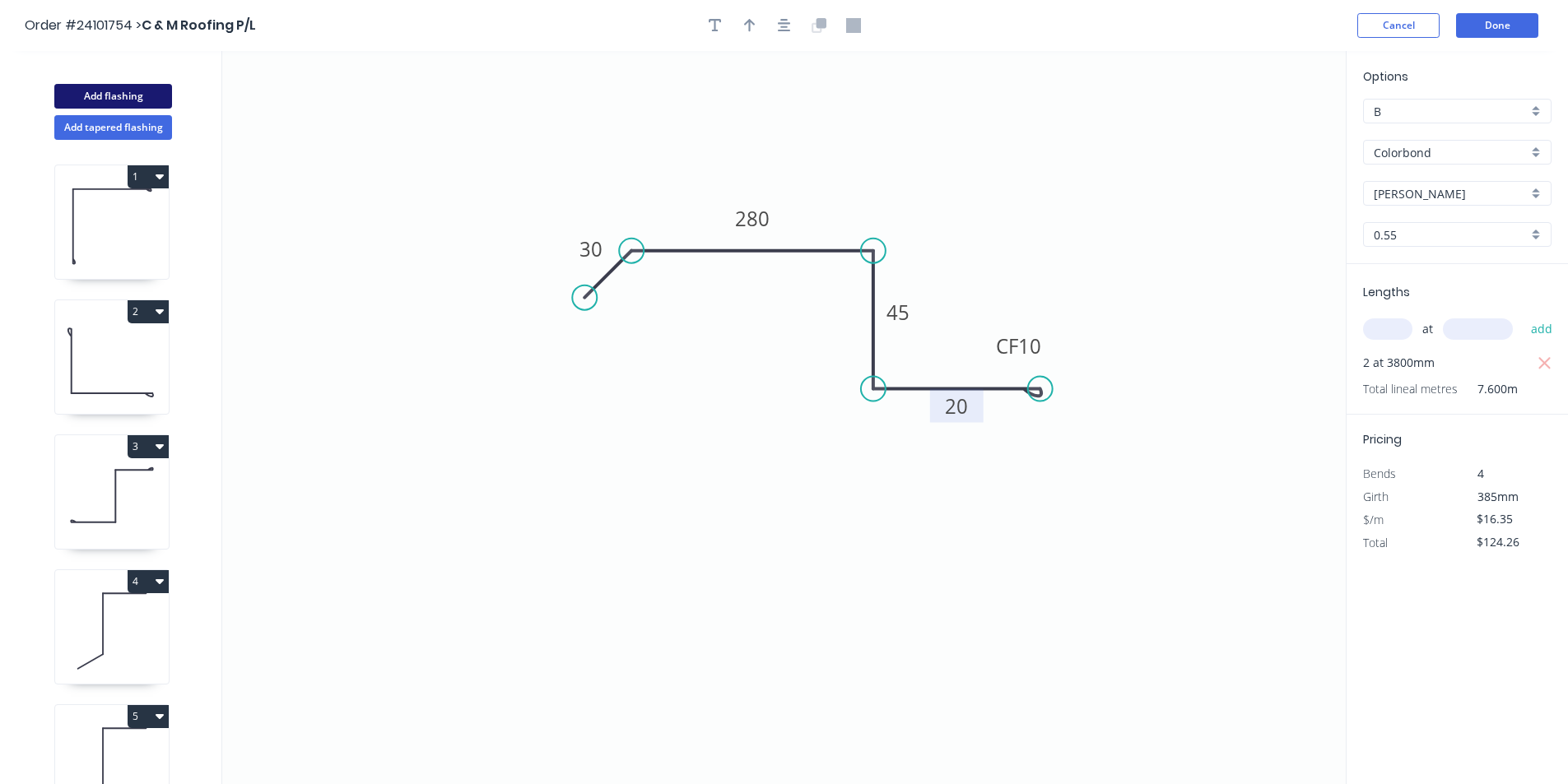
type input "$0.00"
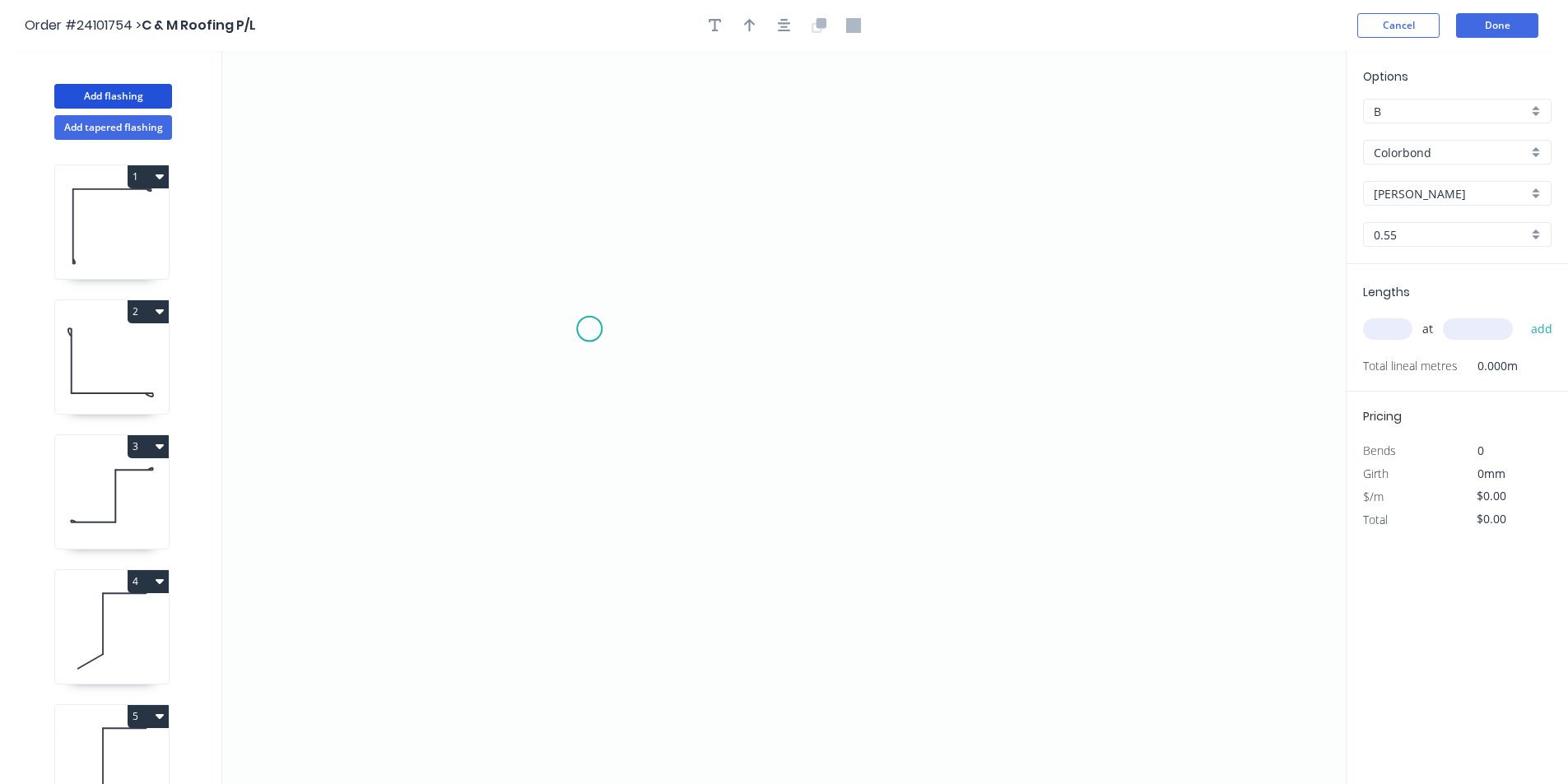
click at [589, 330] on icon "0" at bounding box center [784, 417] width 1124 height 733
click at [940, 329] on icon "0" at bounding box center [784, 417] width 1124 height 733
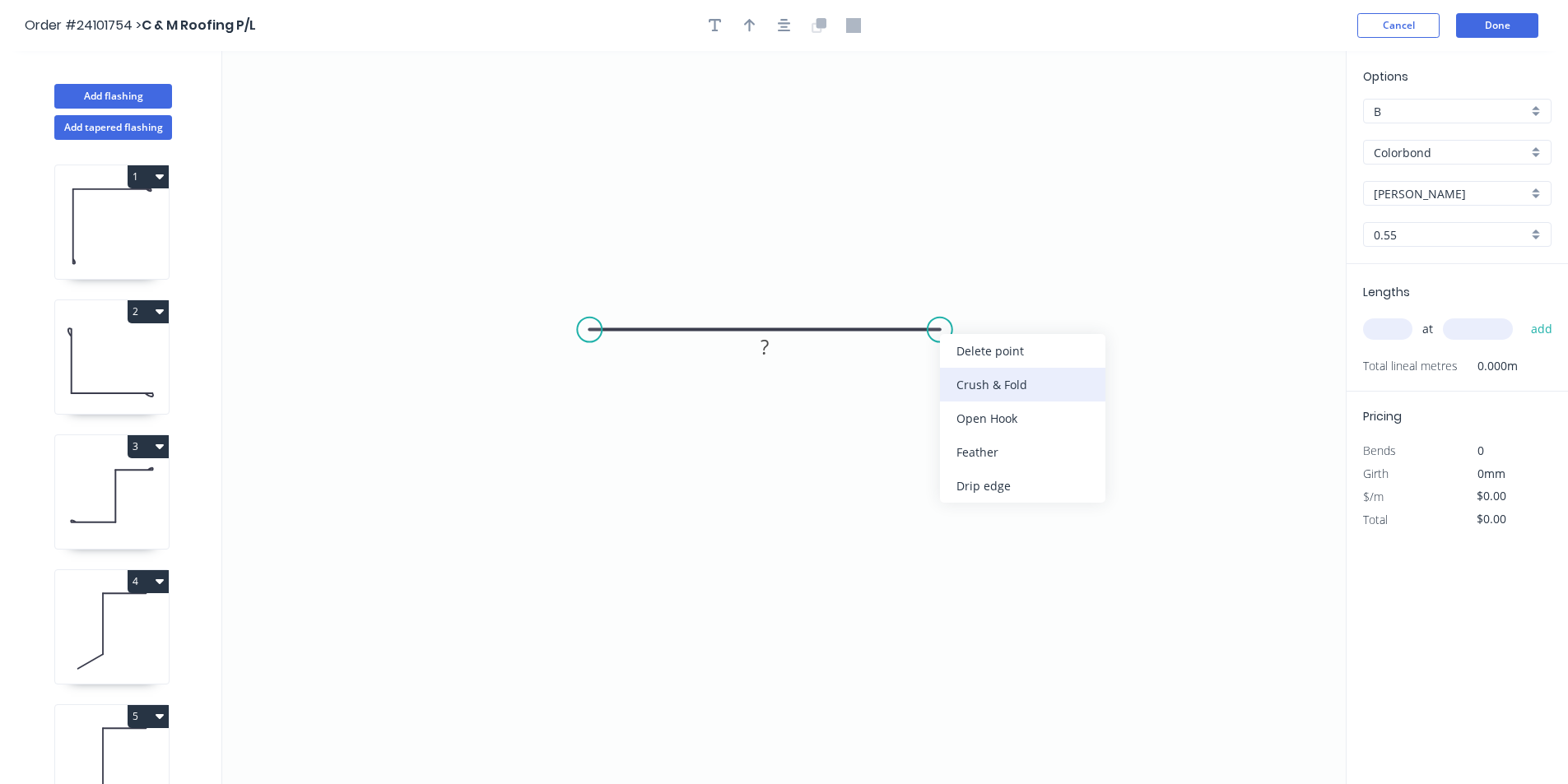
click at [996, 395] on div "Crush & Fold" at bounding box center [1022, 384] width 165 height 34
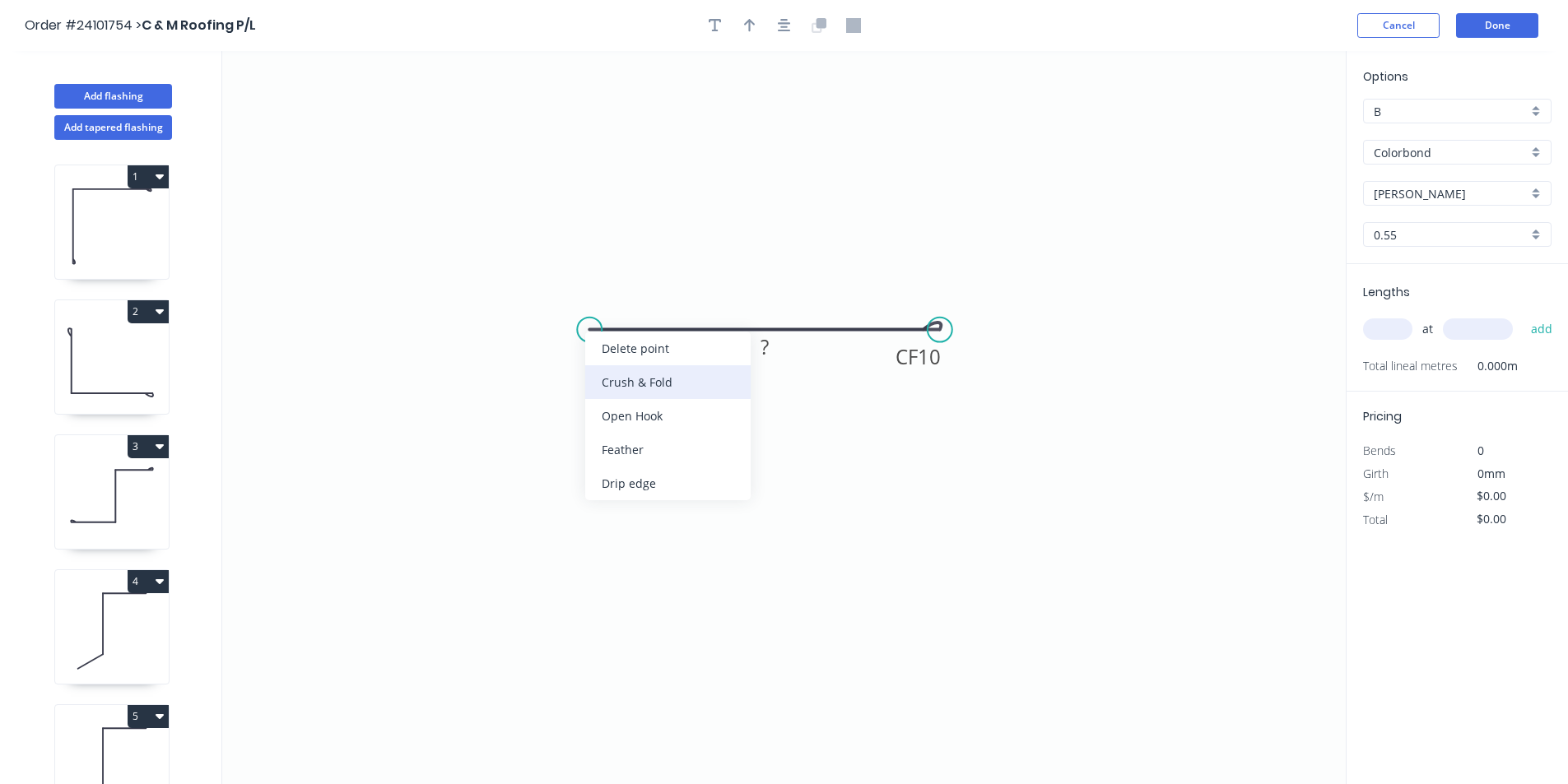
click at [658, 386] on div "Crush & Fold" at bounding box center [667, 381] width 165 height 34
click at [657, 392] on div "Flip bend" at bounding box center [663, 384] width 165 height 34
click at [758, 349] on rect at bounding box center [765, 347] width 33 height 23
click at [1371, 330] on input "text" at bounding box center [1388, 329] width 50 height 21
type input "$7.80"
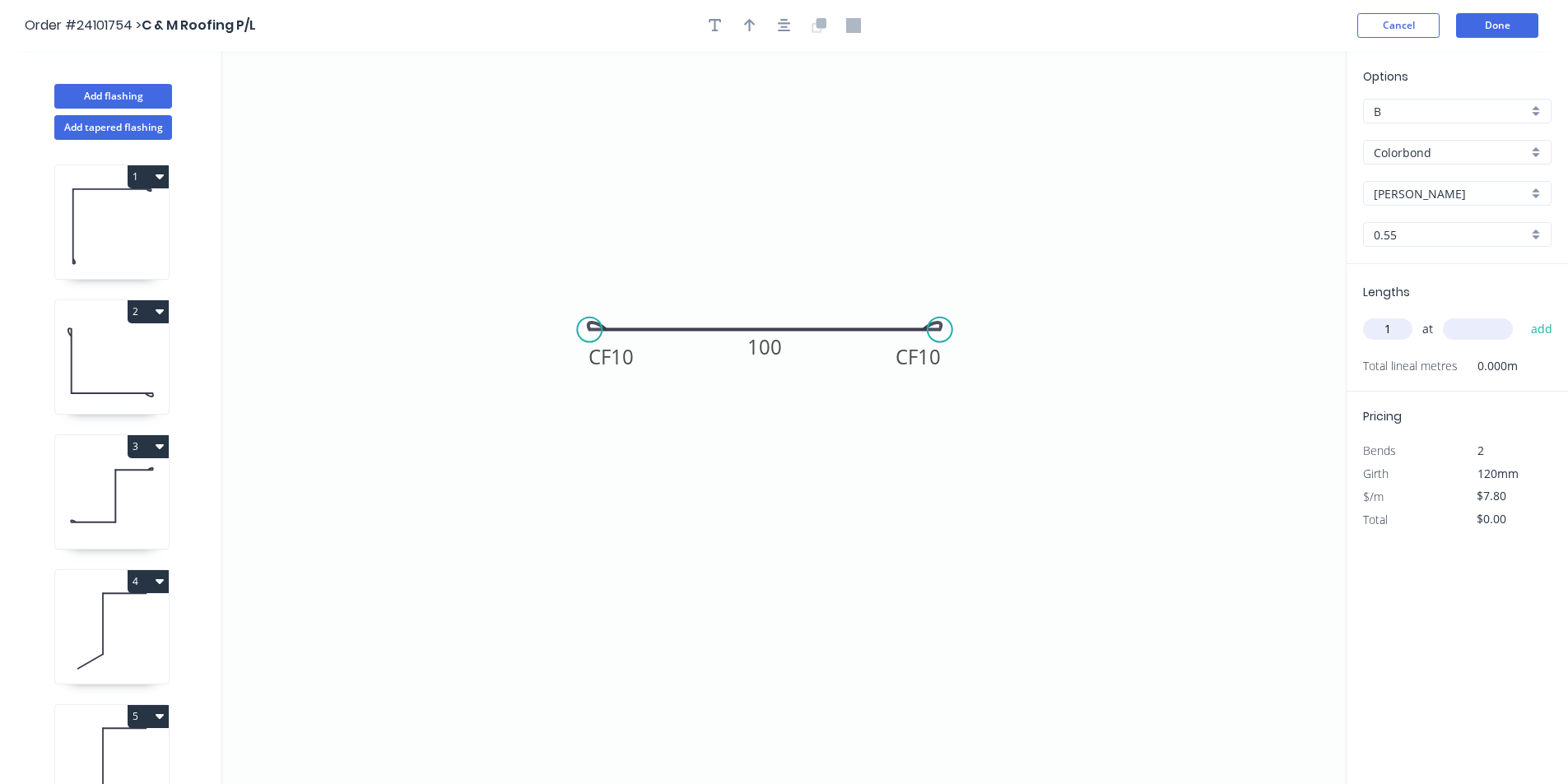
type input "1"
click at [1463, 324] on input "text" at bounding box center [1478, 329] width 70 height 21
type input "1200"
click at [1523, 315] on button "add" at bounding box center [1542, 329] width 39 height 28
type input "$9.36"
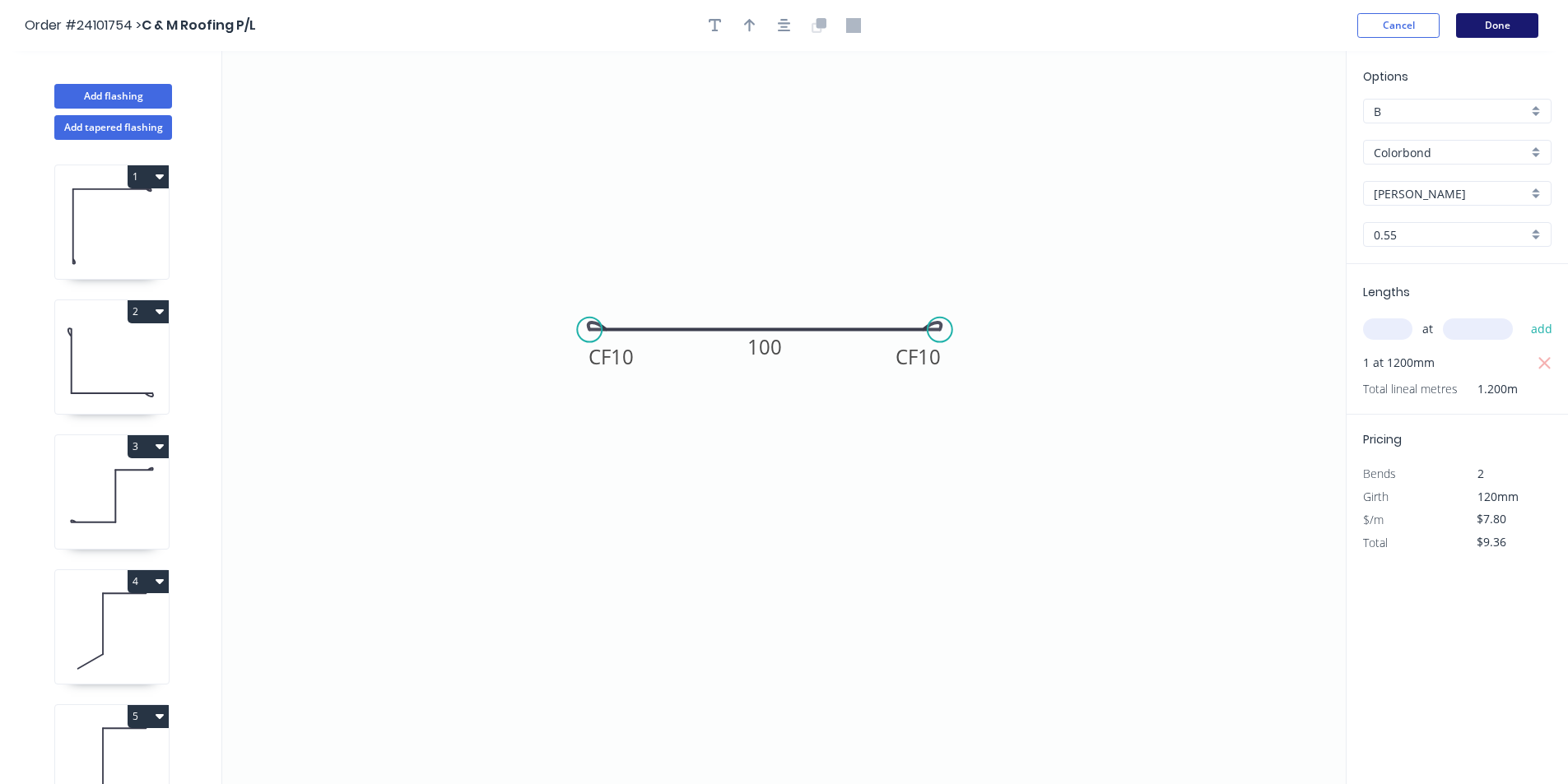
click at [1501, 32] on button "Done" at bounding box center [1497, 25] width 82 height 25
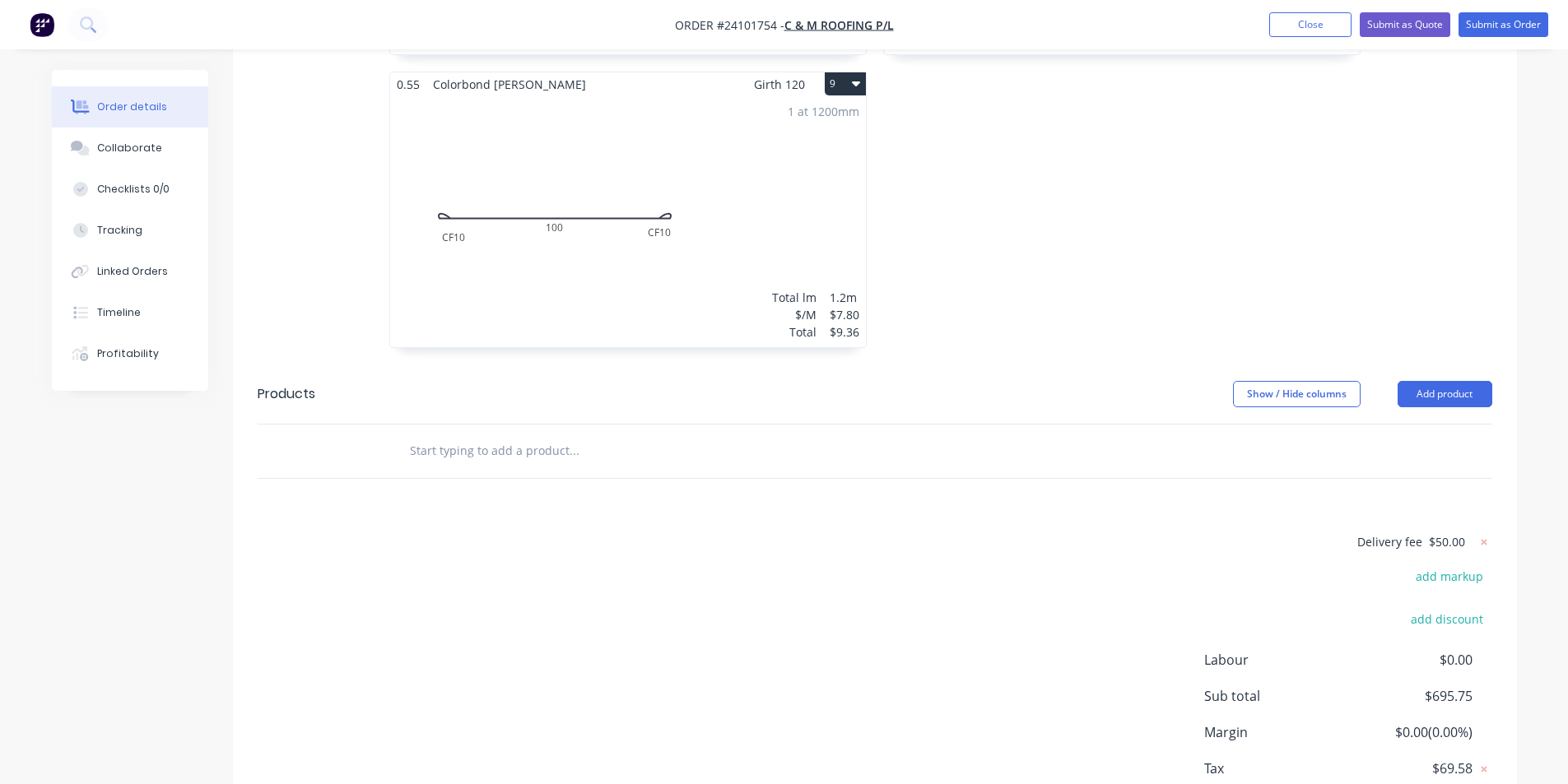
scroll to position [1726, 0]
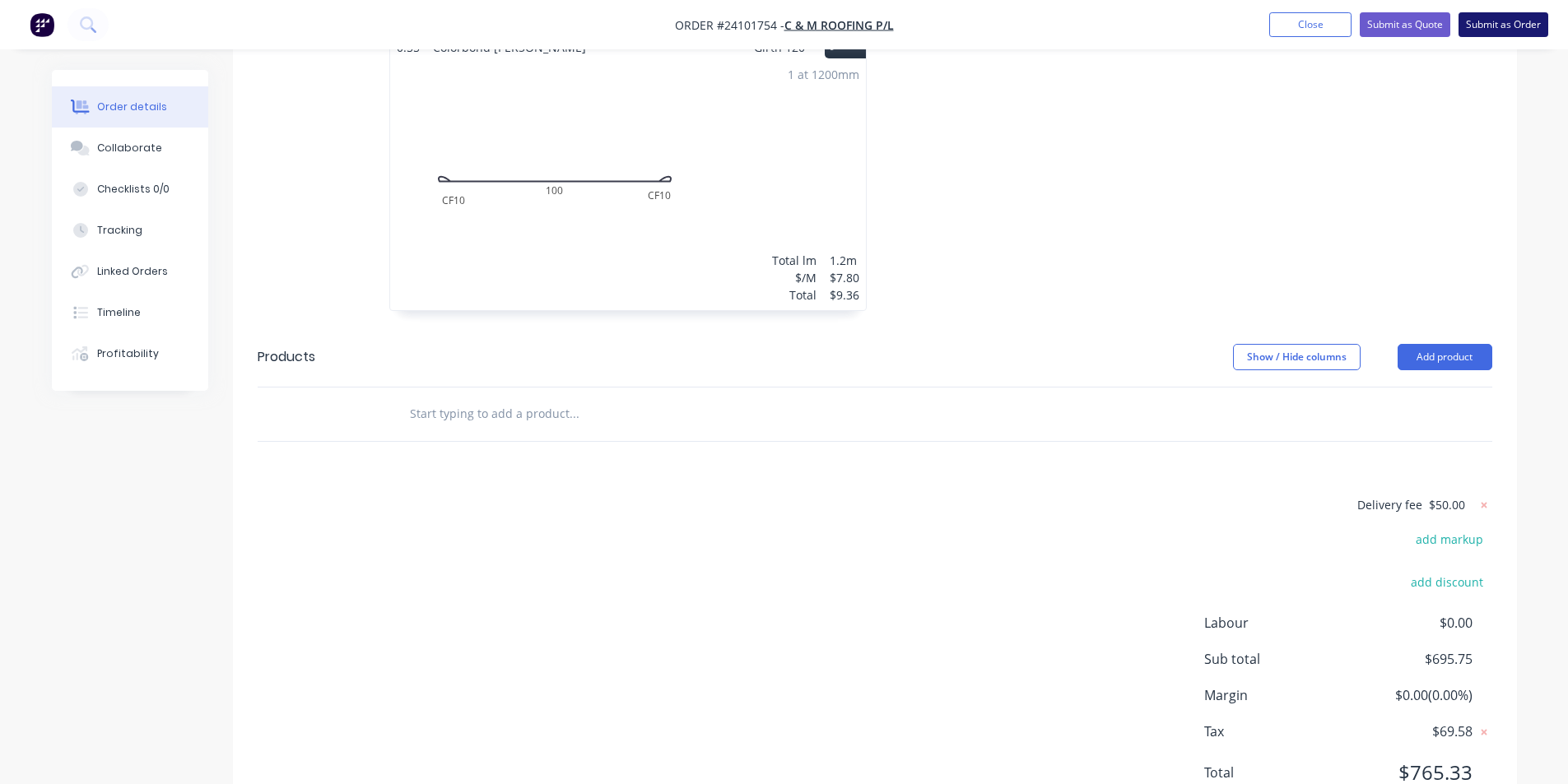
click at [1526, 15] on button "Submit as Order" at bounding box center [1503, 24] width 89 height 25
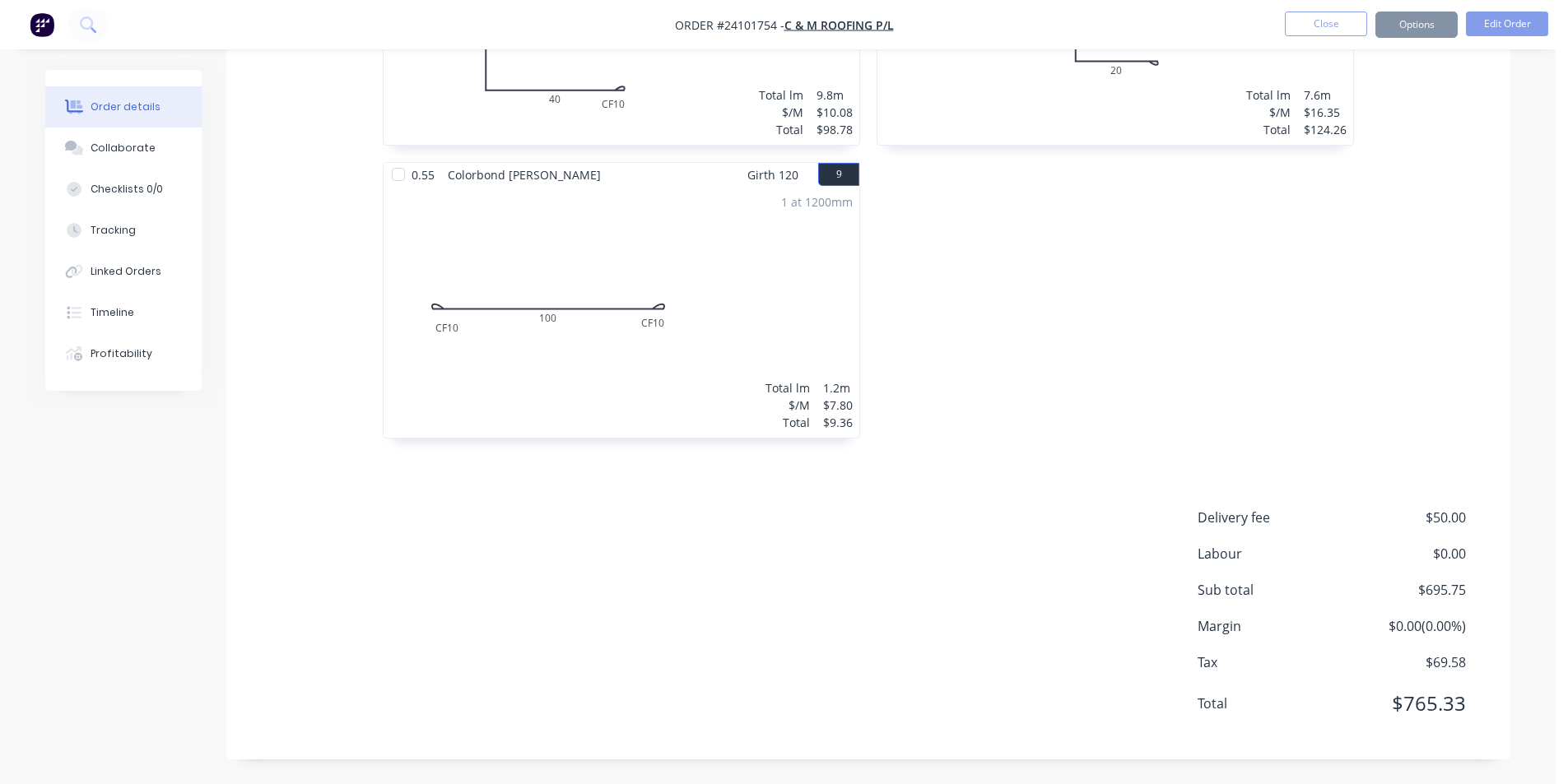
scroll to position [0, 0]
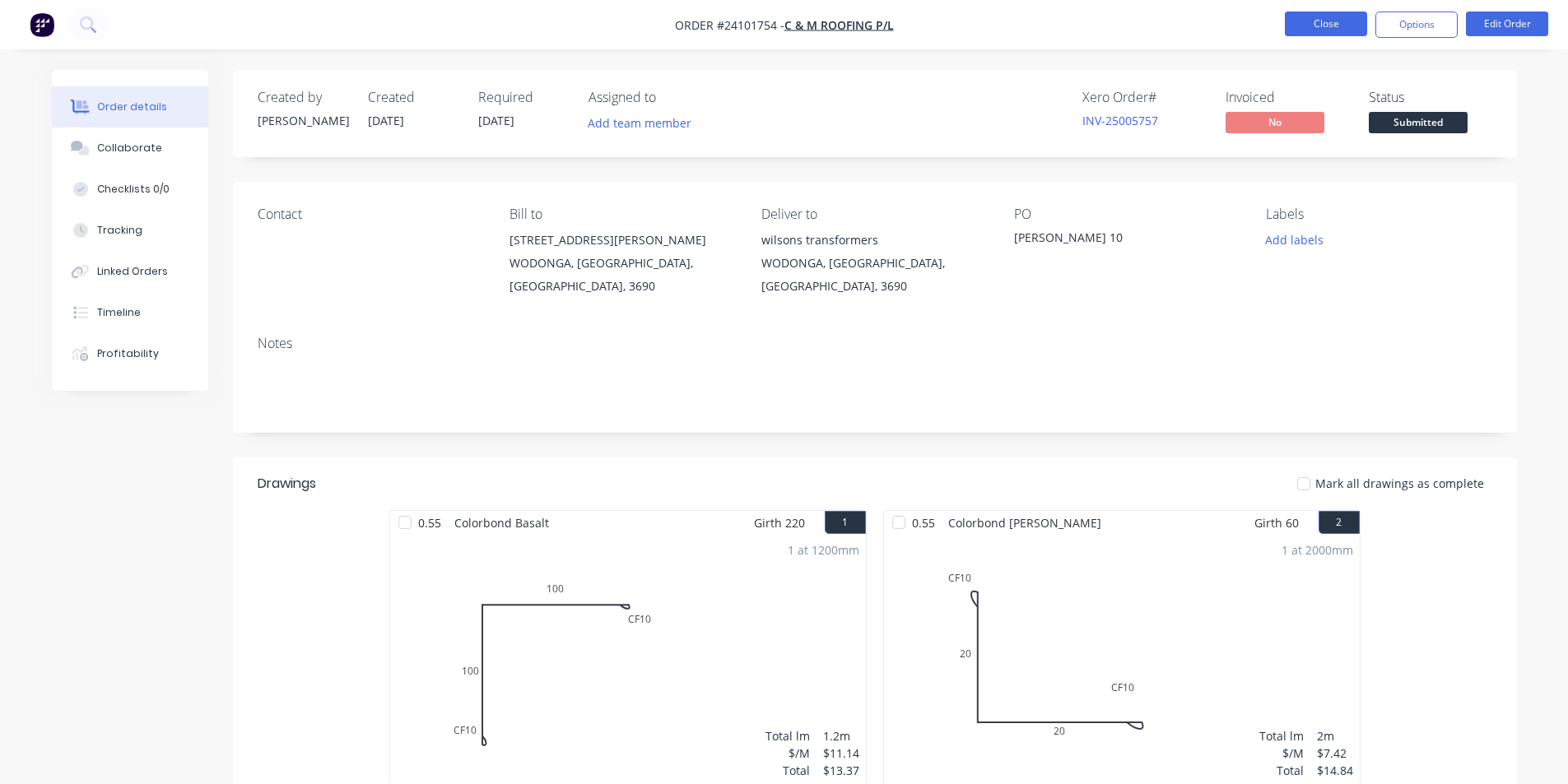
click at [1313, 15] on button "Close" at bounding box center [1326, 24] width 82 height 25
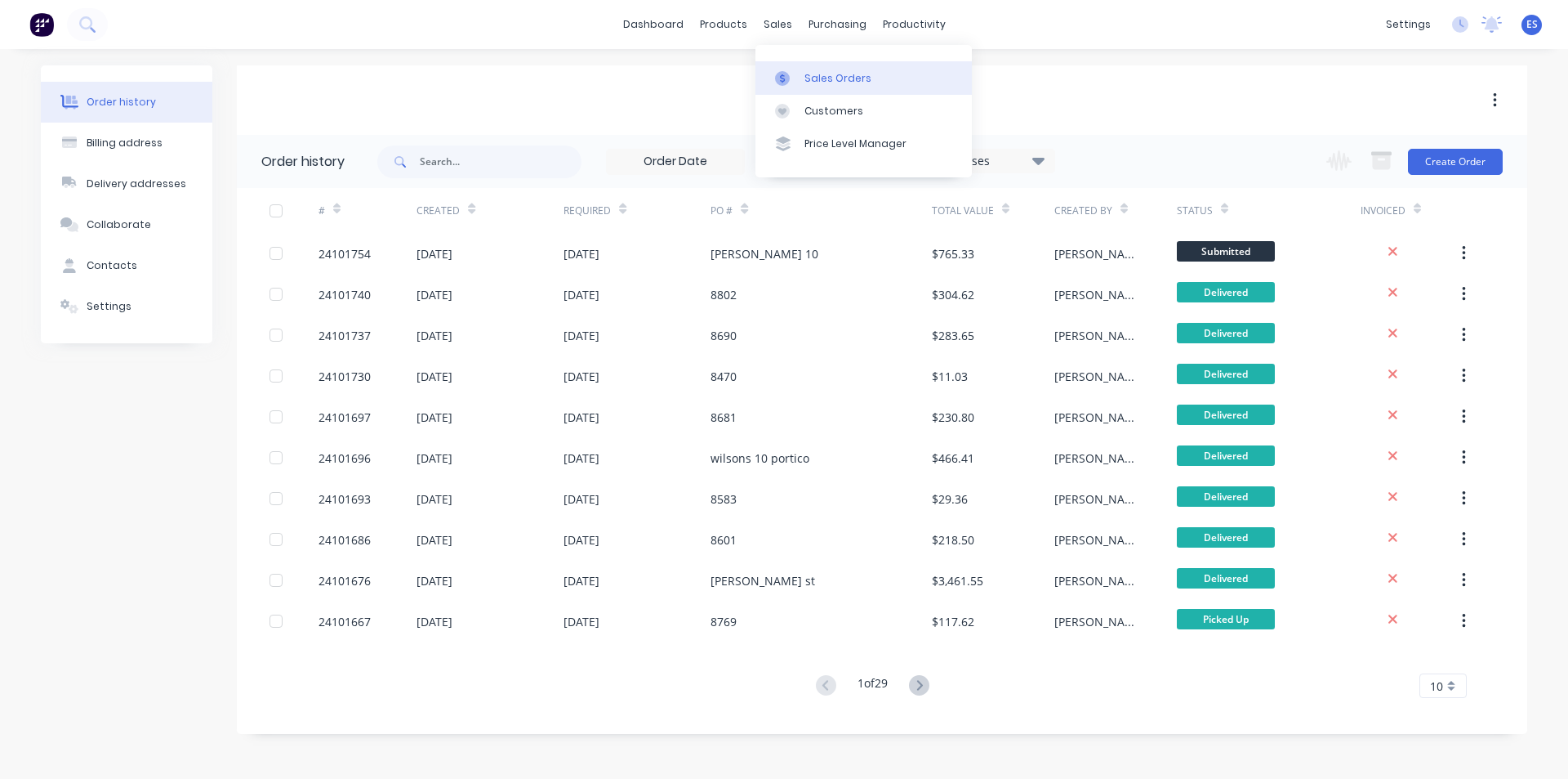
click at [828, 75] on div "Sales Orders" at bounding box center [838, 79] width 67 height 15
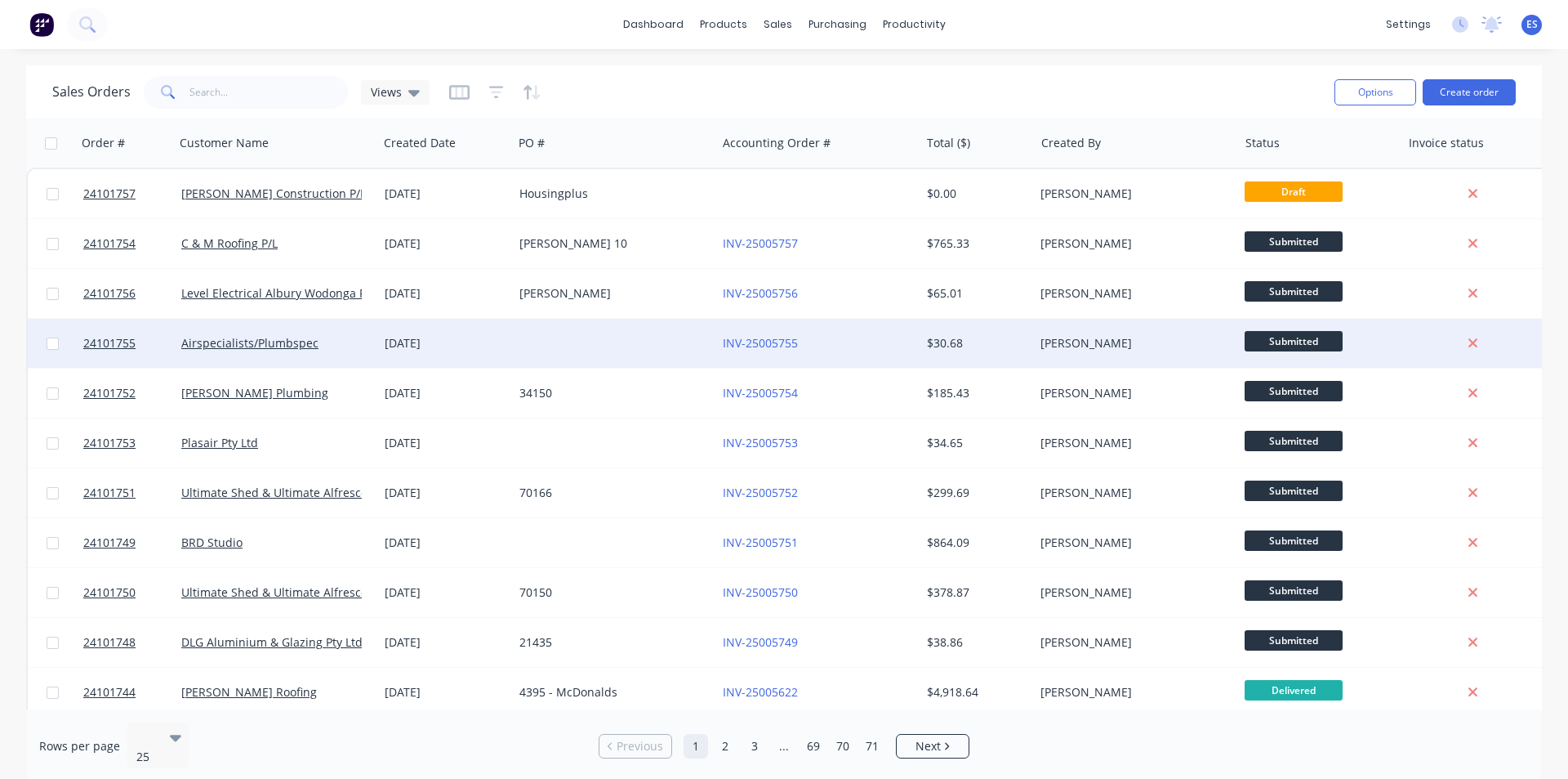
click at [286, 355] on div "Airspecialists/Plumbspec" at bounding box center [276, 343] width 203 height 49
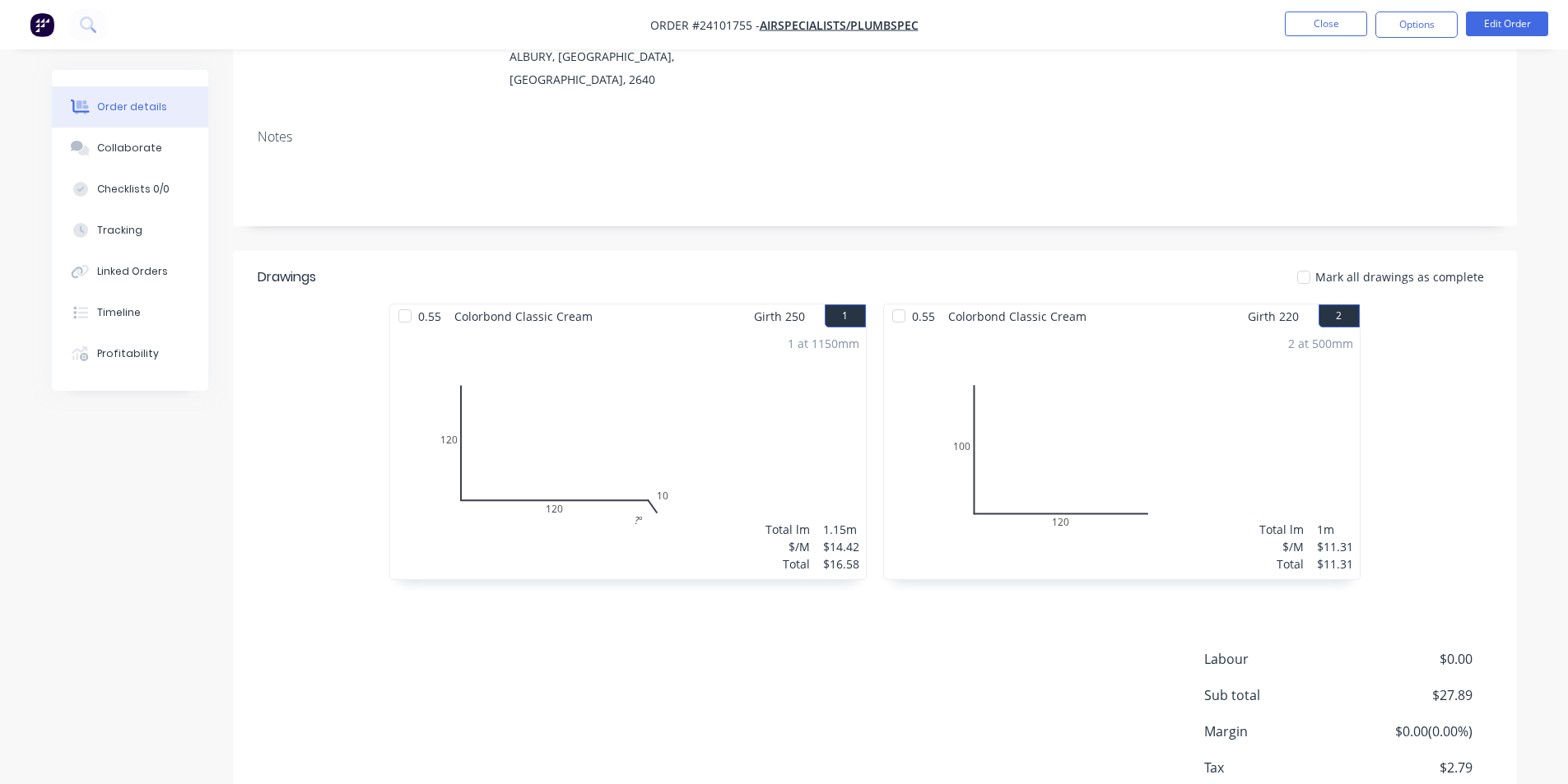
scroll to position [247, 0]
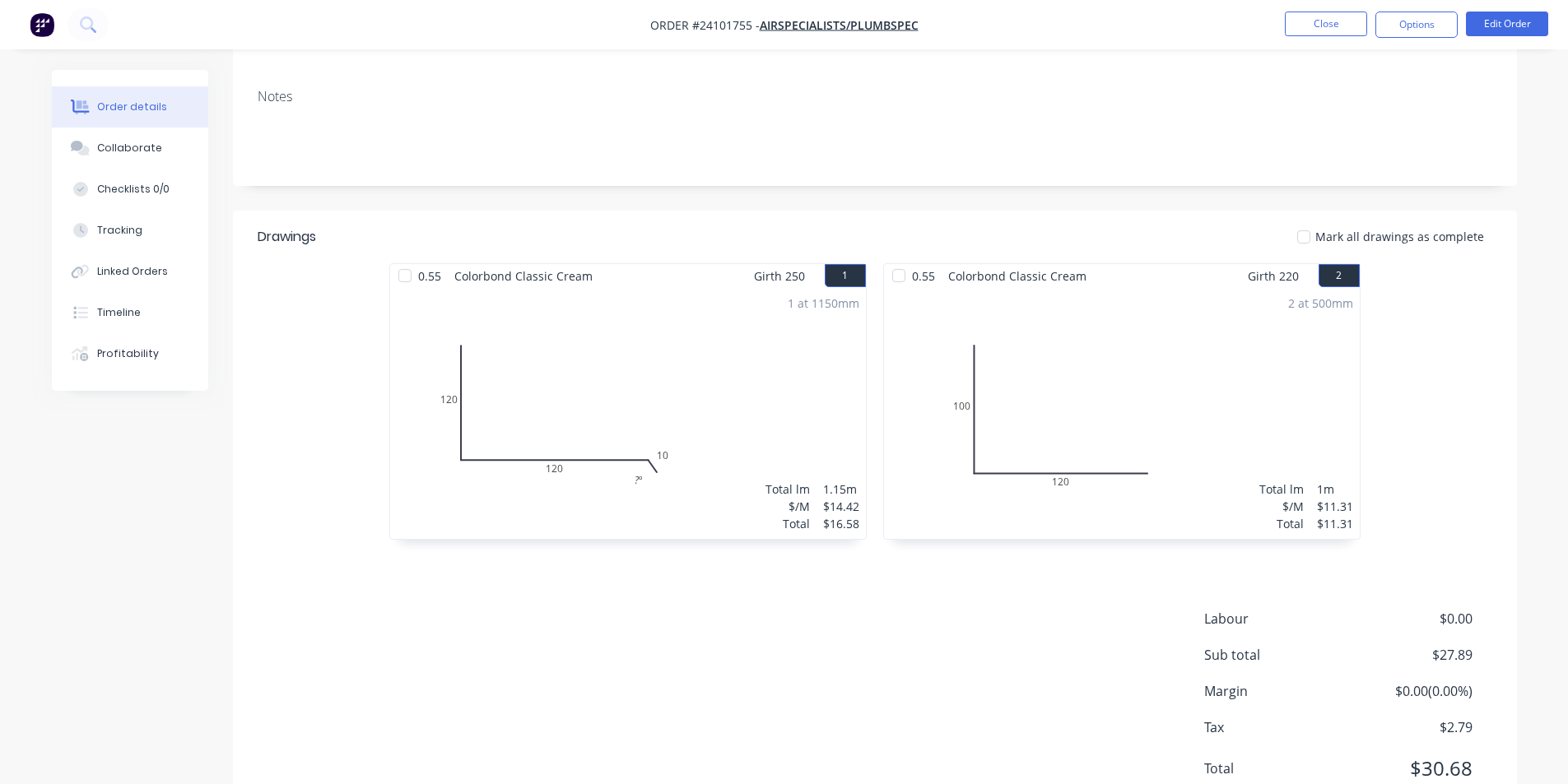
click at [56, 29] on button "button" at bounding box center [42, 25] width 35 height 27
